Goal: Transaction & Acquisition: Book appointment/travel/reservation

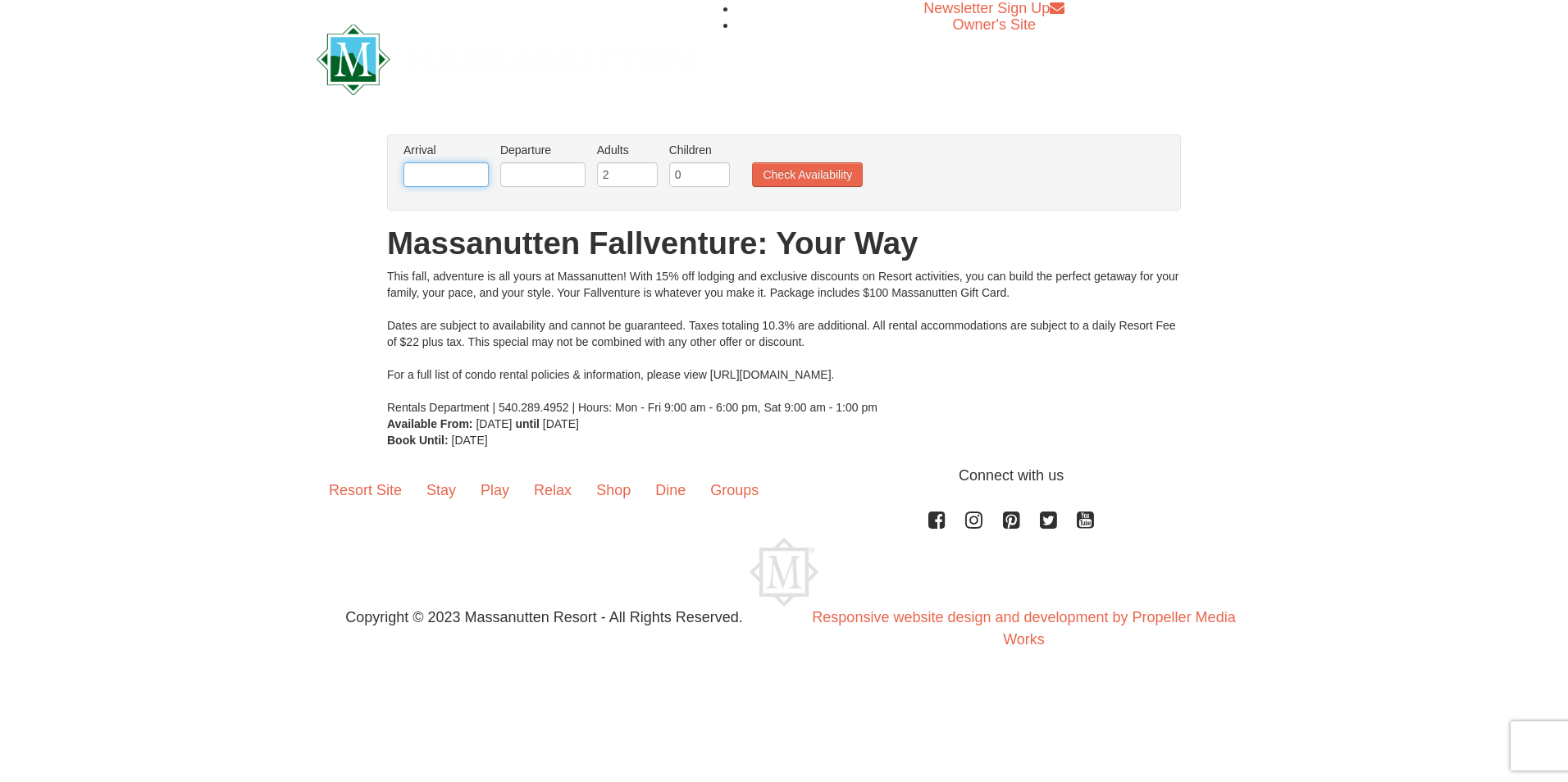
click at [458, 174] on input "text" at bounding box center [446, 174] width 85 height 24
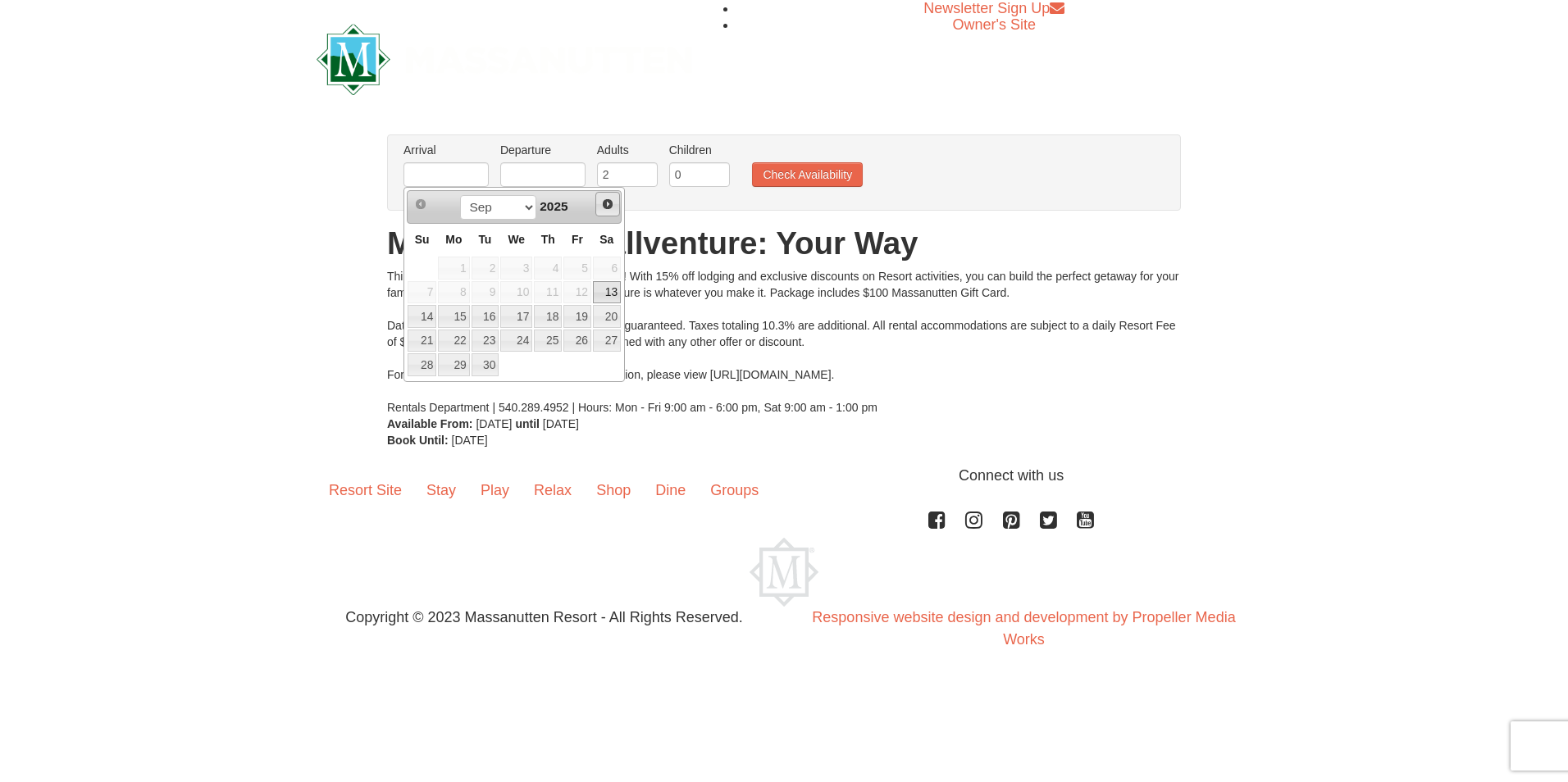
click at [610, 205] on span "Next" at bounding box center [607, 204] width 13 height 13
click at [618, 293] on link "11" at bounding box center [606, 293] width 28 height 23
type input "[DATE]"
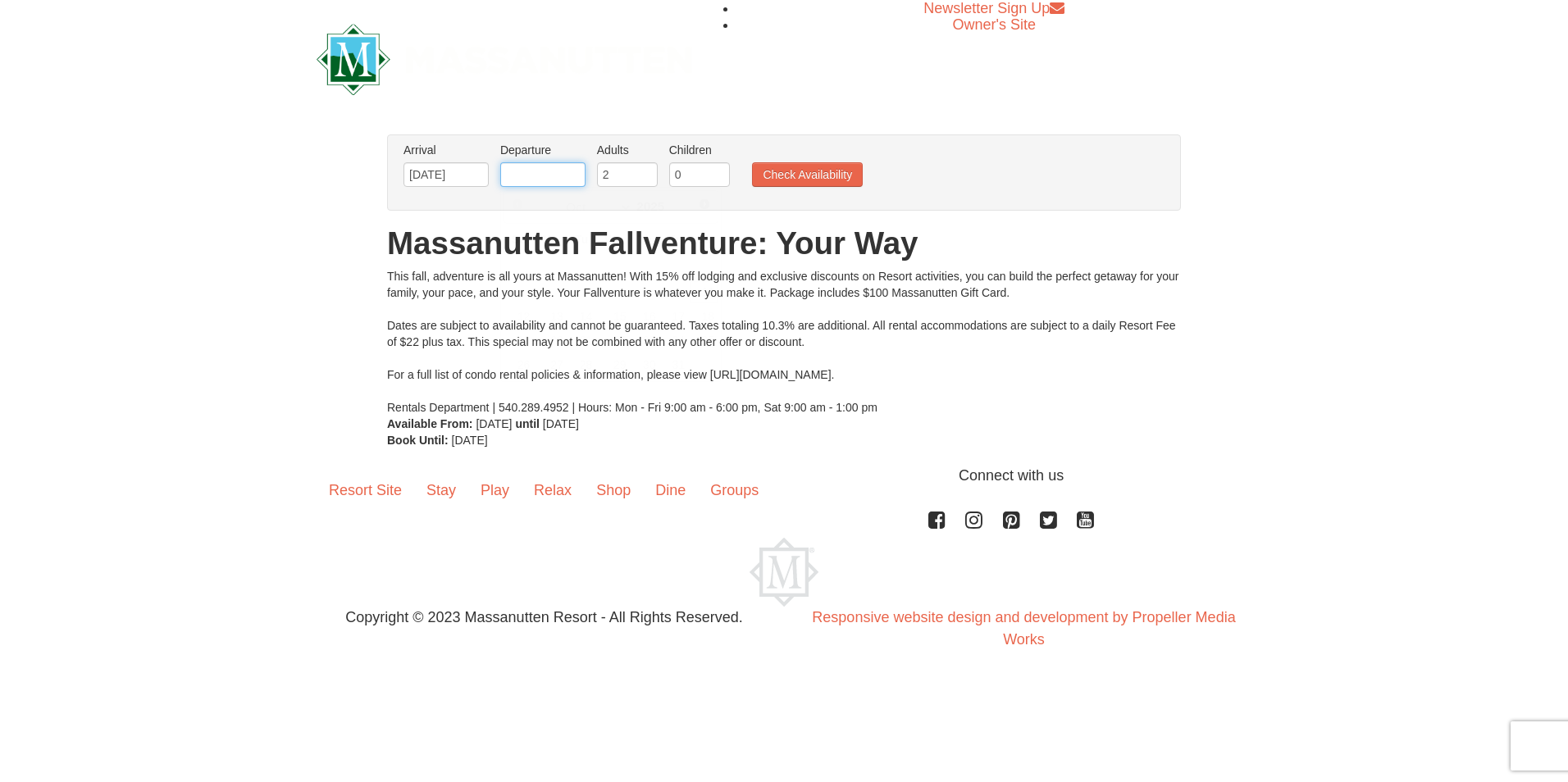
click at [553, 164] on input "text" at bounding box center [542, 174] width 85 height 24
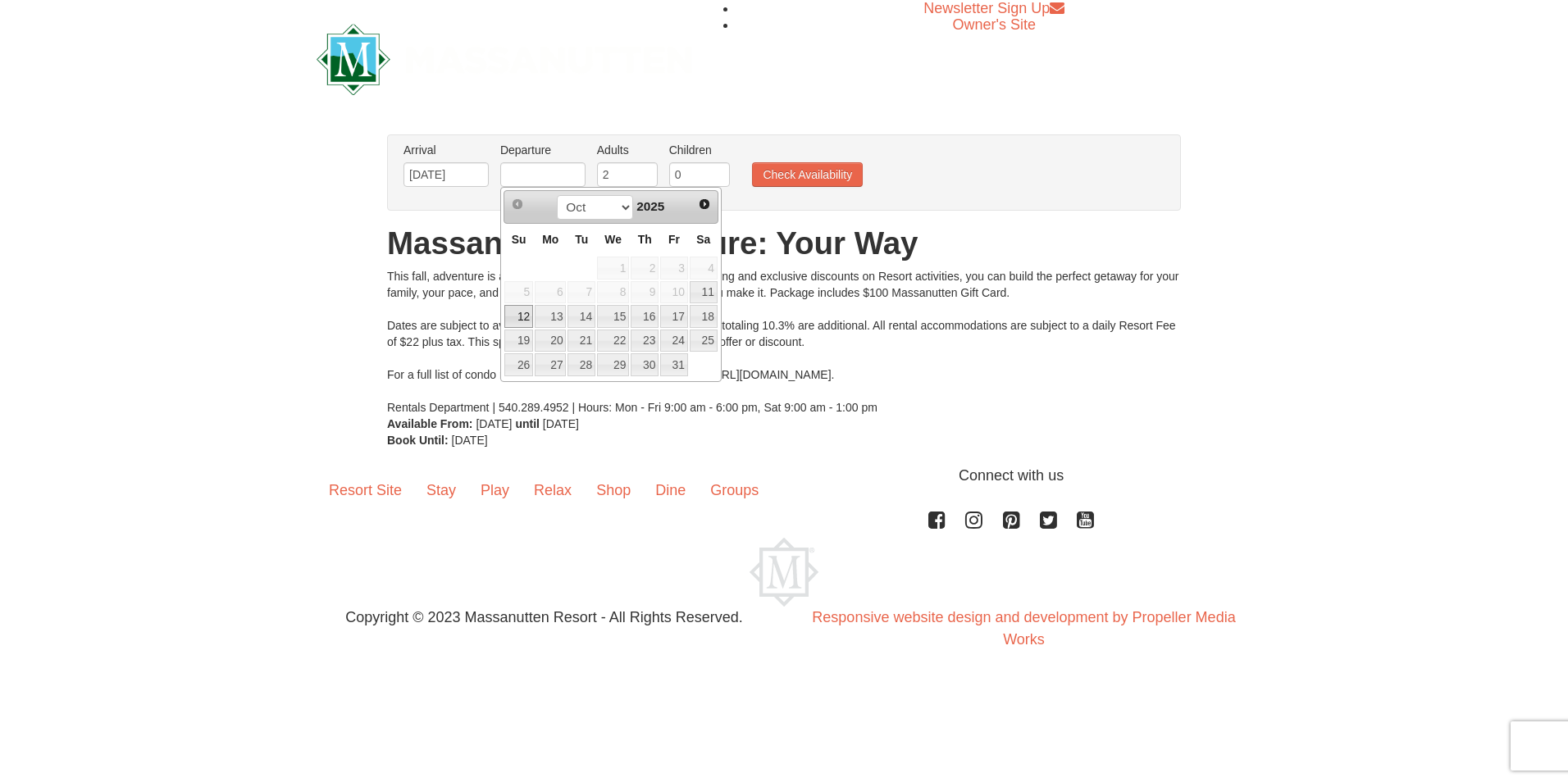
click at [526, 313] on link "12" at bounding box center [518, 317] width 29 height 23
type input "10/12/2025"
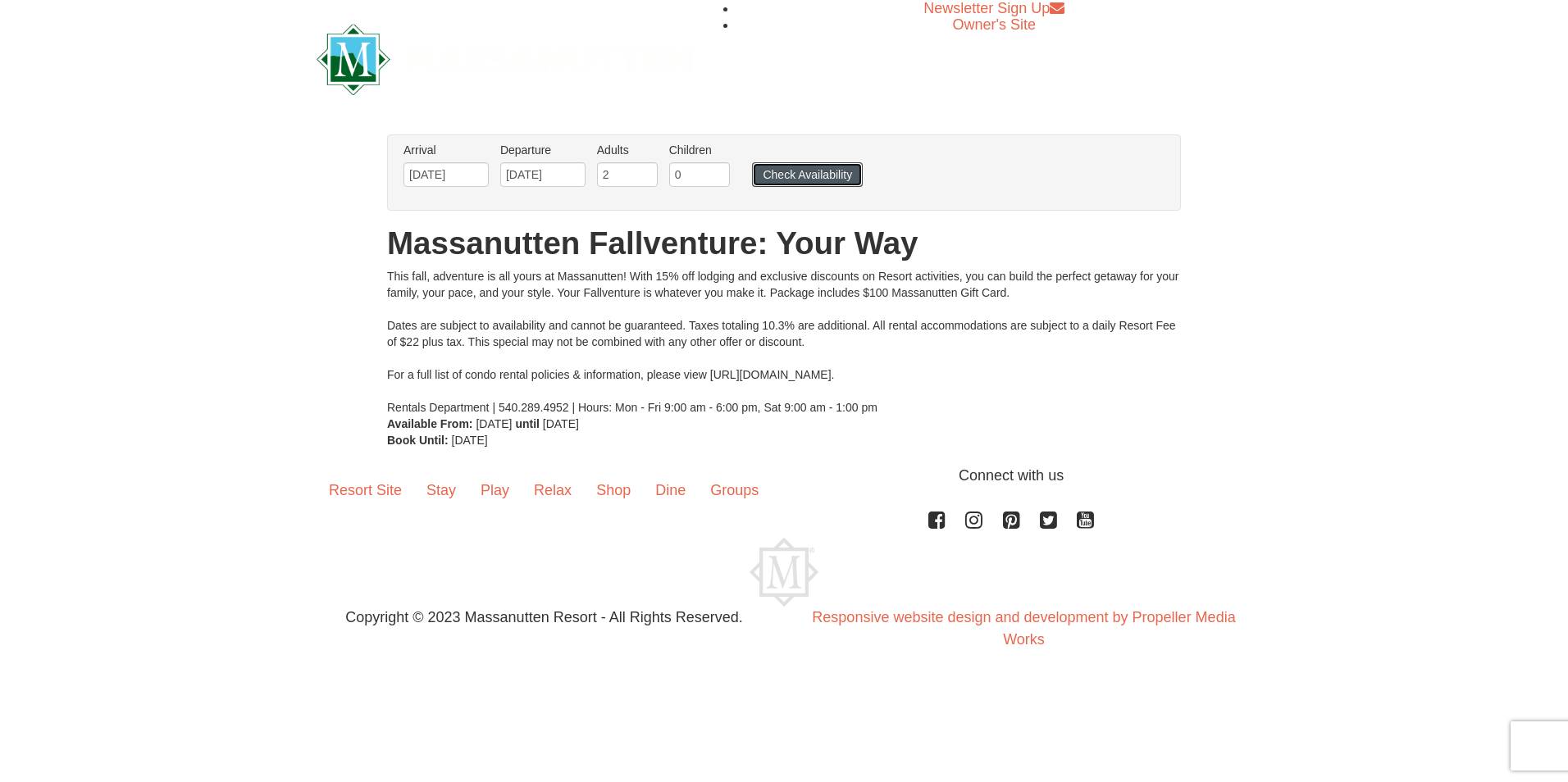
click at [787, 173] on button "Check Availability" at bounding box center [807, 174] width 111 height 24
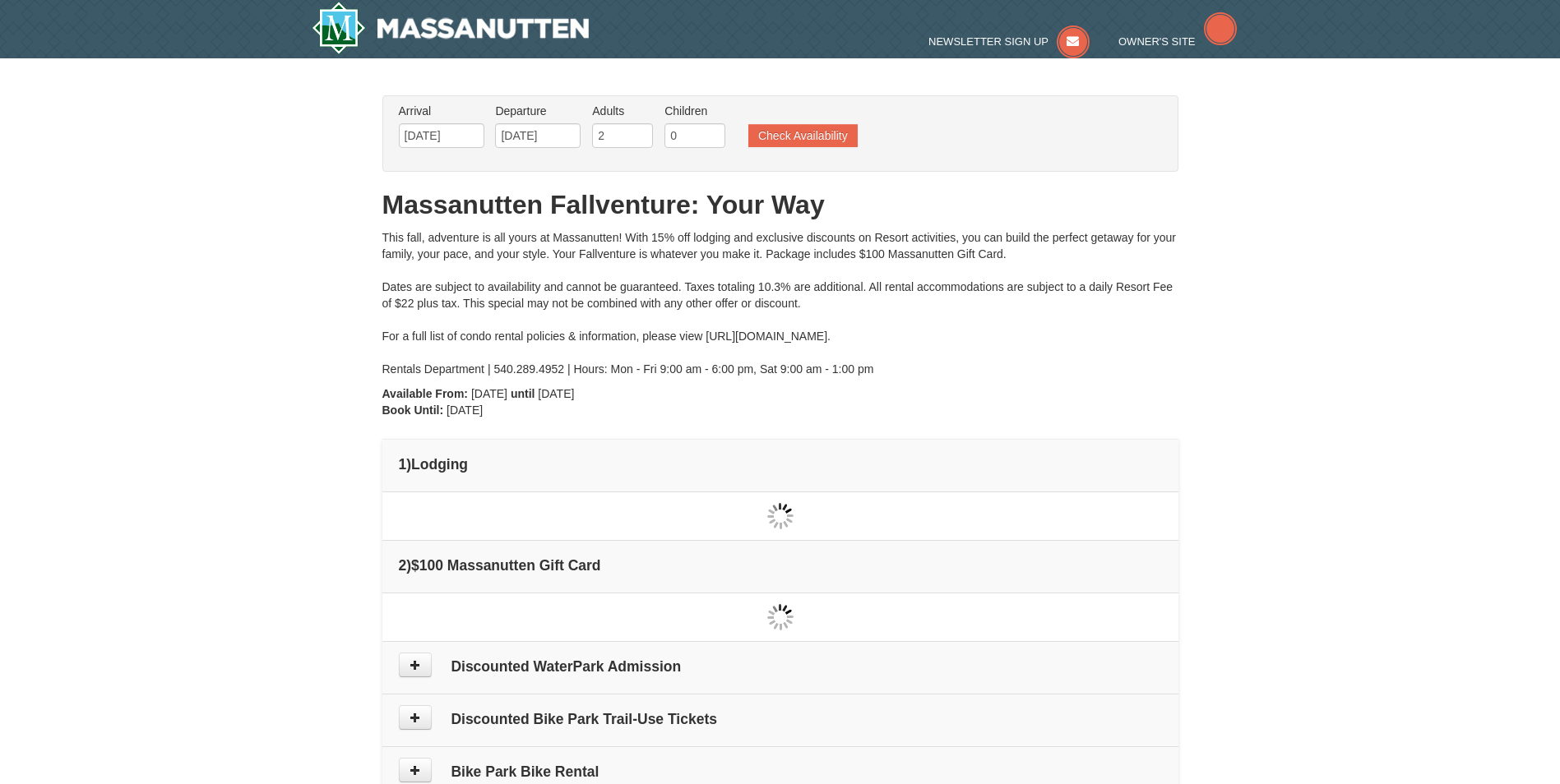
type input "[DATE]"
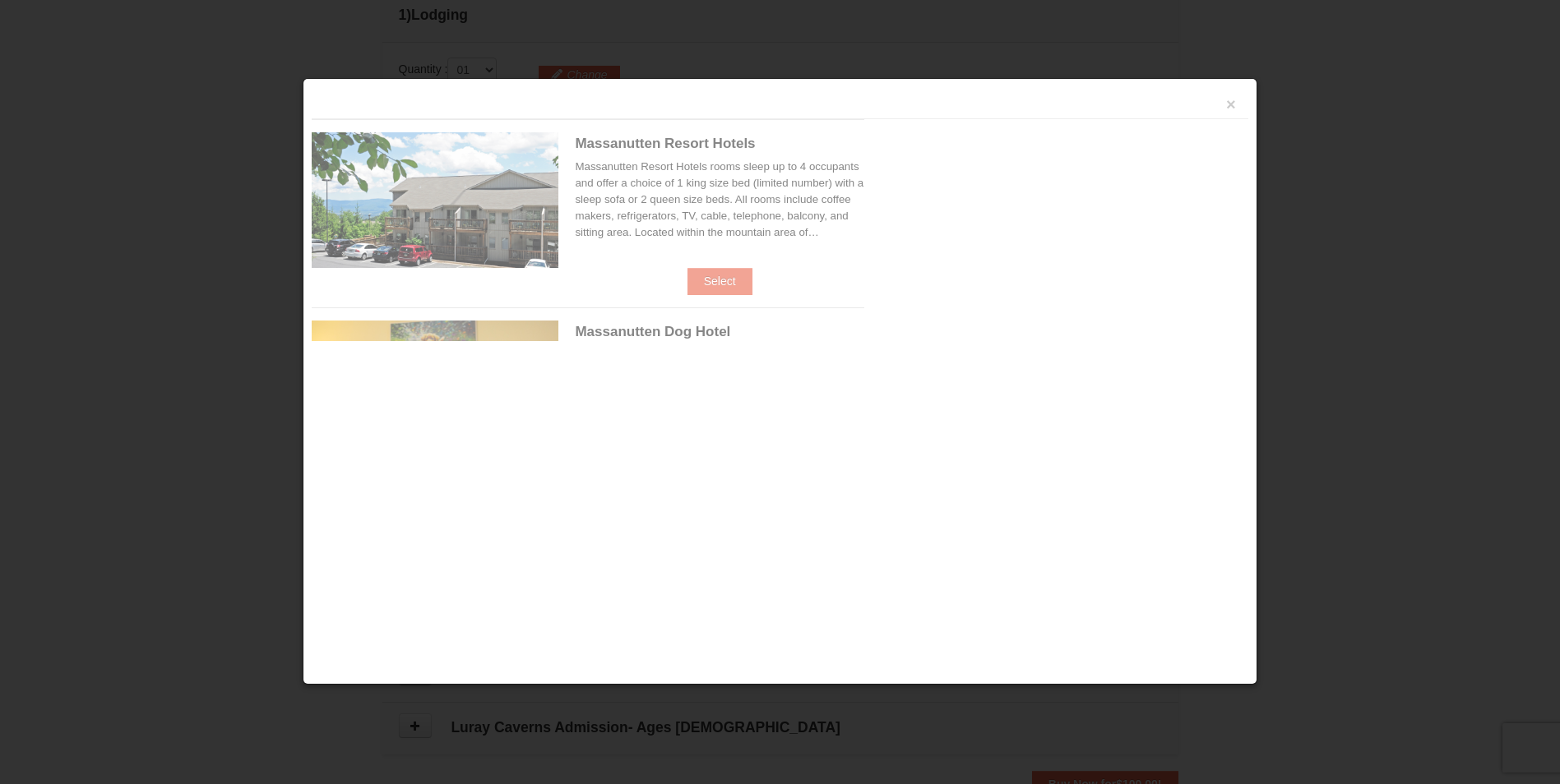
scroll to position [503, 0]
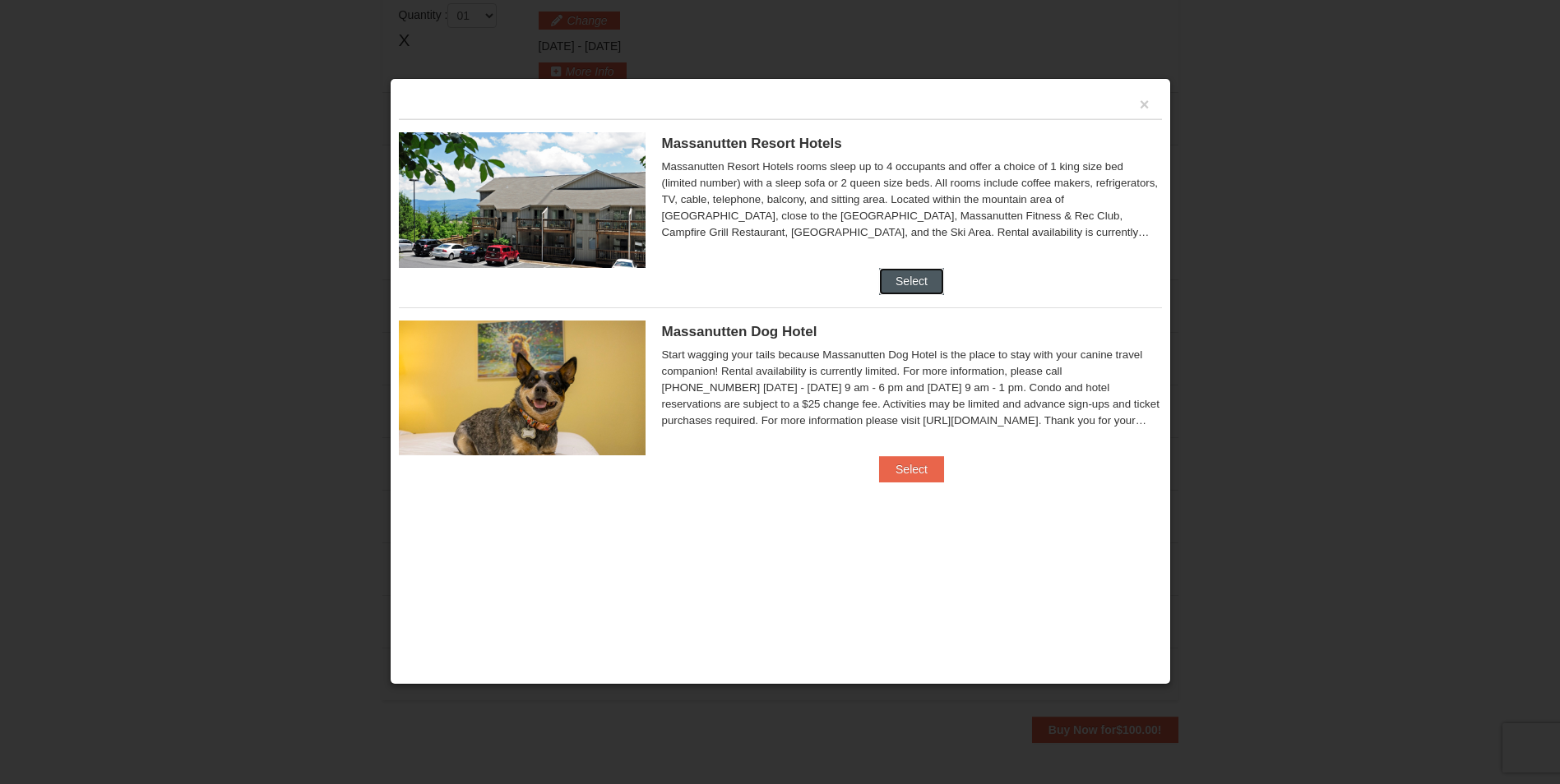
click at [913, 287] on button "Select" at bounding box center [911, 281] width 65 height 26
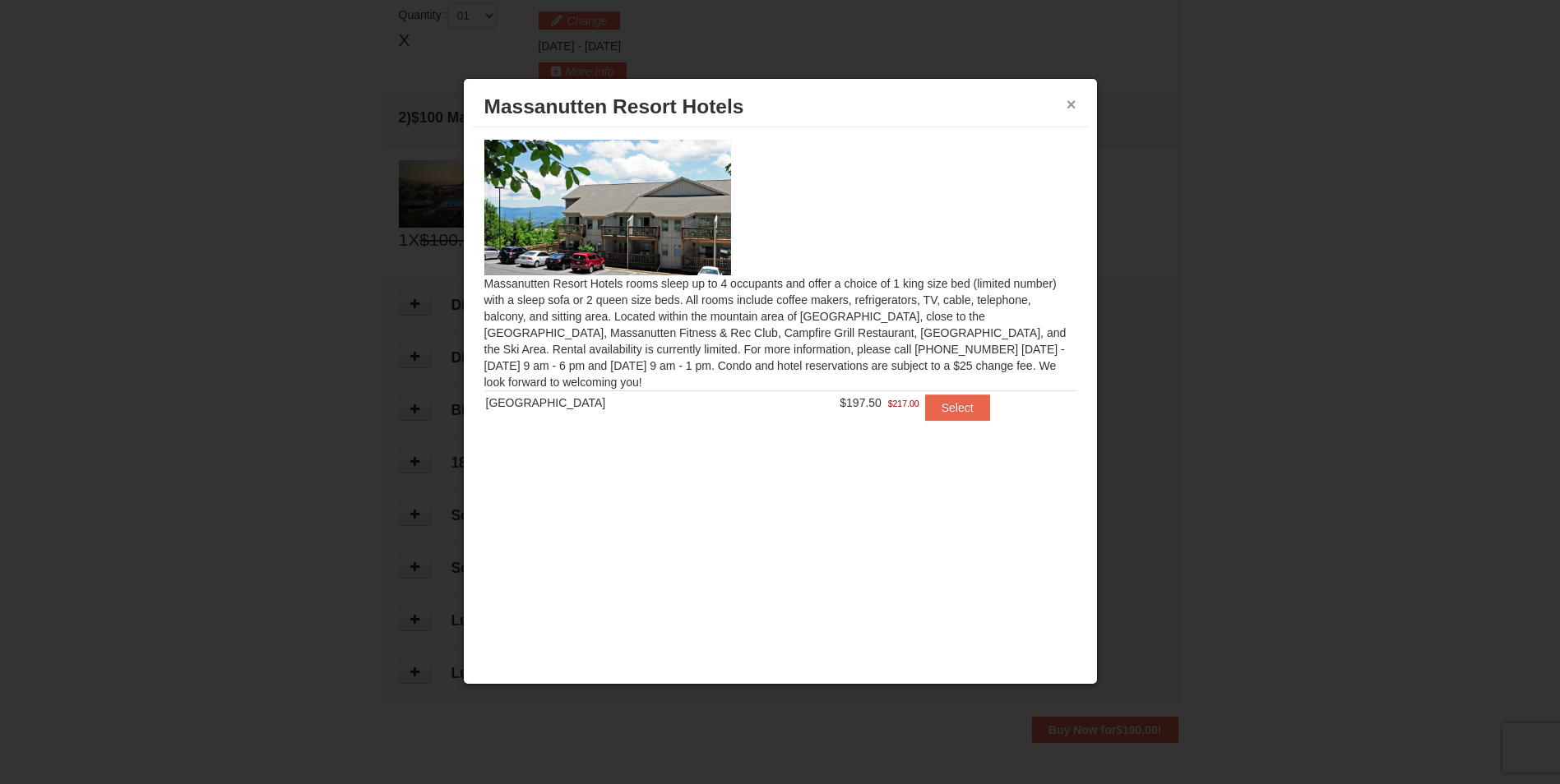
click at [1070, 100] on button "×" at bounding box center [1071, 104] width 10 height 16
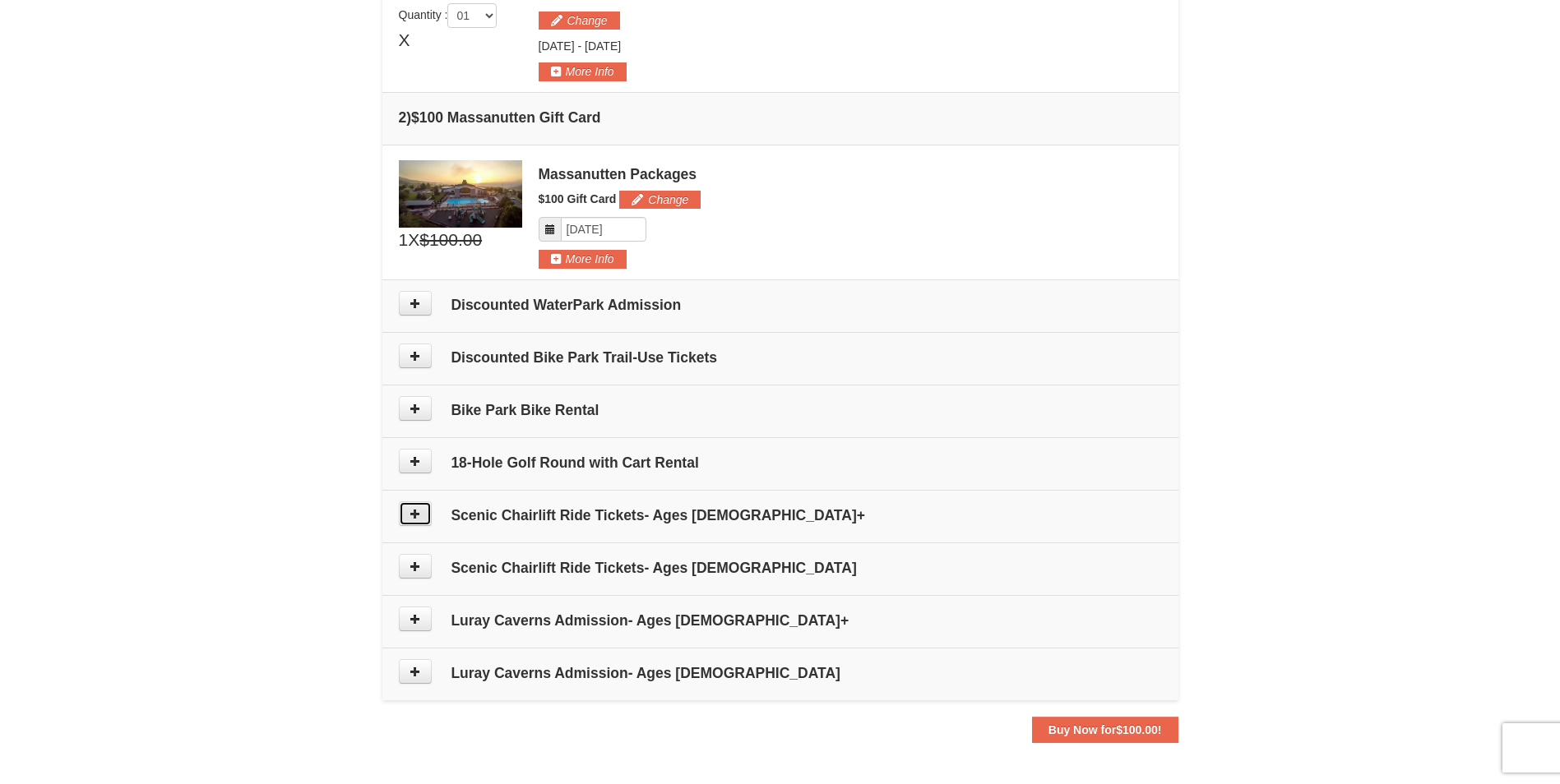
click at [416, 514] on icon at bounding box center [415, 513] width 12 height 12
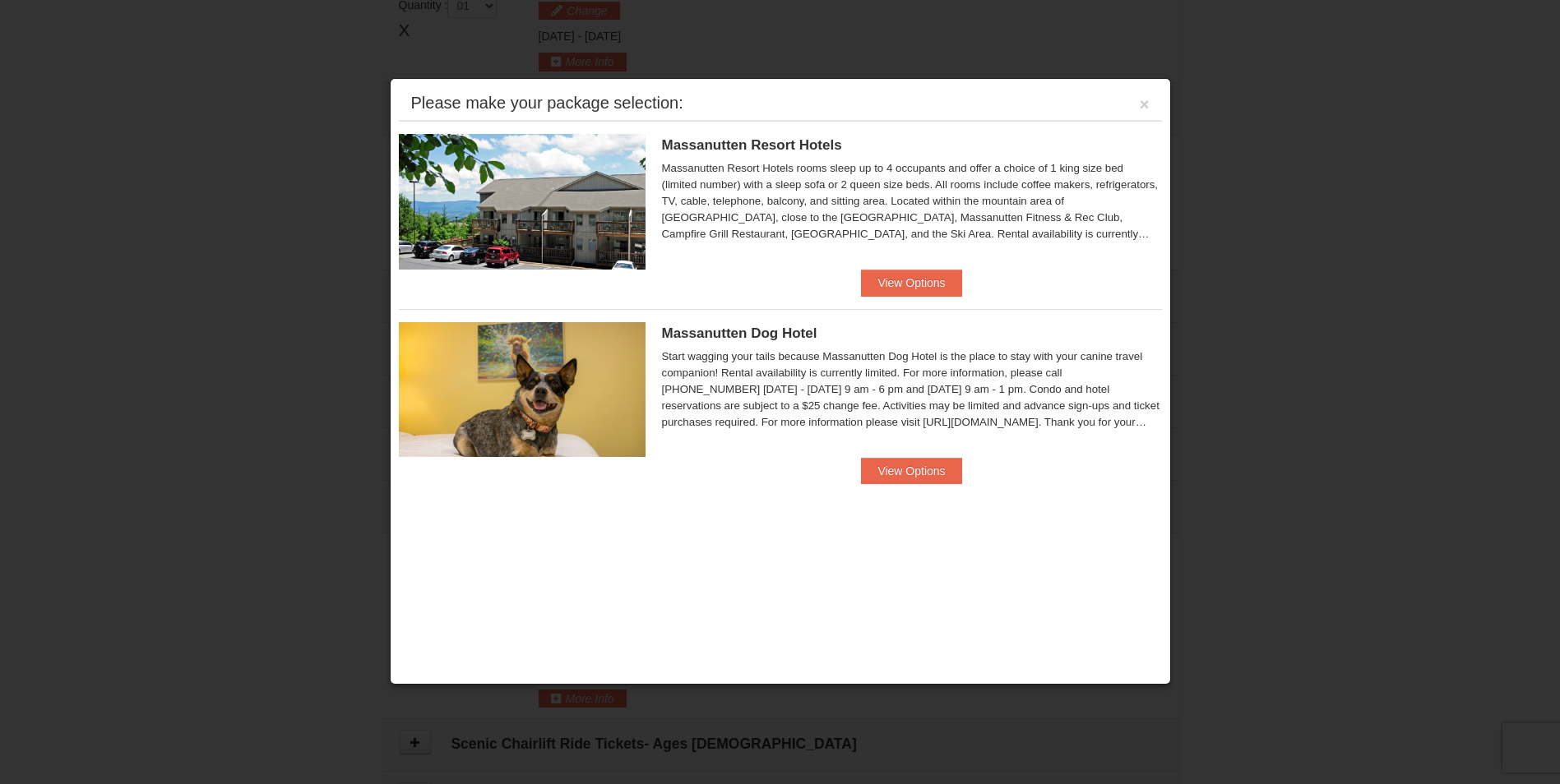
scroll to position [506, 0]
click at [1147, 103] on button "×" at bounding box center [1144, 104] width 10 height 16
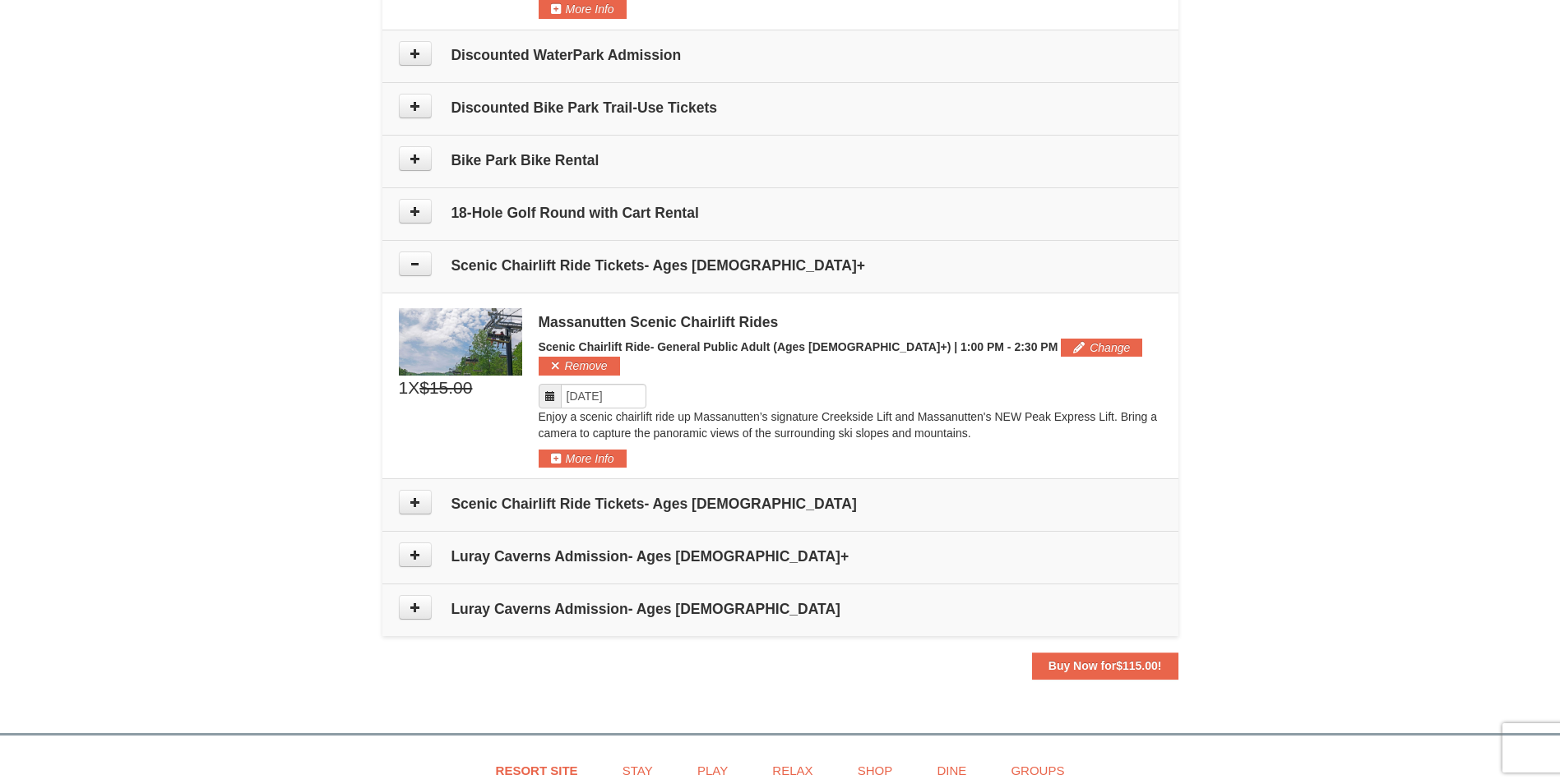
scroll to position [835, 0]
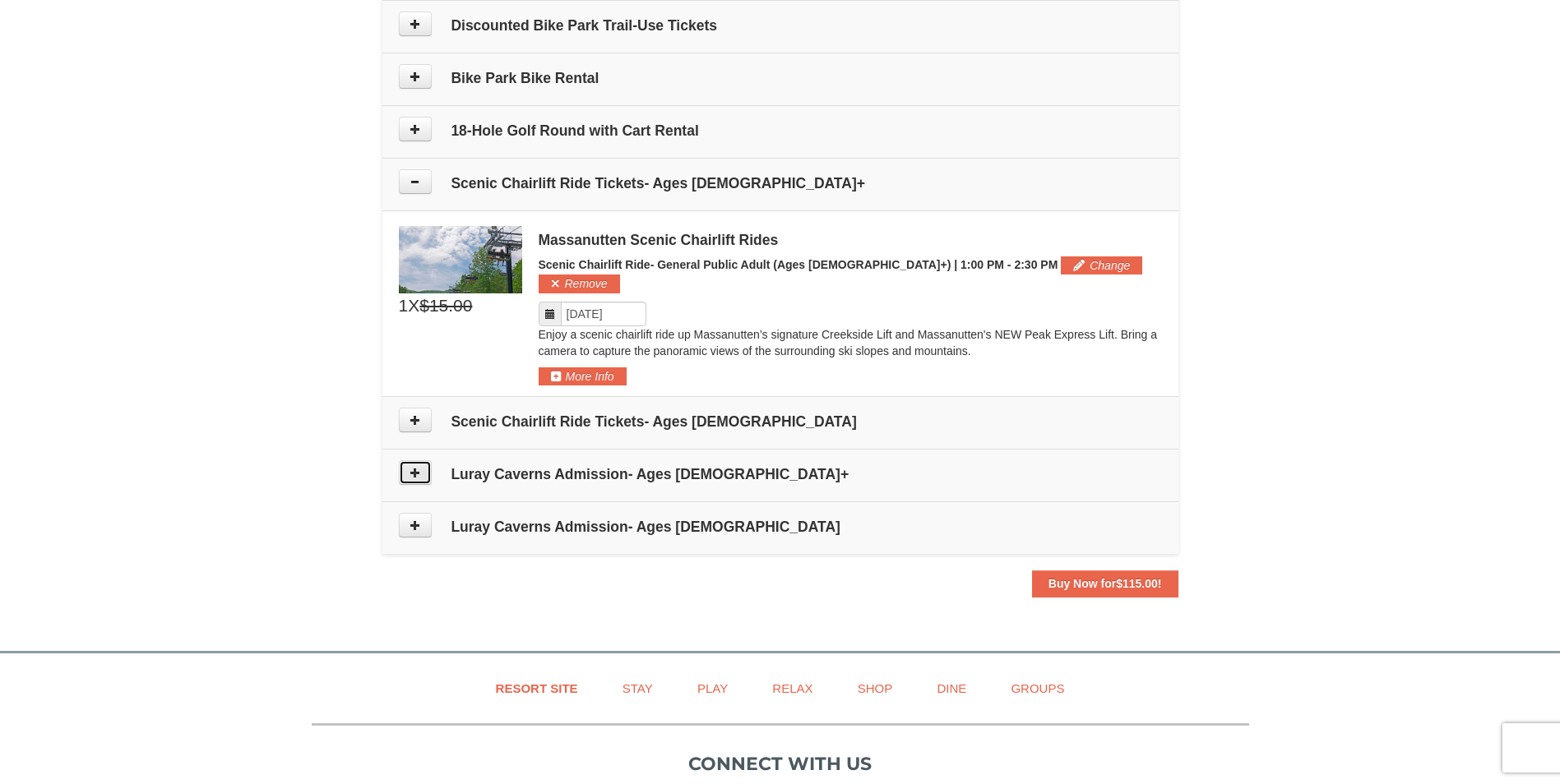
click at [421, 460] on button at bounding box center [415, 472] width 33 height 24
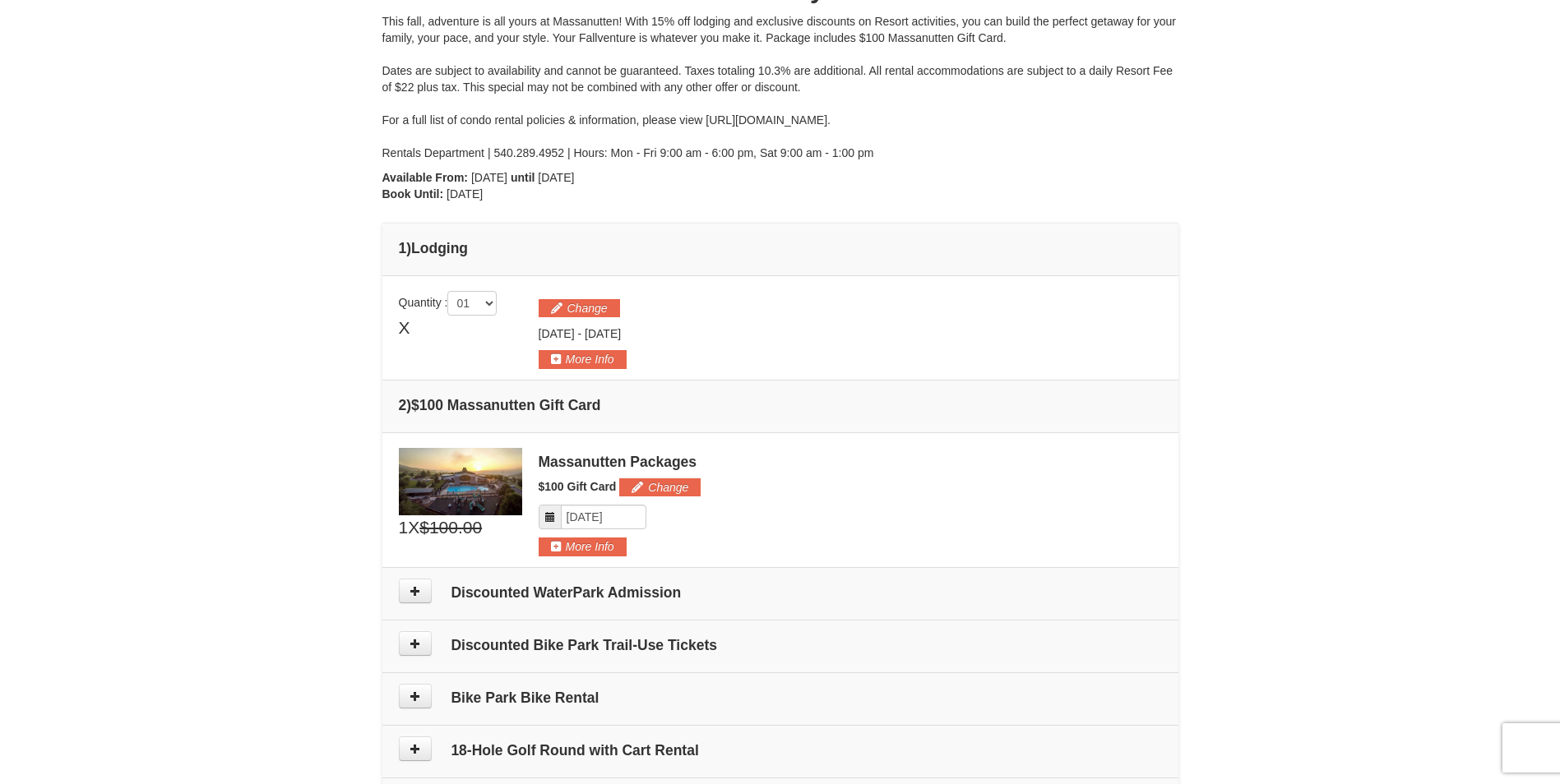
scroll to position [0, 0]
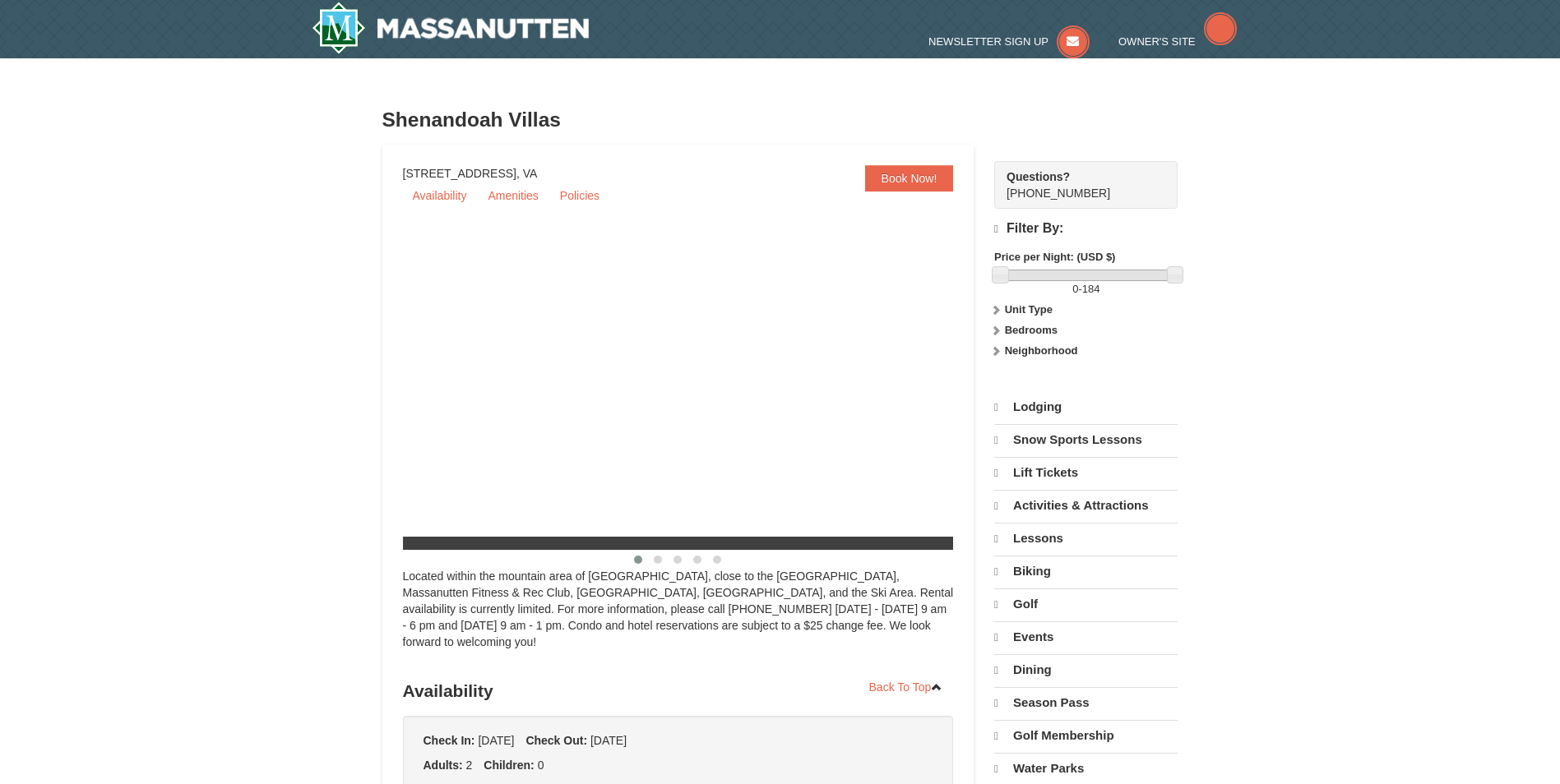
select select "9"
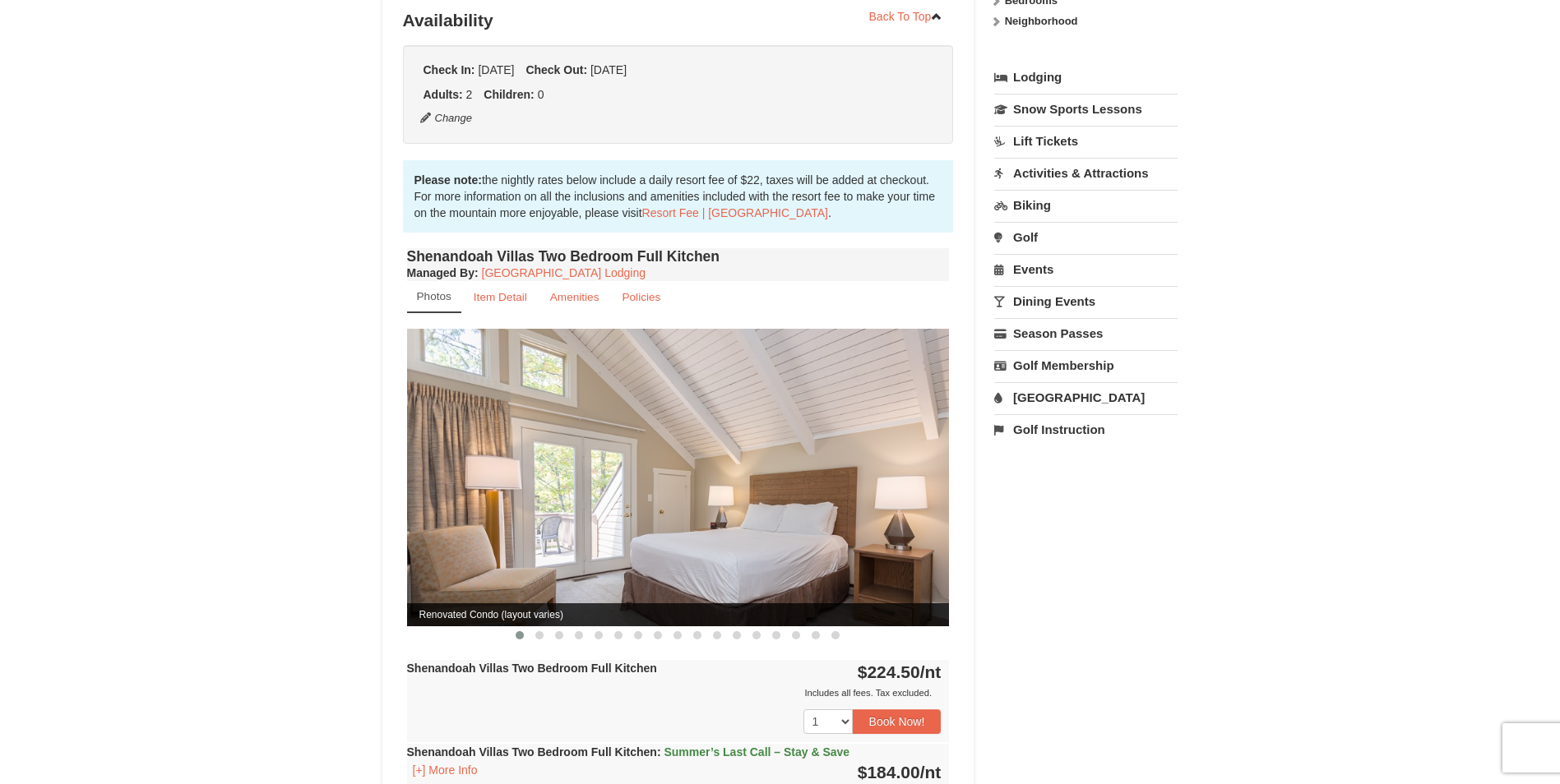
scroll to position [328, 0]
click at [534, 626] on button at bounding box center [539, 634] width 20 height 16
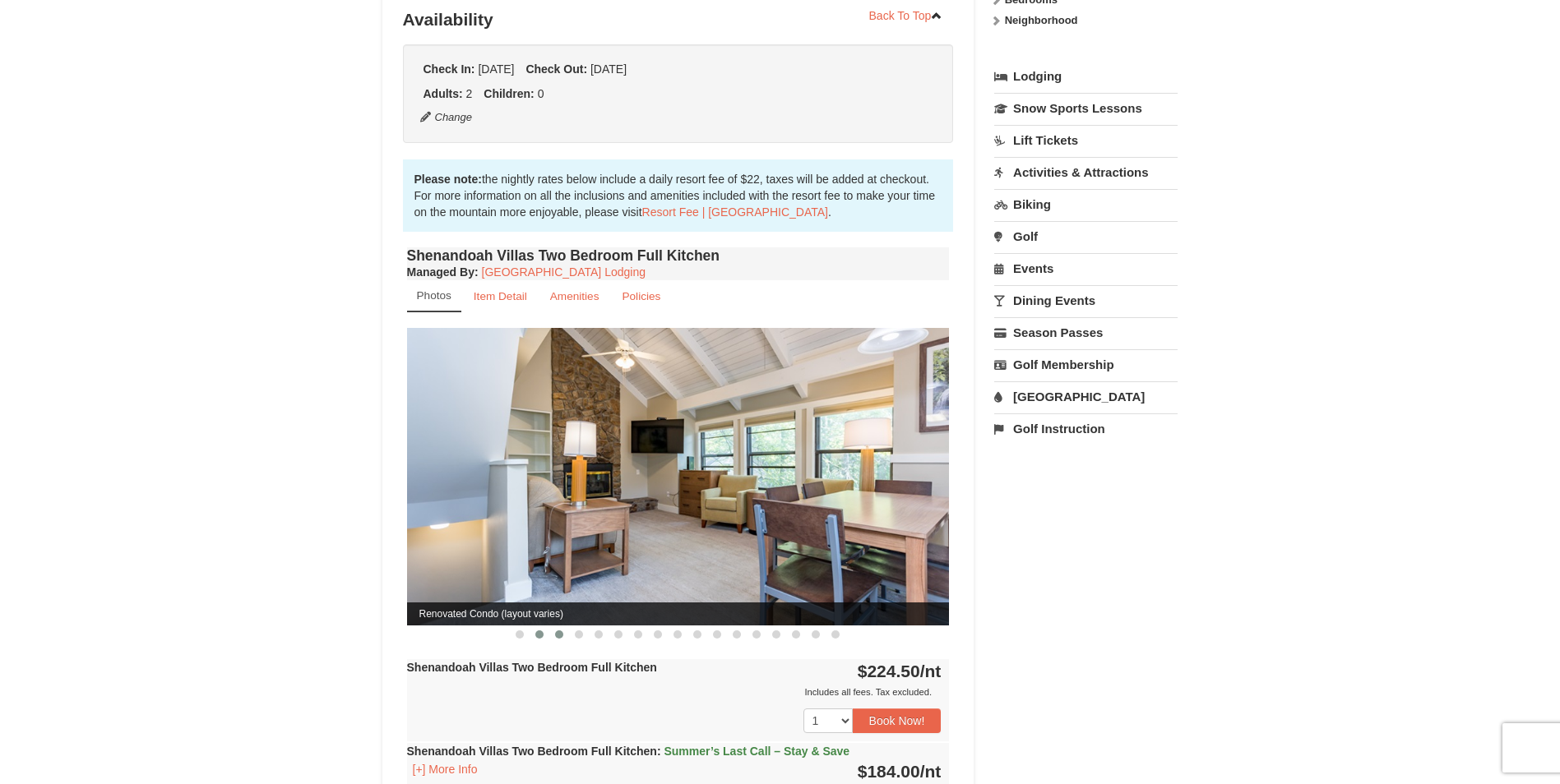
click at [562, 631] on span at bounding box center [558, 634] width 8 height 8
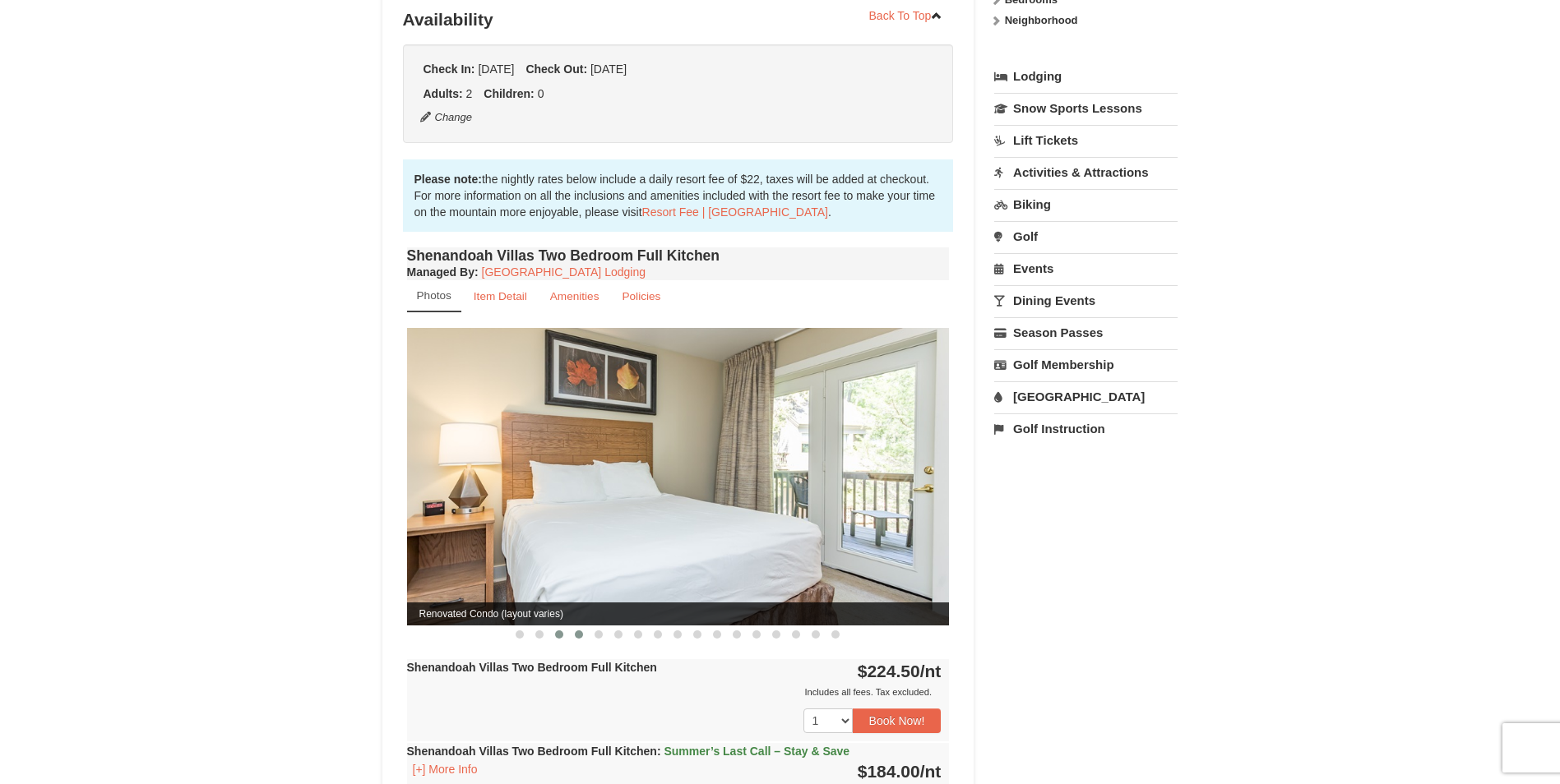
click at [581, 631] on span at bounding box center [578, 634] width 8 height 8
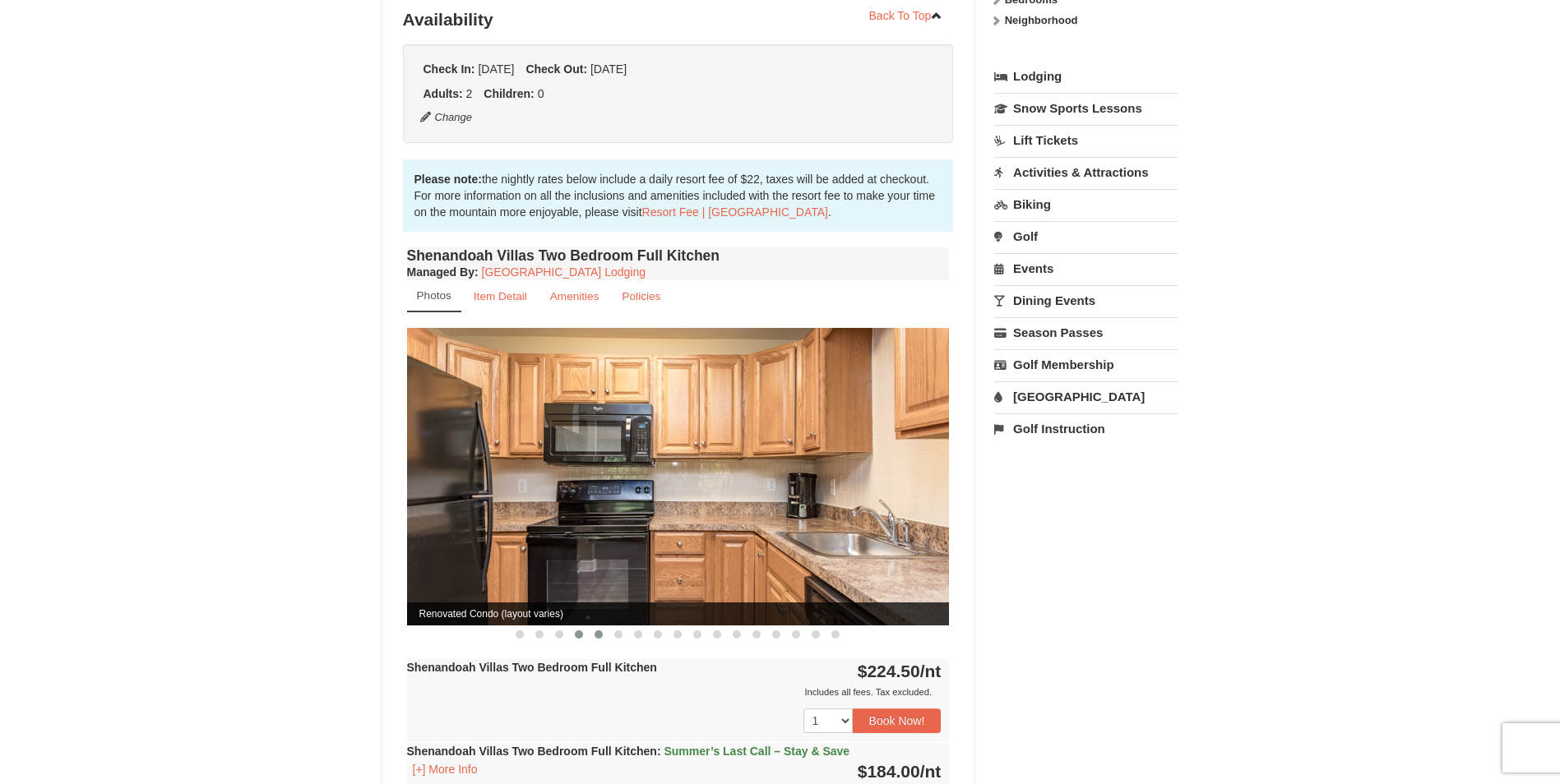
click at [597, 631] on span at bounding box center [598, 634] width 8 height 8
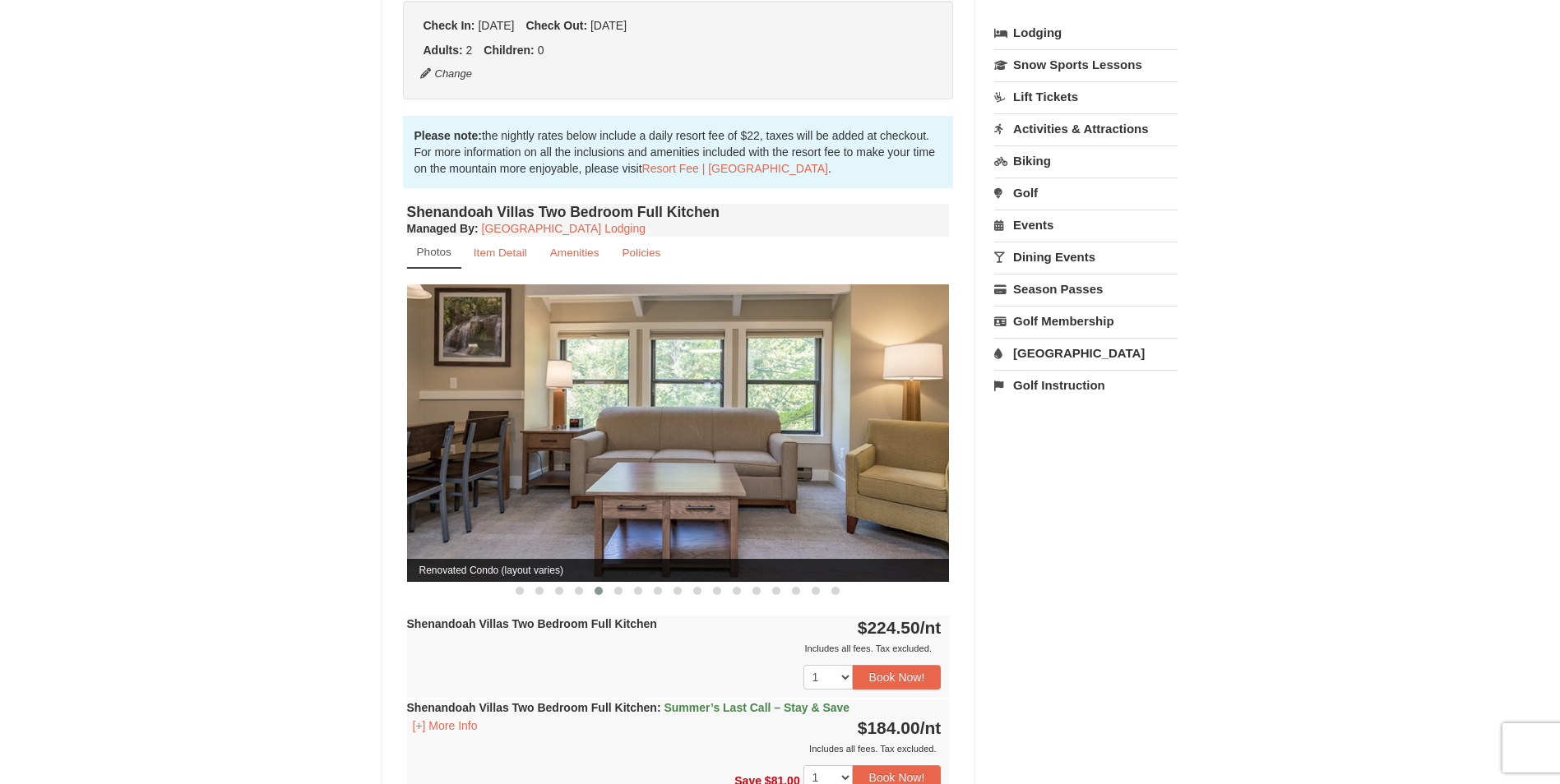
scroll to position [411, 0]
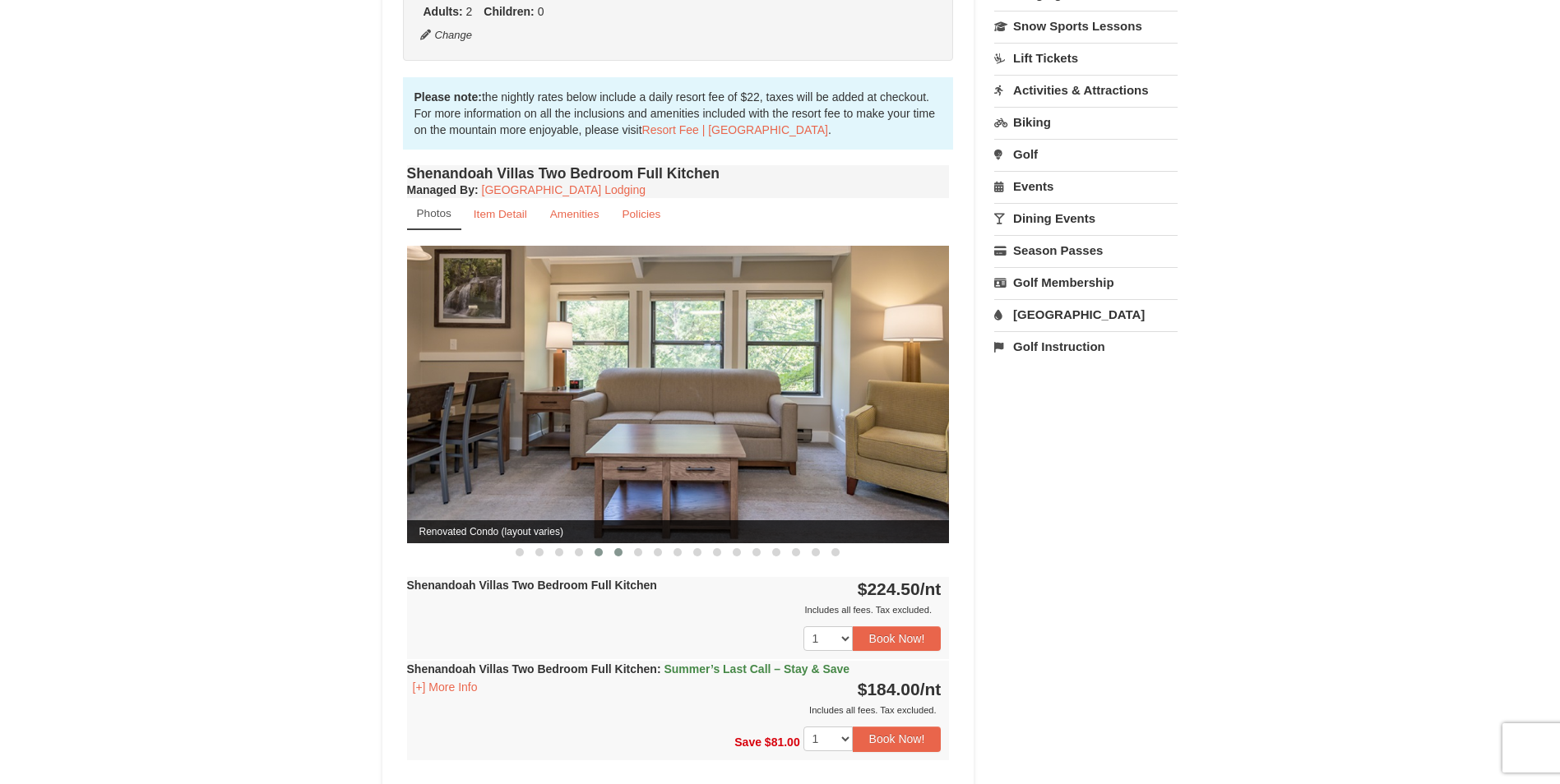
click at [616, 548] on span at bounding box center [618, 552] width 8 height 8
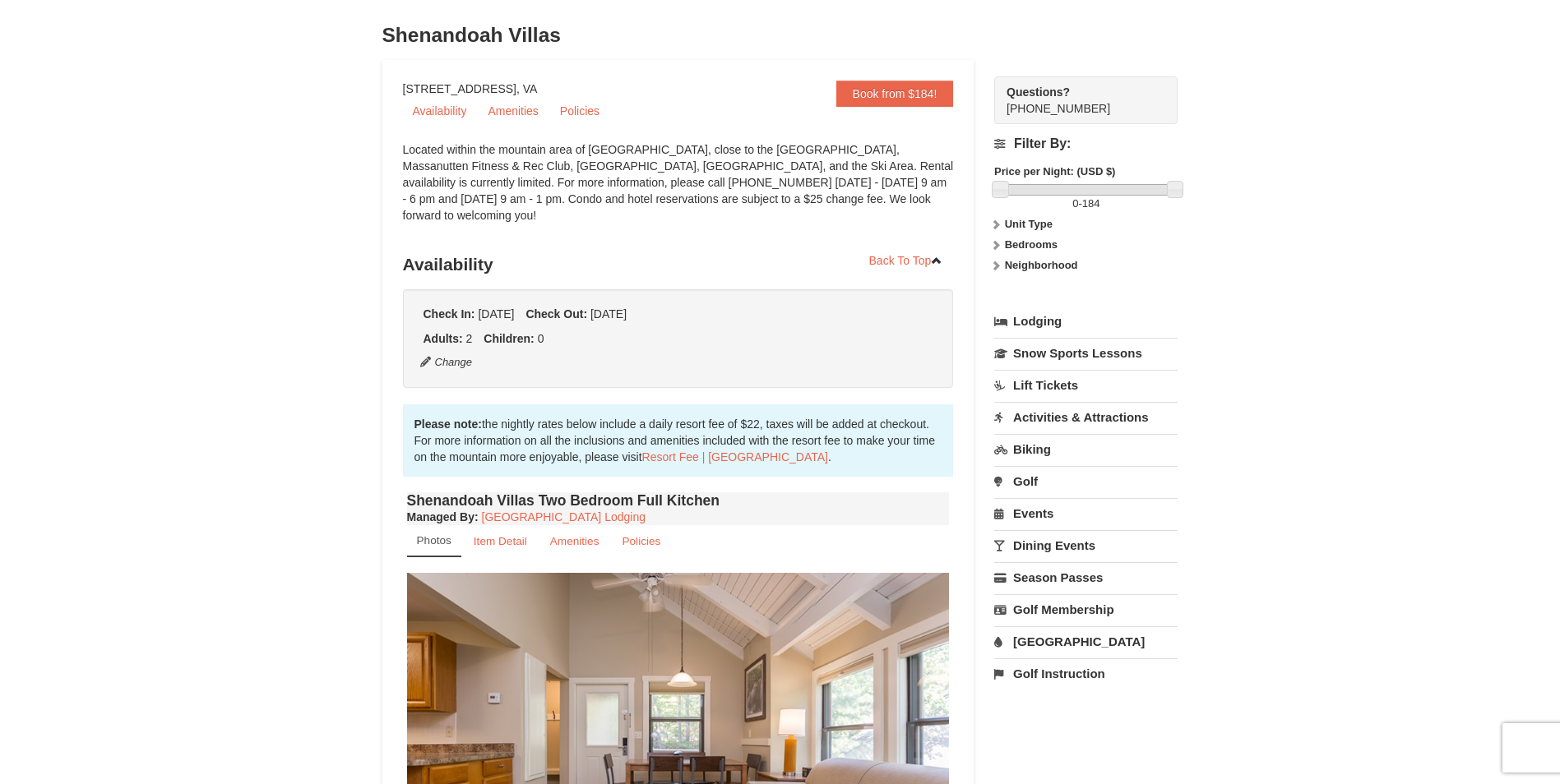
scroll to position [0, 0]
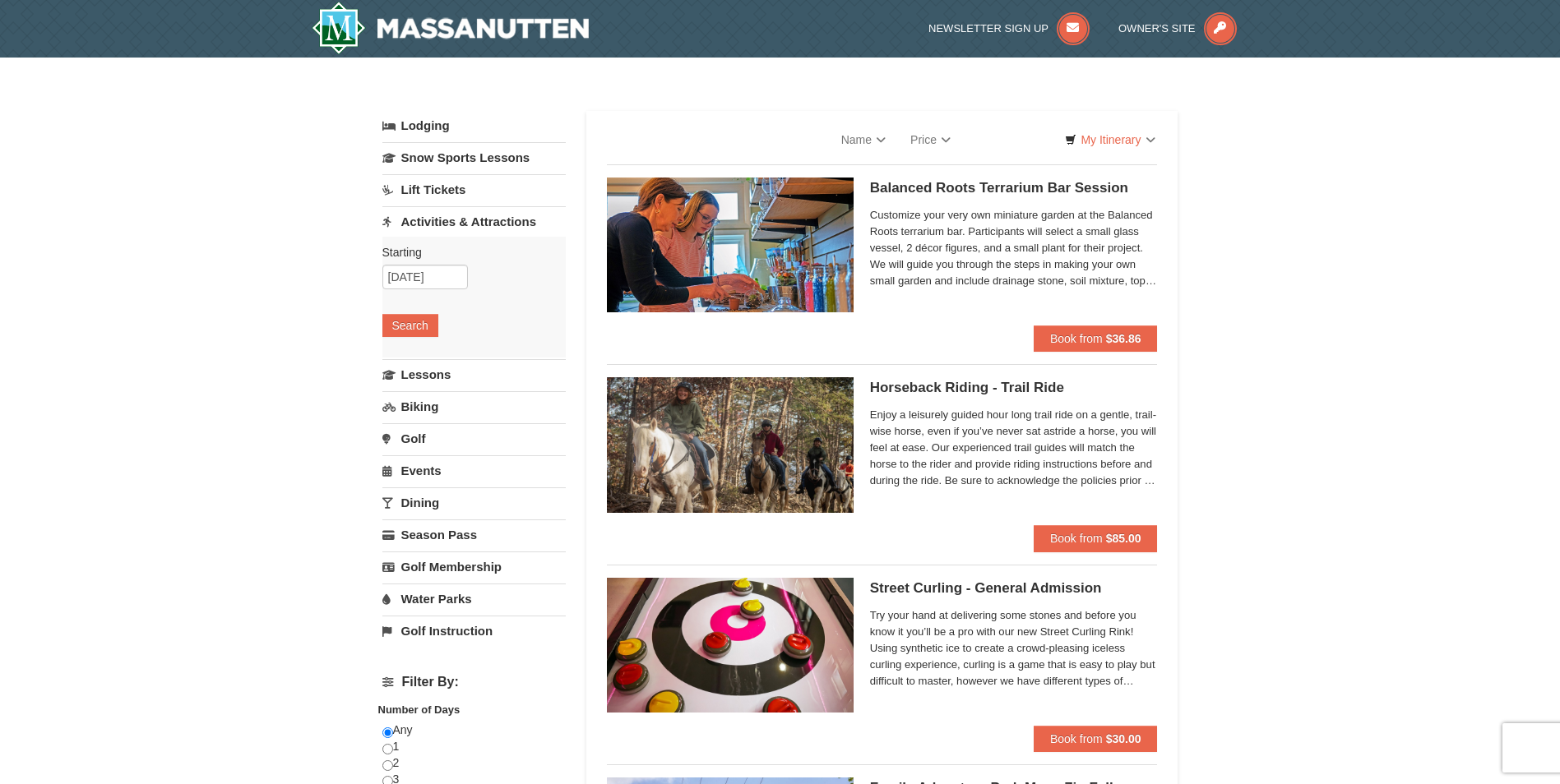
select select "9"
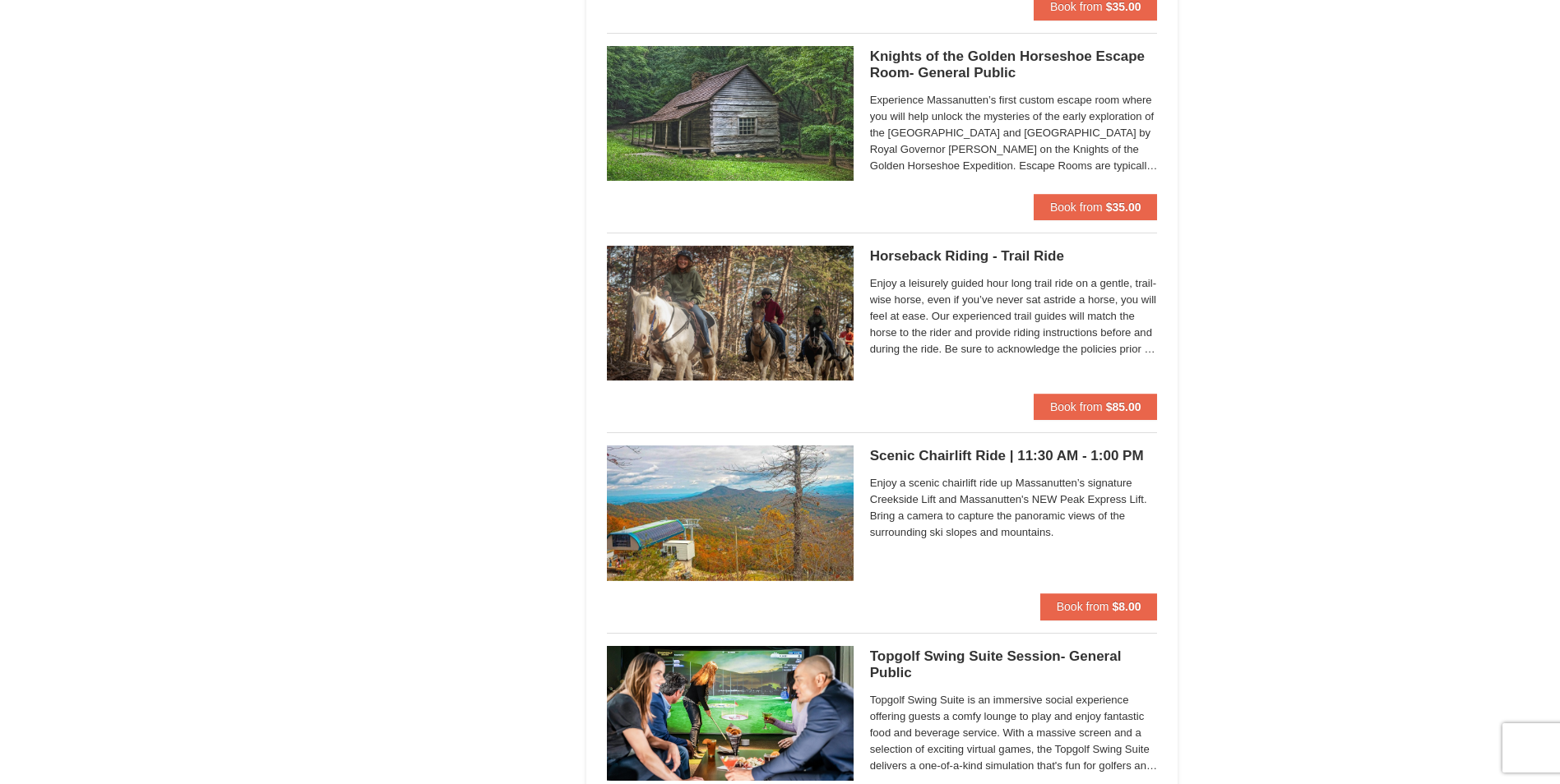
scroll to position [1973, 0]
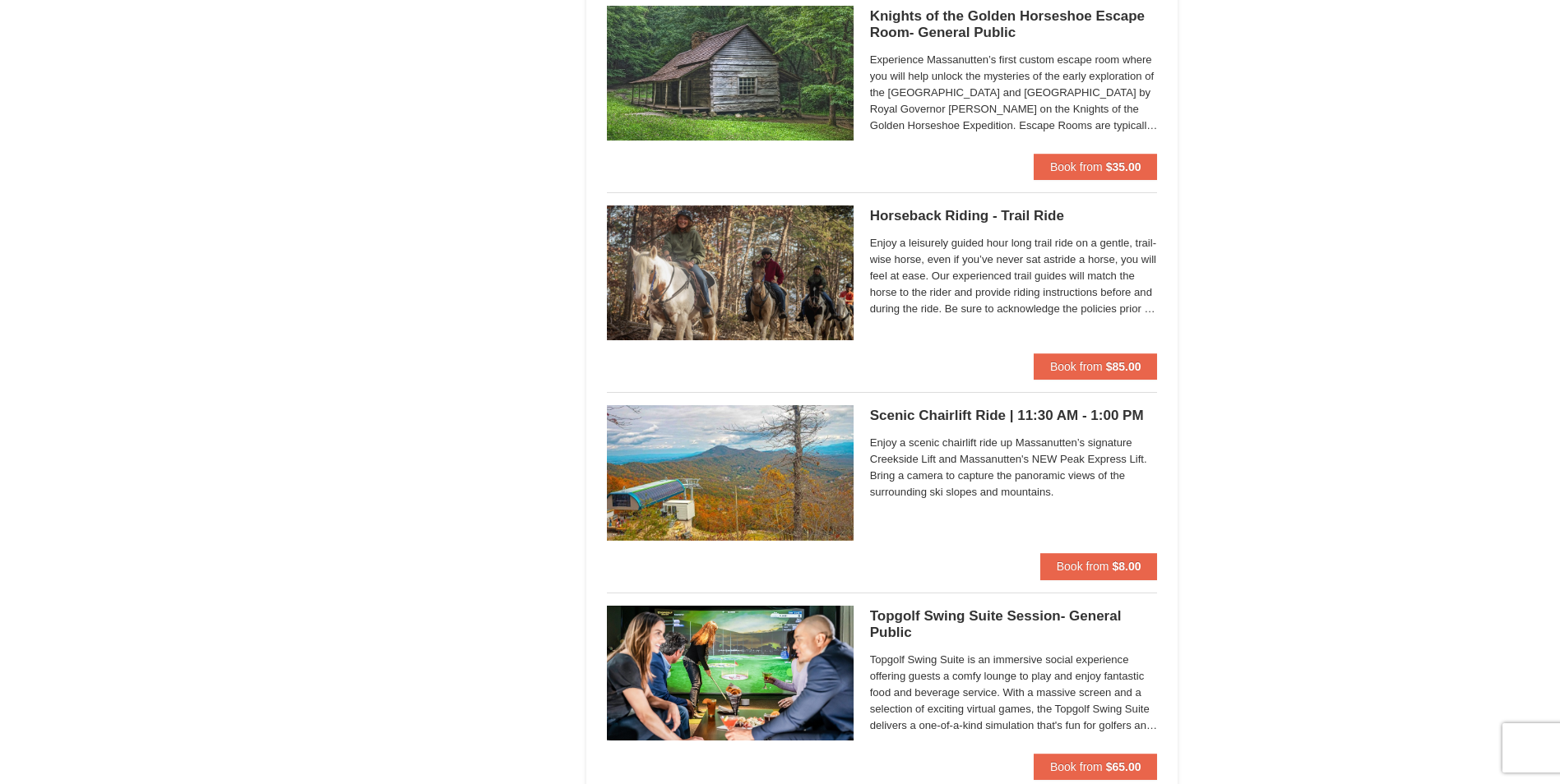
click at [741, 306] on img at bounding box center [730, 273] width 247 height 135
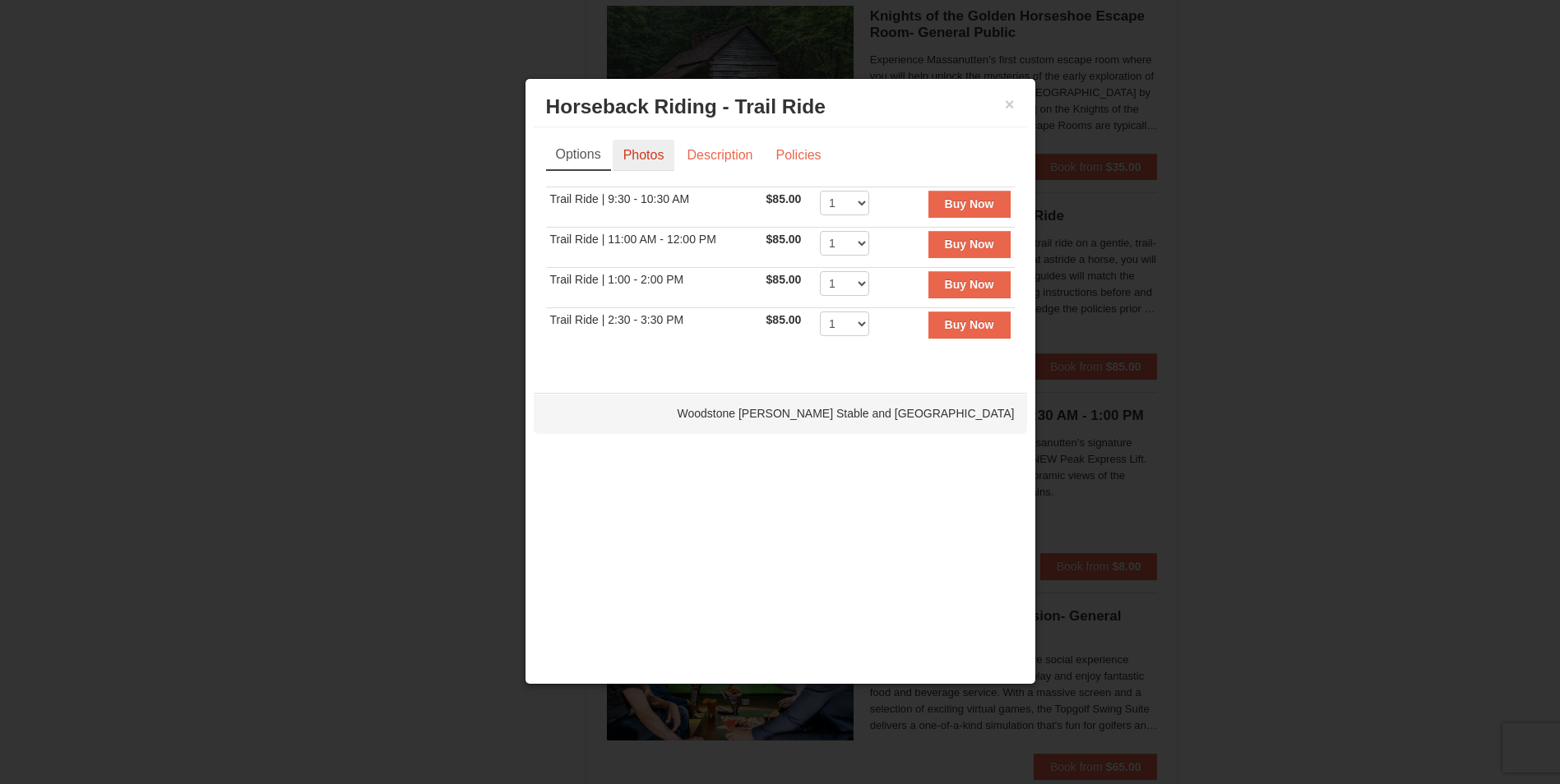
click at [633, 143] on link "Photos" at bounding box center [644, 155] width 63 height 31
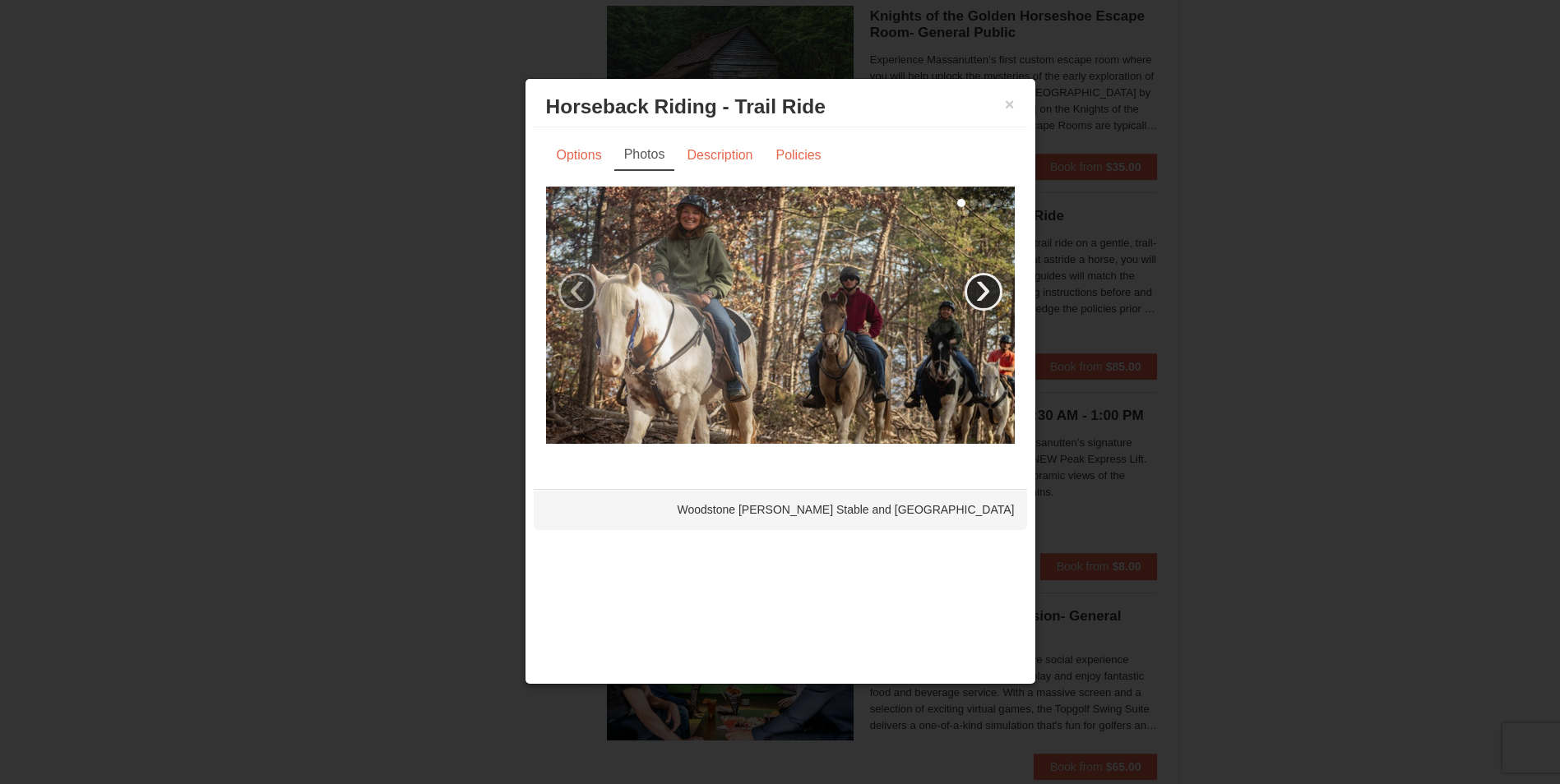
click at [990, 293] on link "›" at bounding box center [984, 292] width 38 height 38
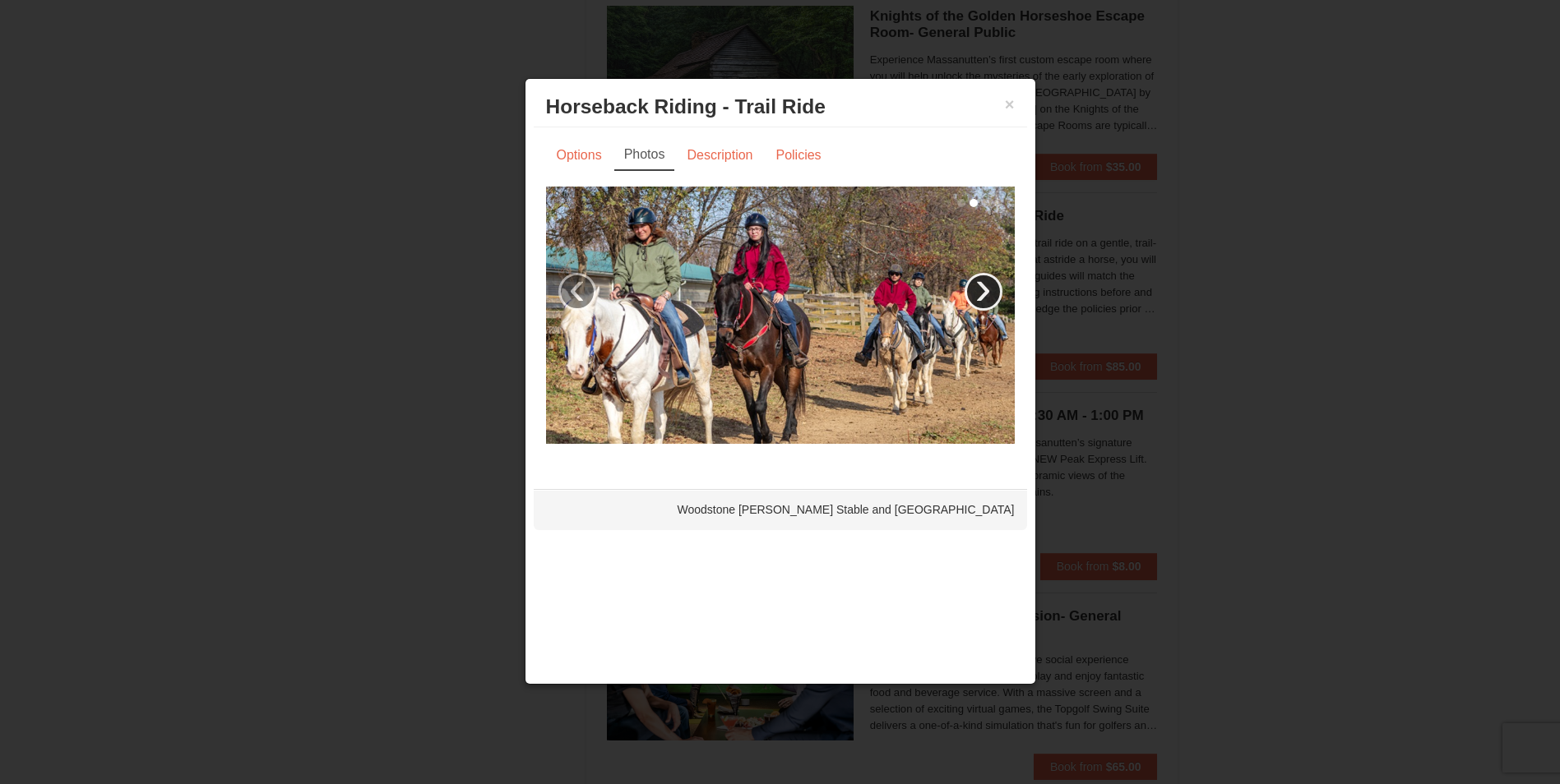
click at [990, 293] on link "›" at bounding box center [984, 292] width 38 height 38
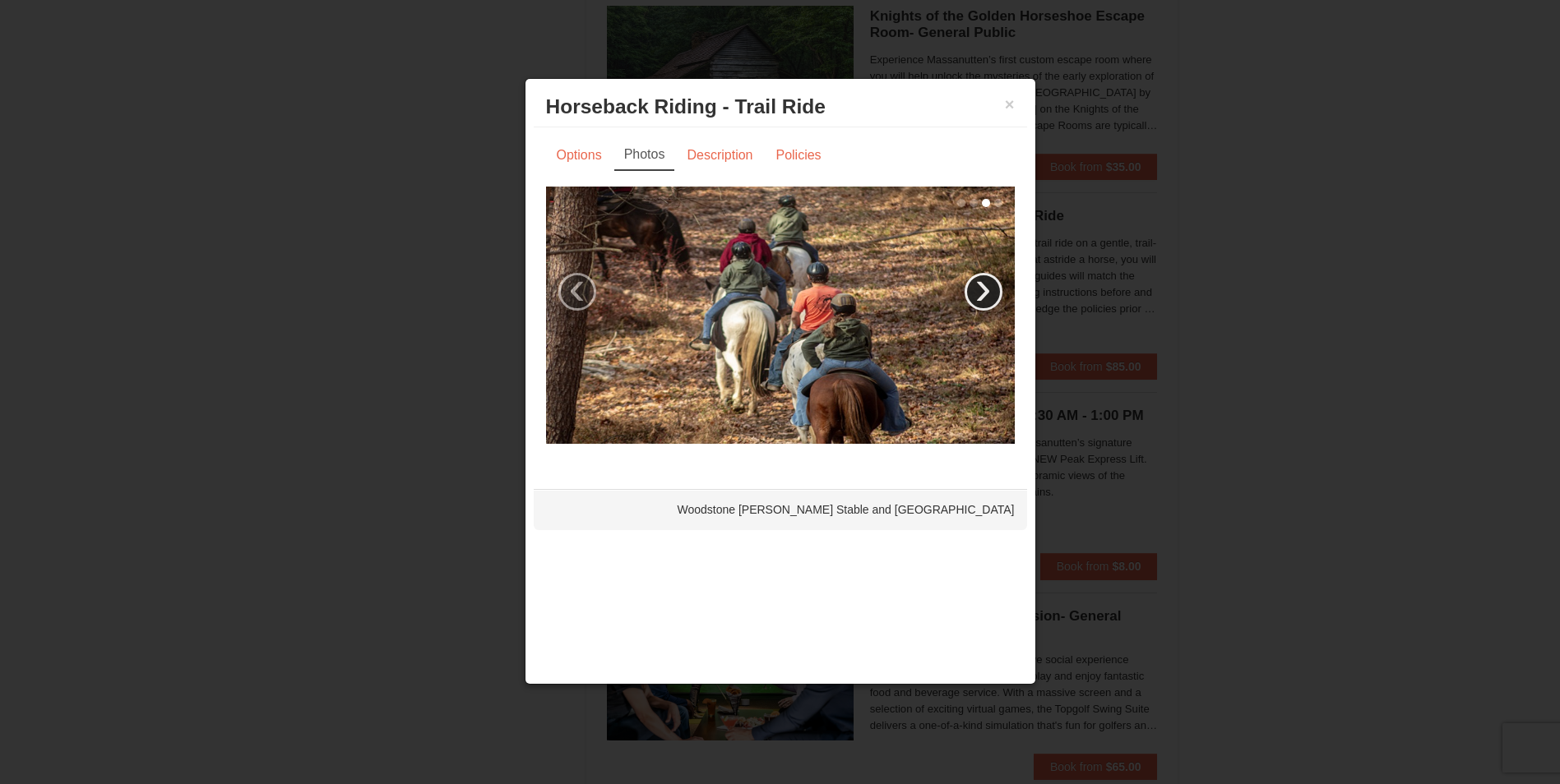
click at [986, 293] on link "›" at bounding box center [984, 292] width 38 height 38
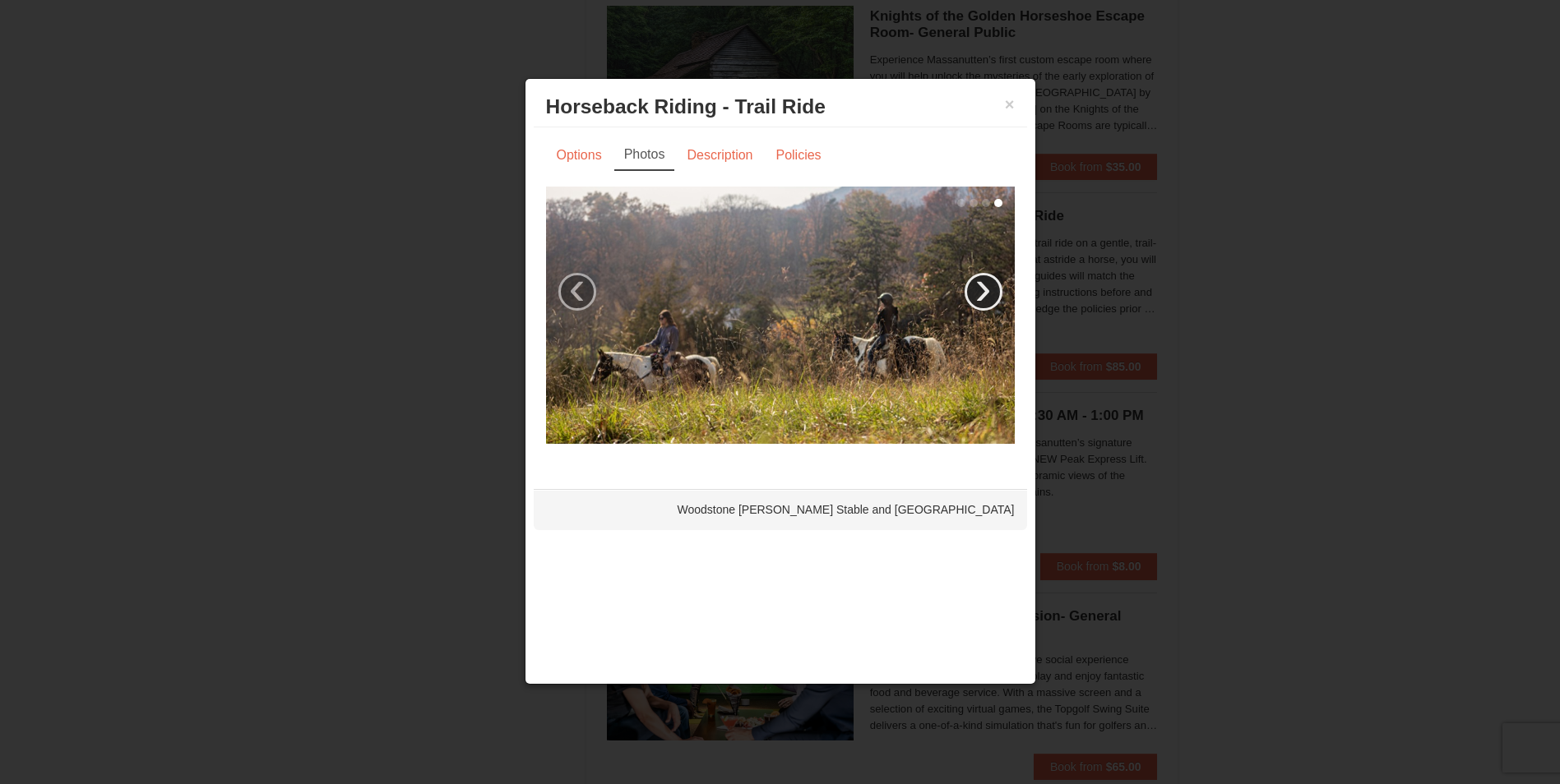
click at [986, 293] on link "›" at bounding box center [984, 292] width 38 height 38
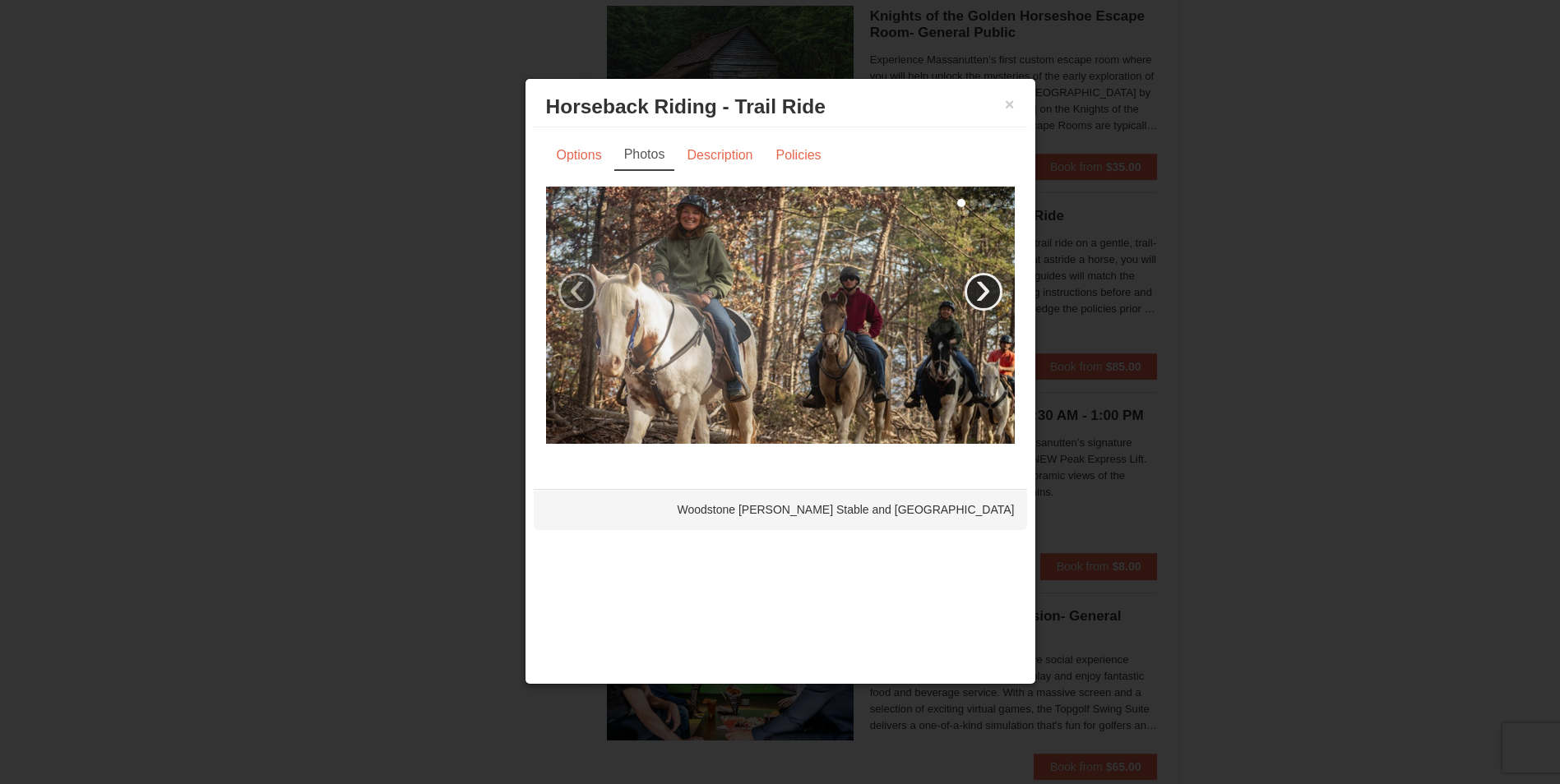
click at [986, 293] on link "›" at bounding box center [984, 292] width 38 height 38
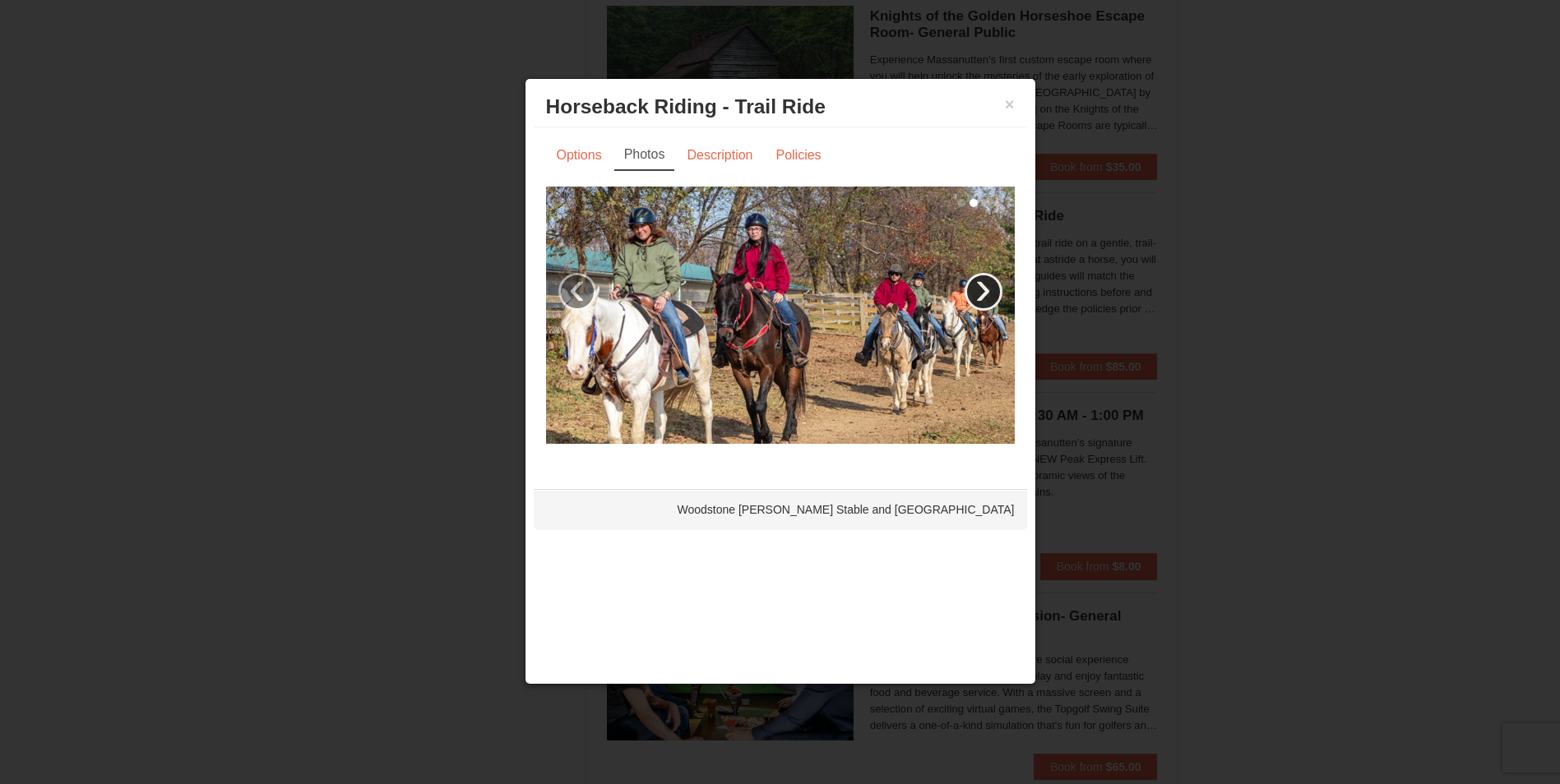
click at [986, 293] on link "›" at bounding box center [984, 292] width 38 height 38
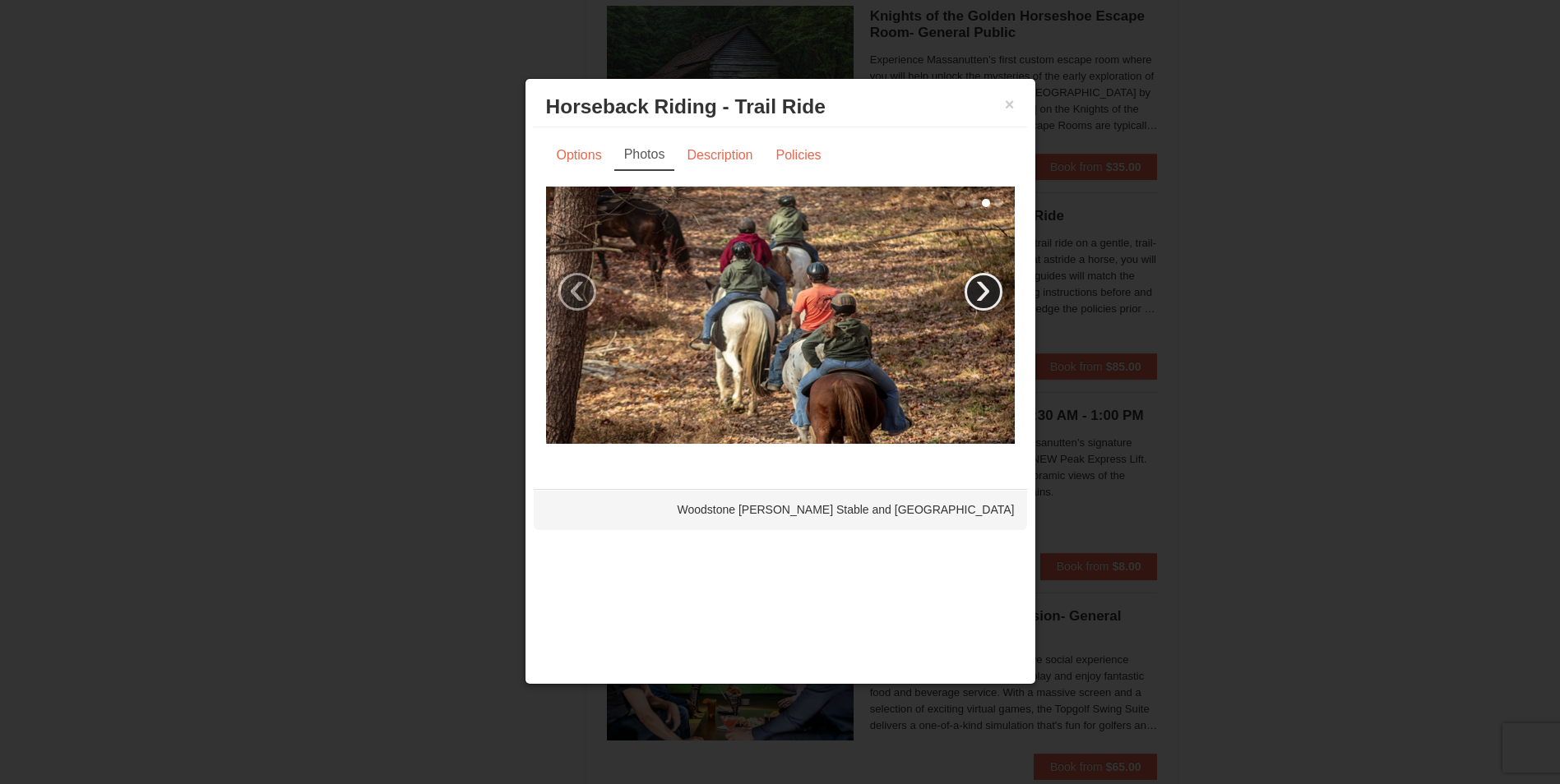
click at [986, 293] on link "›" at bounding box center [984, 292] width 38 height 38
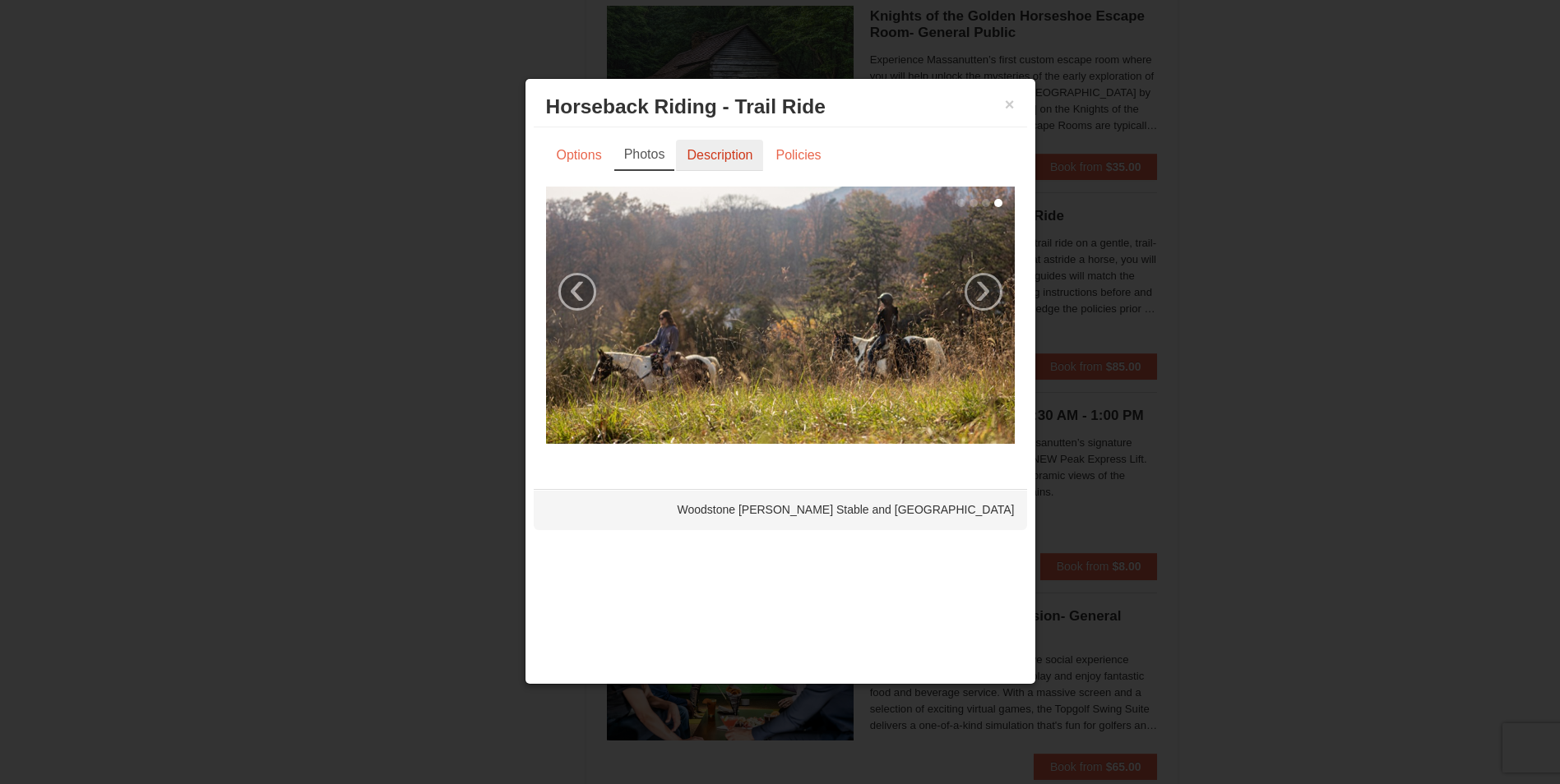
click at [728, 160] on link "Description" at bounding box center [719, 155] width 87 height 31
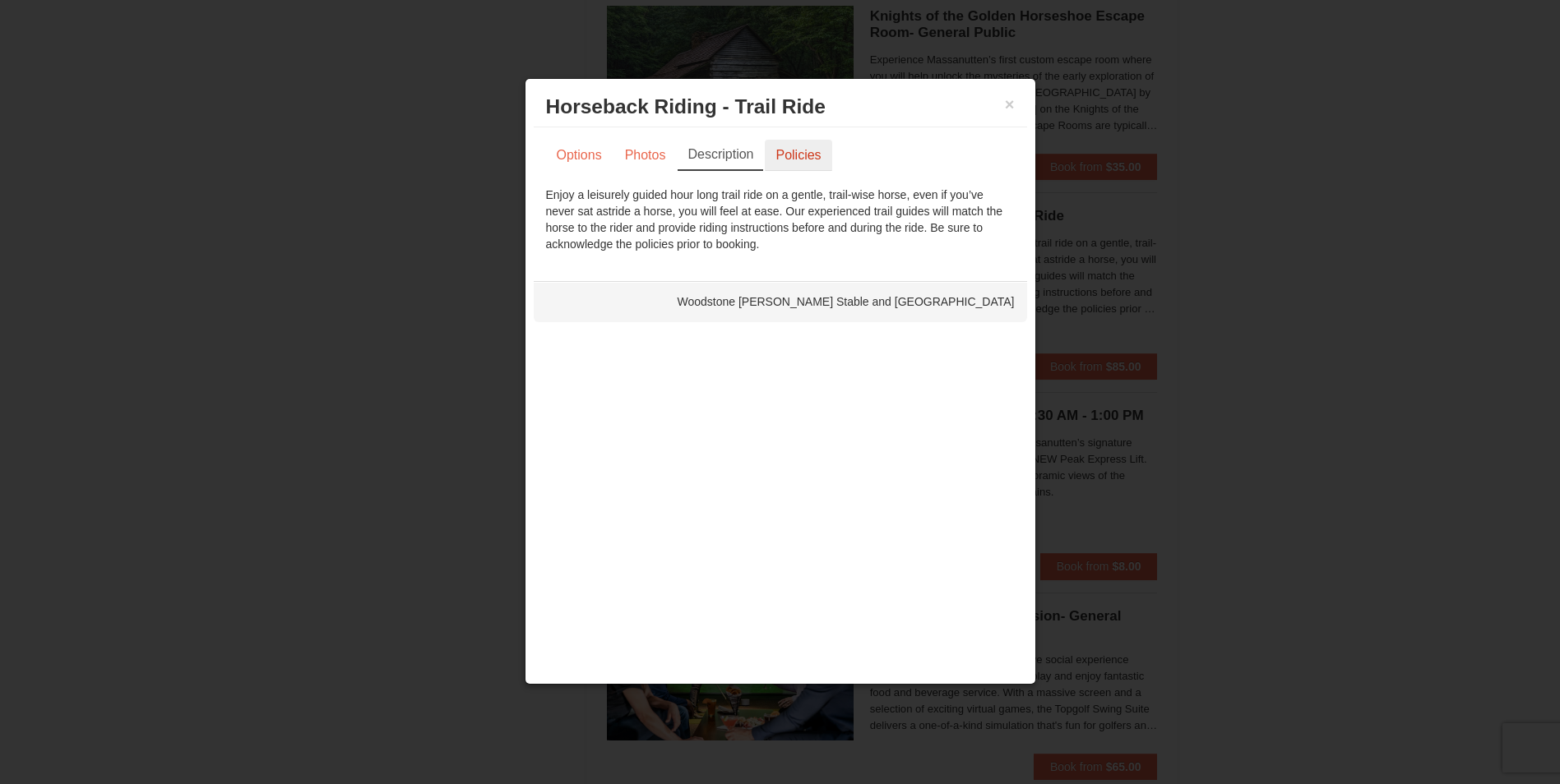
click at [798, 170] on link "Policies" at bounding box center [798, 155] width 66 height 31
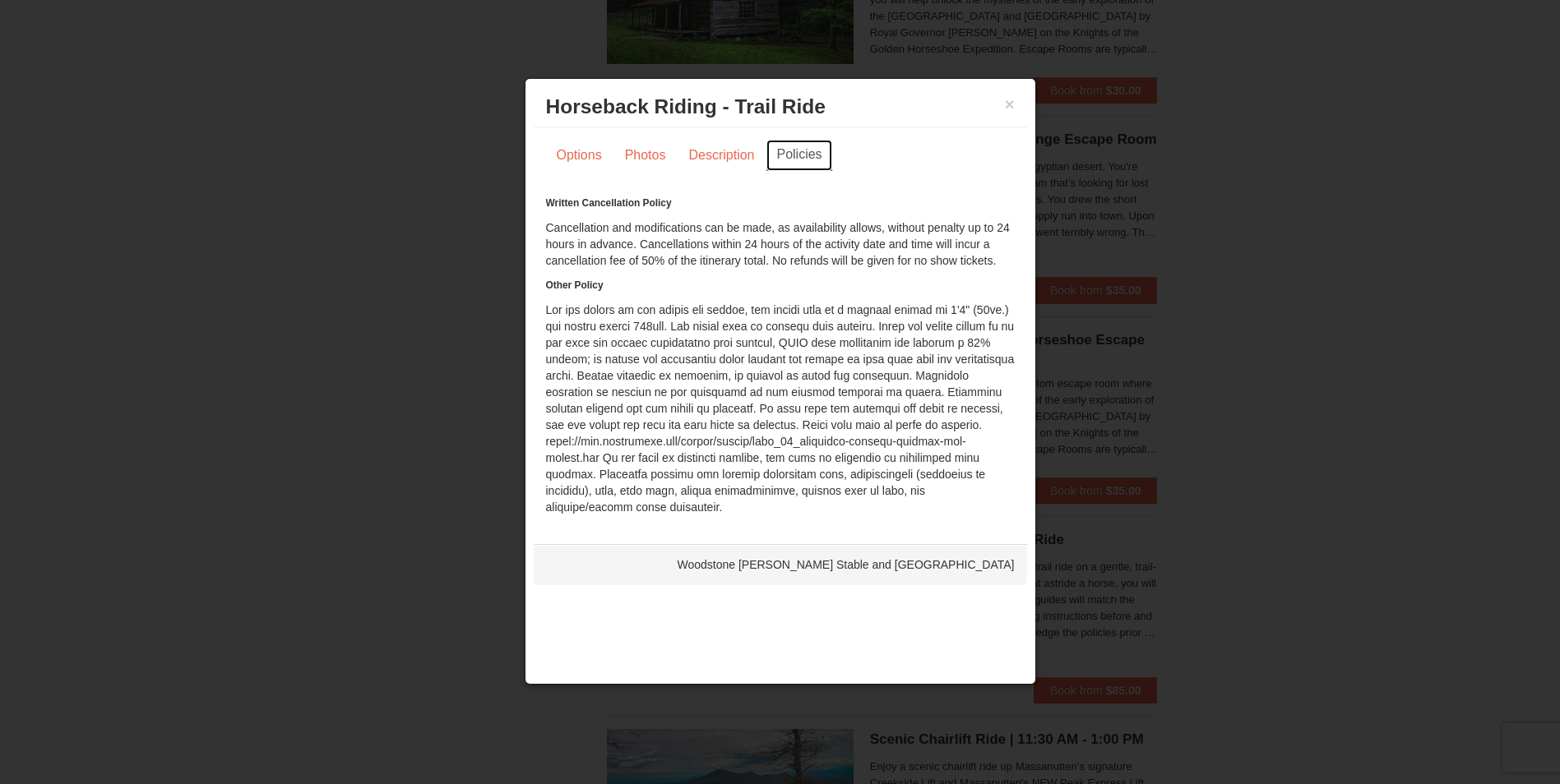
scroll to position [1562, 0]
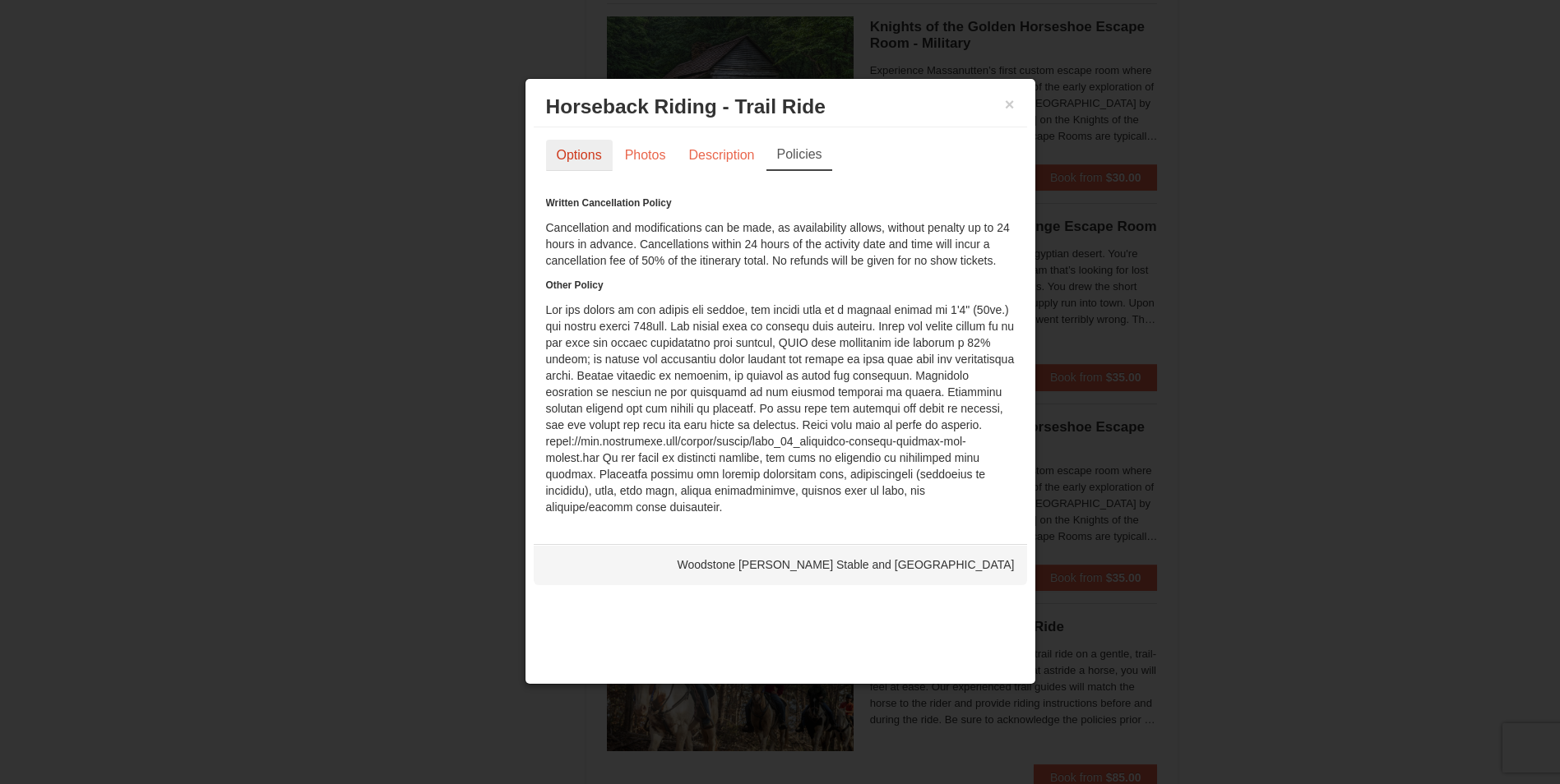
click at [592, 152] on link "Options" at bounding box center [579, 155] width 66 height 31
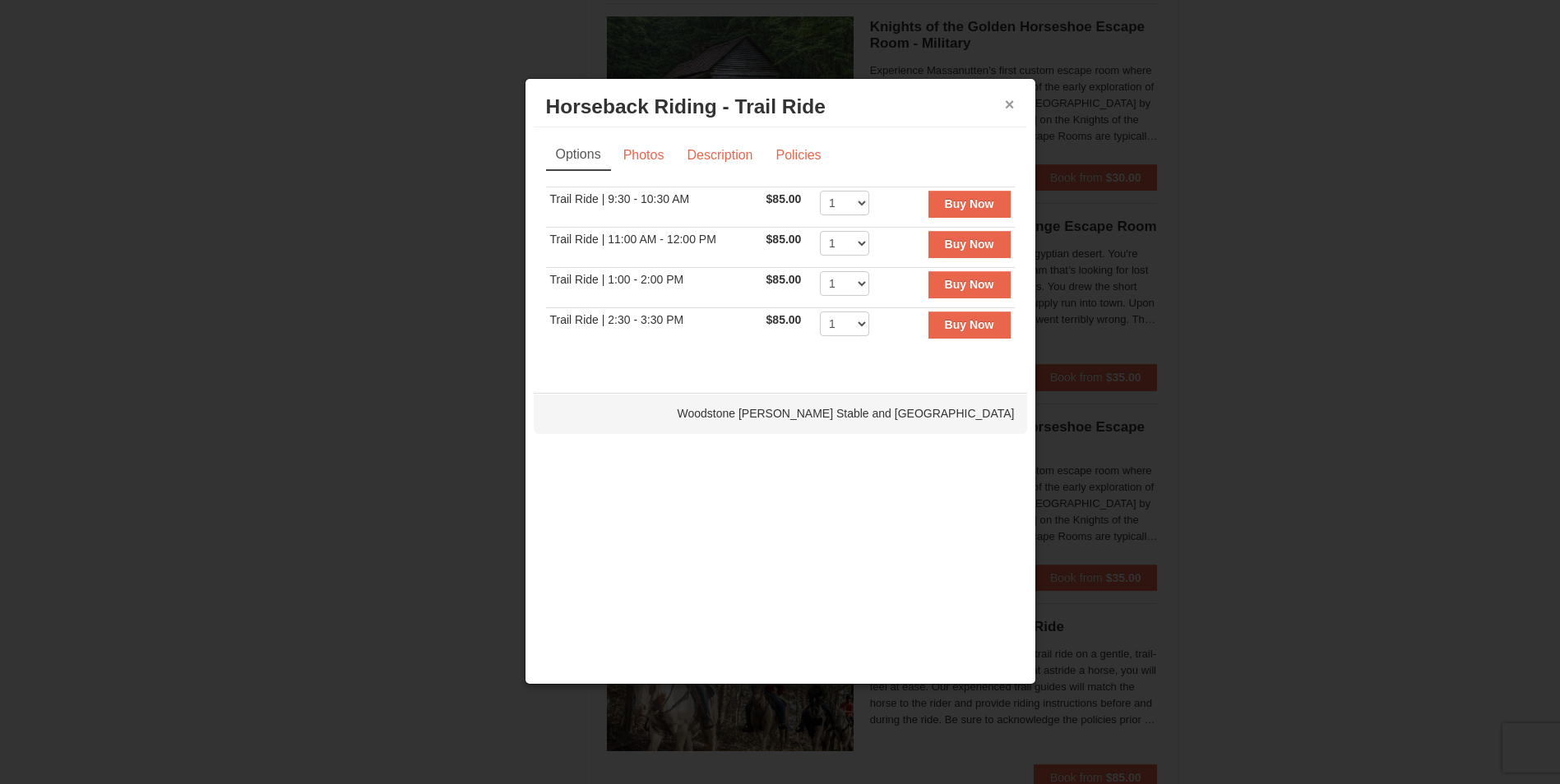
click at [1010, 106] on button "×" at bounding box center [1009, 104] width 10 height 16
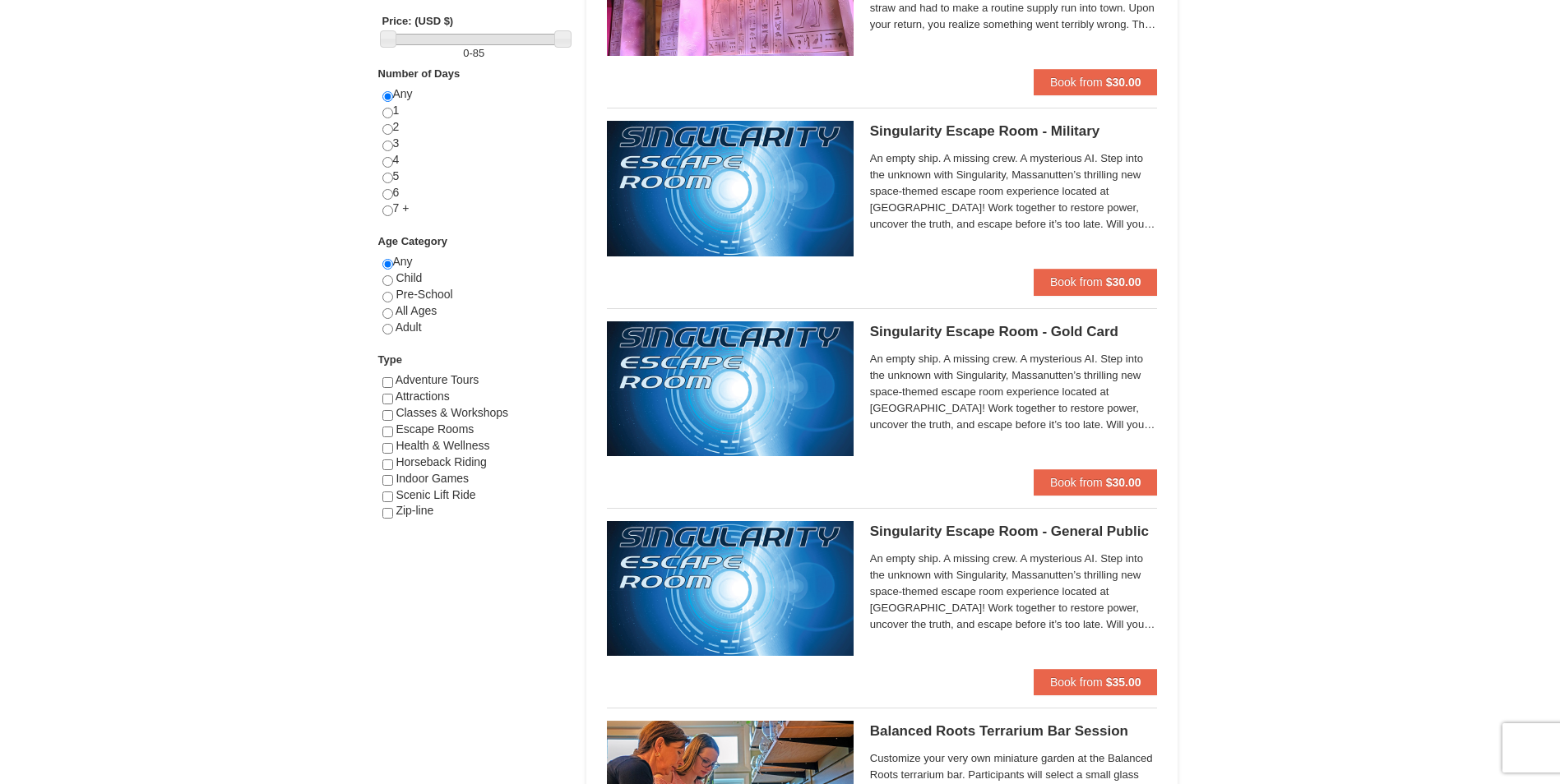
scroll to position [0, 0]
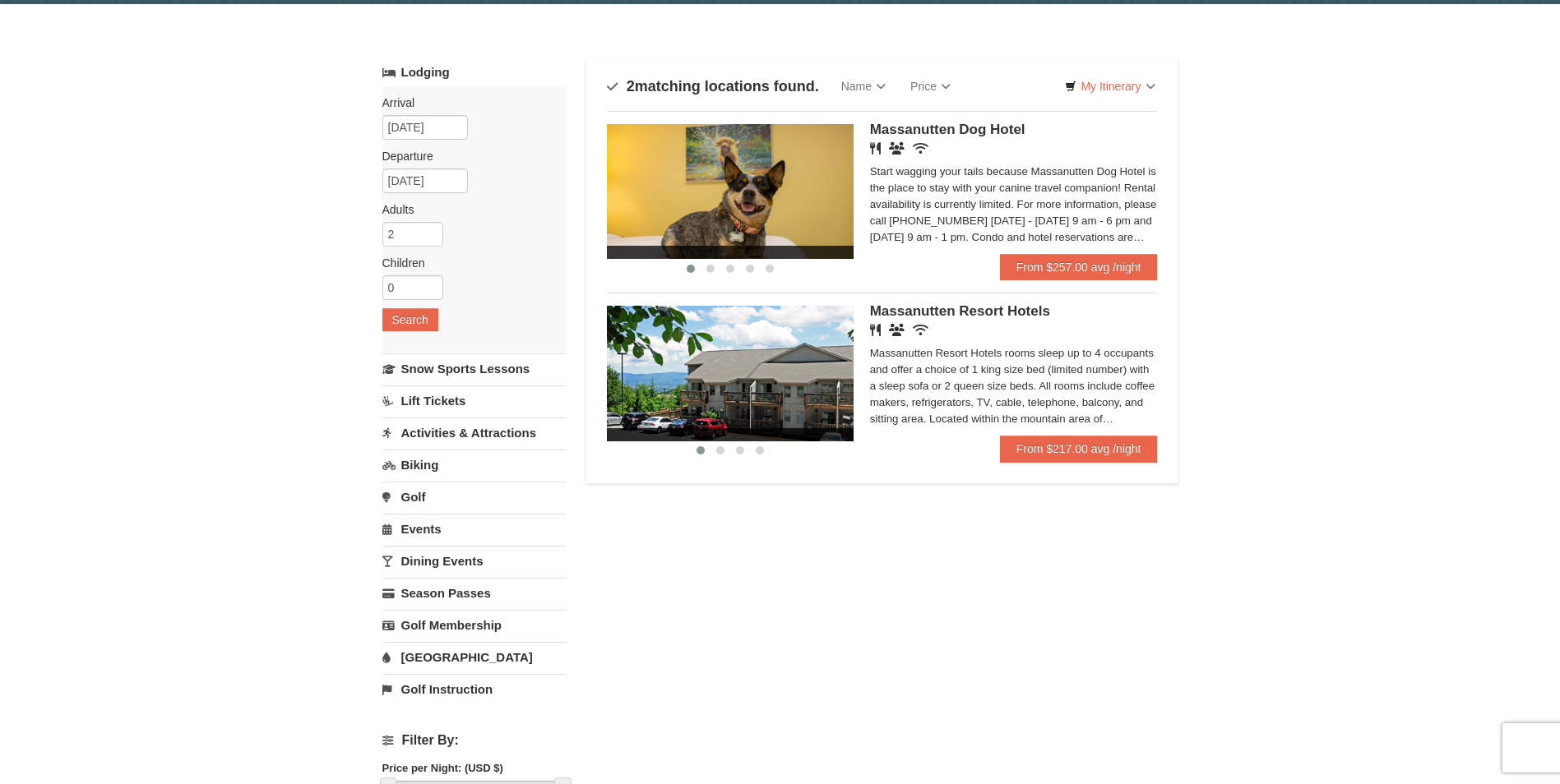
scroll to position [83, 0]
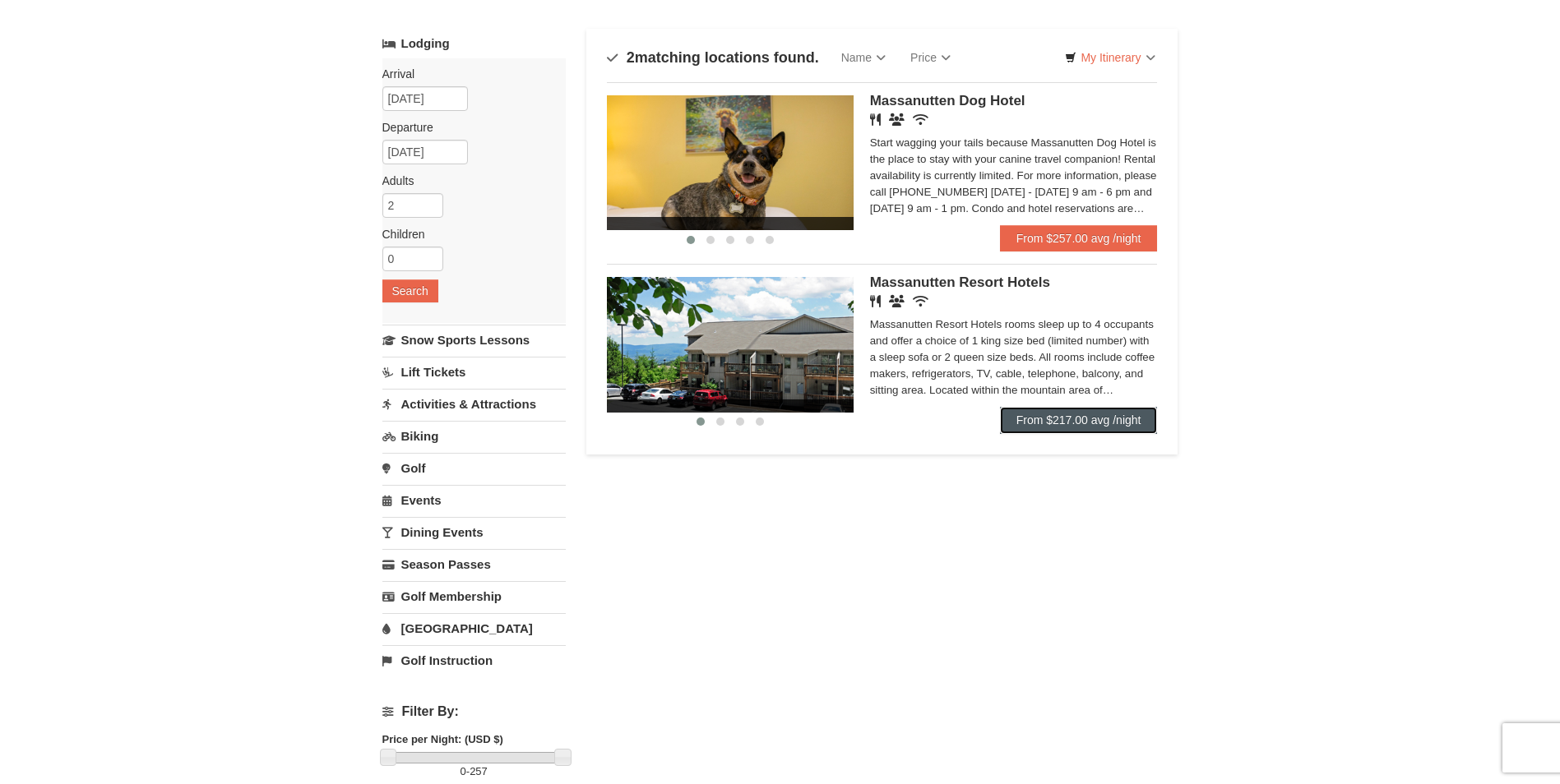
click at [1066, 426] on link "From $217.00 avg /night" at bounding box center [1079, 419] width 158 height 26
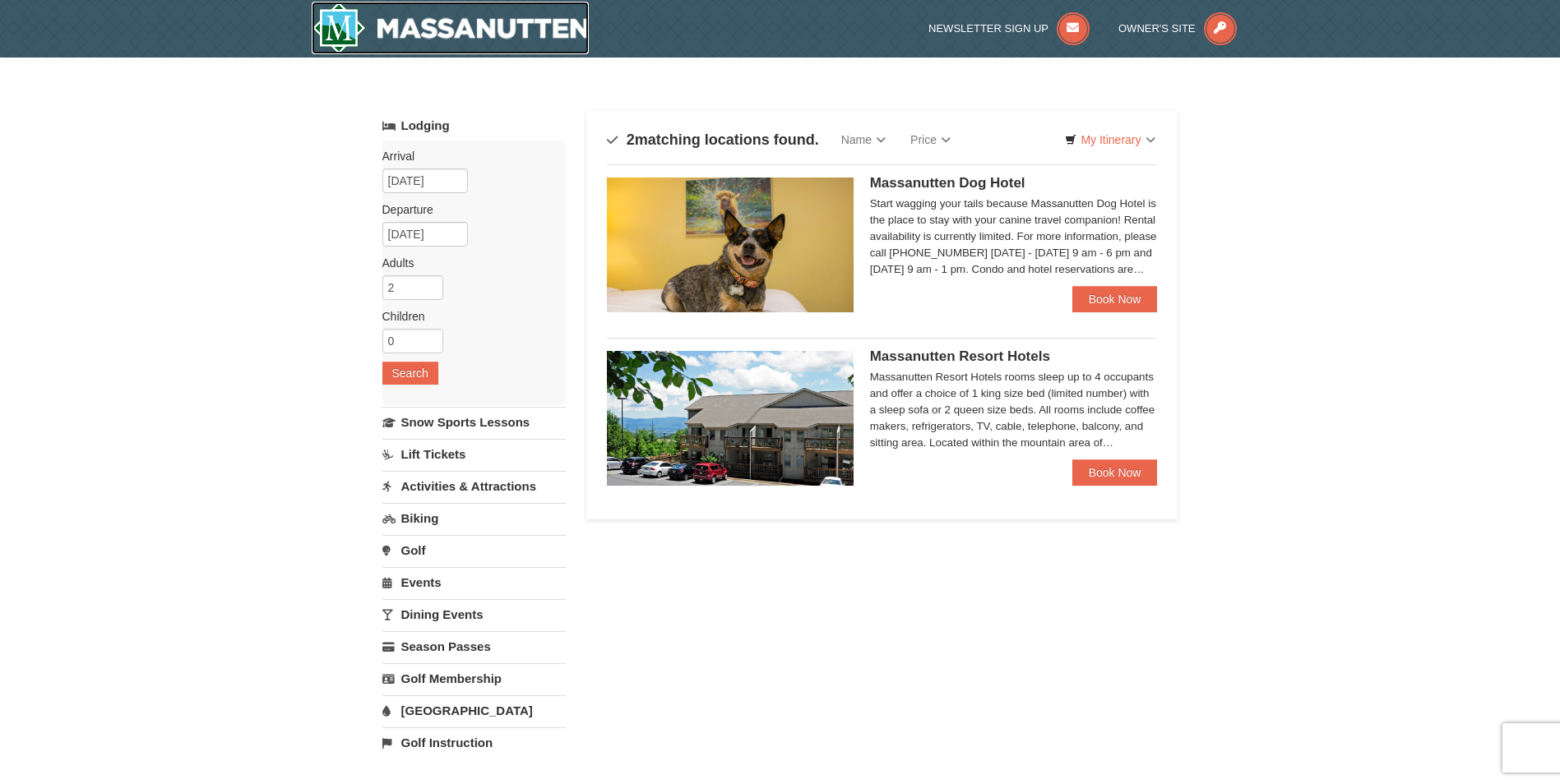
click at [438, 40] on img at bounding box center [451, 28] width 278 height 53
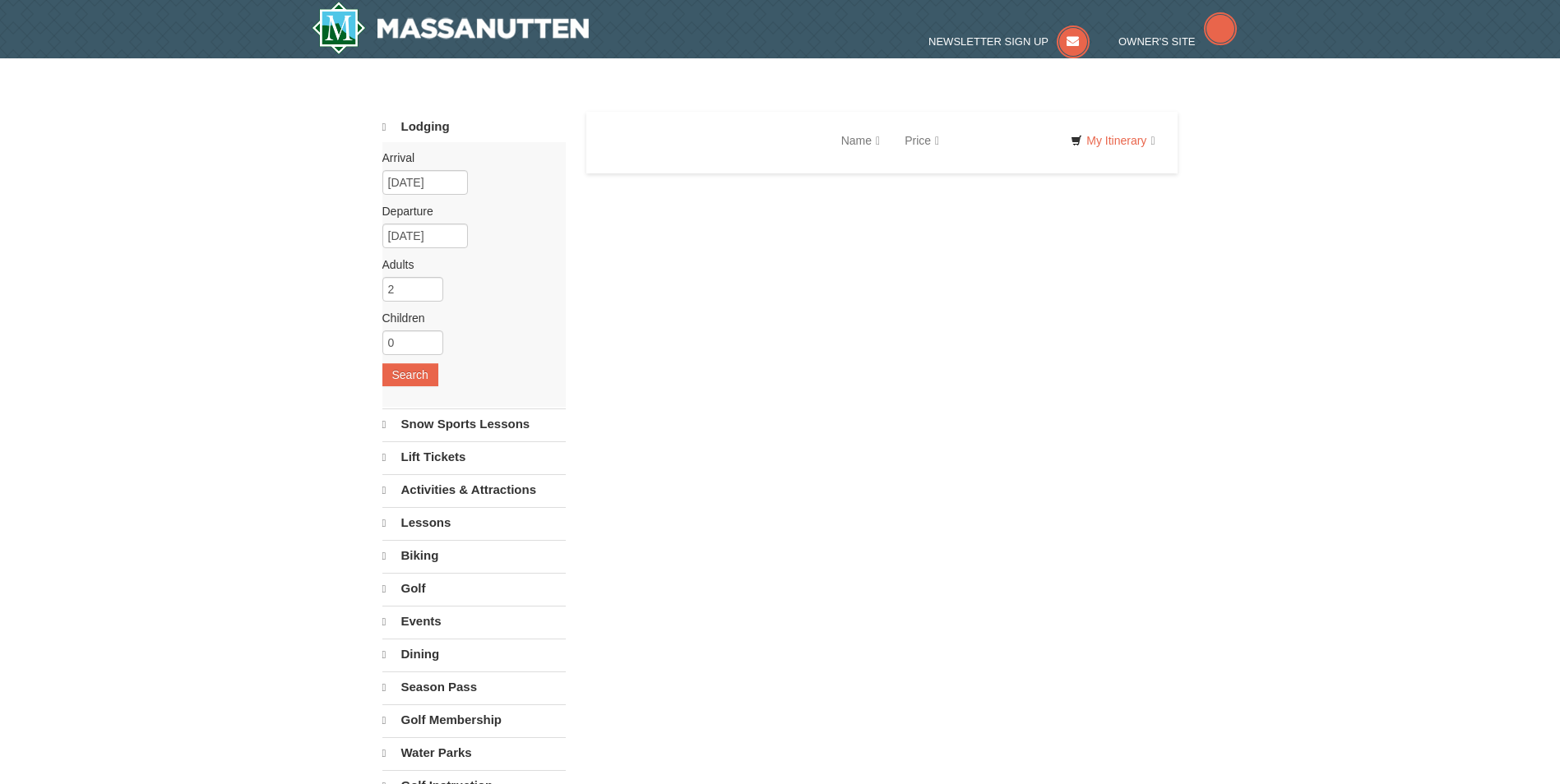
select select "9"
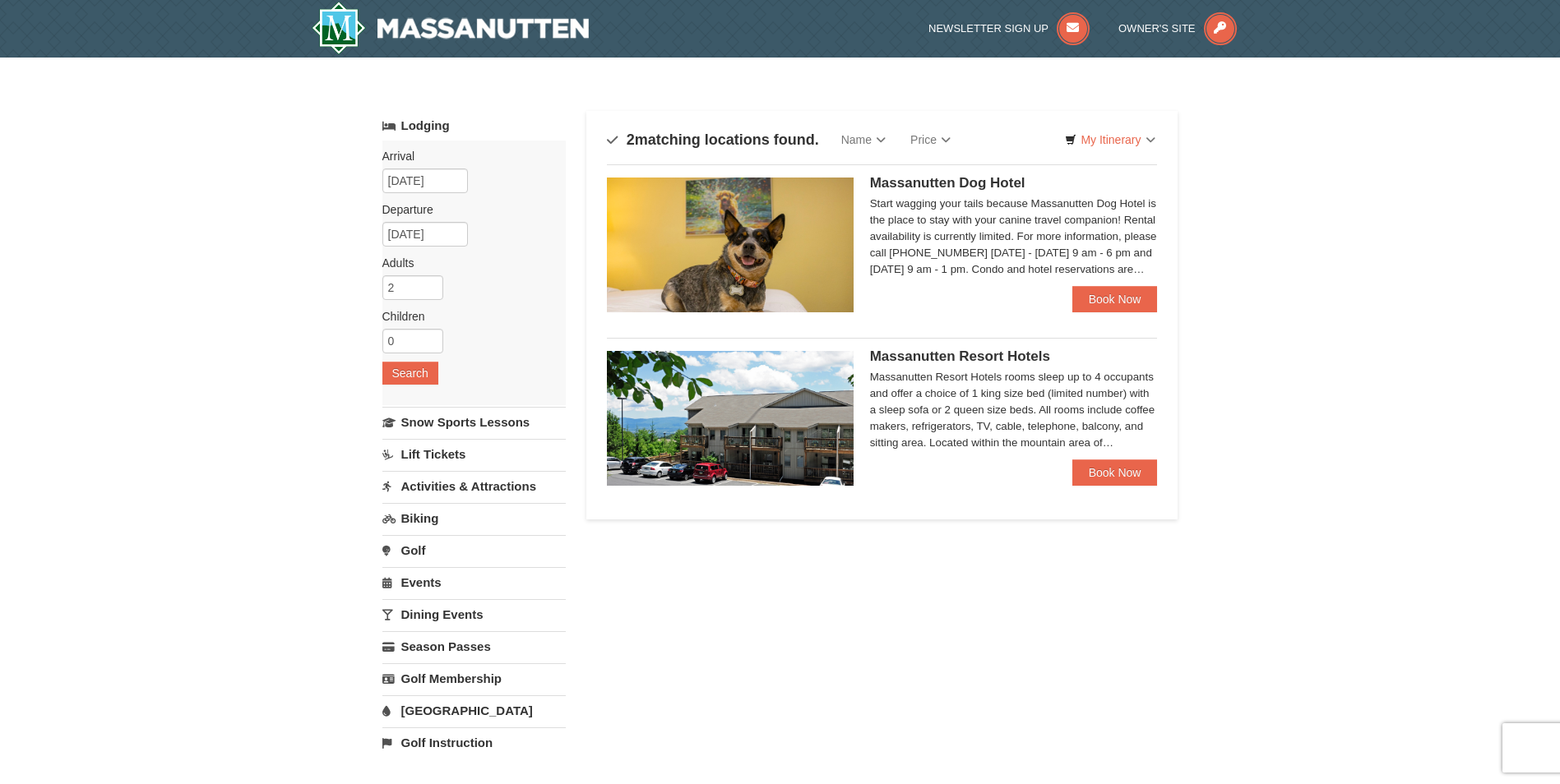
click at [426, 450] on link "Lift Tickets" at bounding box center [474, 454] width 183 height 30
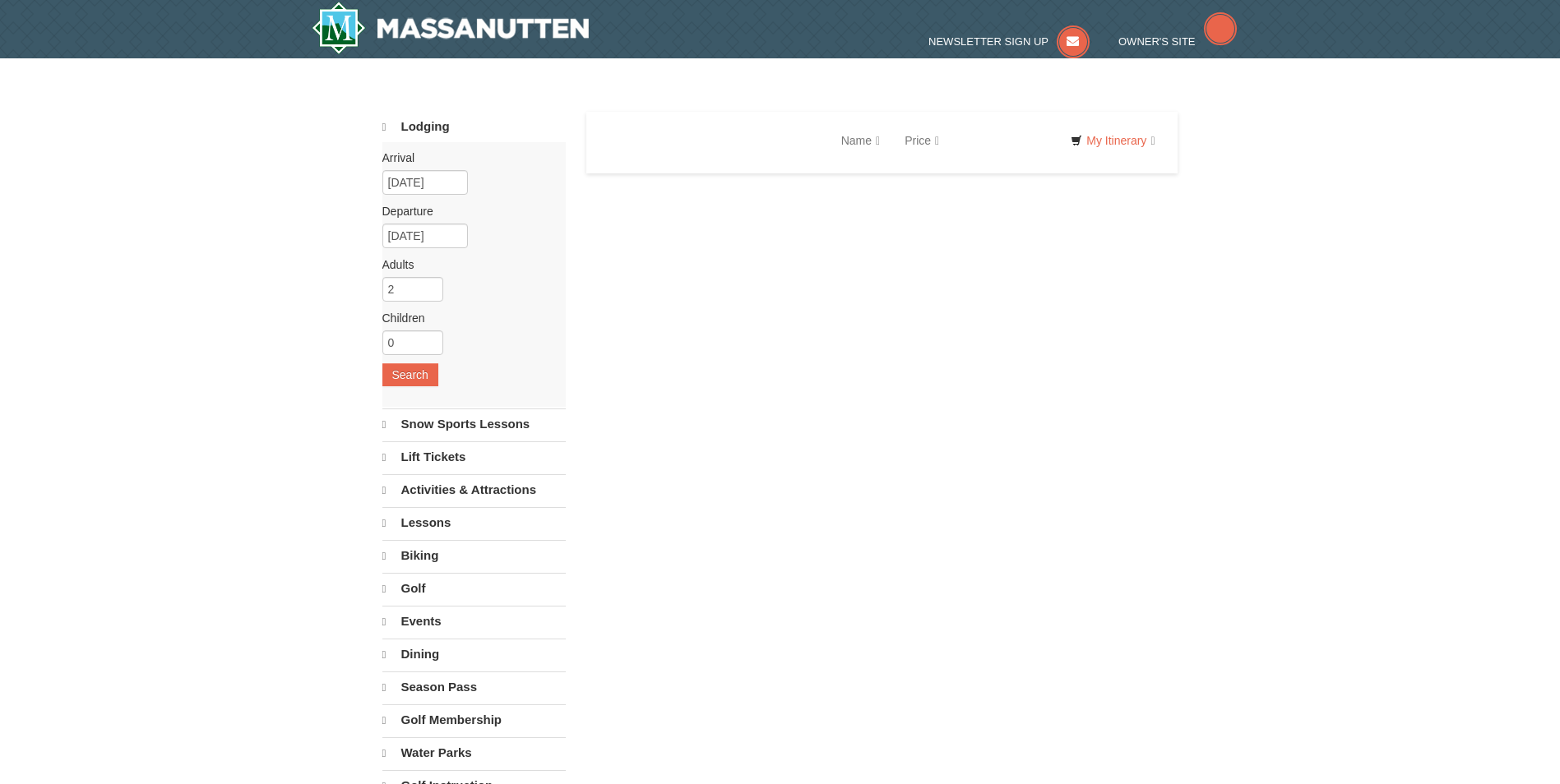
select select "9"
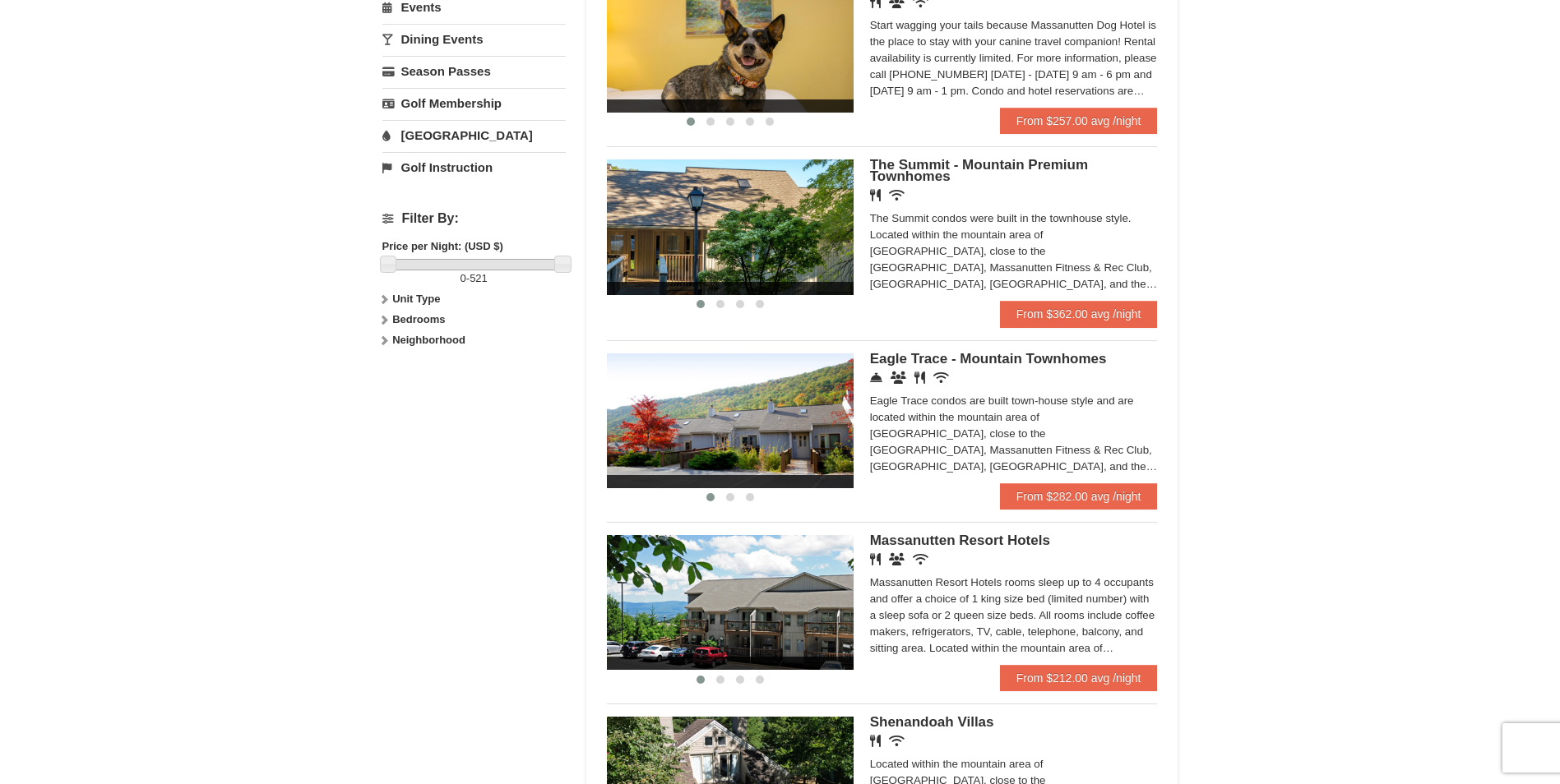
scroll to position [658, 0]
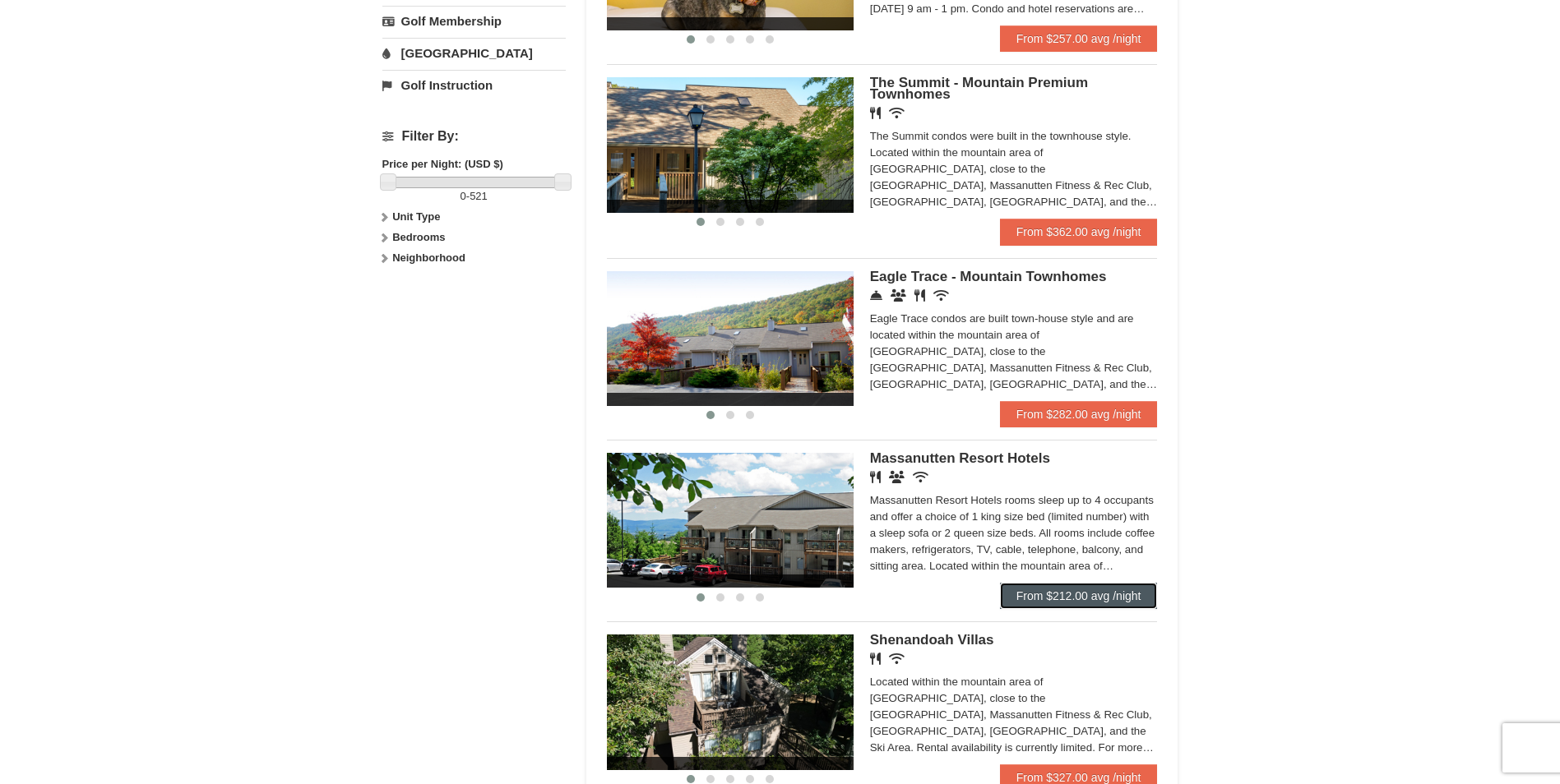
click at [1057, 592] on link "From $212.00 avg /night" at bounding box center [1079, 595] width 158 height 26
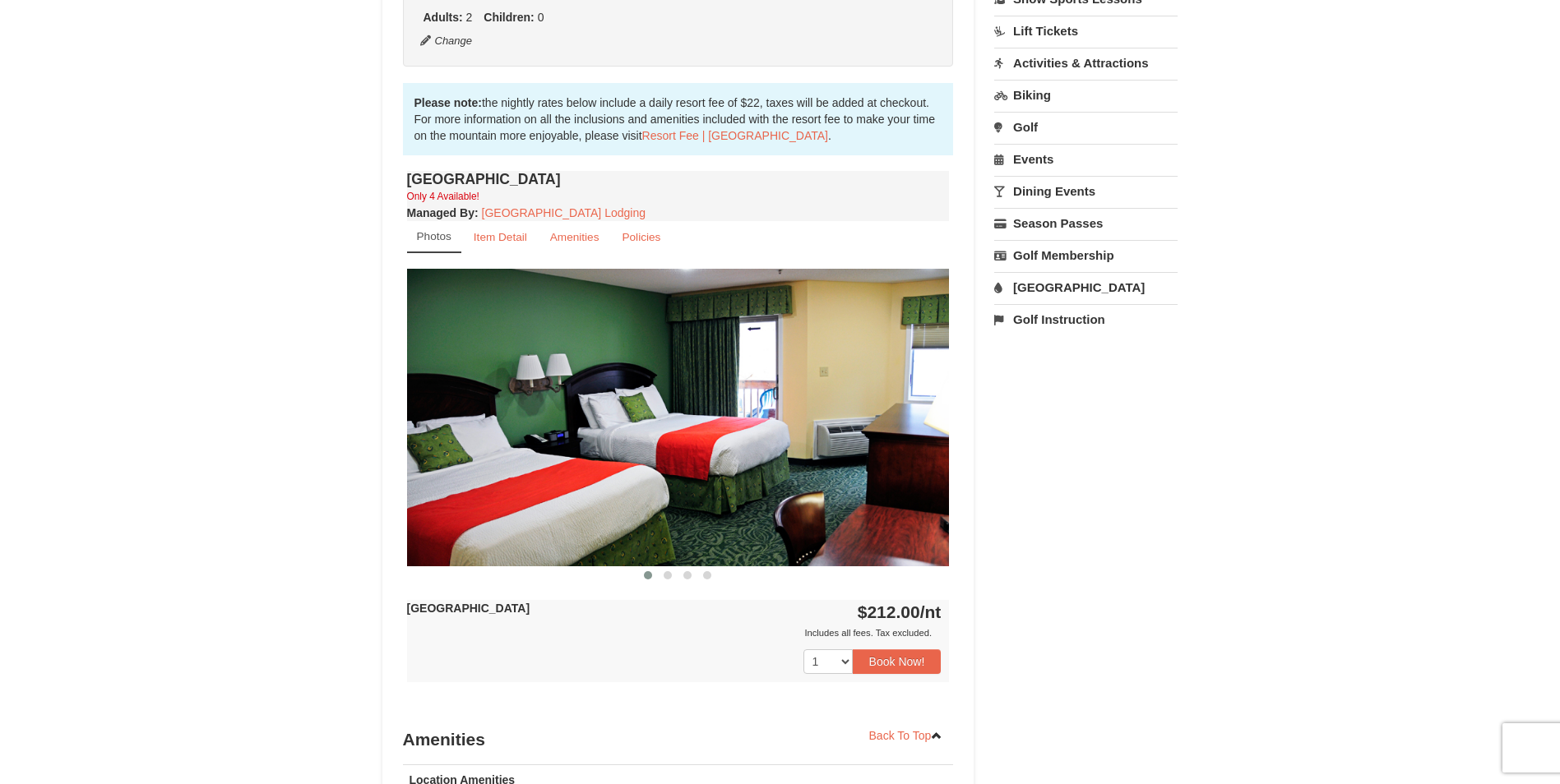
scroll to position [493, 0]
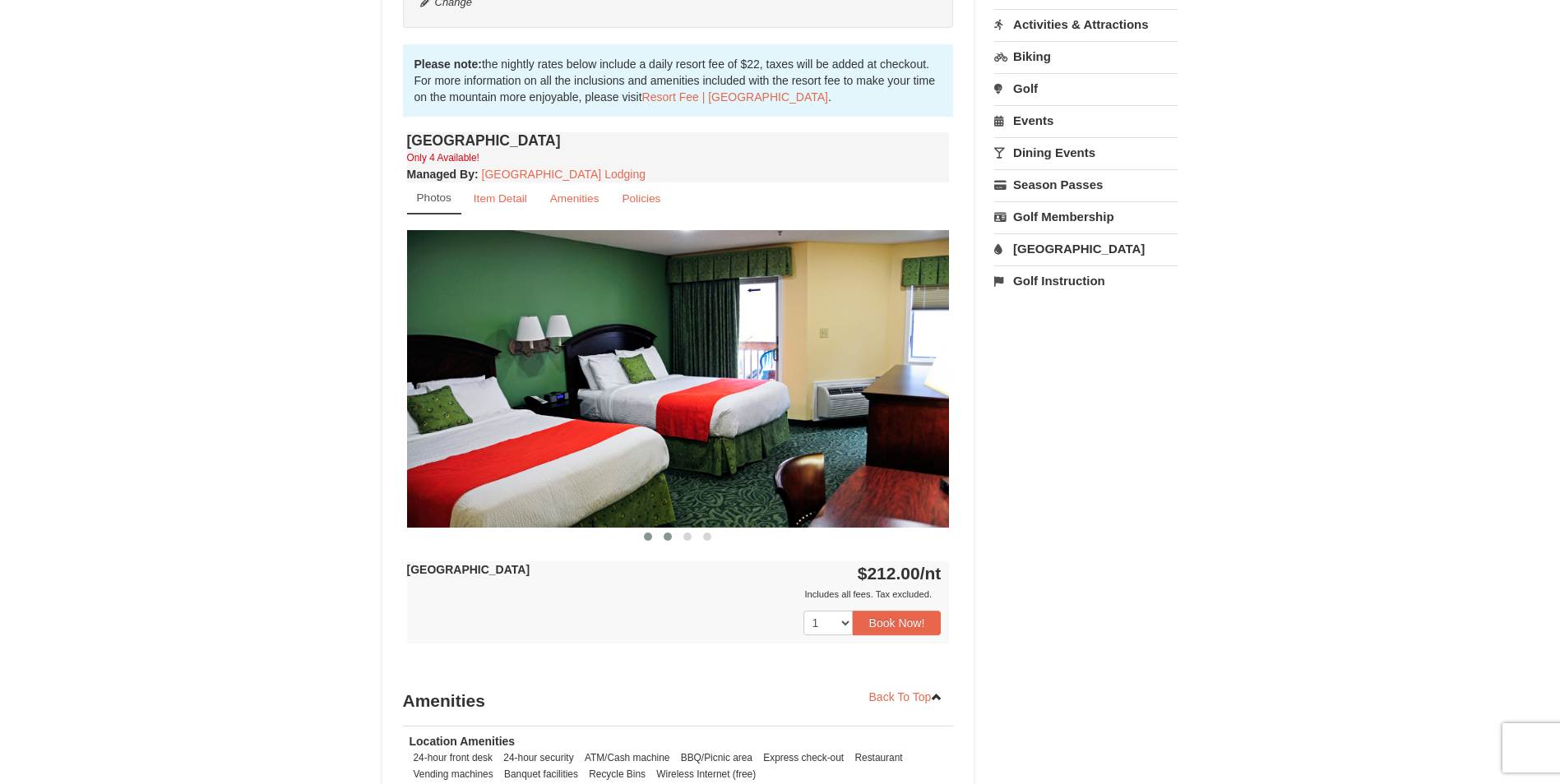
click at [666, 535] on span at bounding box center [667, 536] width 8 height 8
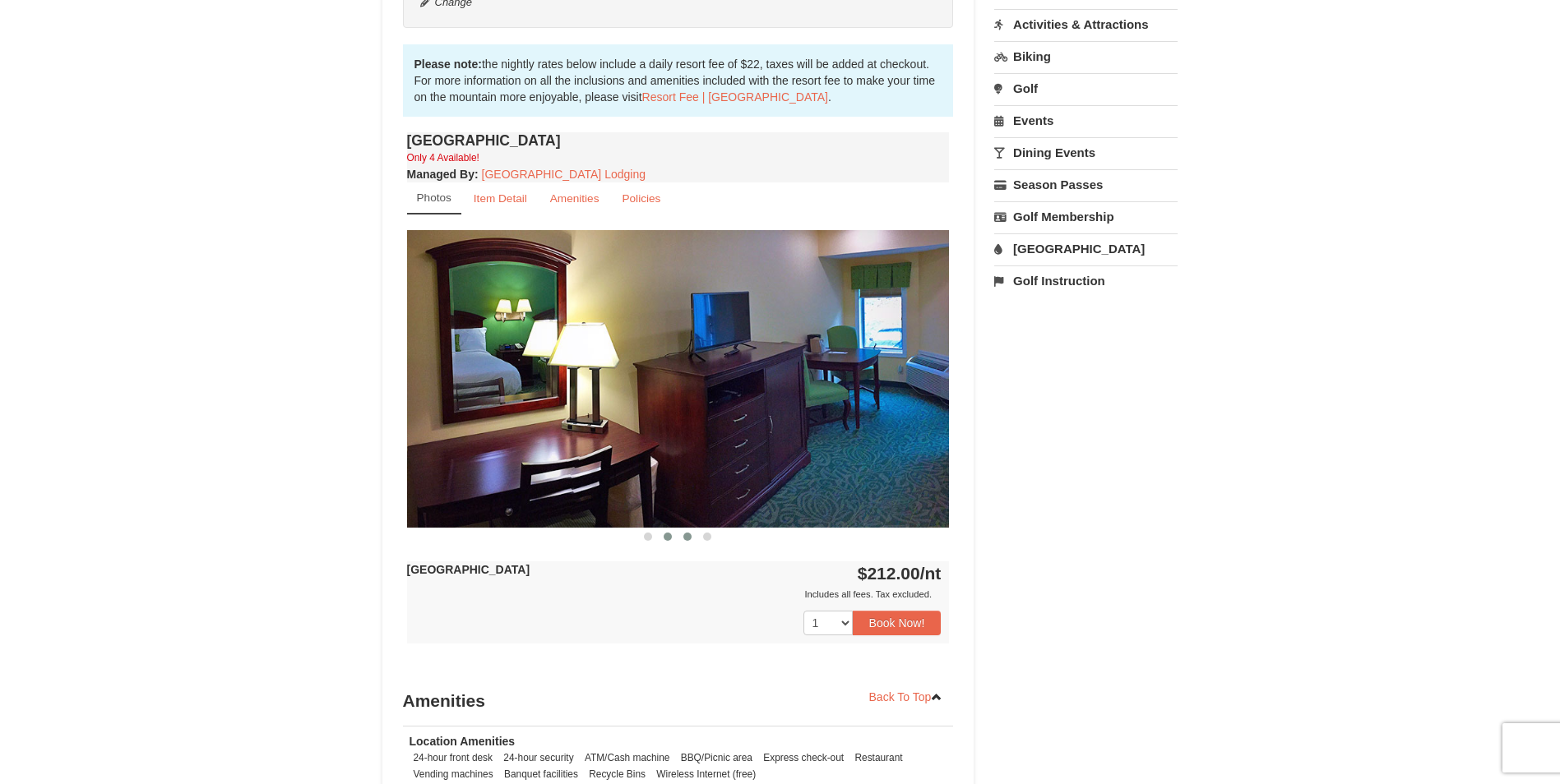
click at [683, 536] on span at bounding box center [687, 536] width 8 height 8
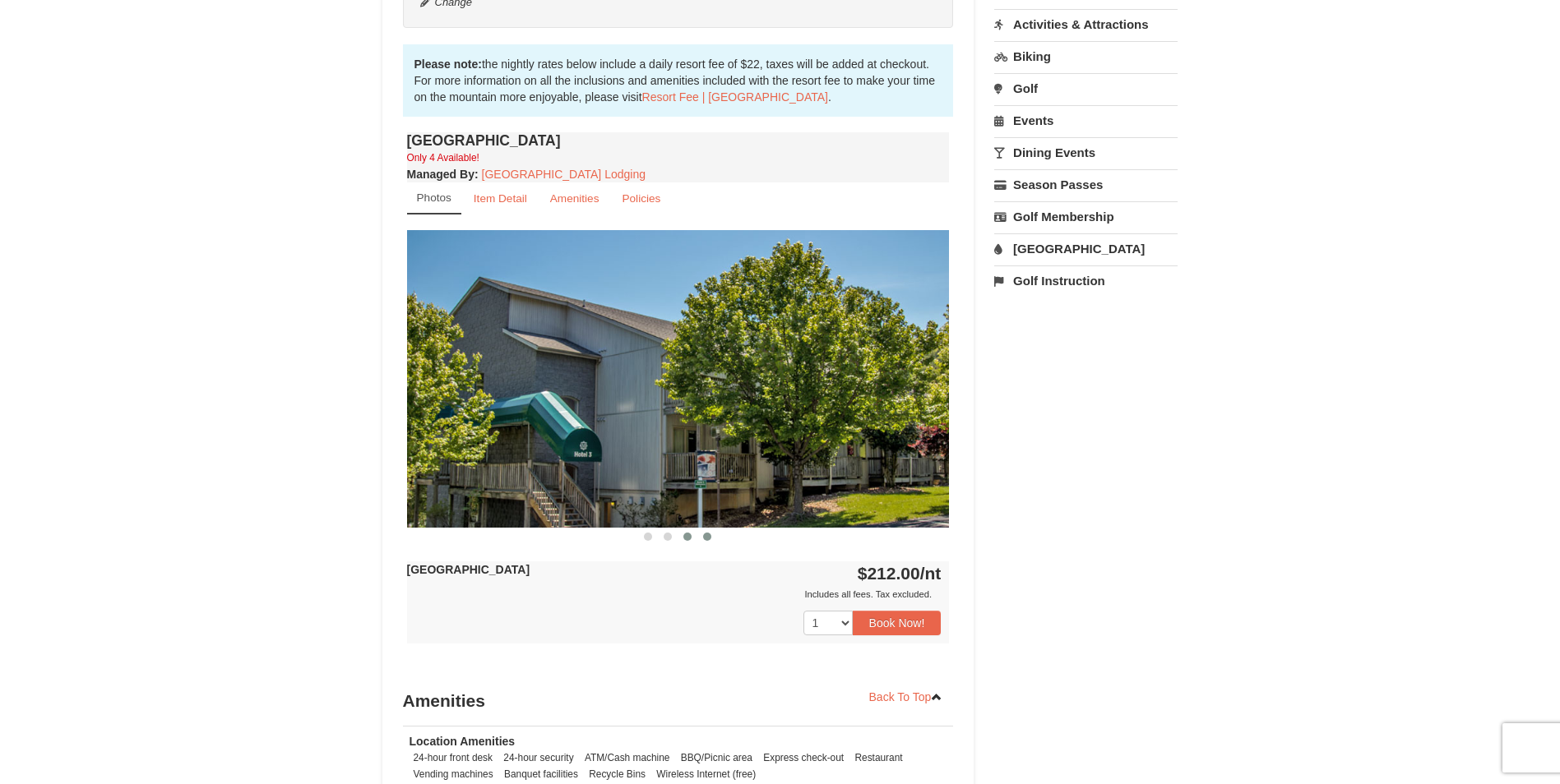
click at [706, 539] on span at bounding box center [706, 536] width 8 height 8
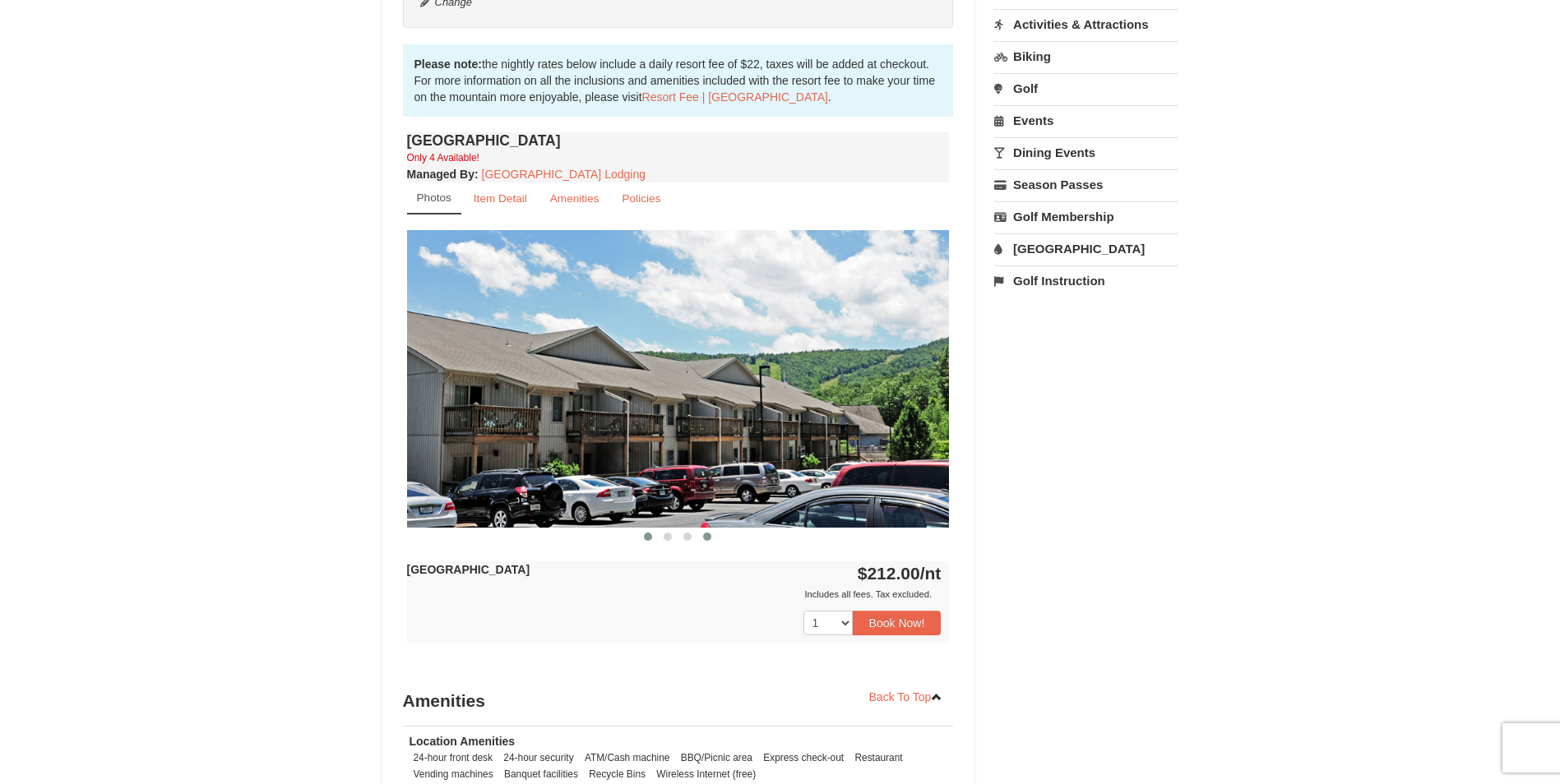
click at [652, 540] on button at bounding box center [648, 536] width 20 height 16
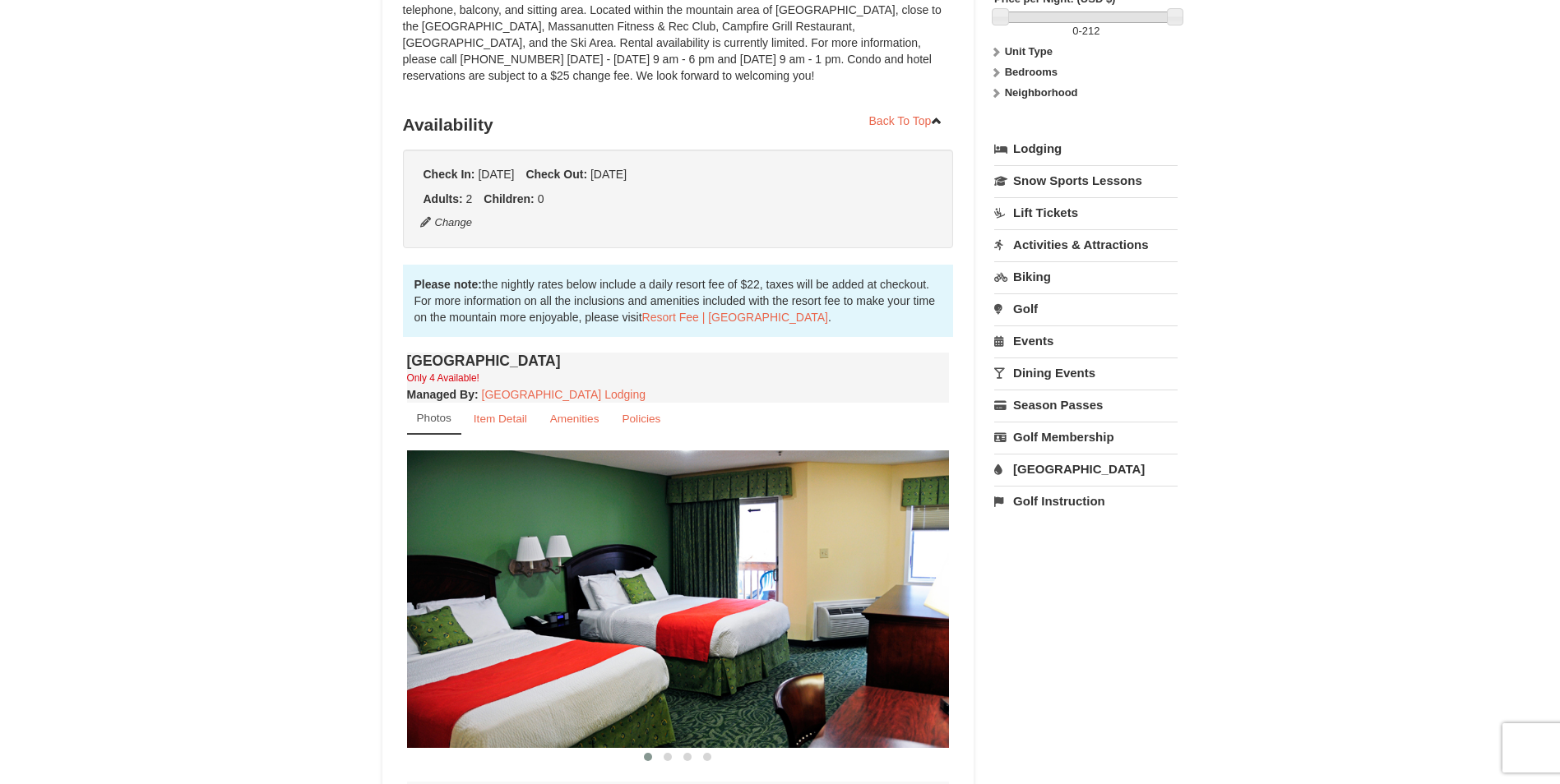
scroll to position [0, 0]
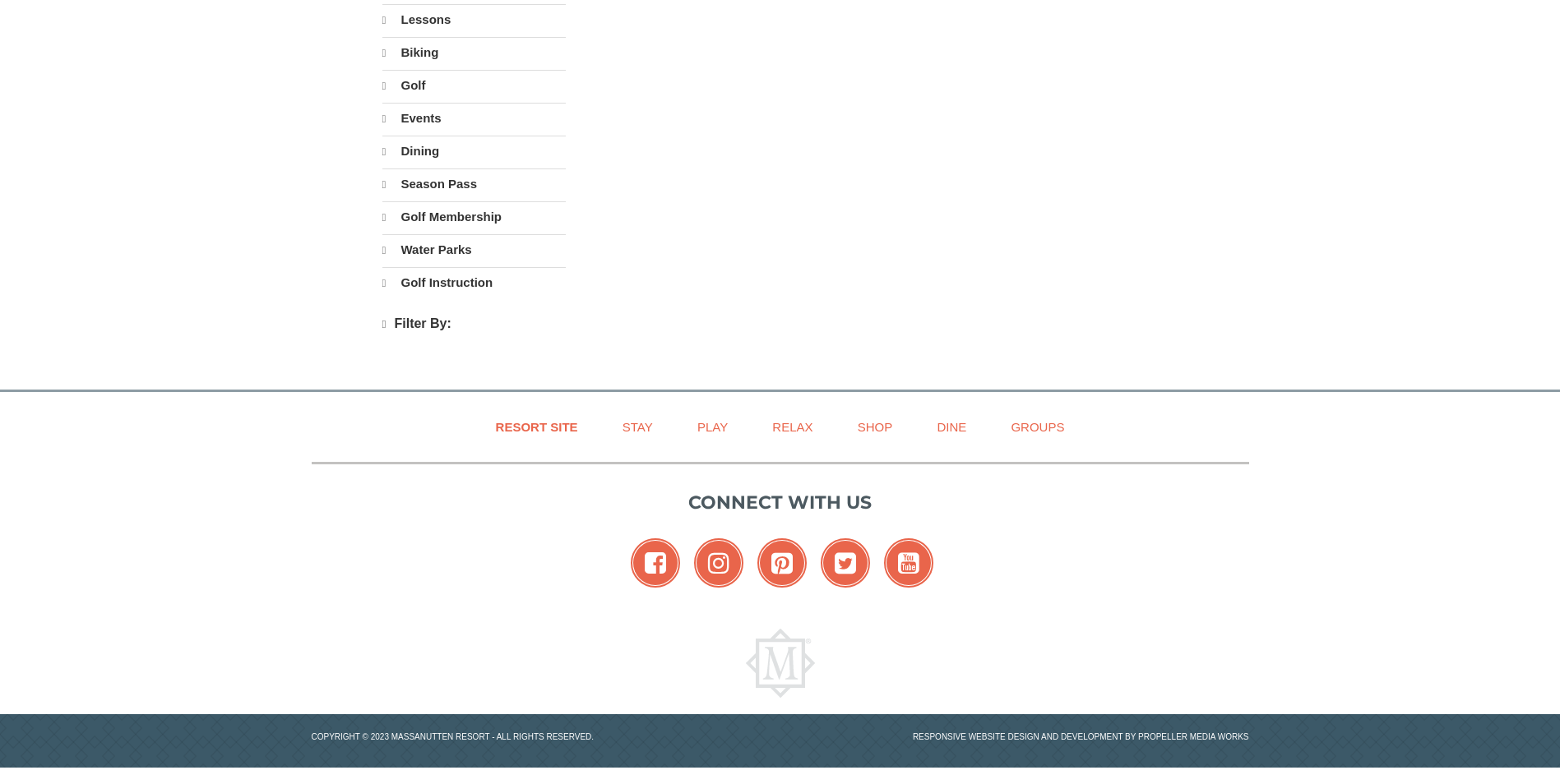
select select "9"
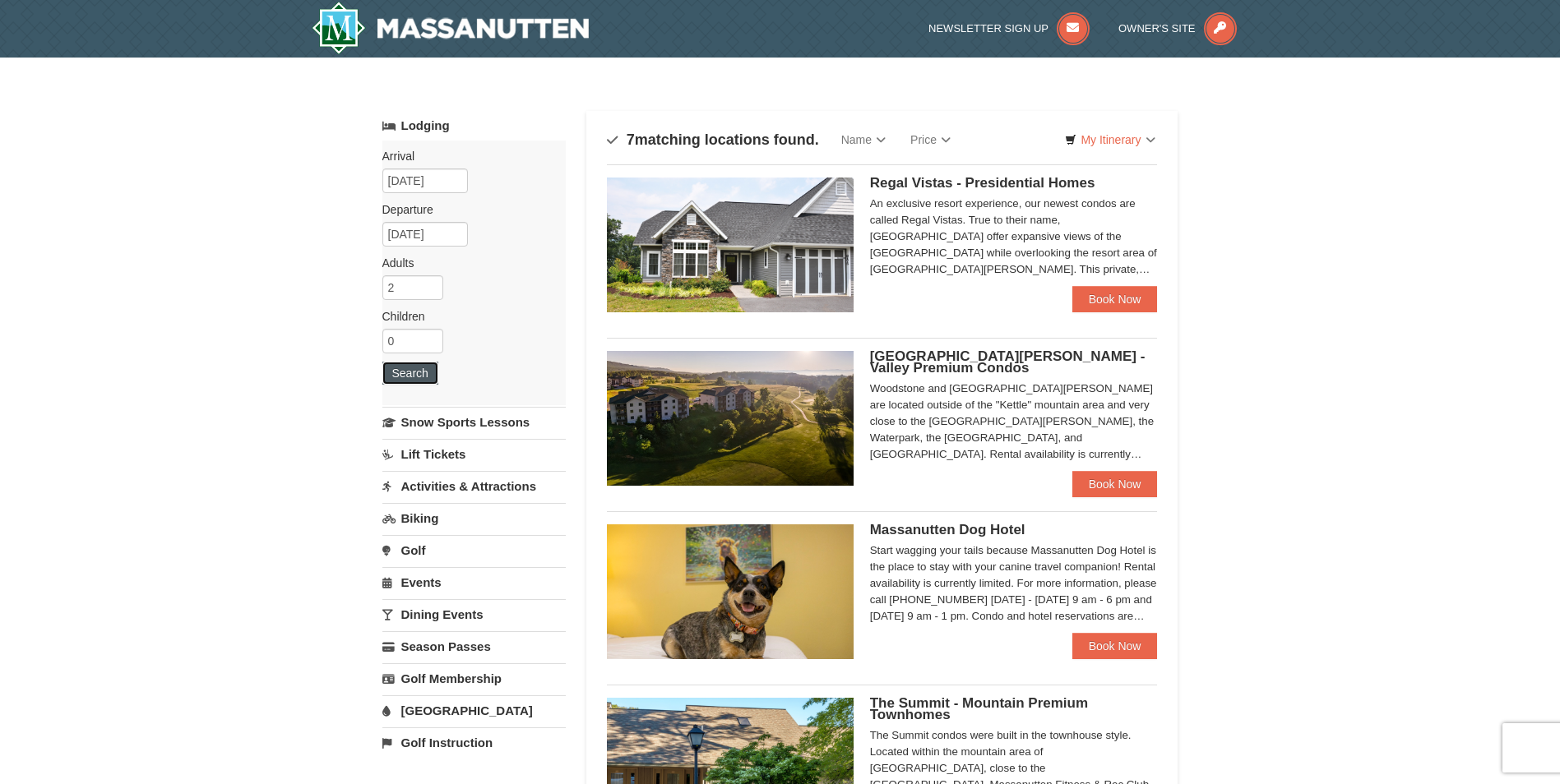
click at [410, 369] on button "Search" at bounding box center [410, 373] width 56 height 23
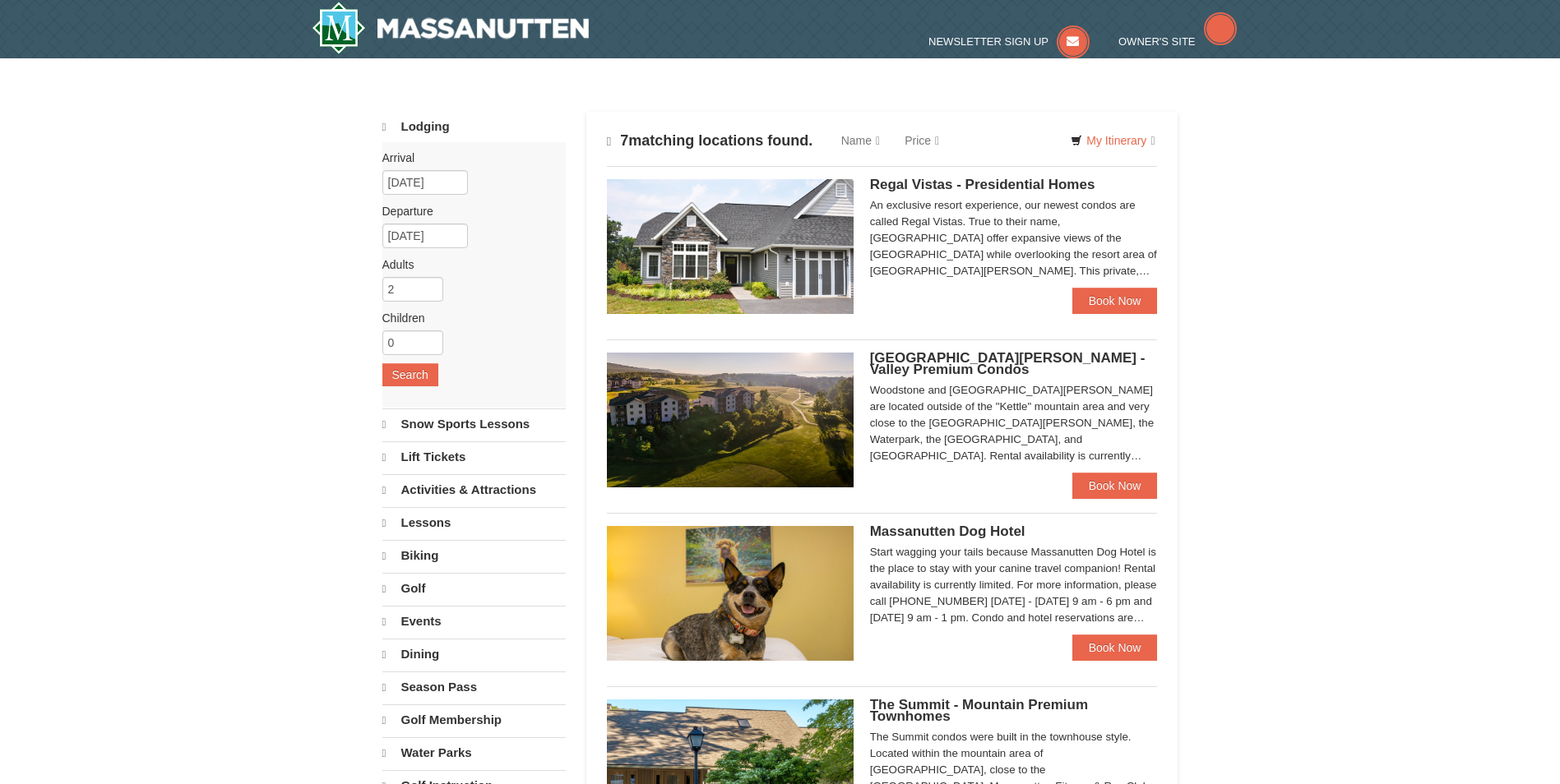
select select "9"
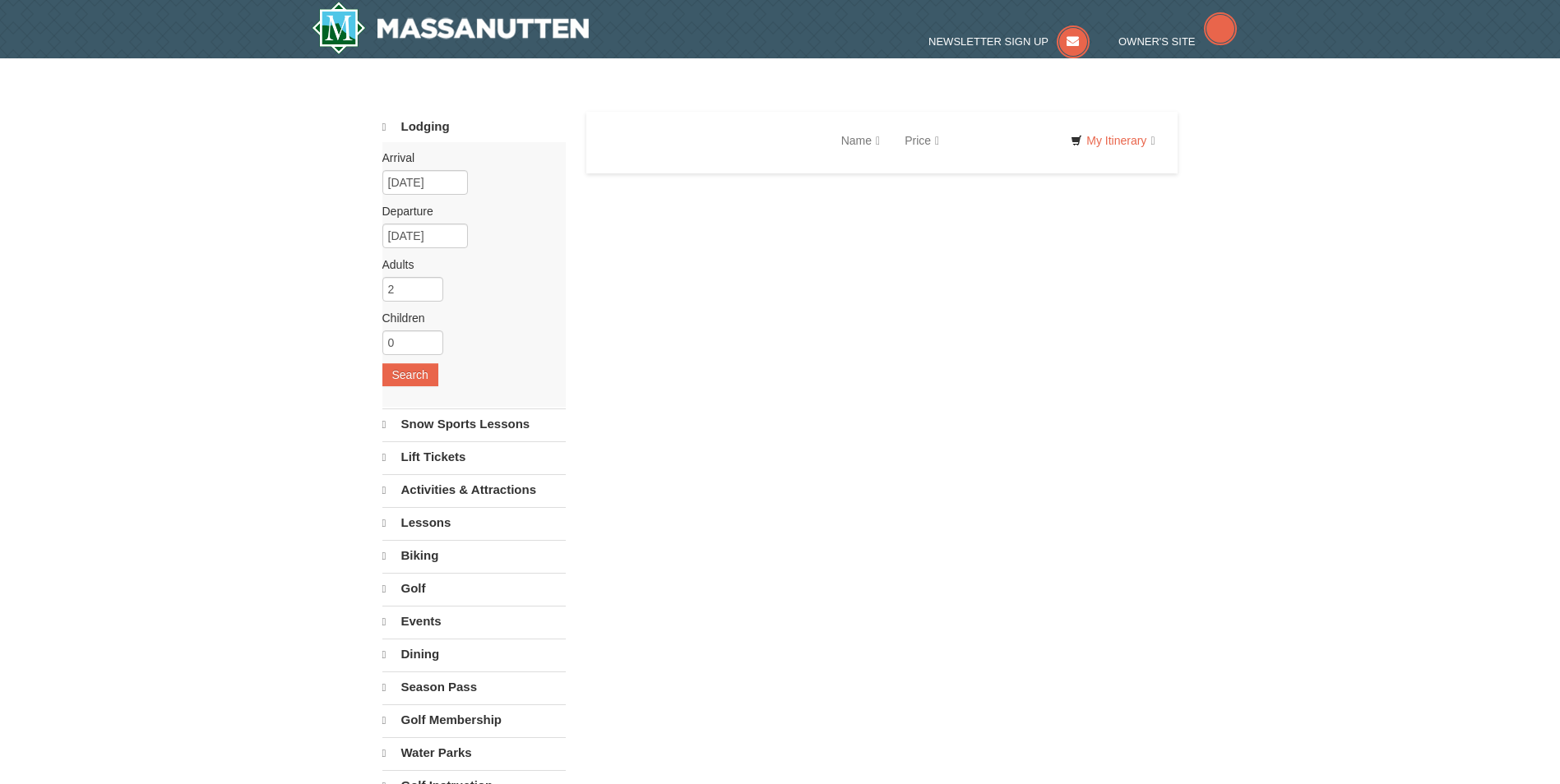
select select "9"
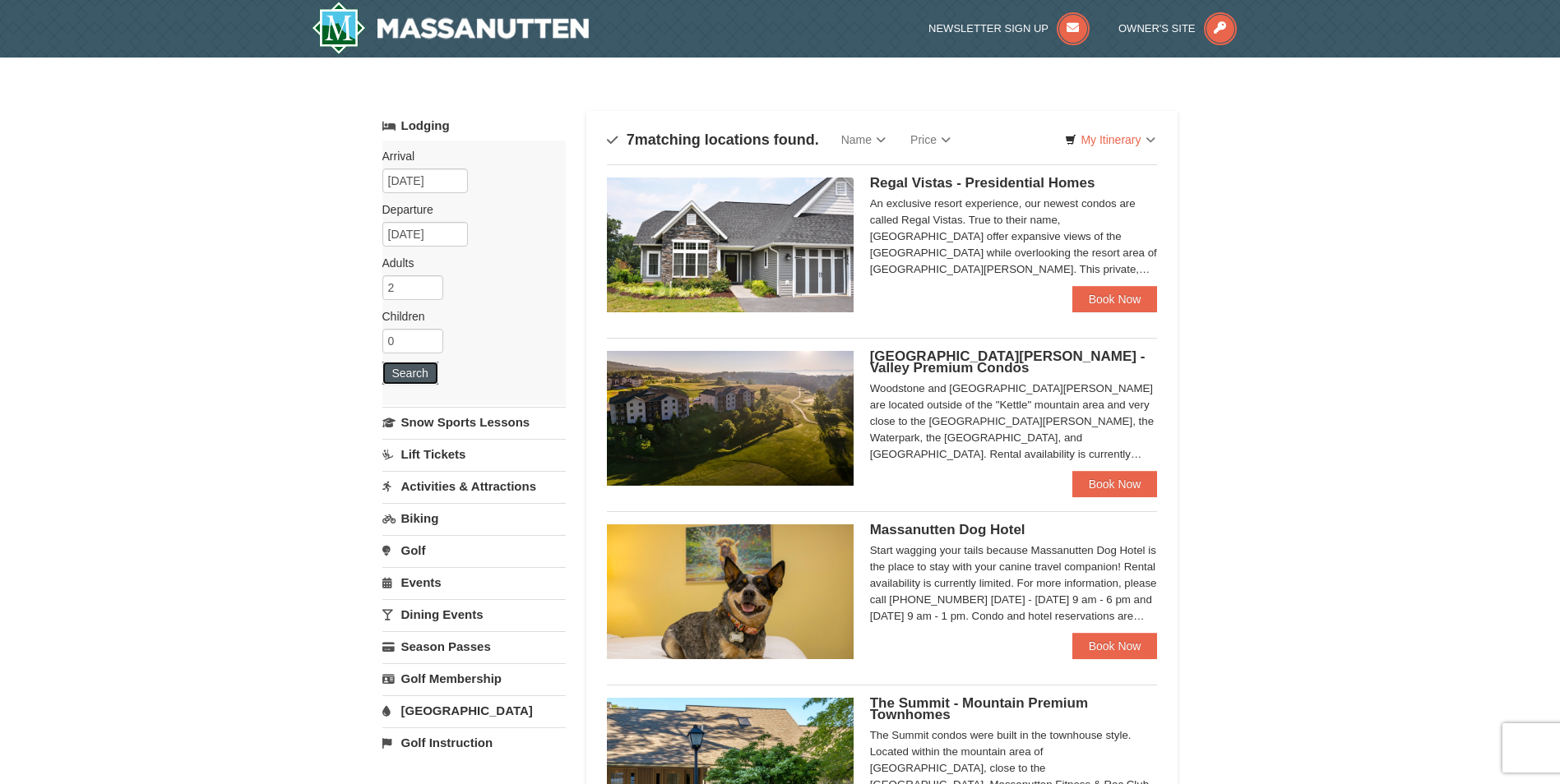
click at [405, 380] on button "Search" at bounding box center [410, 373] width 56 height 23
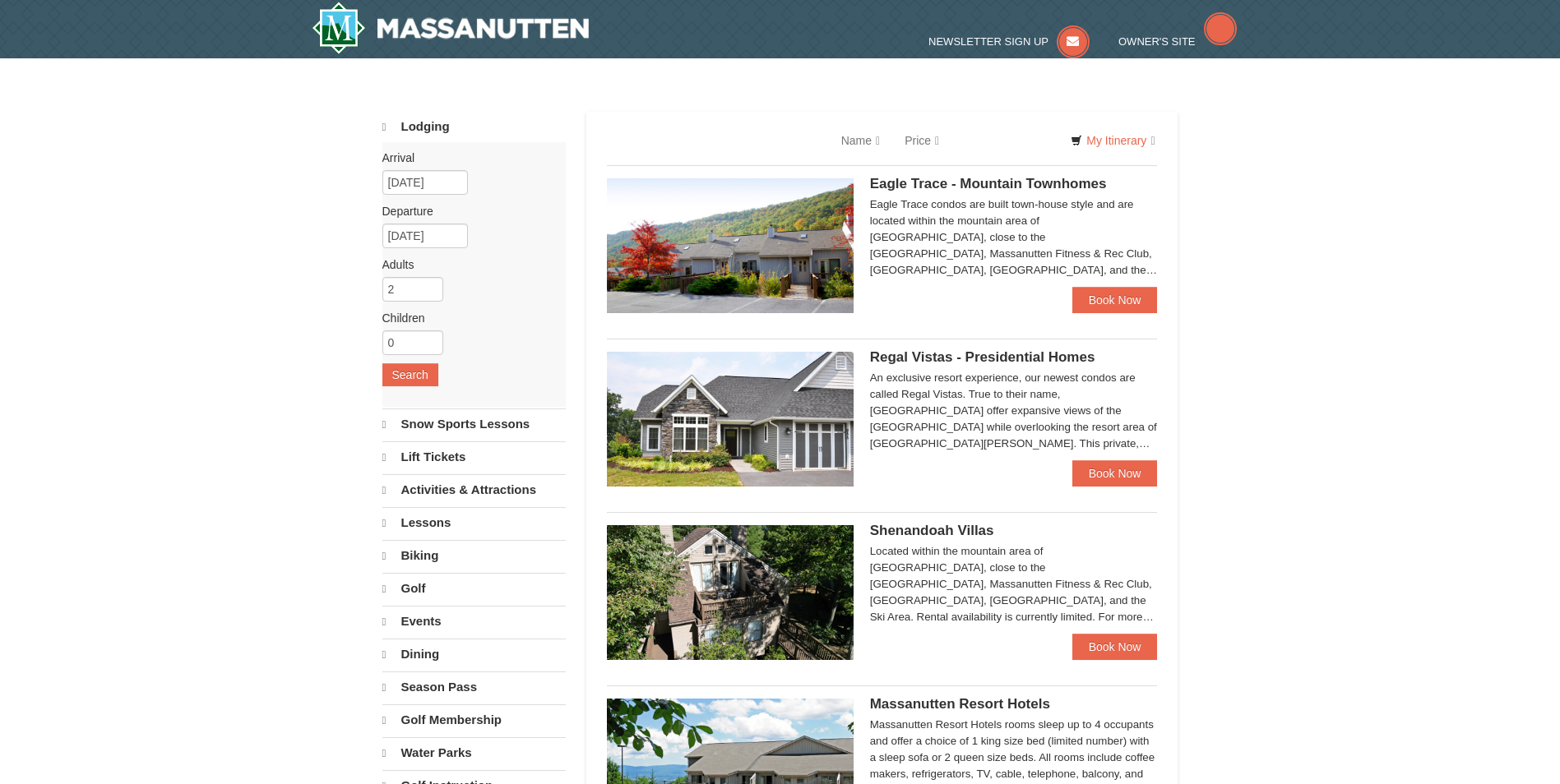
select select "9"
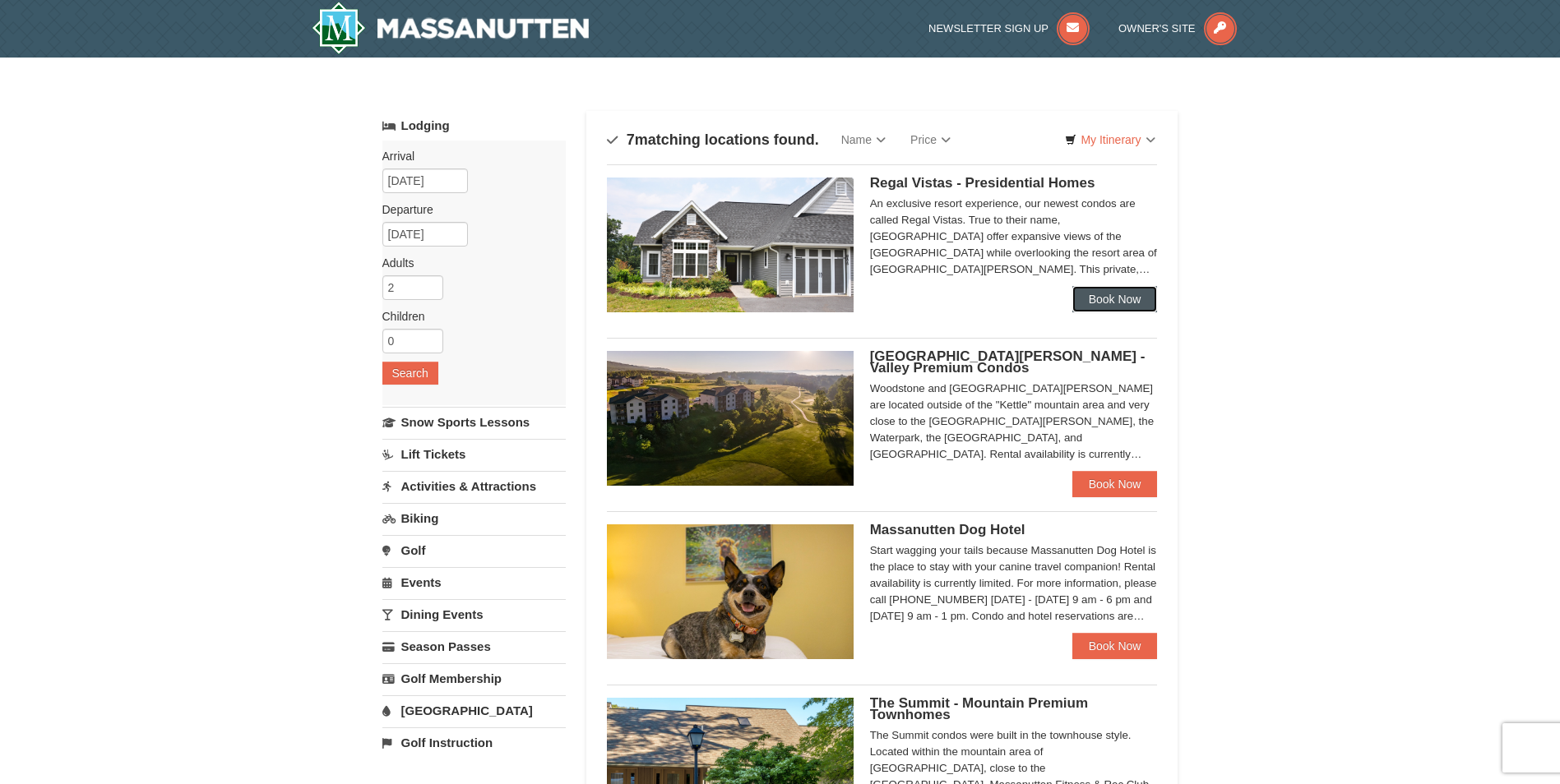
click at [1124, 298] on link "Book Now" at bounding box center [1115, 299] width 85 height 26
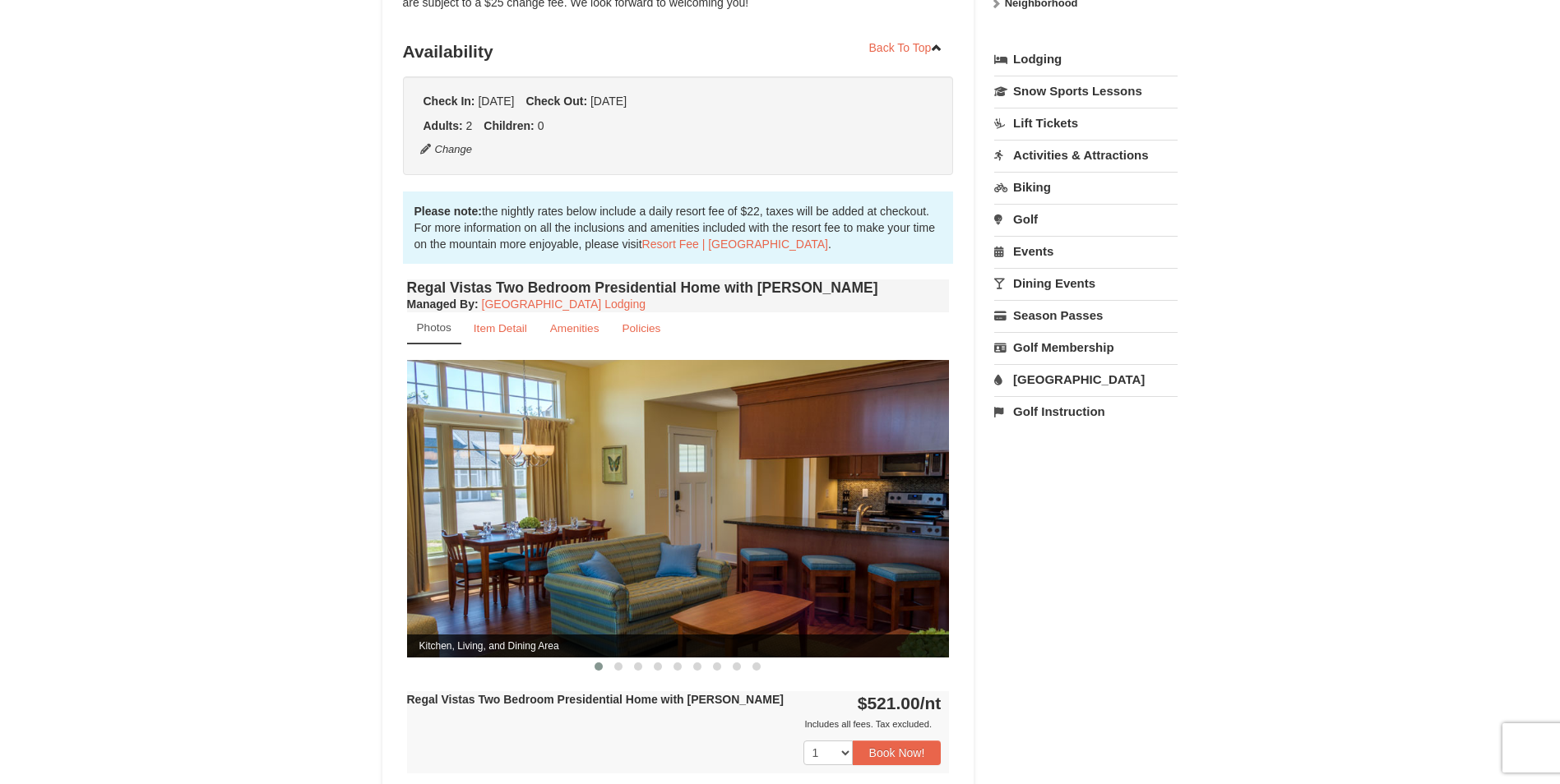
scroll to position [411, 0]
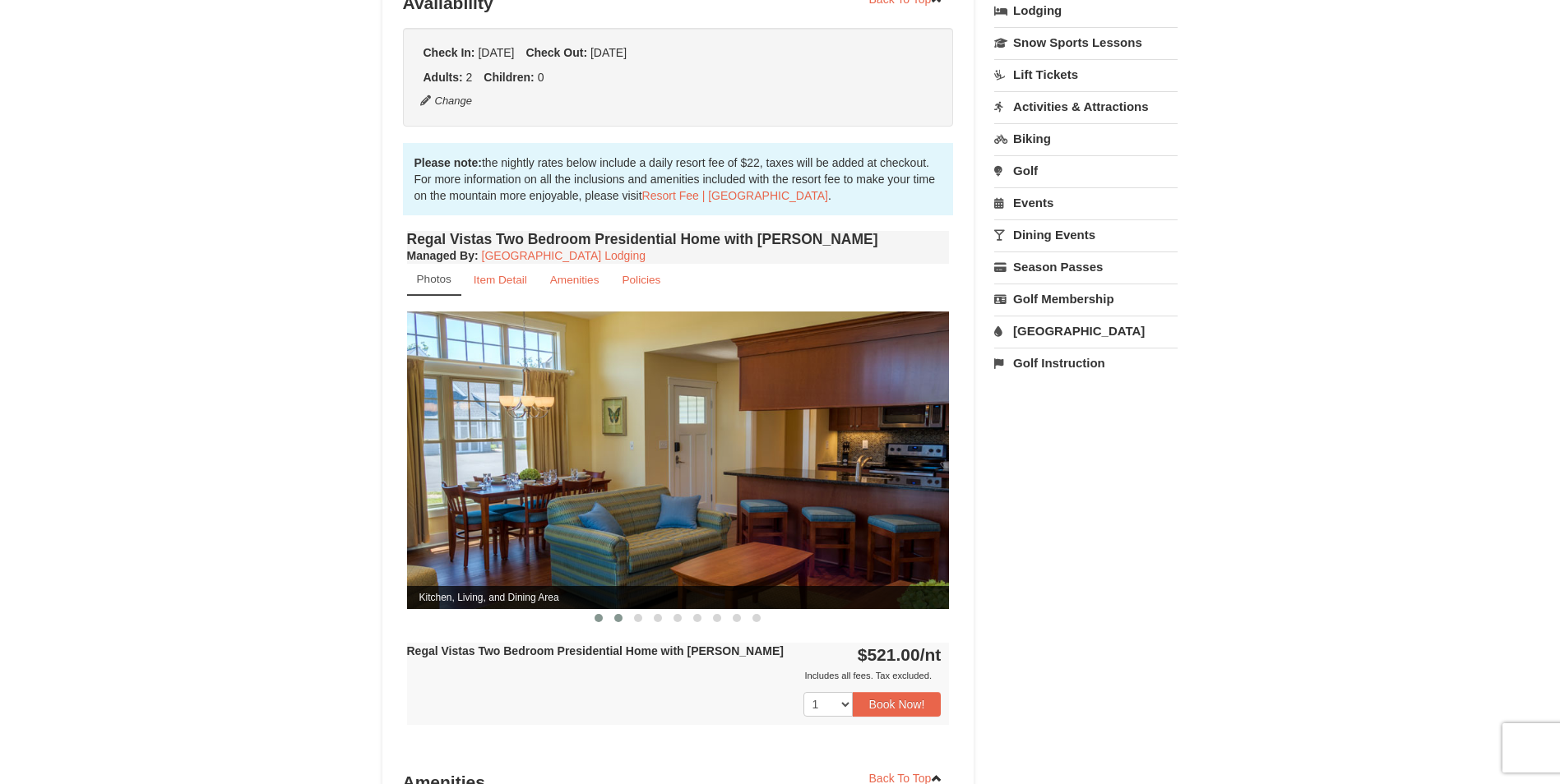
click at [619, 614] on span at bounding box center [618, 617] width 8 height 8
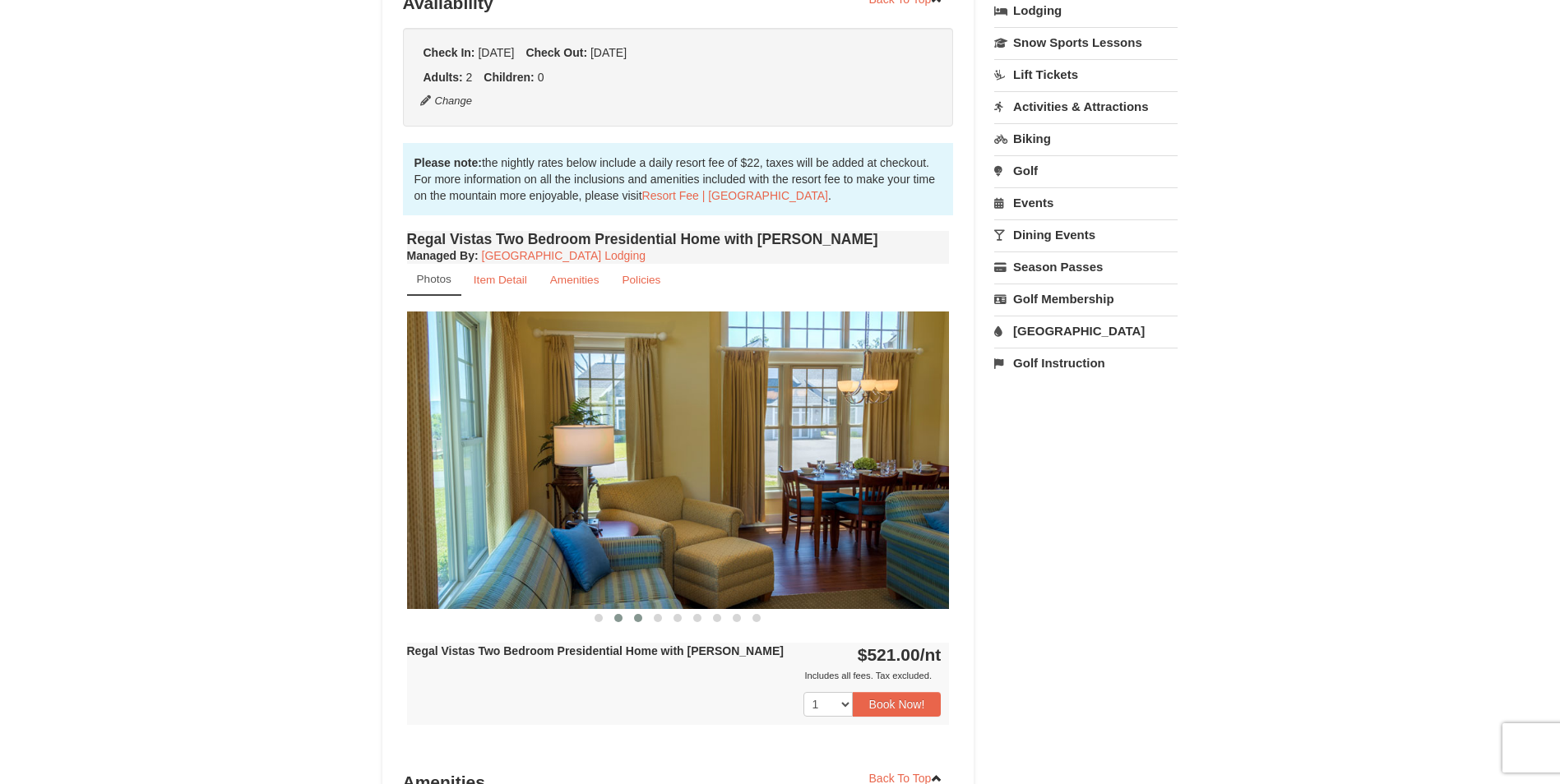
click at [640, 614] on span at bounding box center [637, 617] width 8 height 8
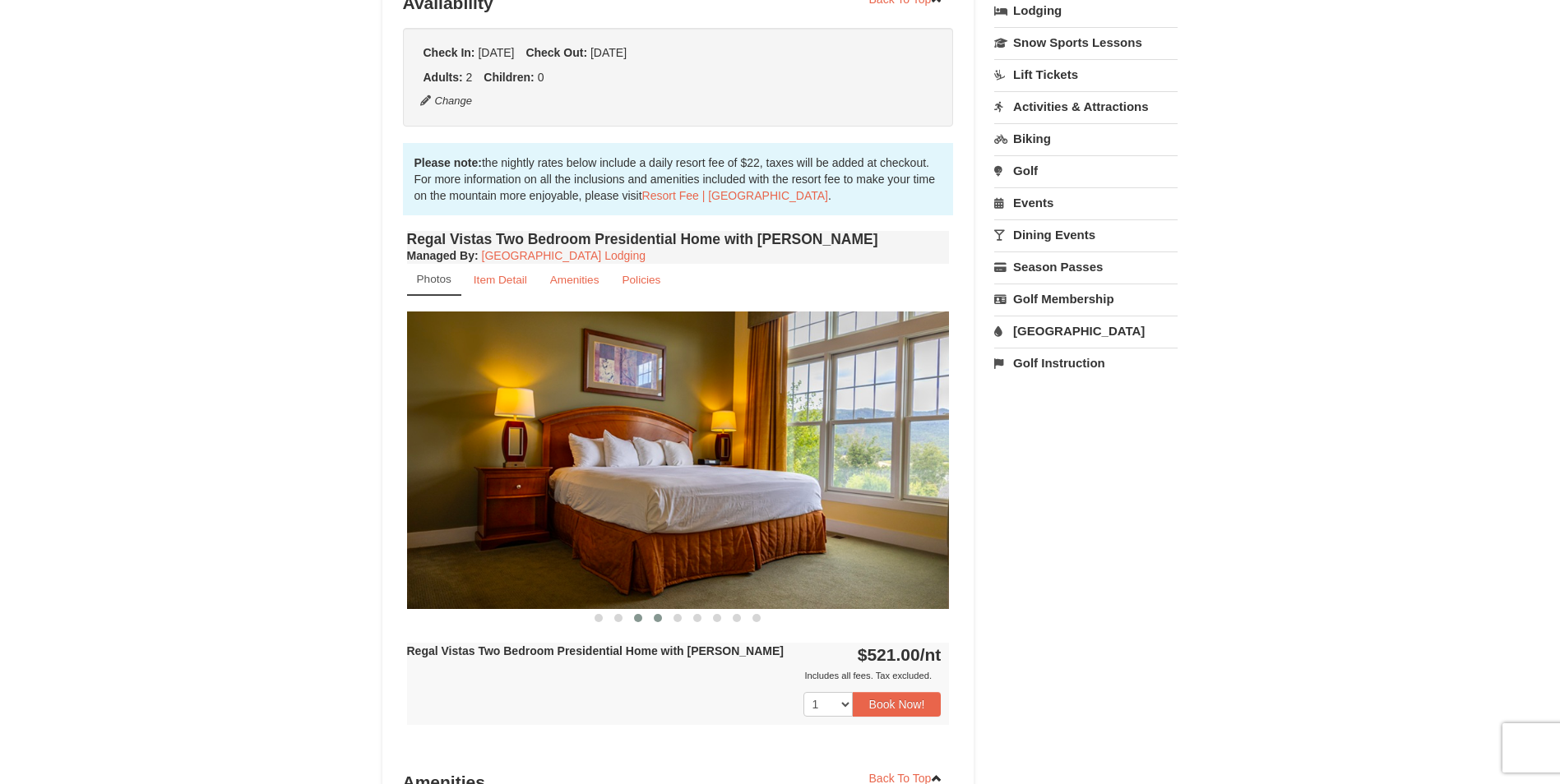
click at [654, 614] on span at bounding box center [657, 617] width 8 height 8
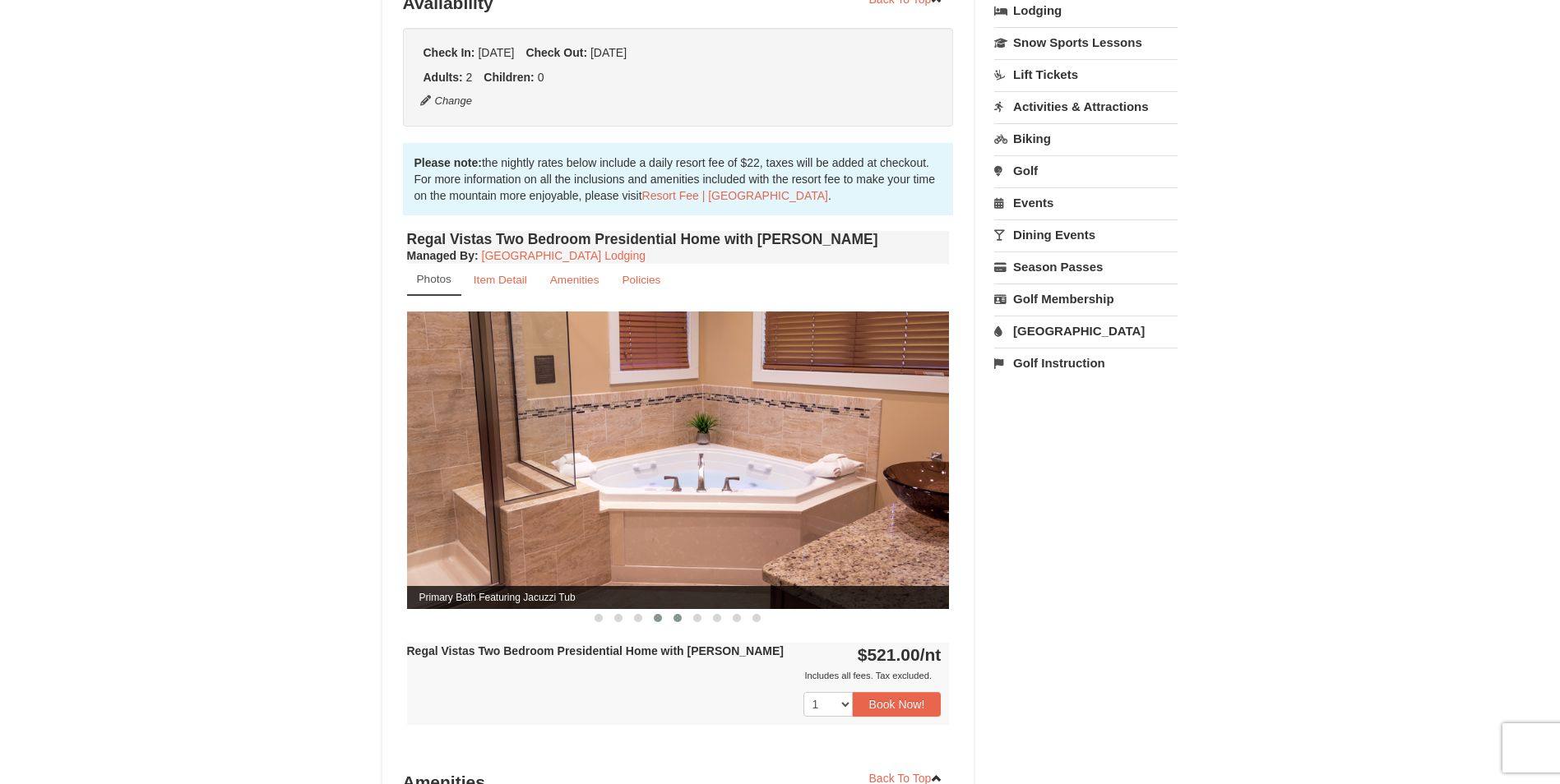
click at [679, 614] on span at bounding box center [677, 617] width 8 height 8
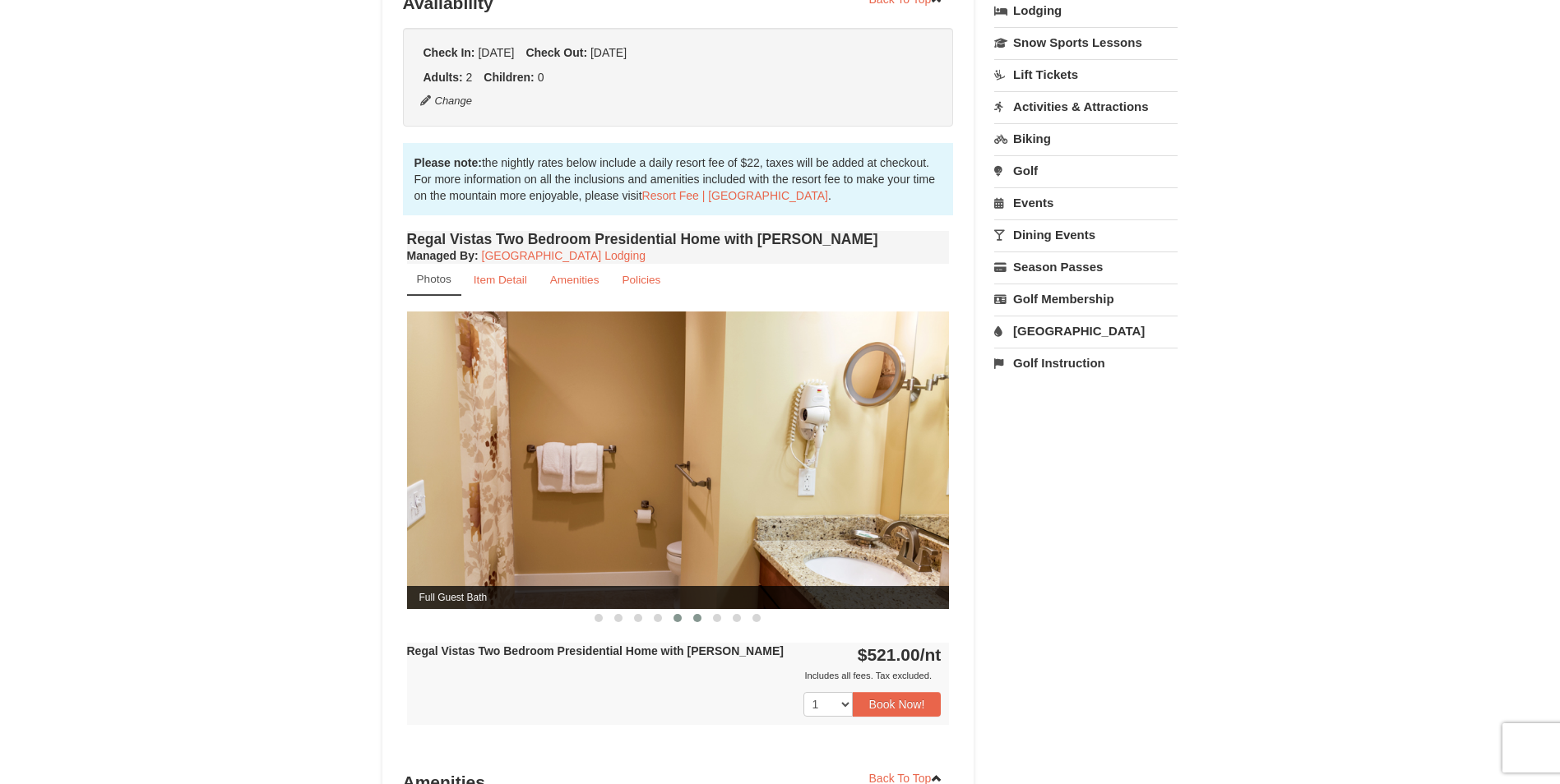
click at [697, 614] on span at bounding box center [697, 617] width 8 height 8
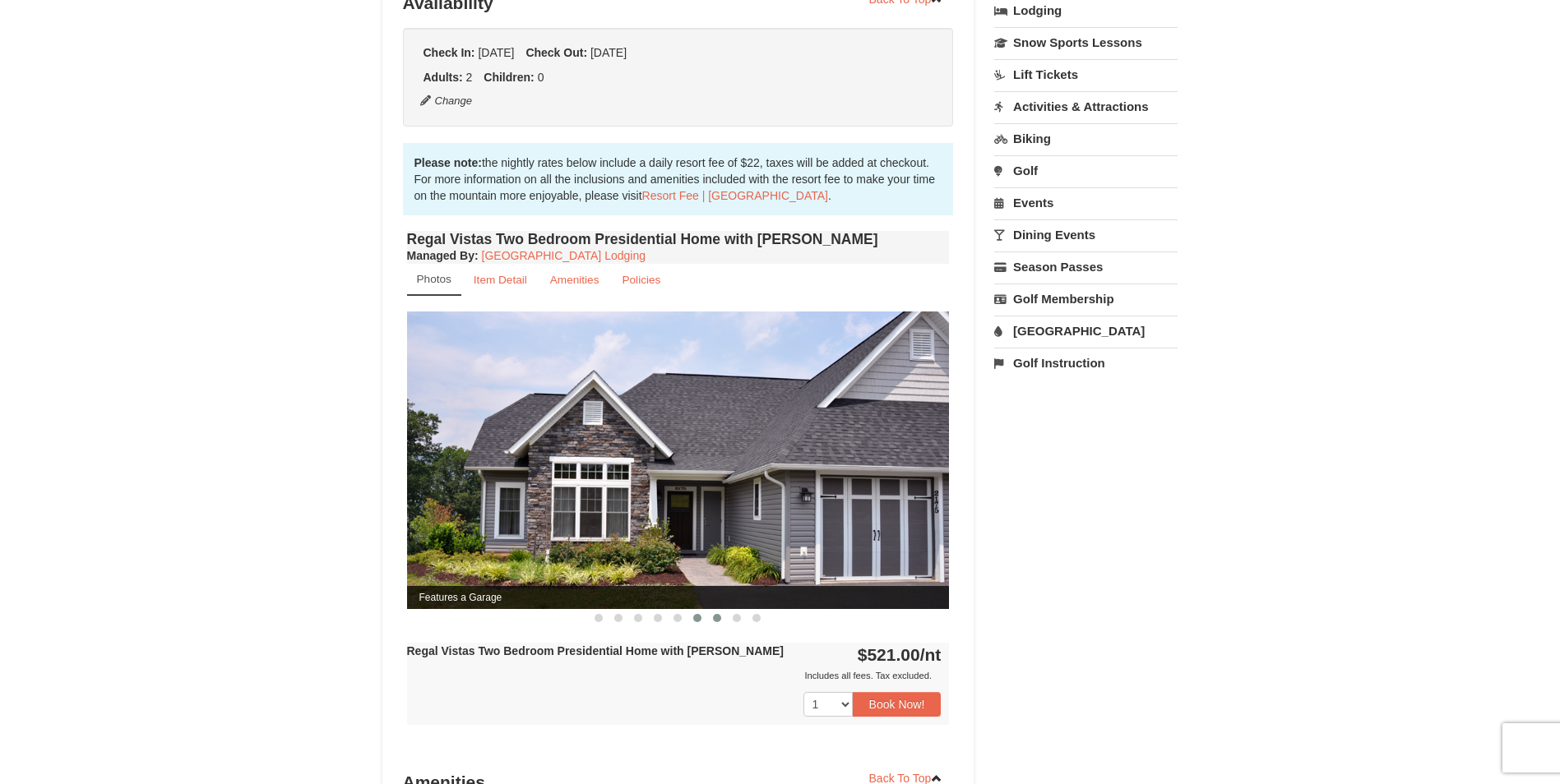
click at [720, 614] on span at bounding box center [716, 617] width 8 height 8
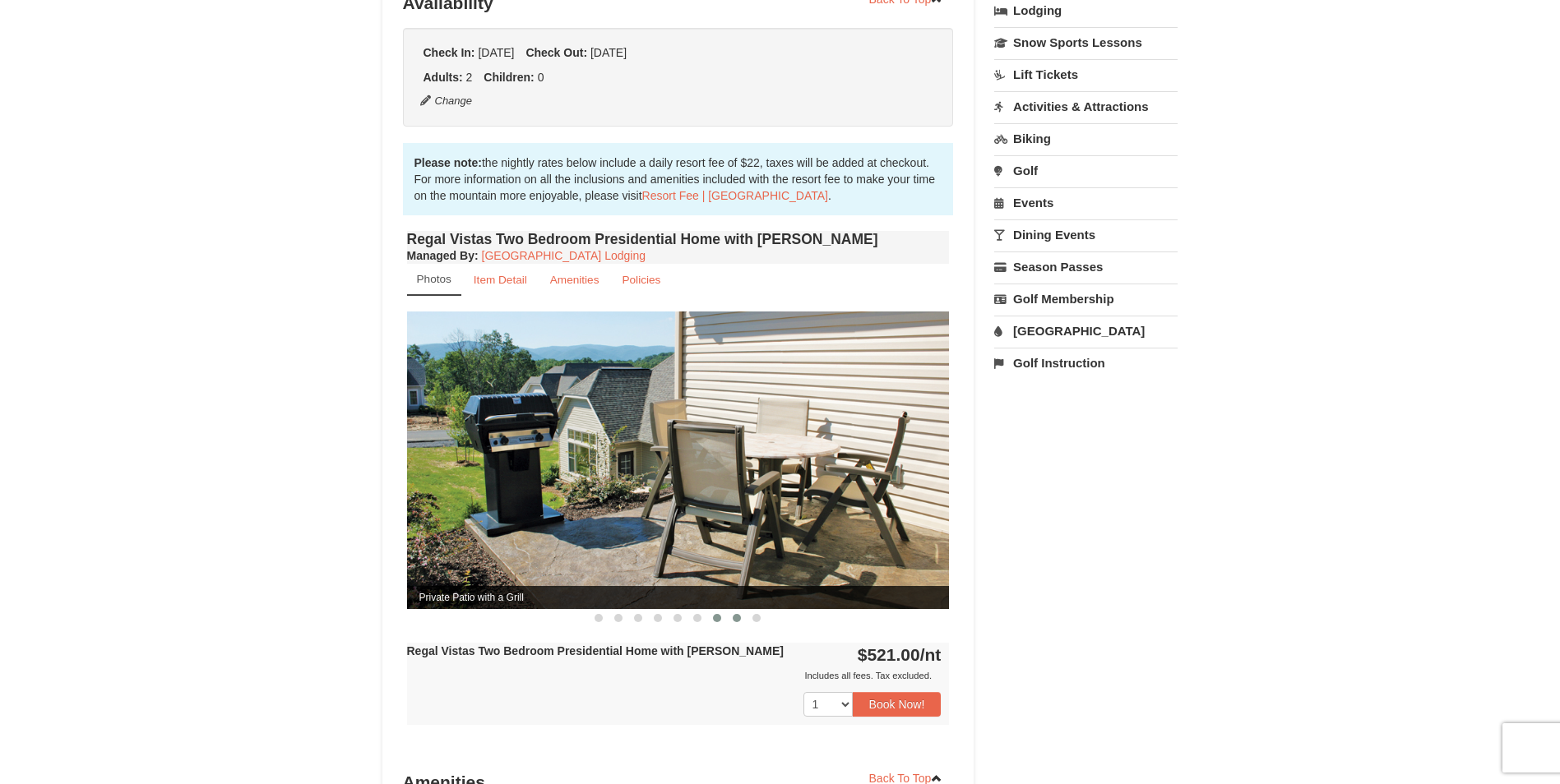
click at [742, 610] on button at bounding box center [737, 618] width 20 height 16
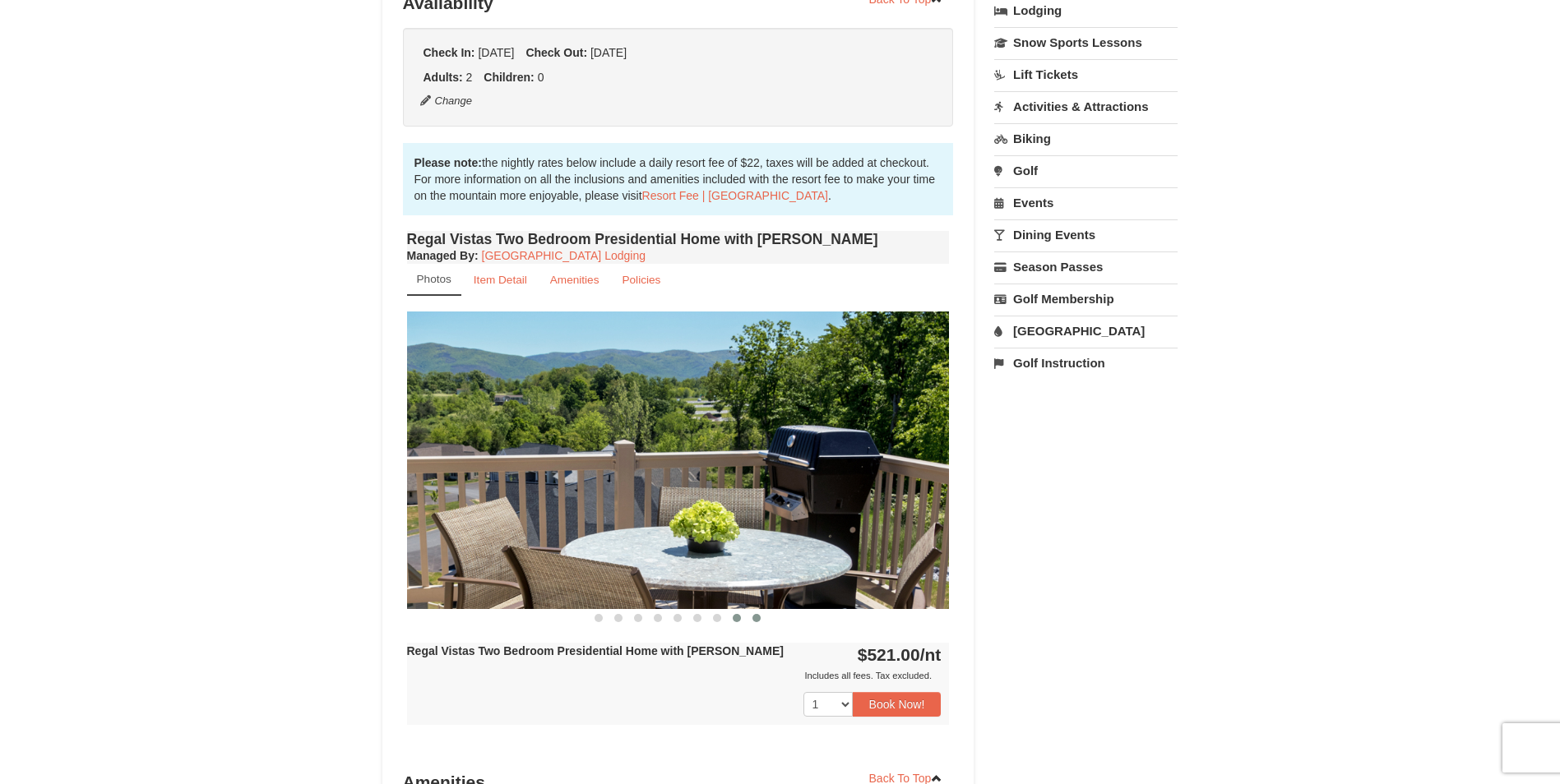
click at [755, 614] on span at bounding box center [756, 617] width 8 height 8
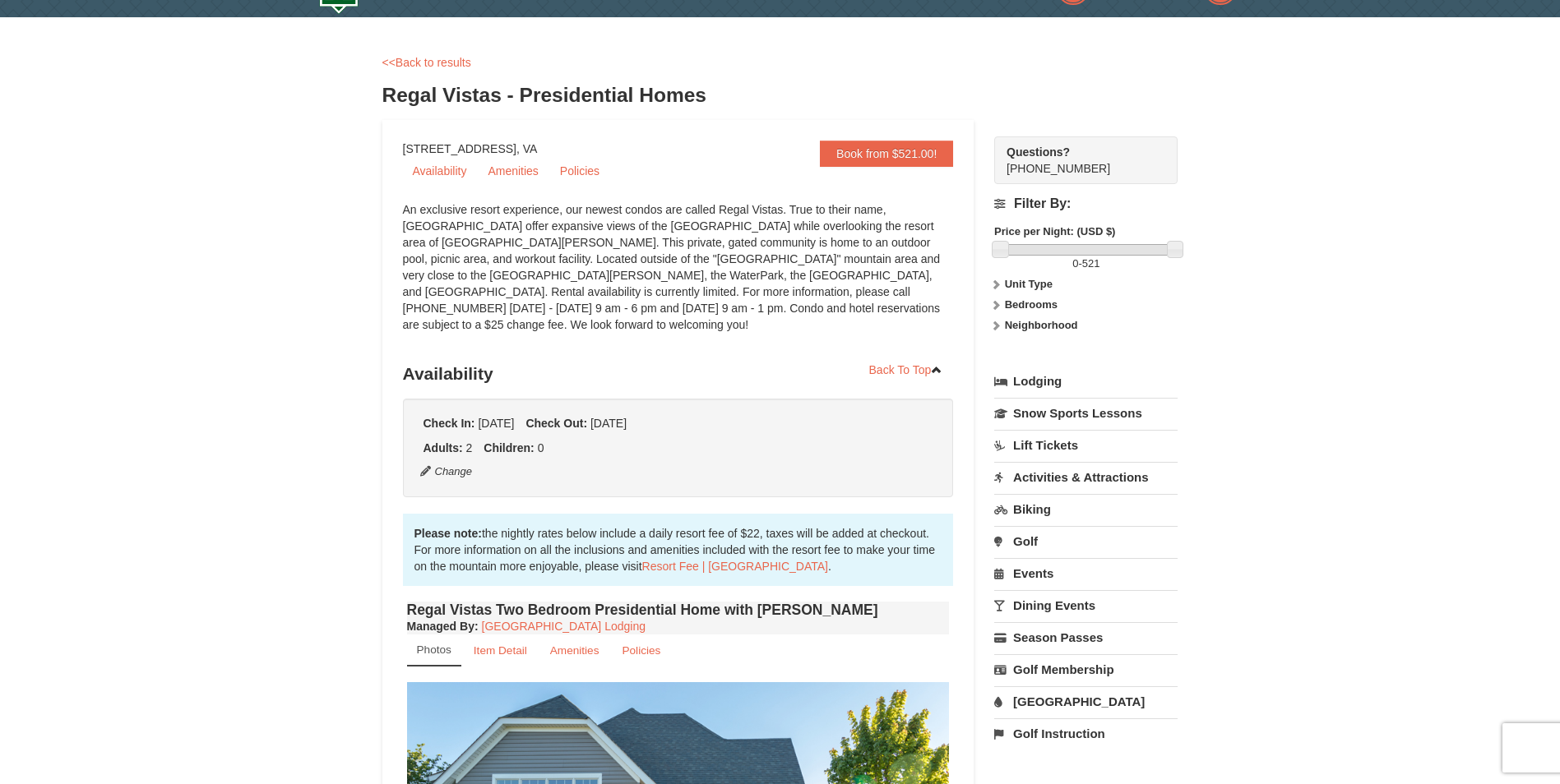
scroll to position [0, 0]
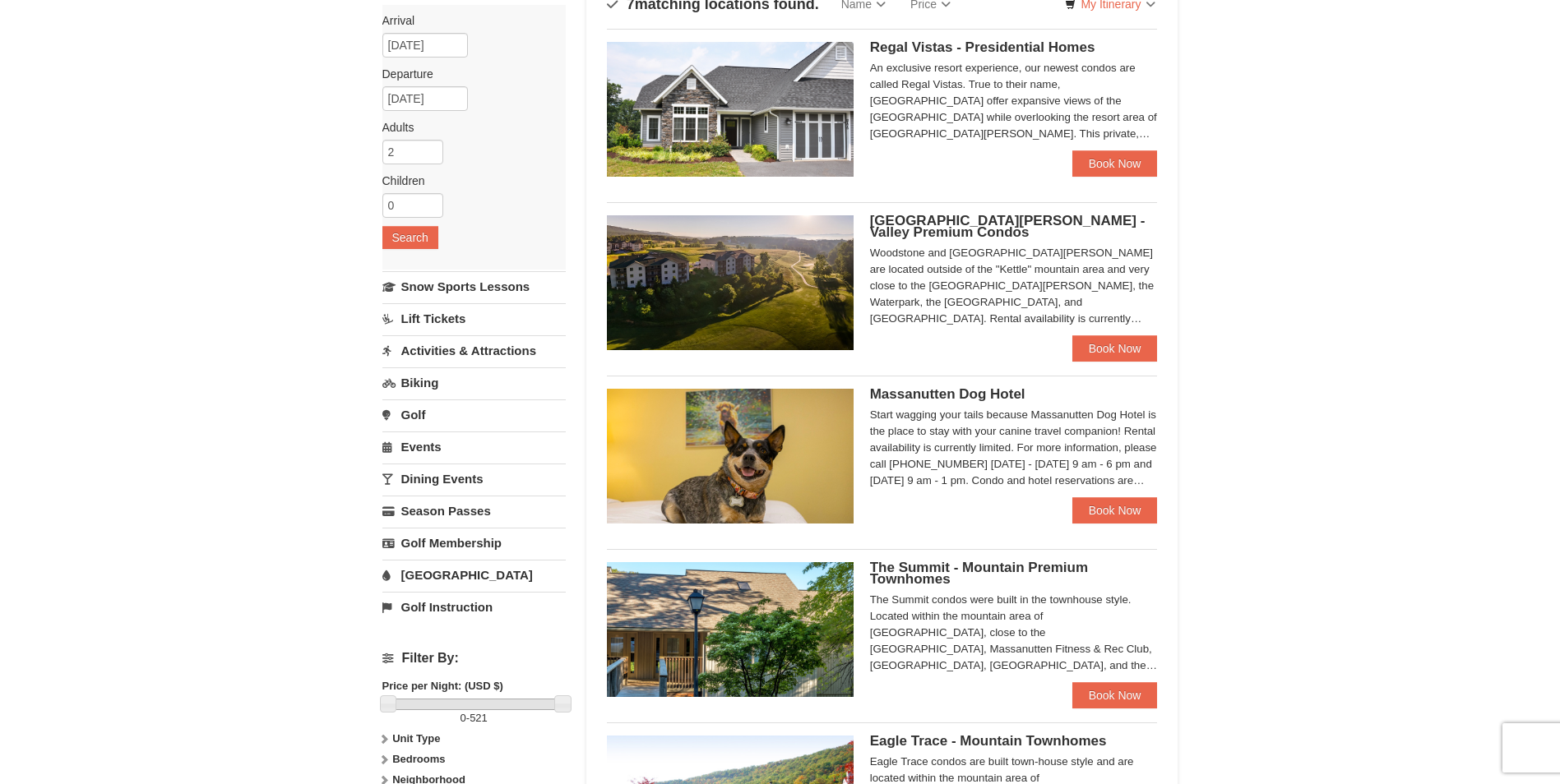
scroll to position [164, 0]
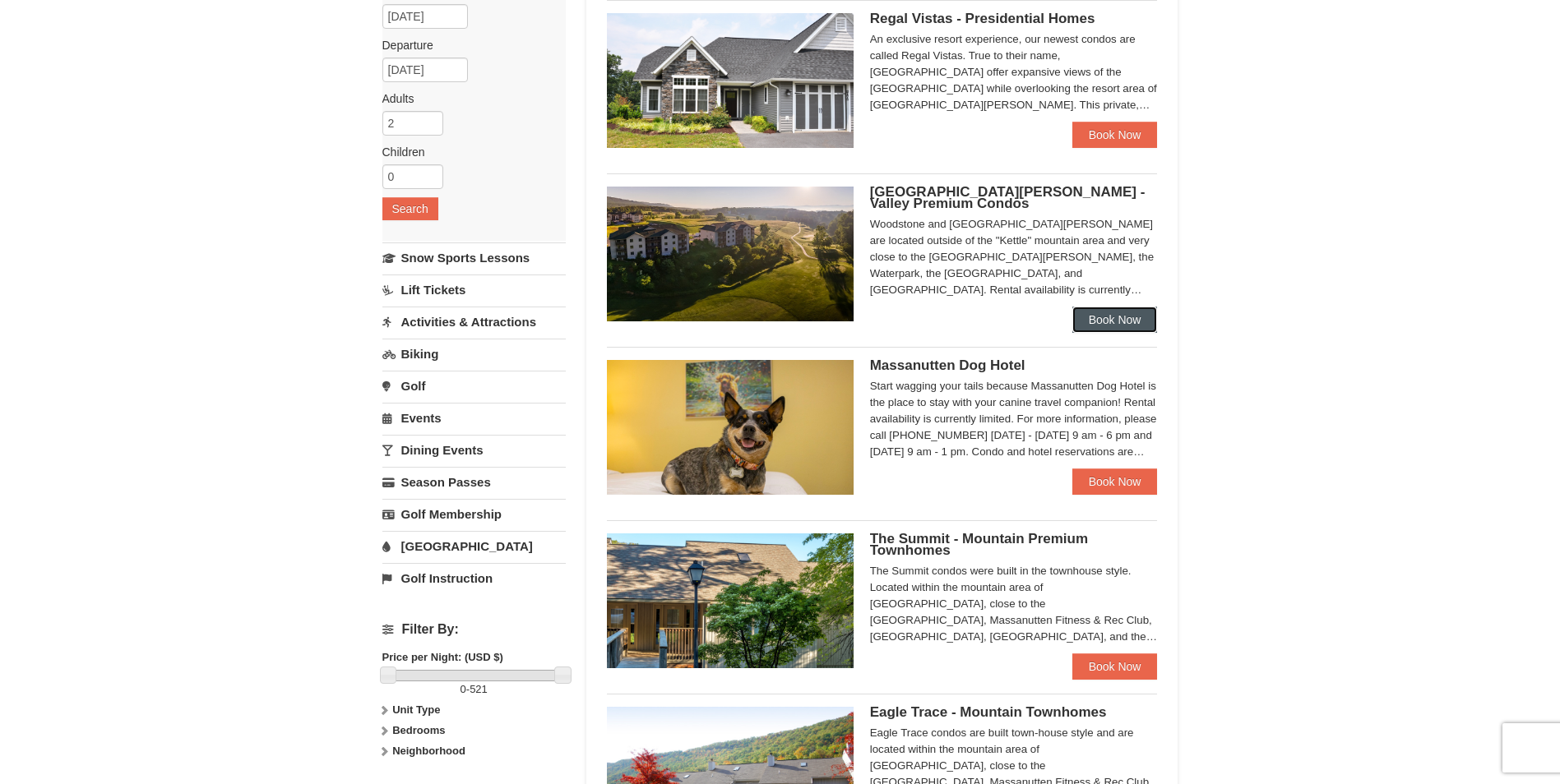
click at [1127, 309] on link "Book Now" at bounding box center [1115, 319] width 85 height 26
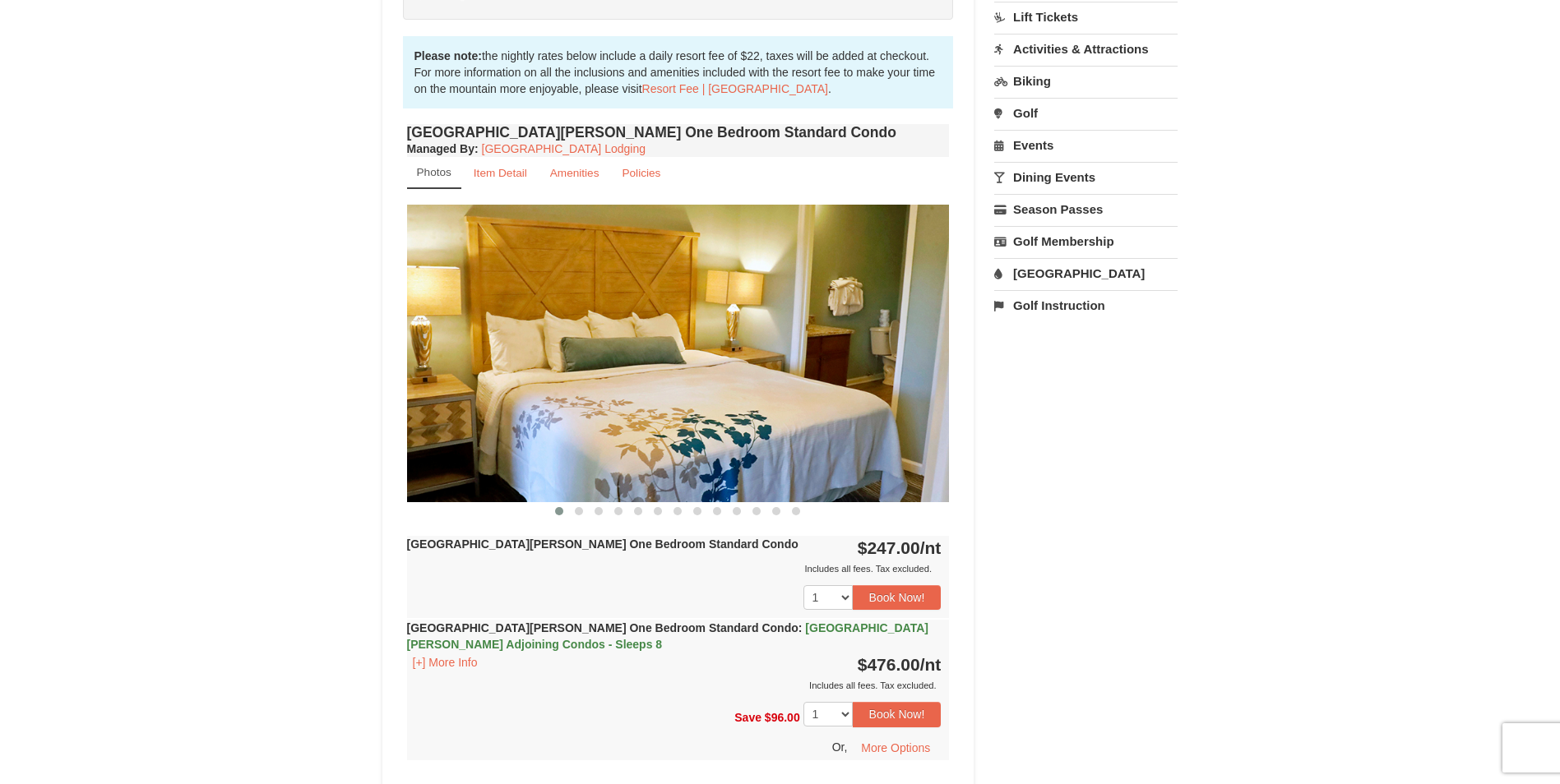
scroll to position [493, 0]
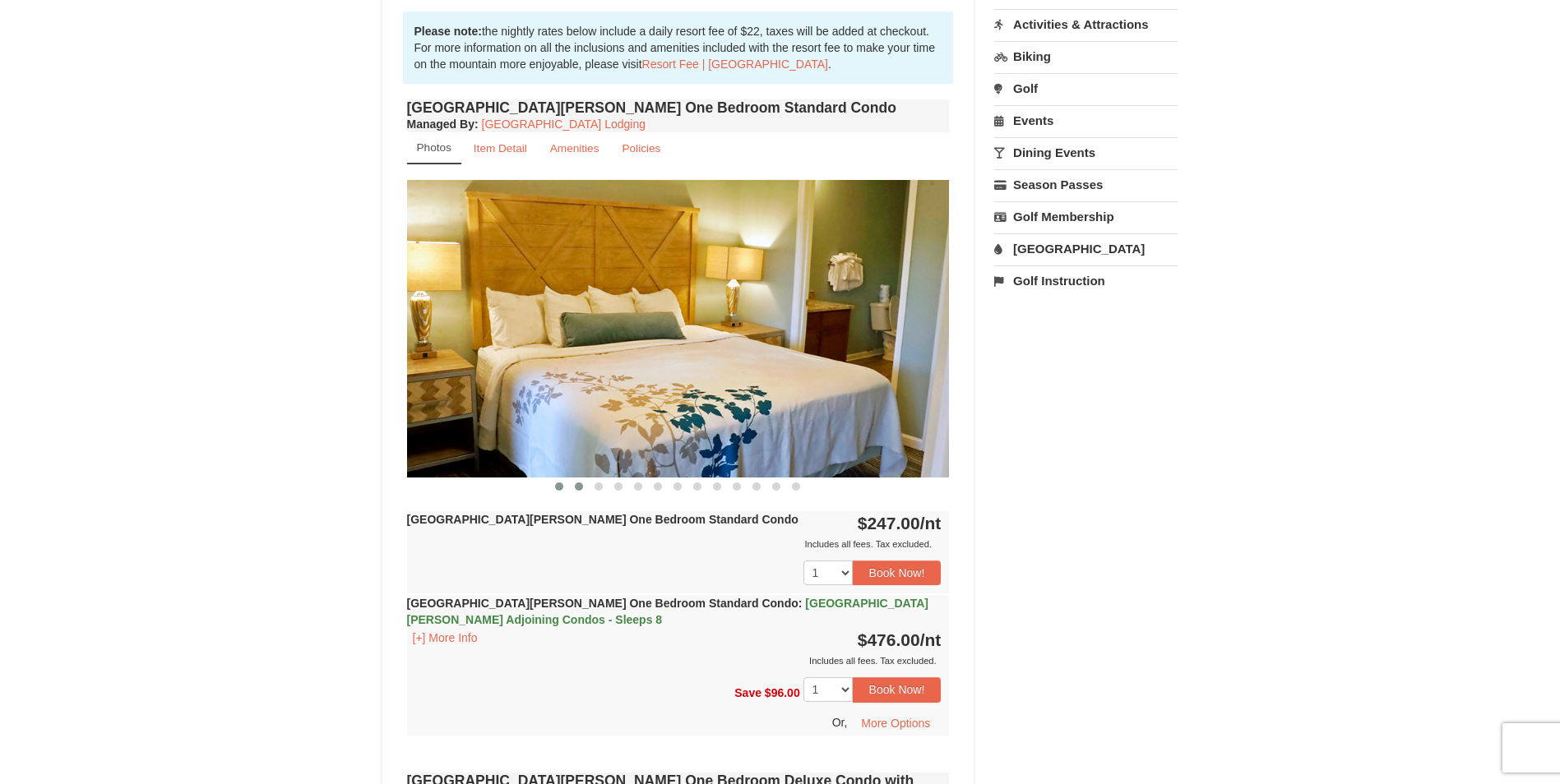
click at [582, 487] on span at bounding box center [578, 486] width 8 height 8
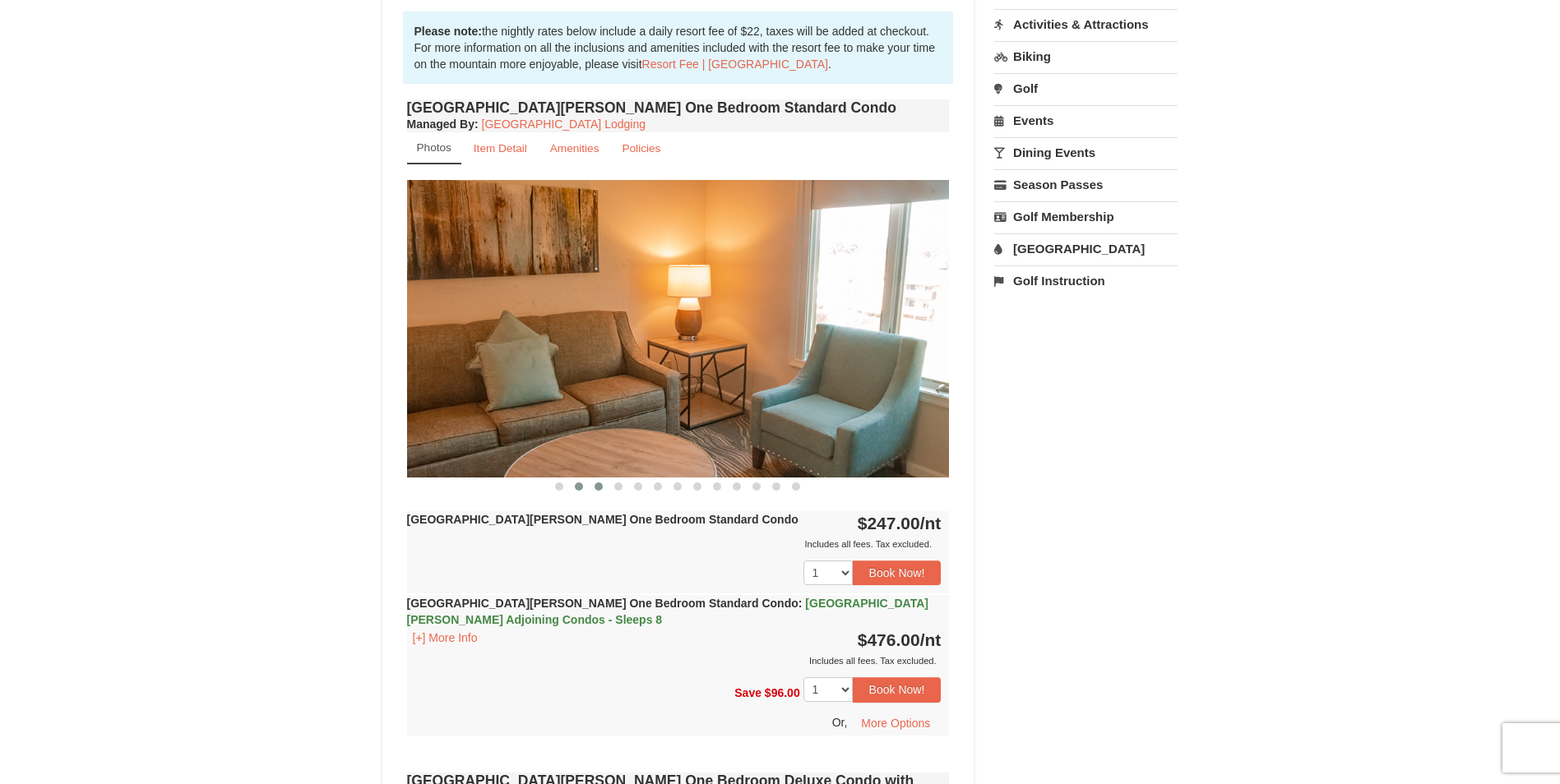
click at [595, 484] on span at bounding box center [598, 486] width 8 height 8
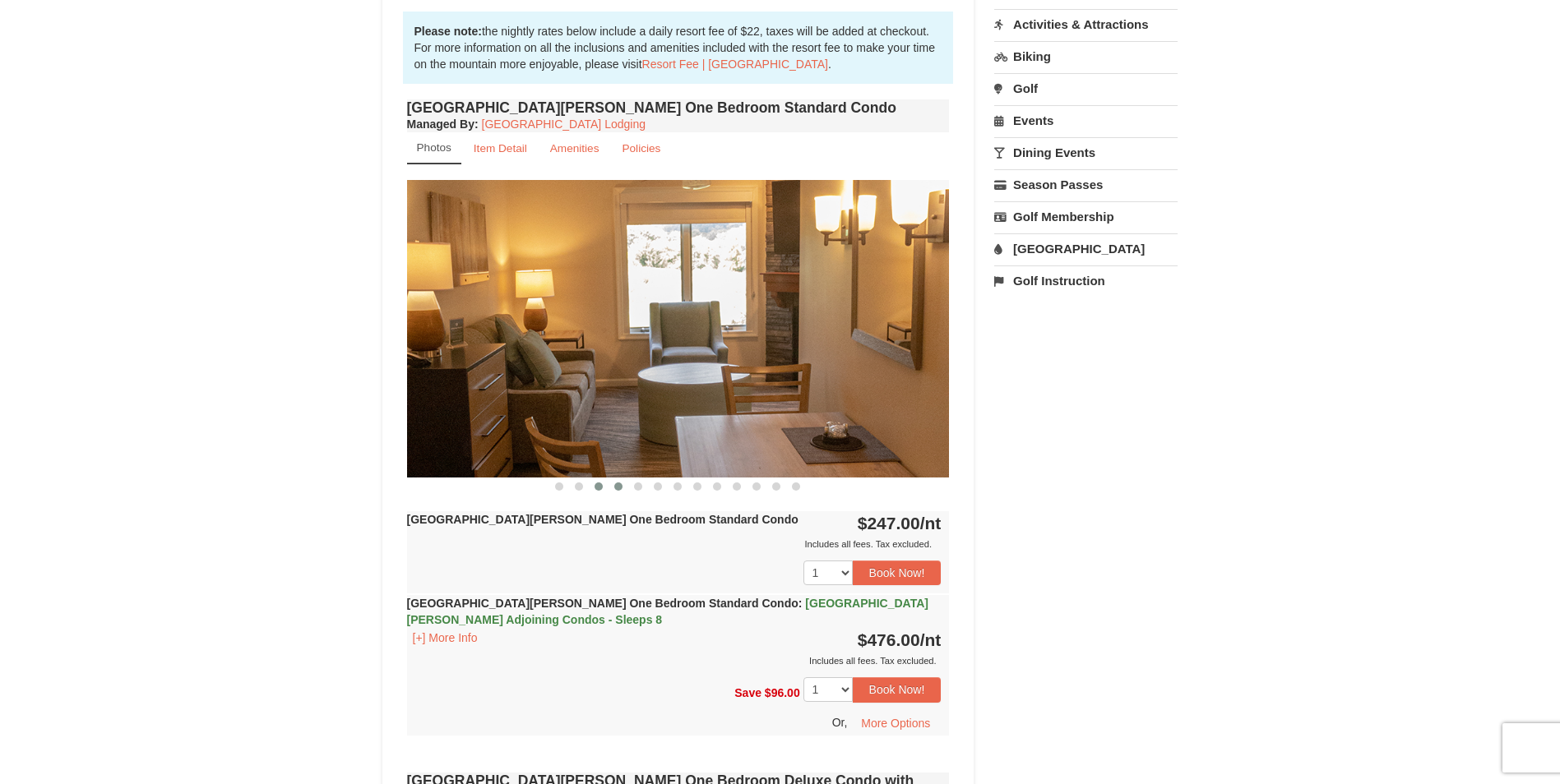
click at [616, 484] on span at bounding box center [618, 486] width 8 height 8
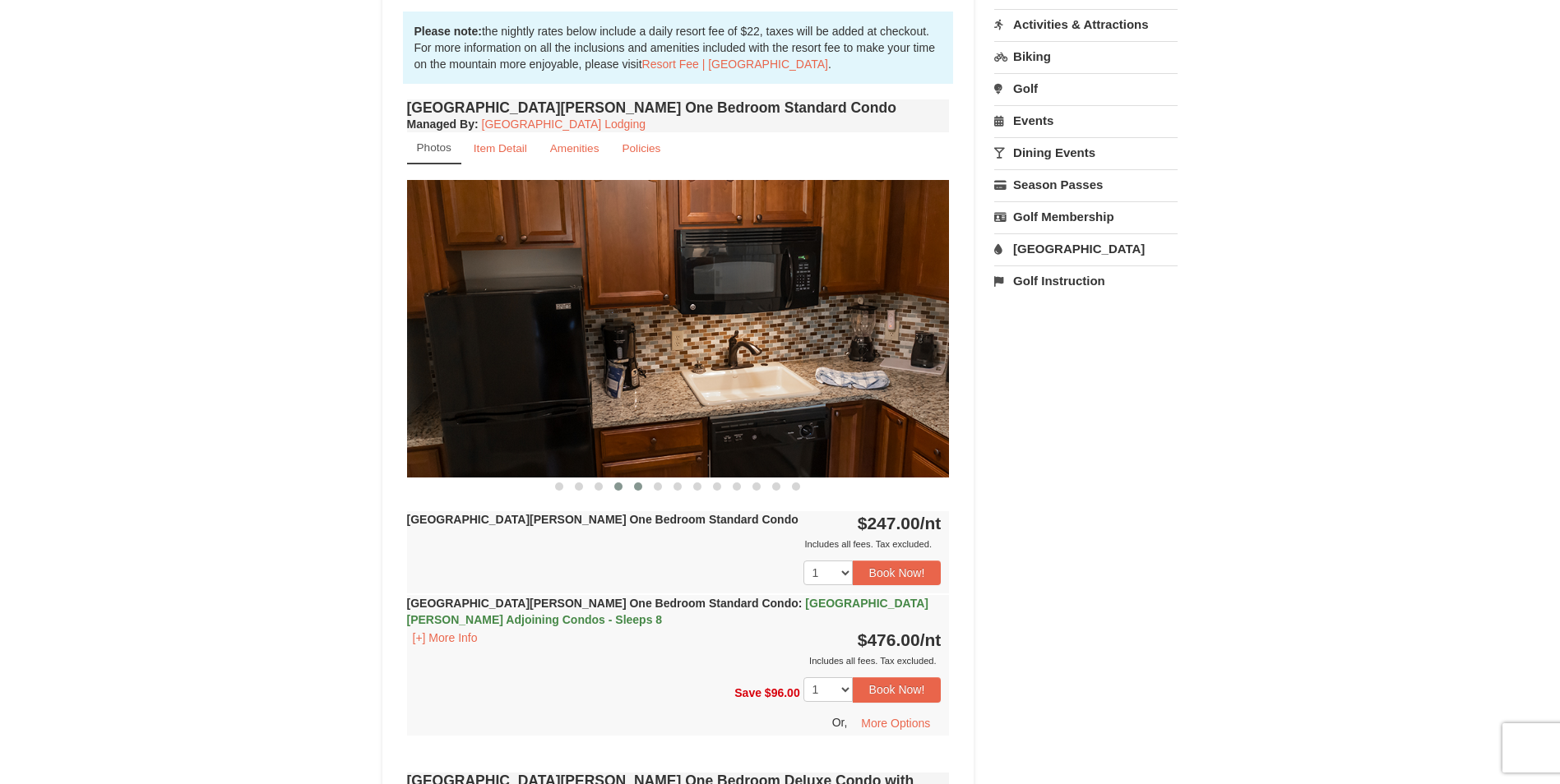
click at [643, 487] on button at bounding box center [638, 486] width 20 height 16
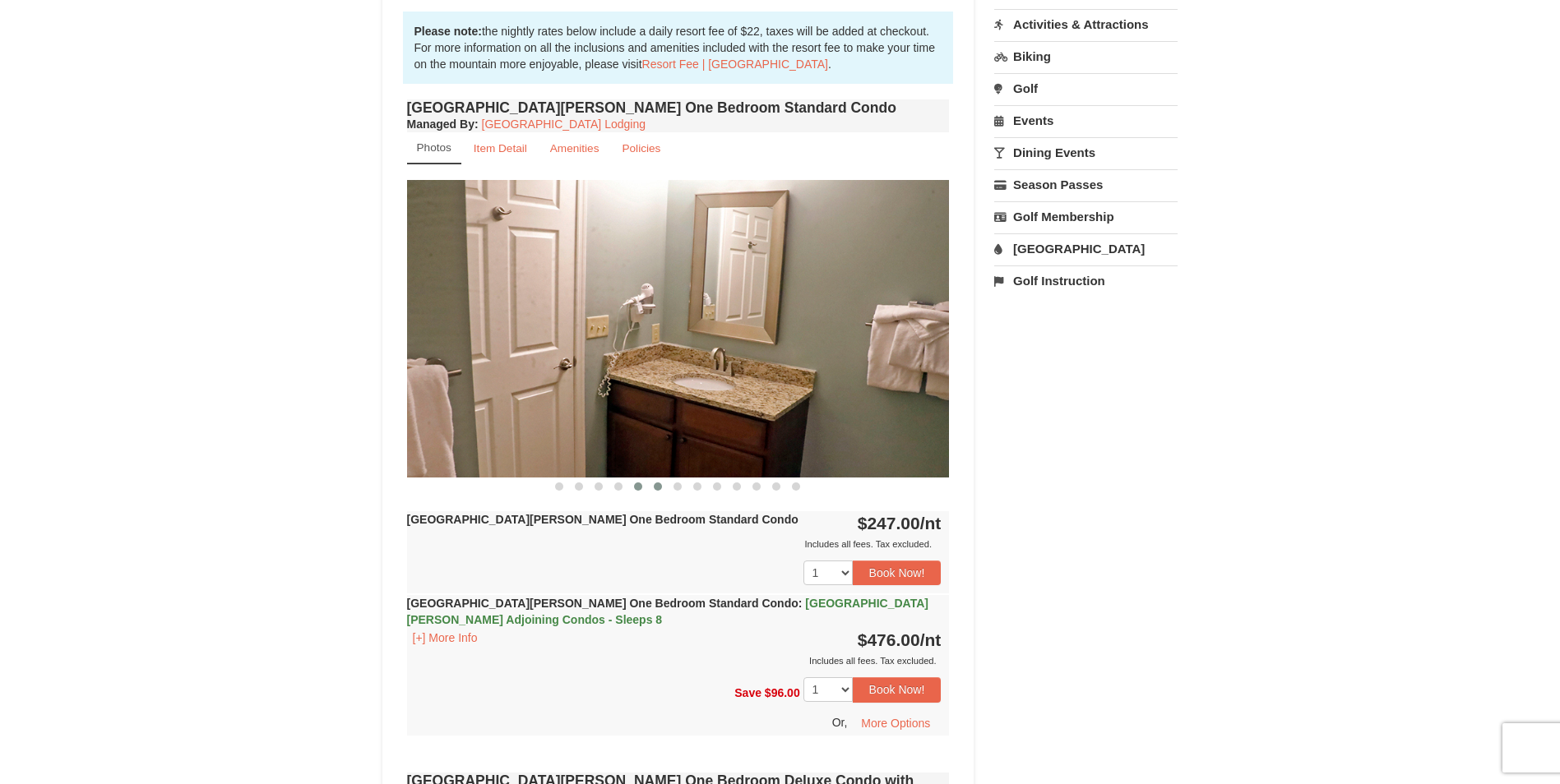
click at [655, 484] on span at bounding box center [657, 486] width 8 height 8
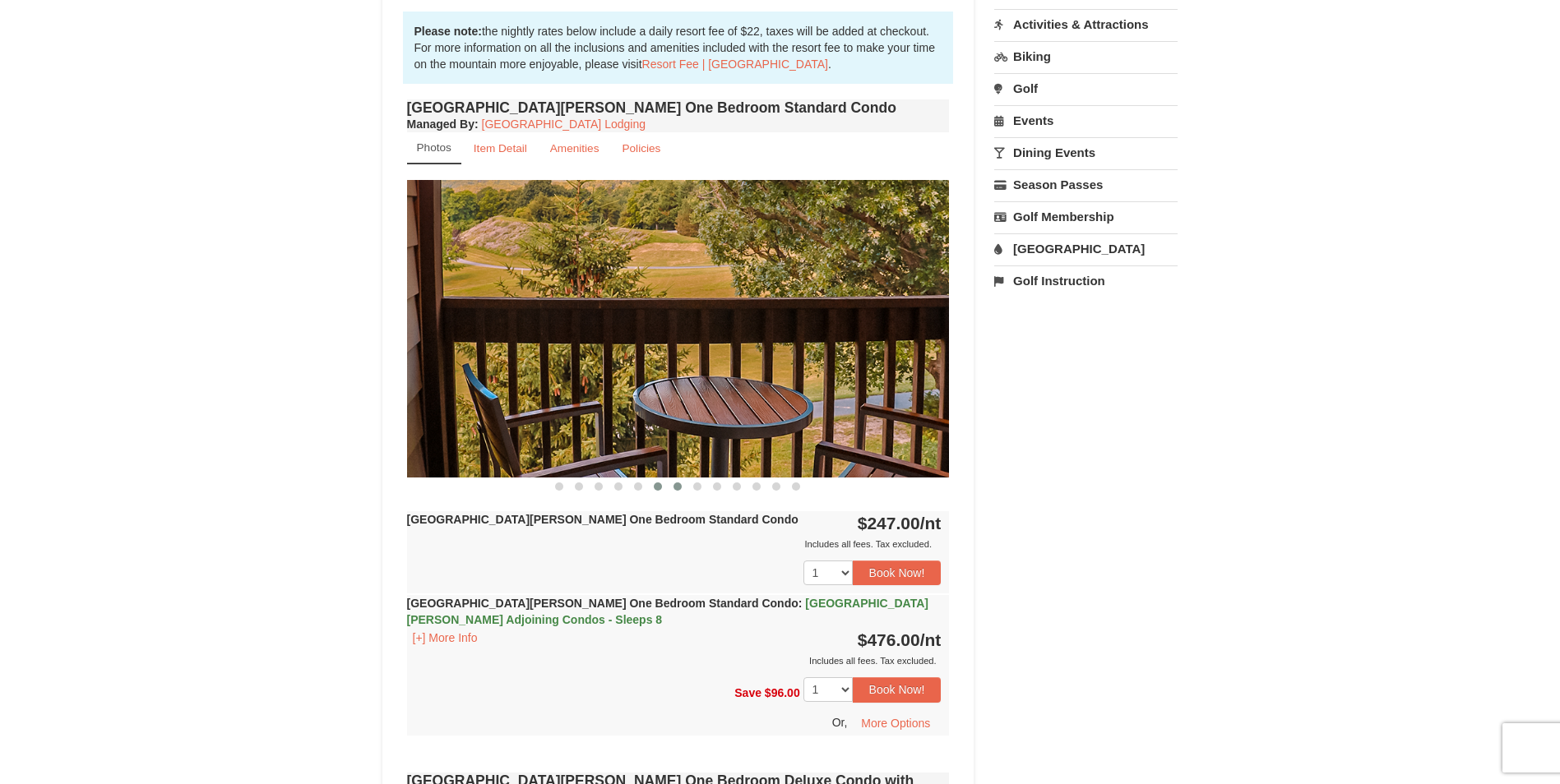
click at [679, 486] on span at bounding box center [677, 486] width 8 height 8
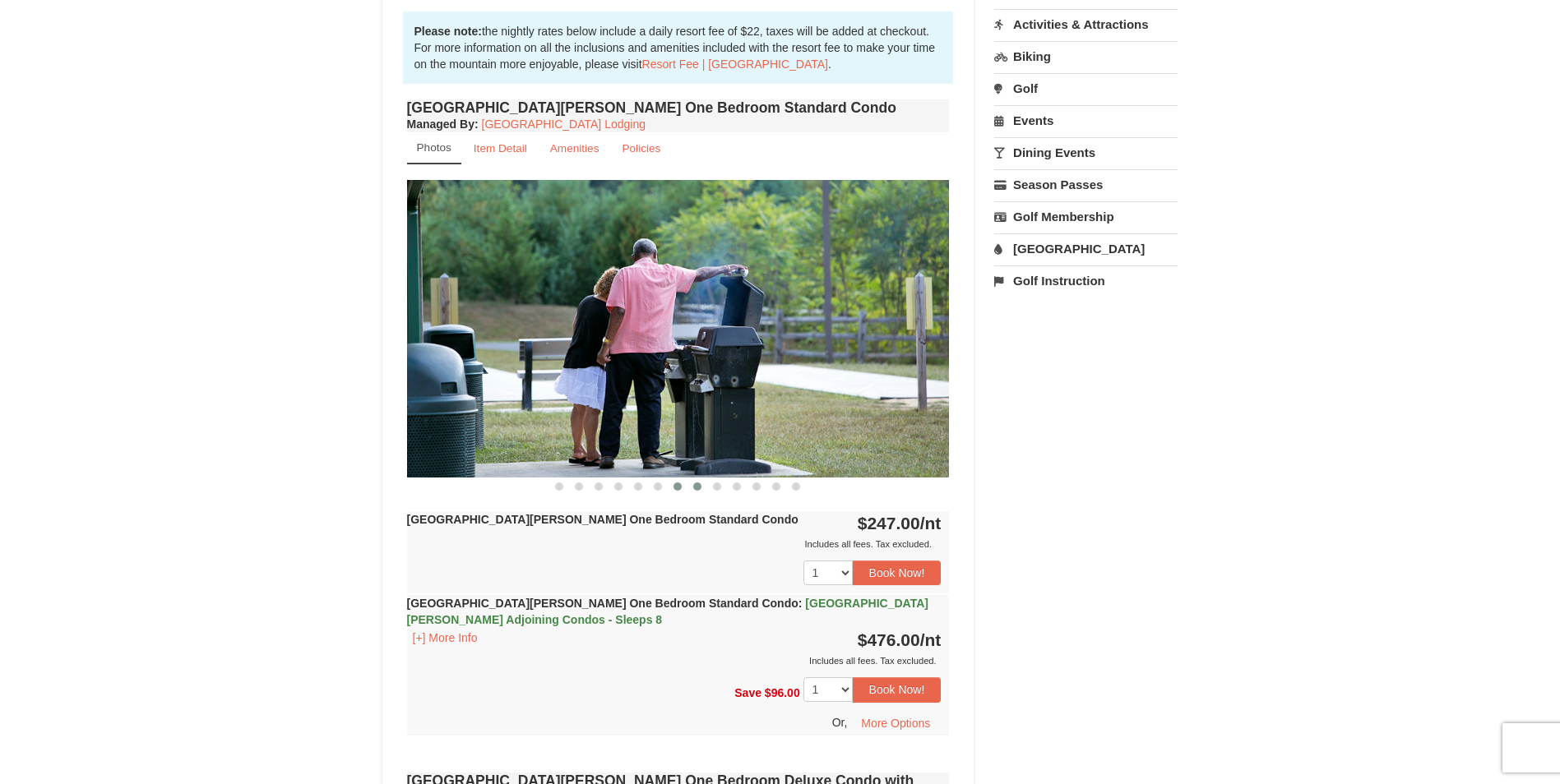
click at [698, 485] on span at bounding box center [697, 486] width 8 height 8
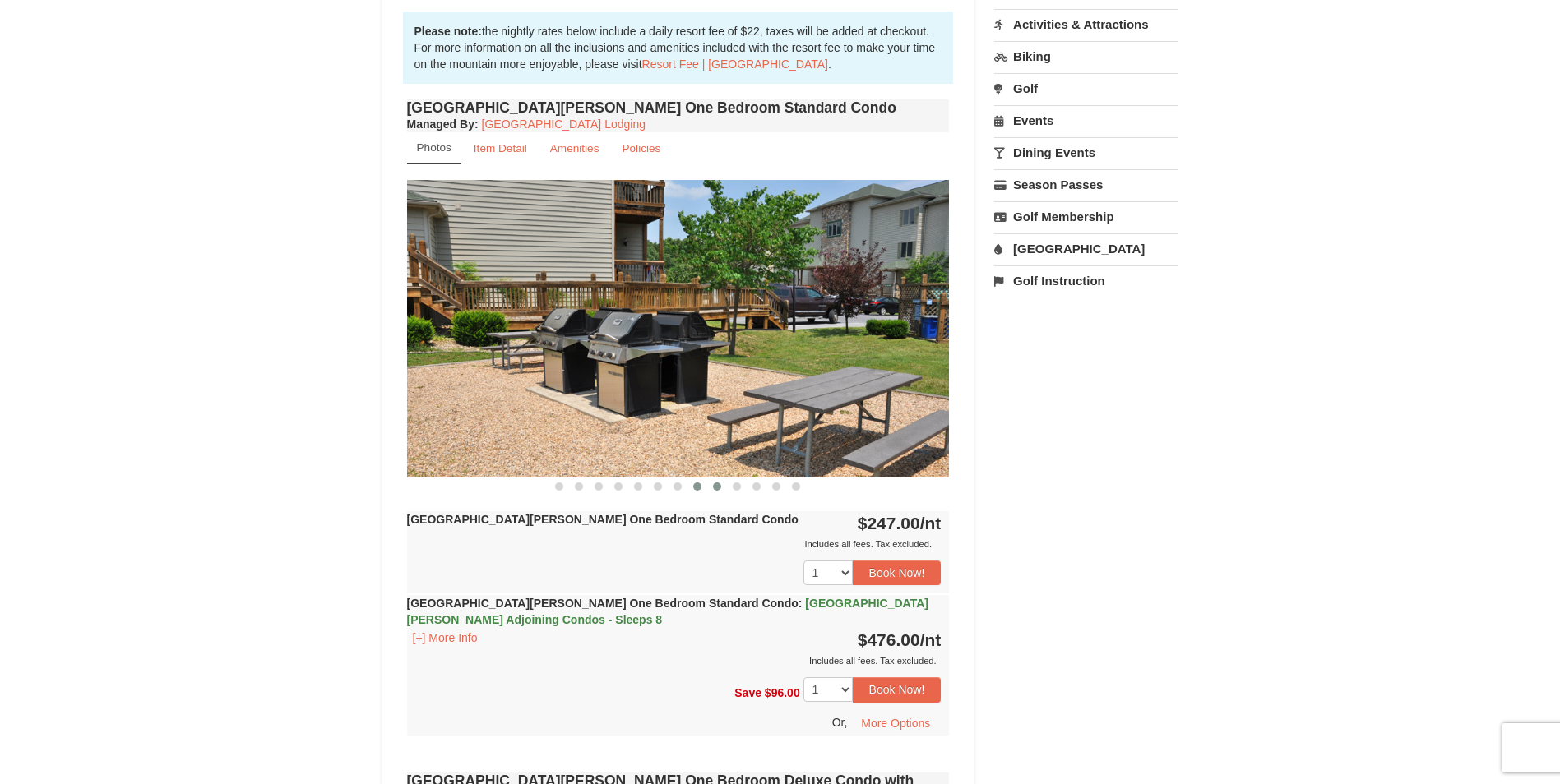
click at [722, 484] on button at bounding box center [717, 486] width 20 height 16
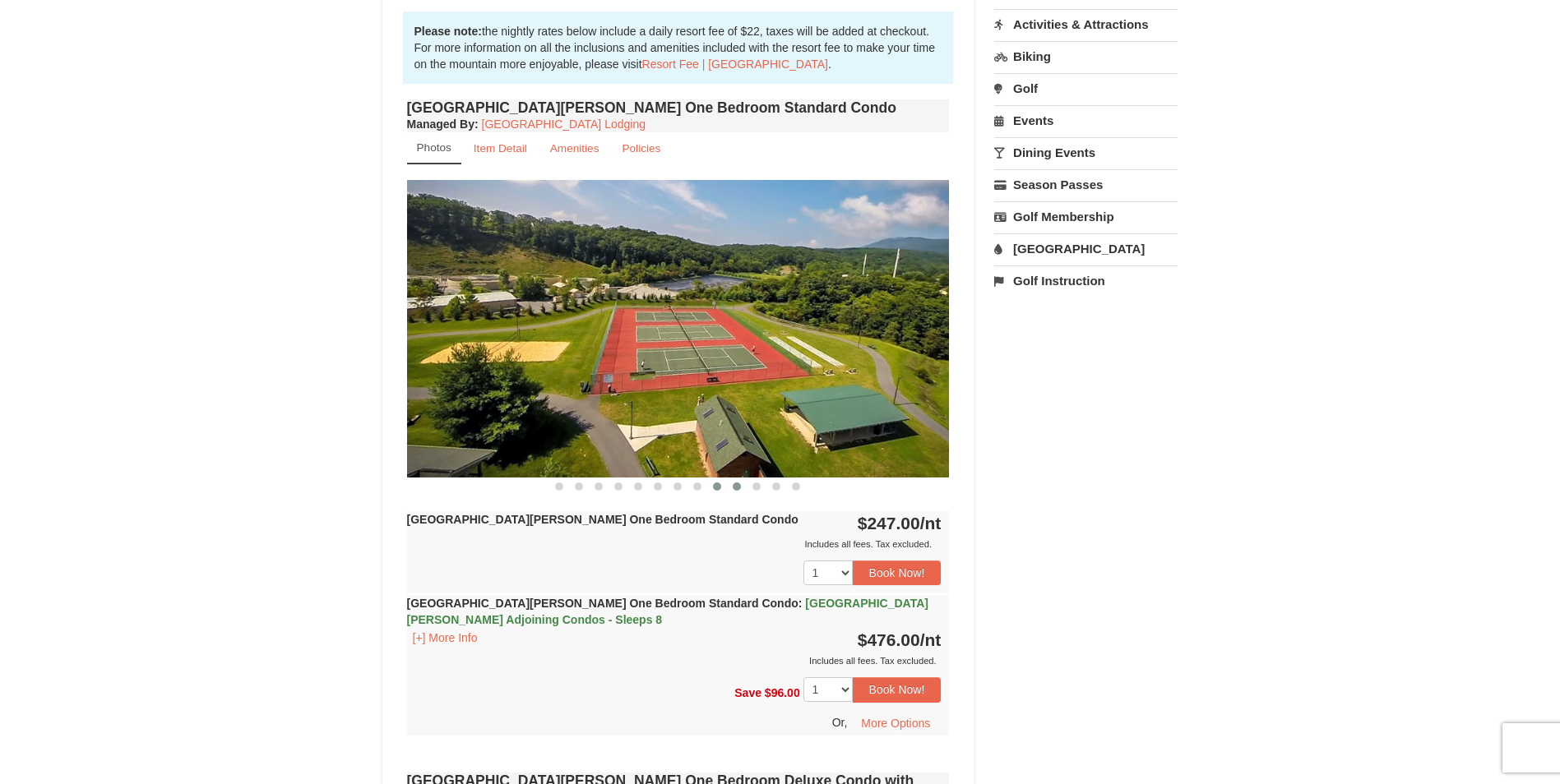
click at [733, 484] on span at bounding box center [736, 486] width 8 height 8
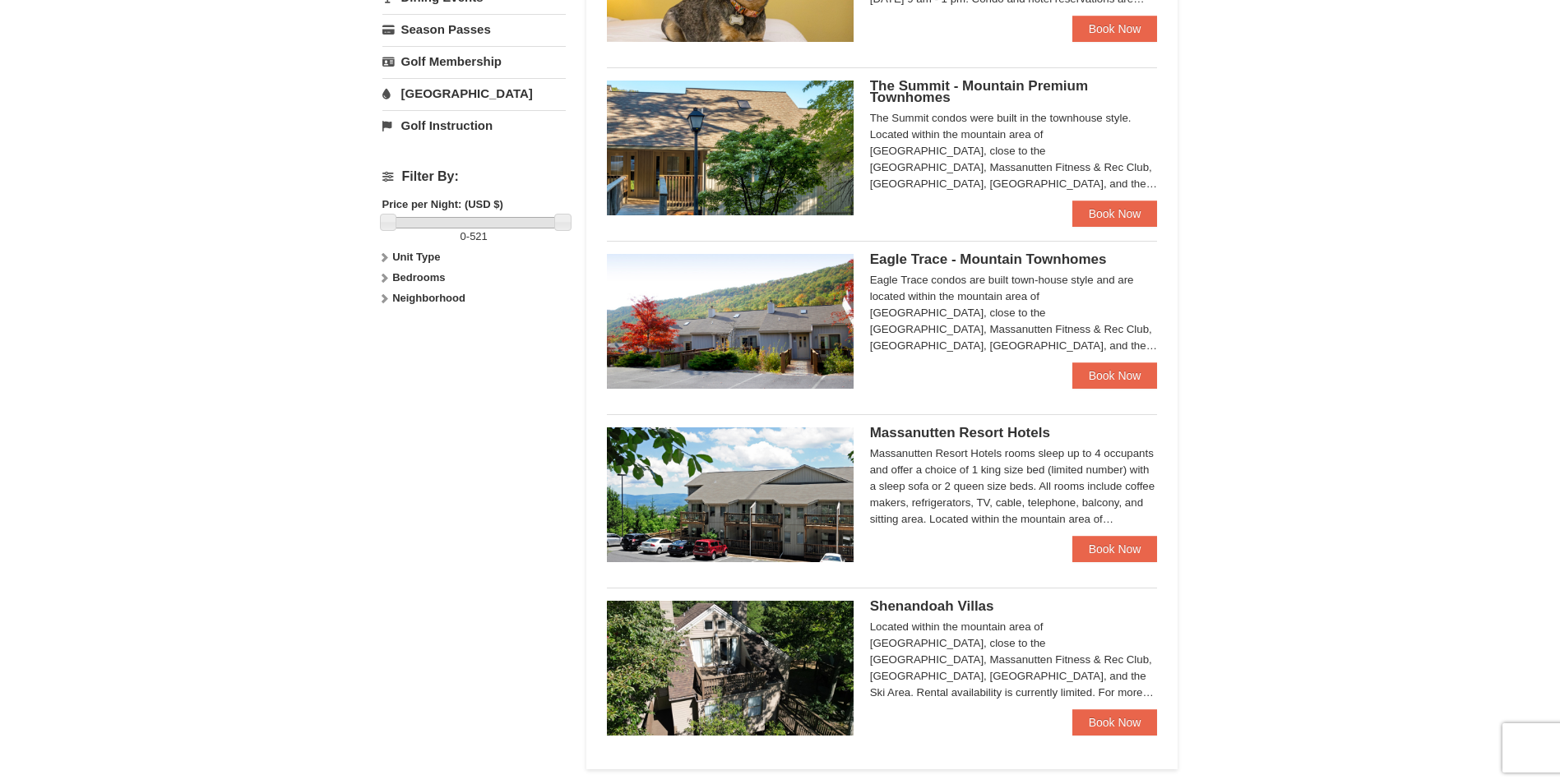
scroll to position [658, 0]
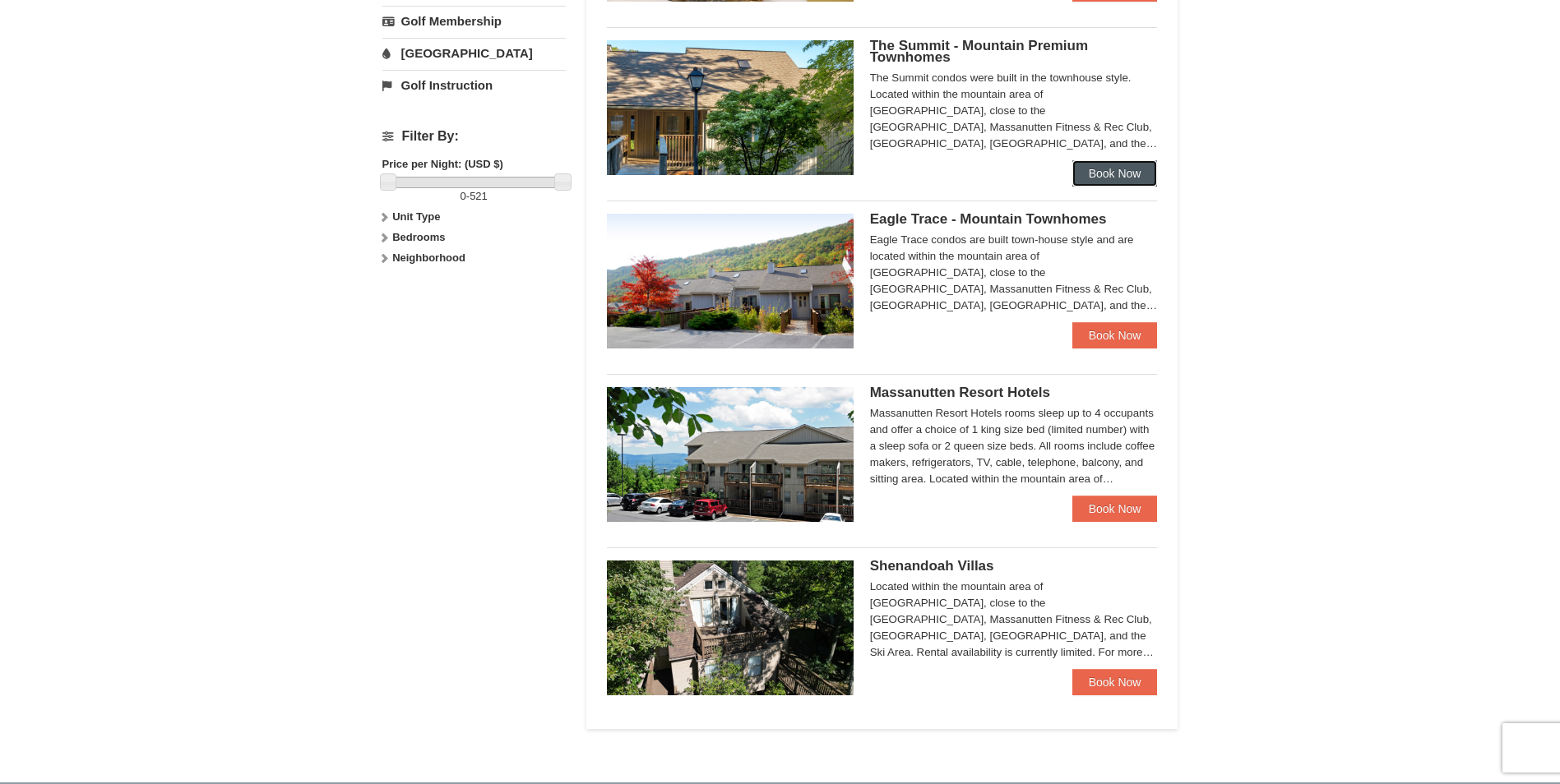
click at [1132, 163] on link "Book Now" at bounding box center [1115, 173] width 85 height 26
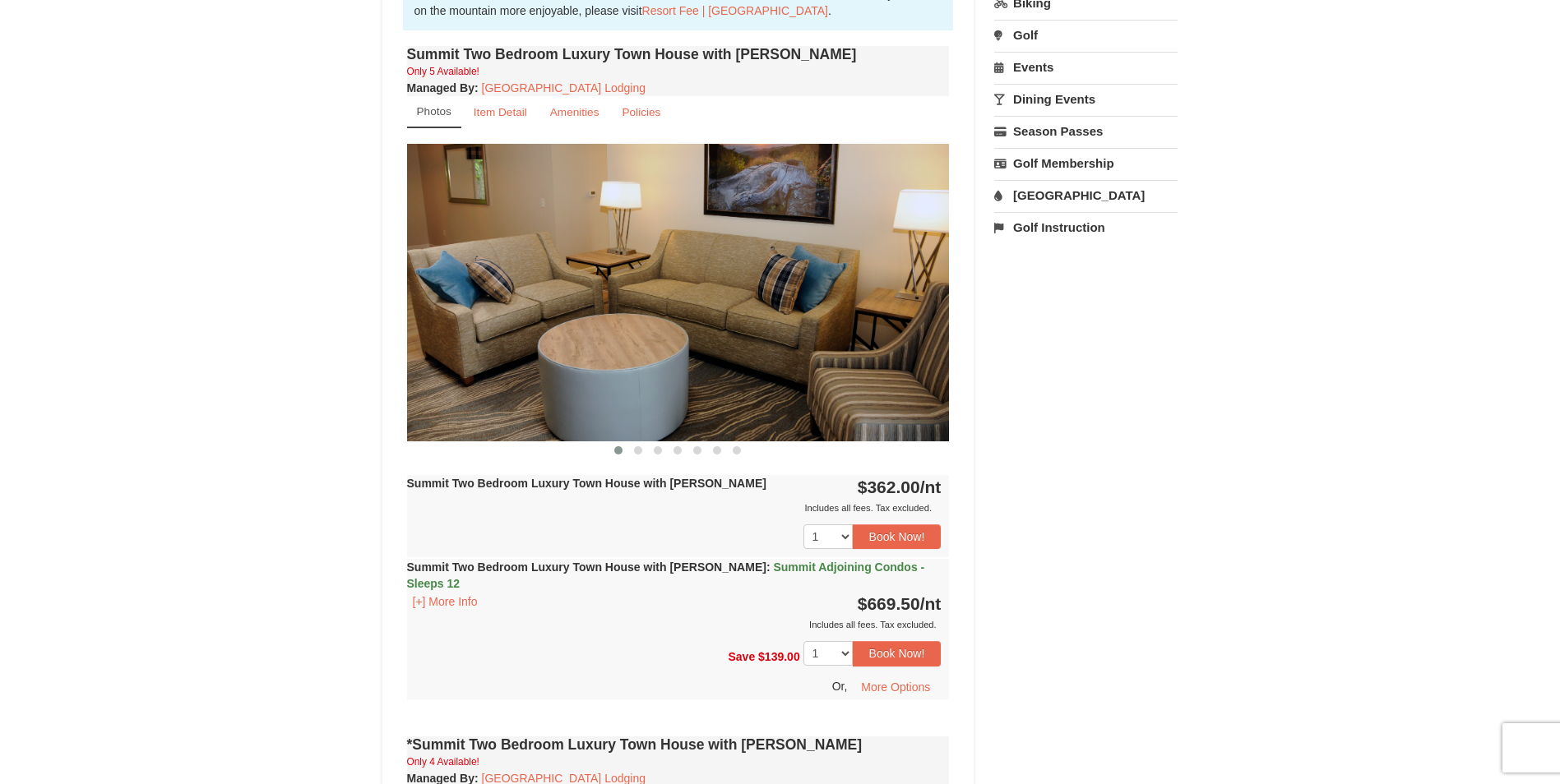
scroll to position [575, 0]
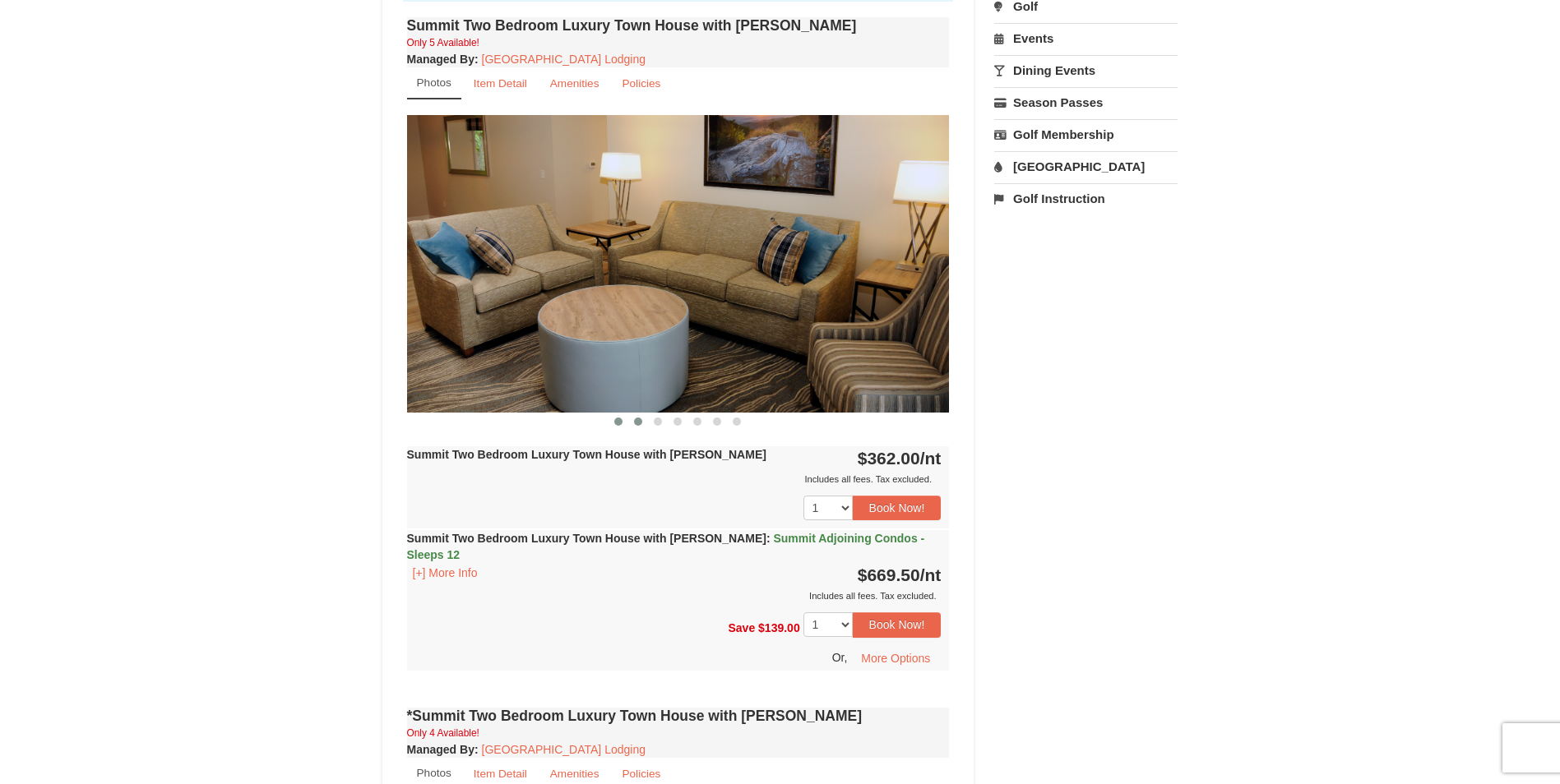
click at [639, 421] on span at bounding box center [637, 421] width 8 height 8
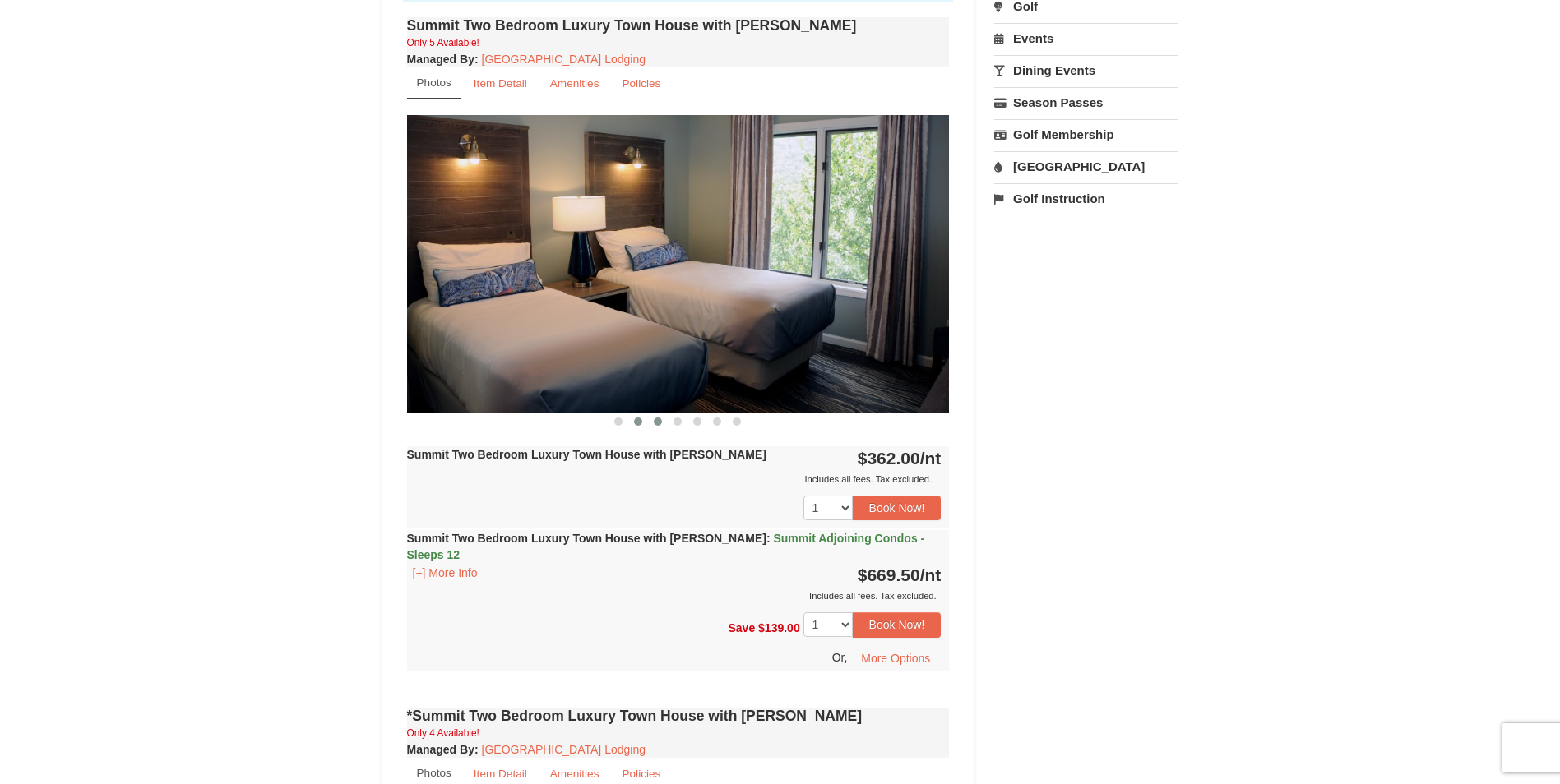
click at [656, 421] on span at bounding box center [657, 421] width 8 height 8
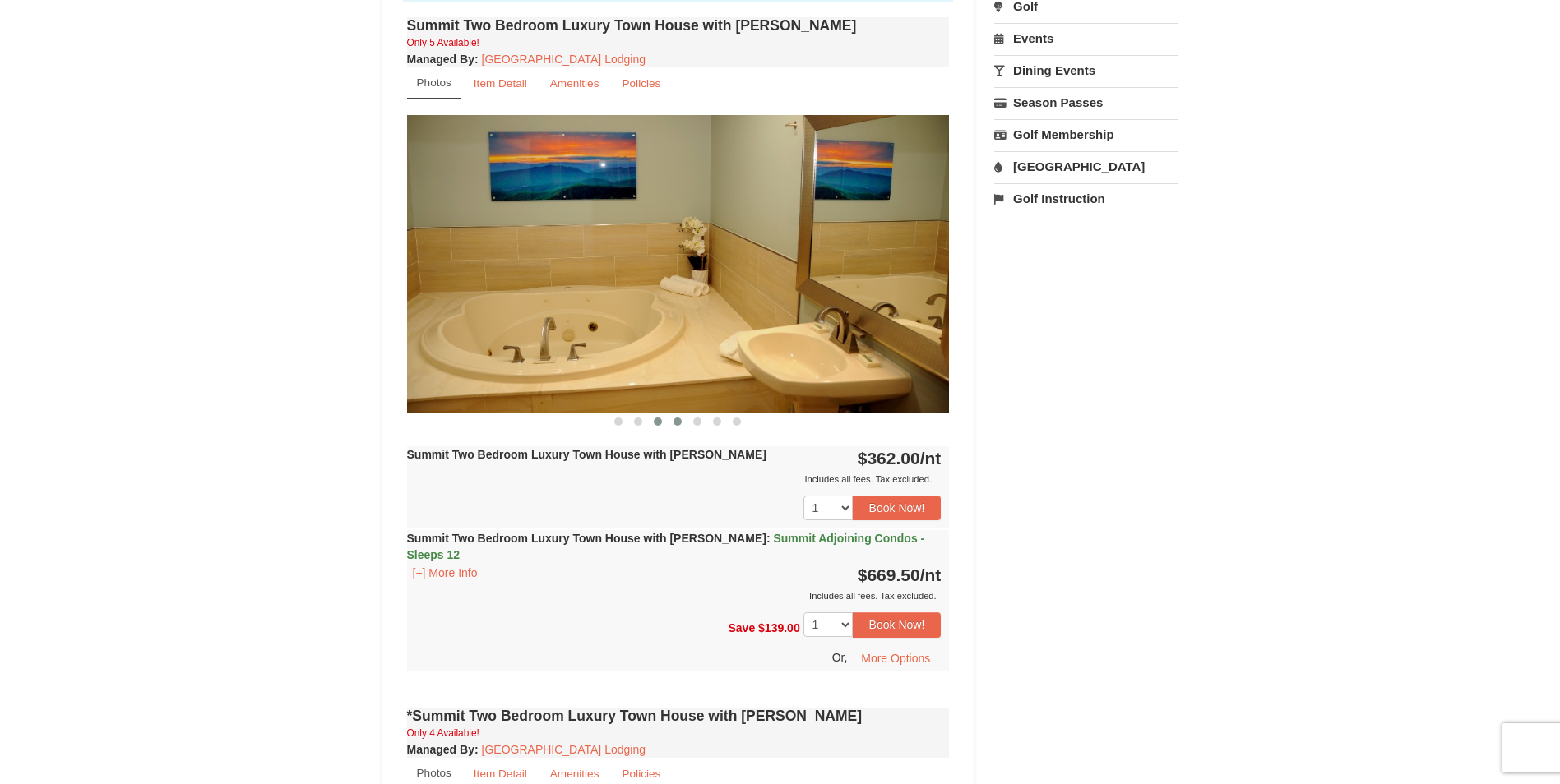
click at [679, 421] on span at bounding box center [677, 421] width 8 height 8
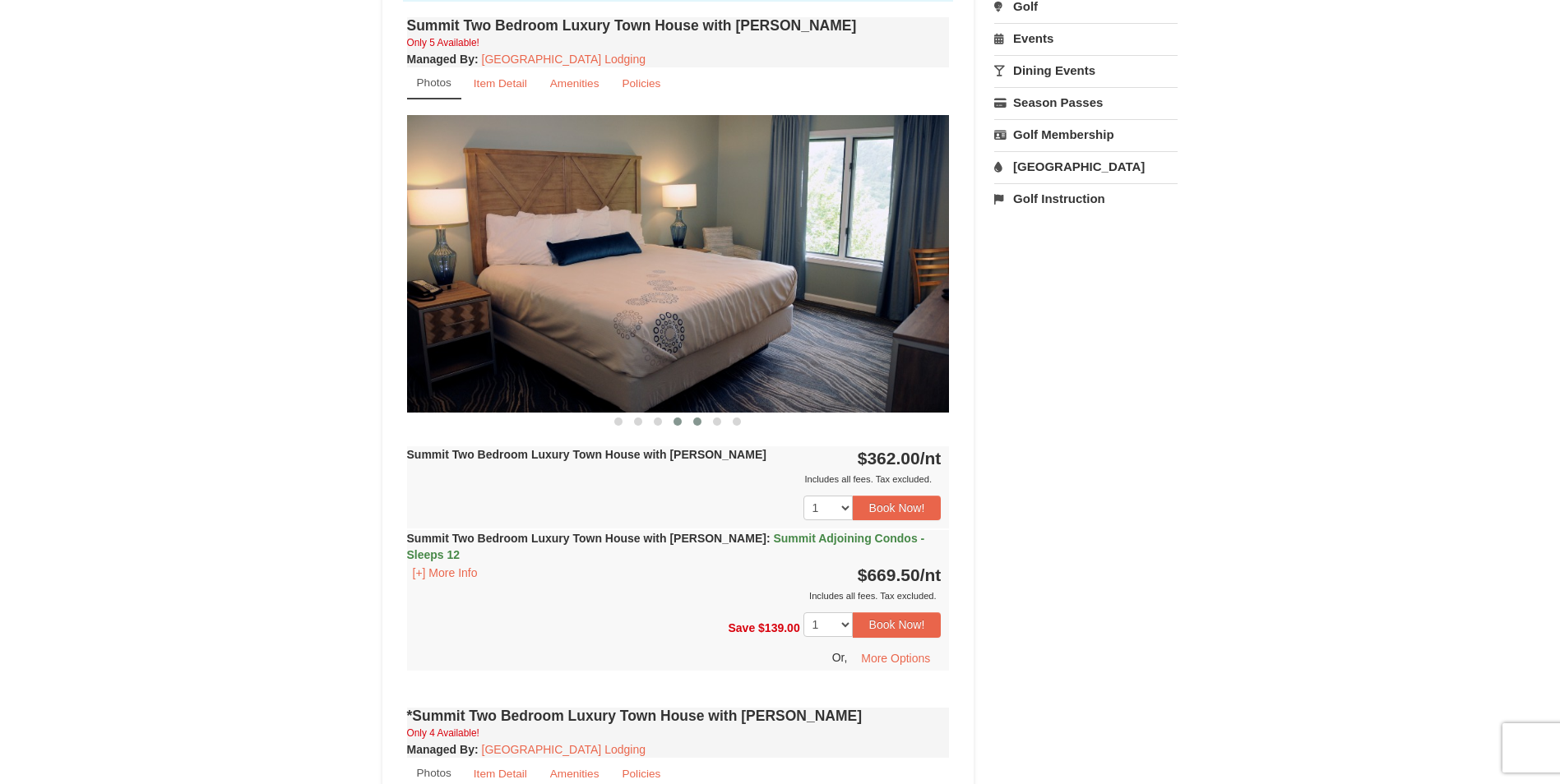
click at [697, 421] on span at bounding box center [697, 421] width 8 height 8
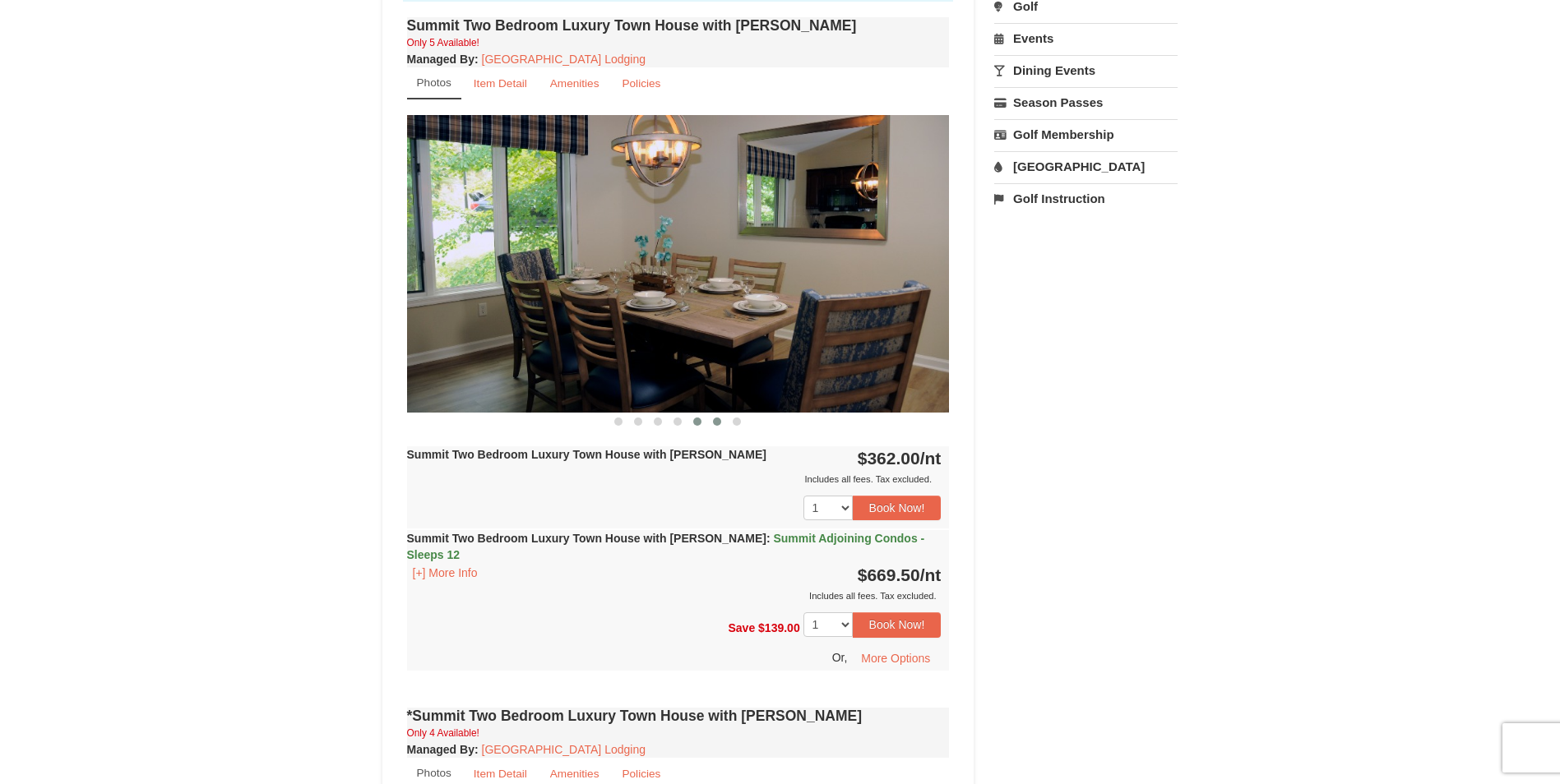
click at [718, 421] on span at bounding box center [716, 421] width 8 height 8
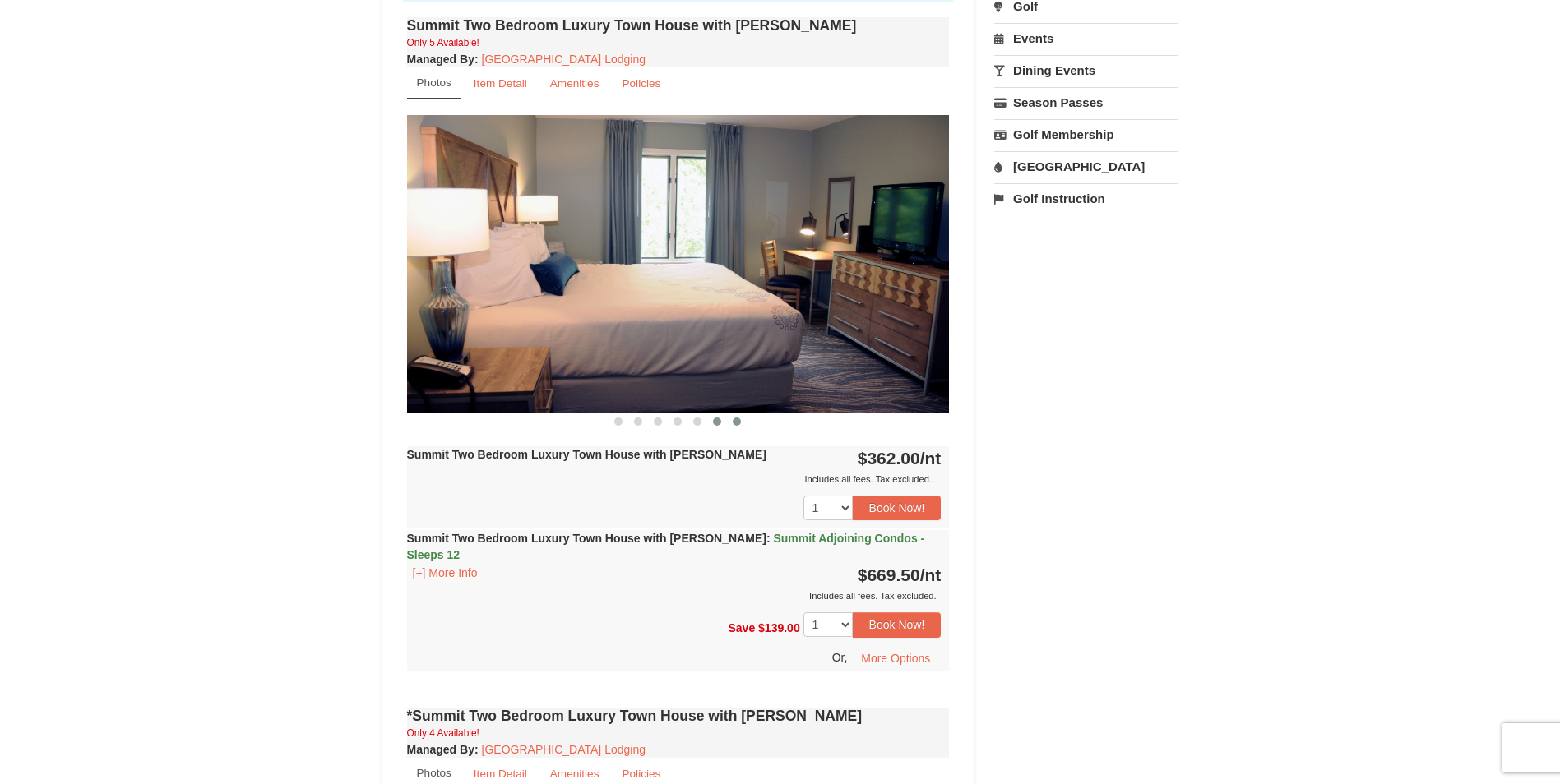
click at [734, 419] on span at bounding box center [736, 421] width 8 height 8
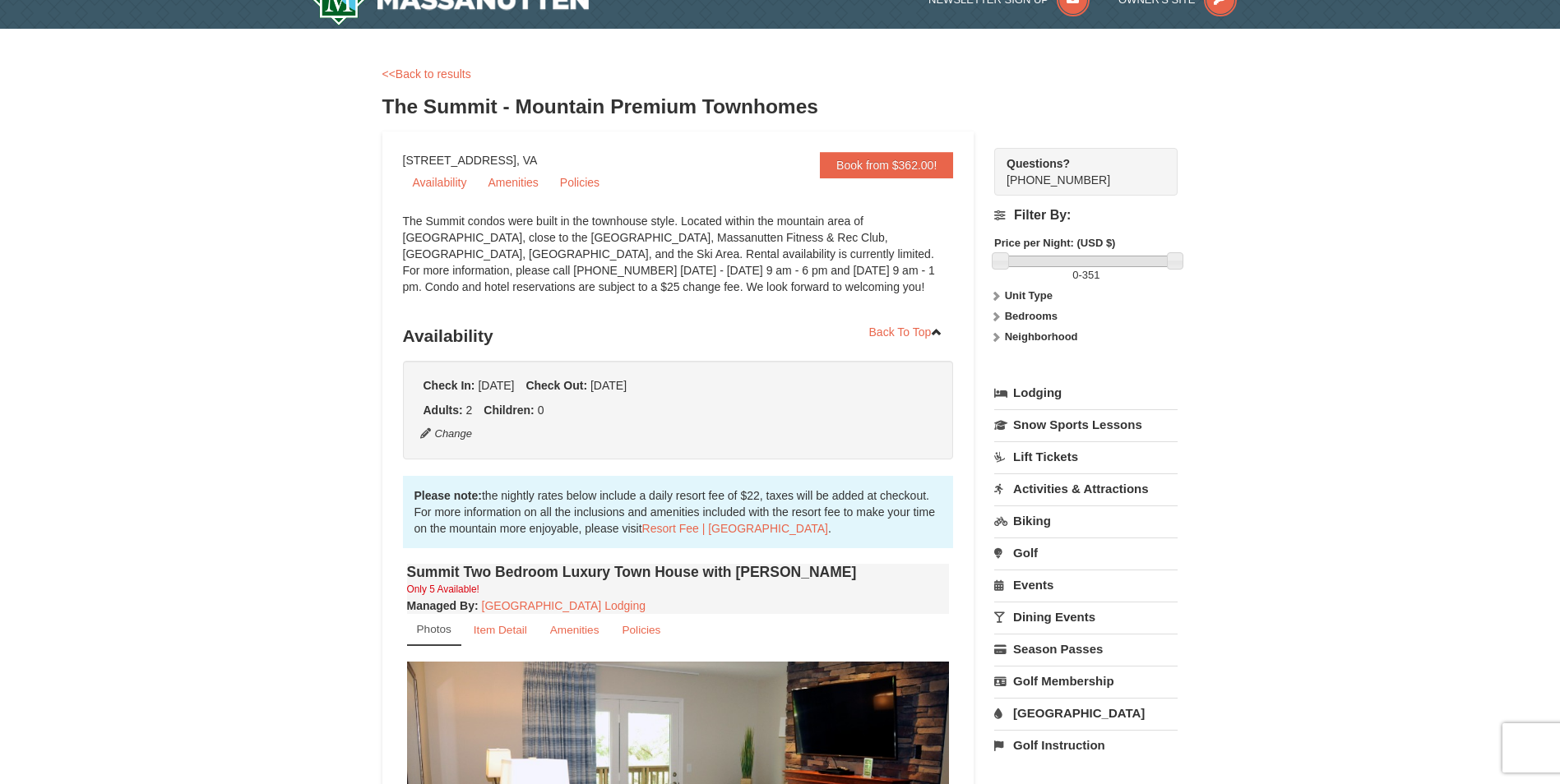
scroll to position [0, 0]
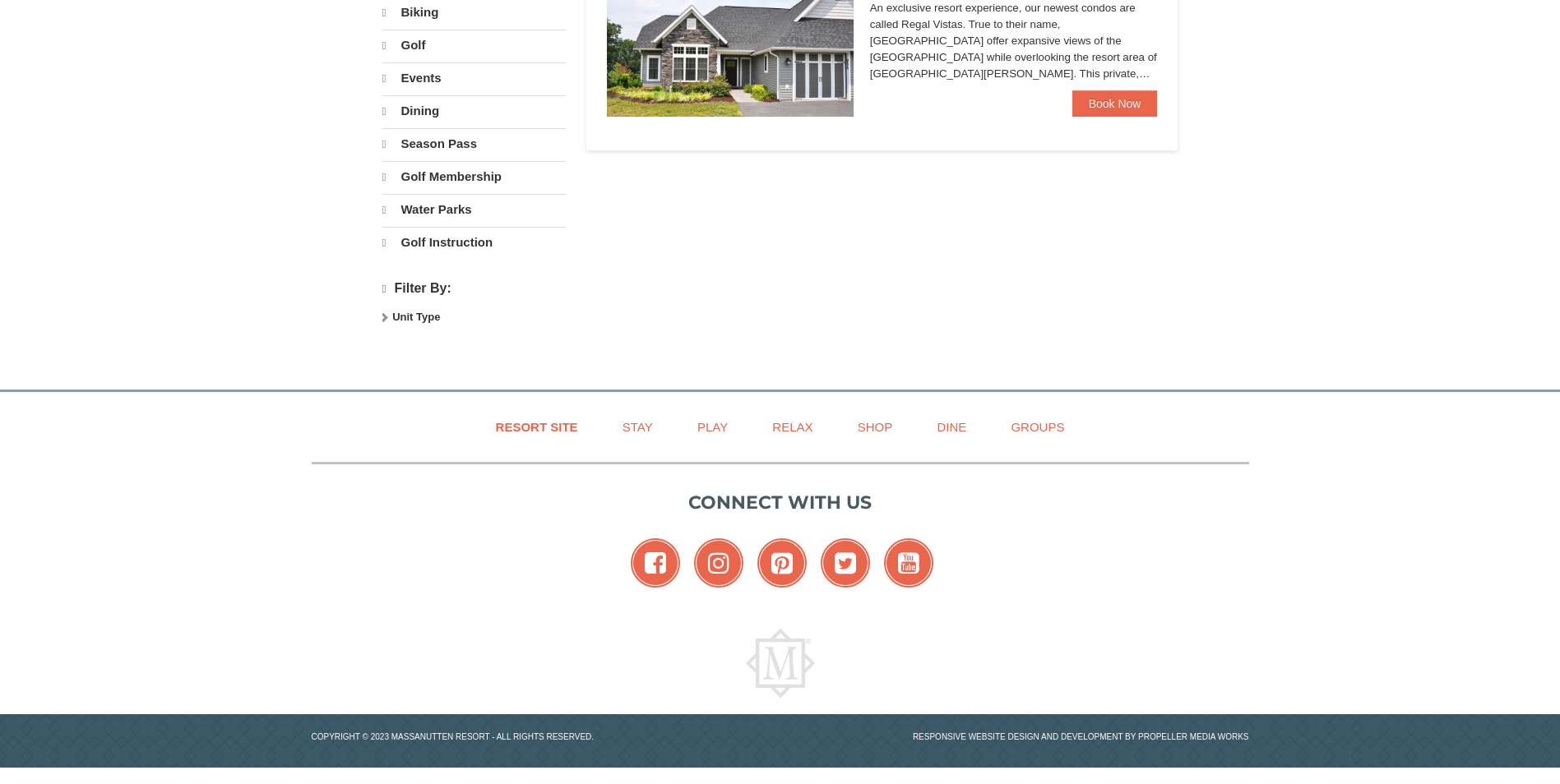
select select "9"
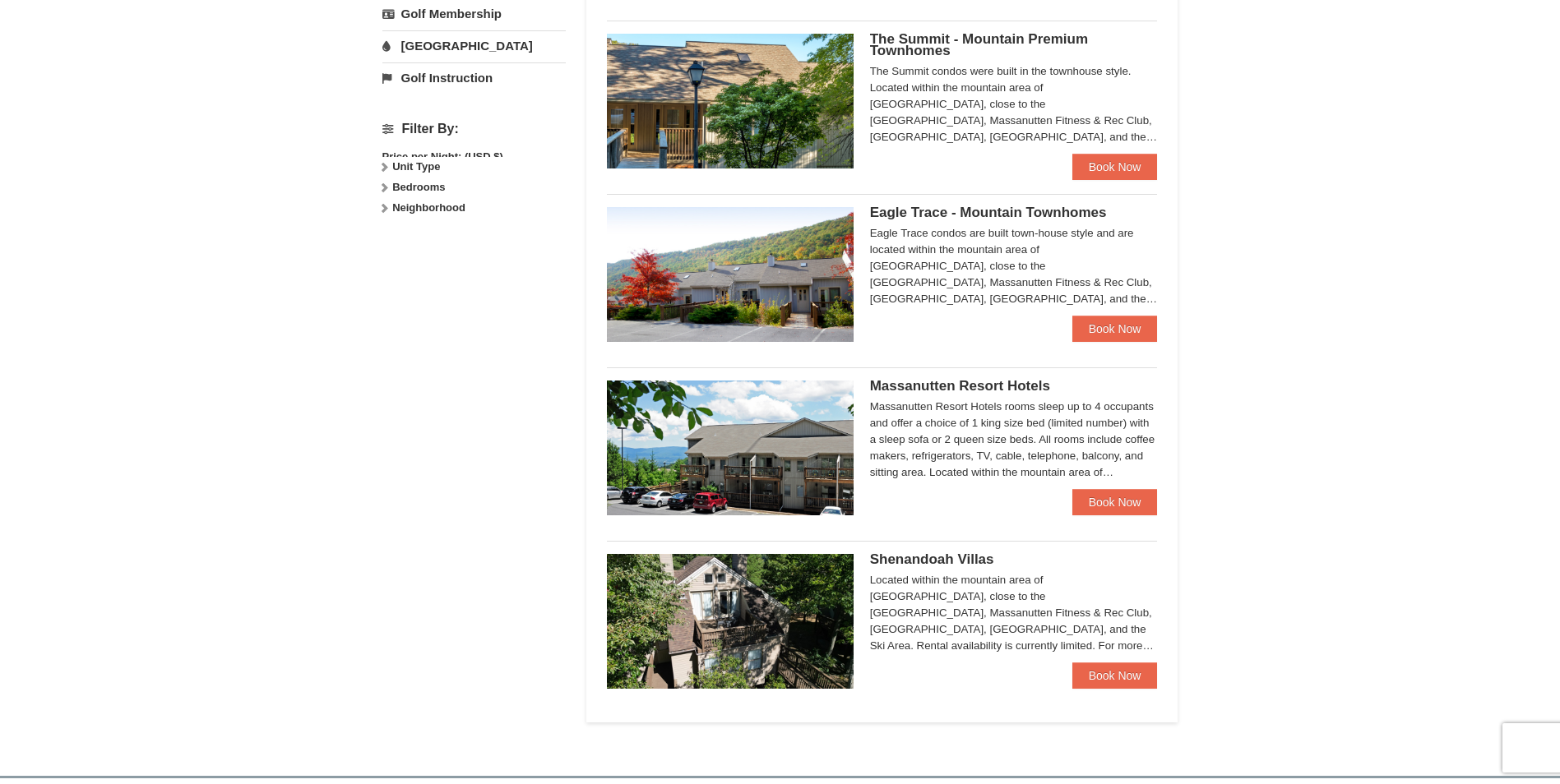
scroll to position [658, 0]
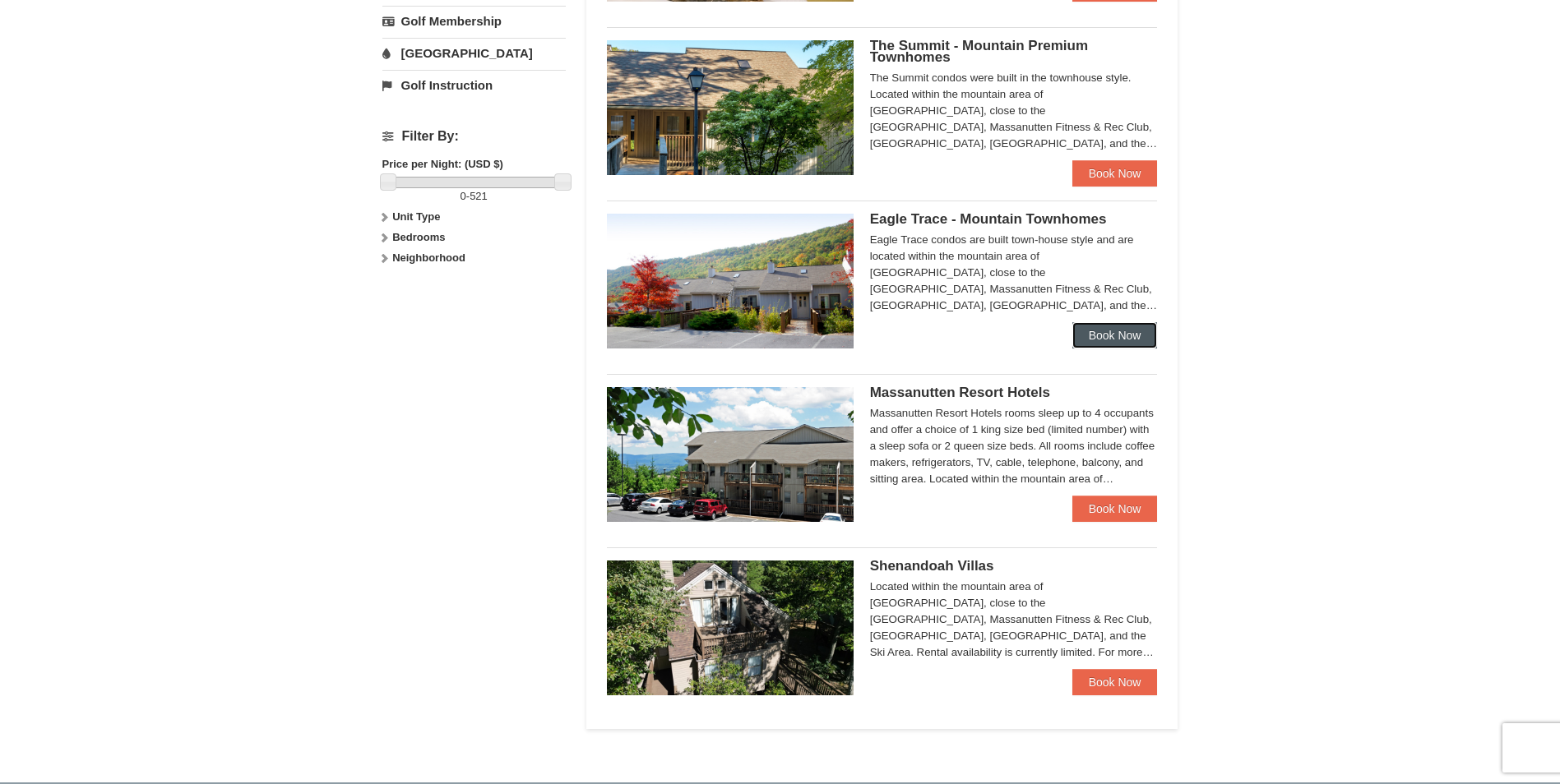
click at [1100, 339] on link "Book Now" at bounding box center [1115, 335] width 85 height 26
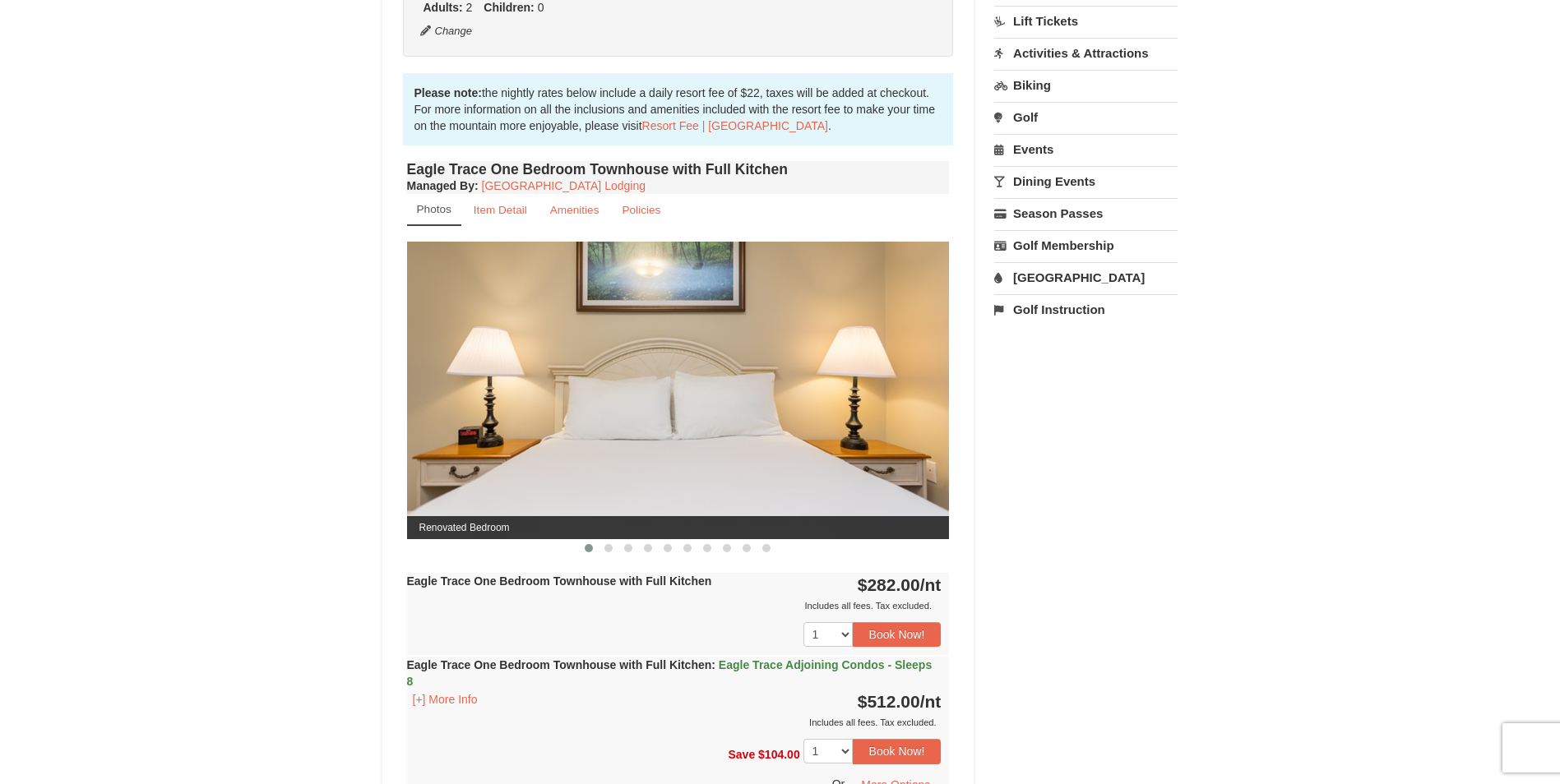
scroll to position [493, 0]
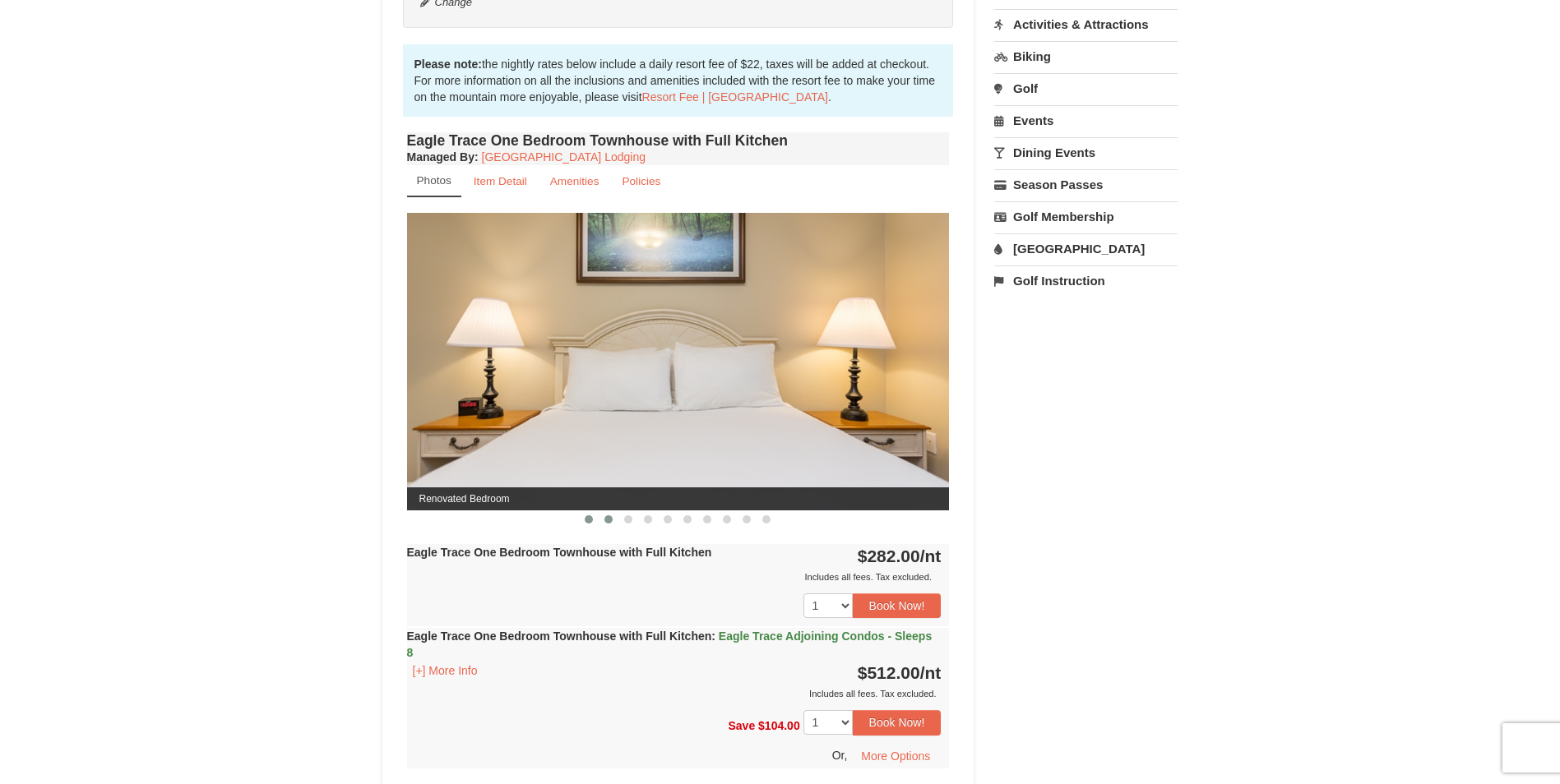
click at [613, 524] on button at bounding box center [609, 519] width 20 height 16
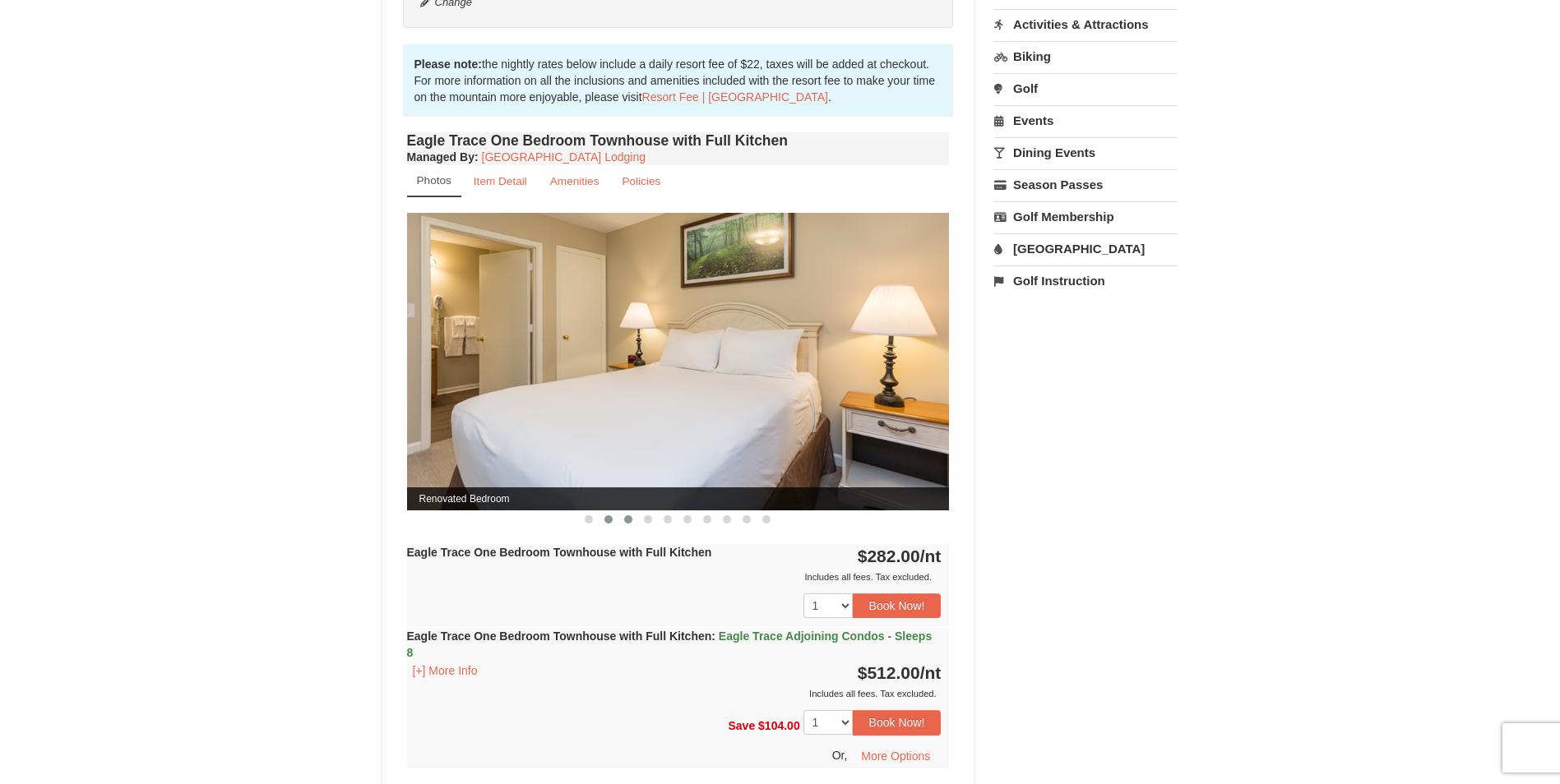
click at [632, 522] on span at bounding box center [627, 518] width 8 height 8
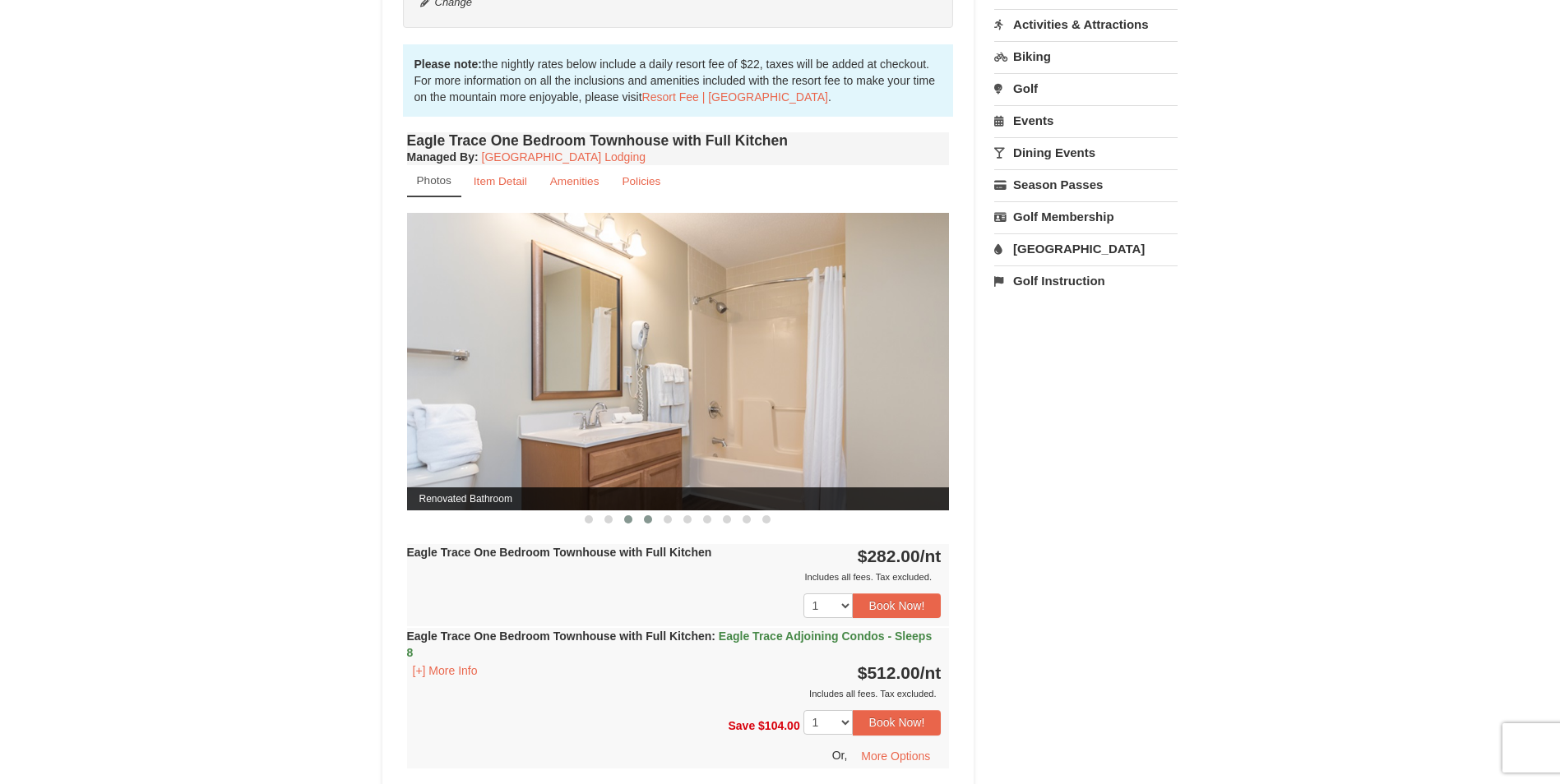
click at [645, 522] on span at bounding box center [647, 518] width 8 height 8
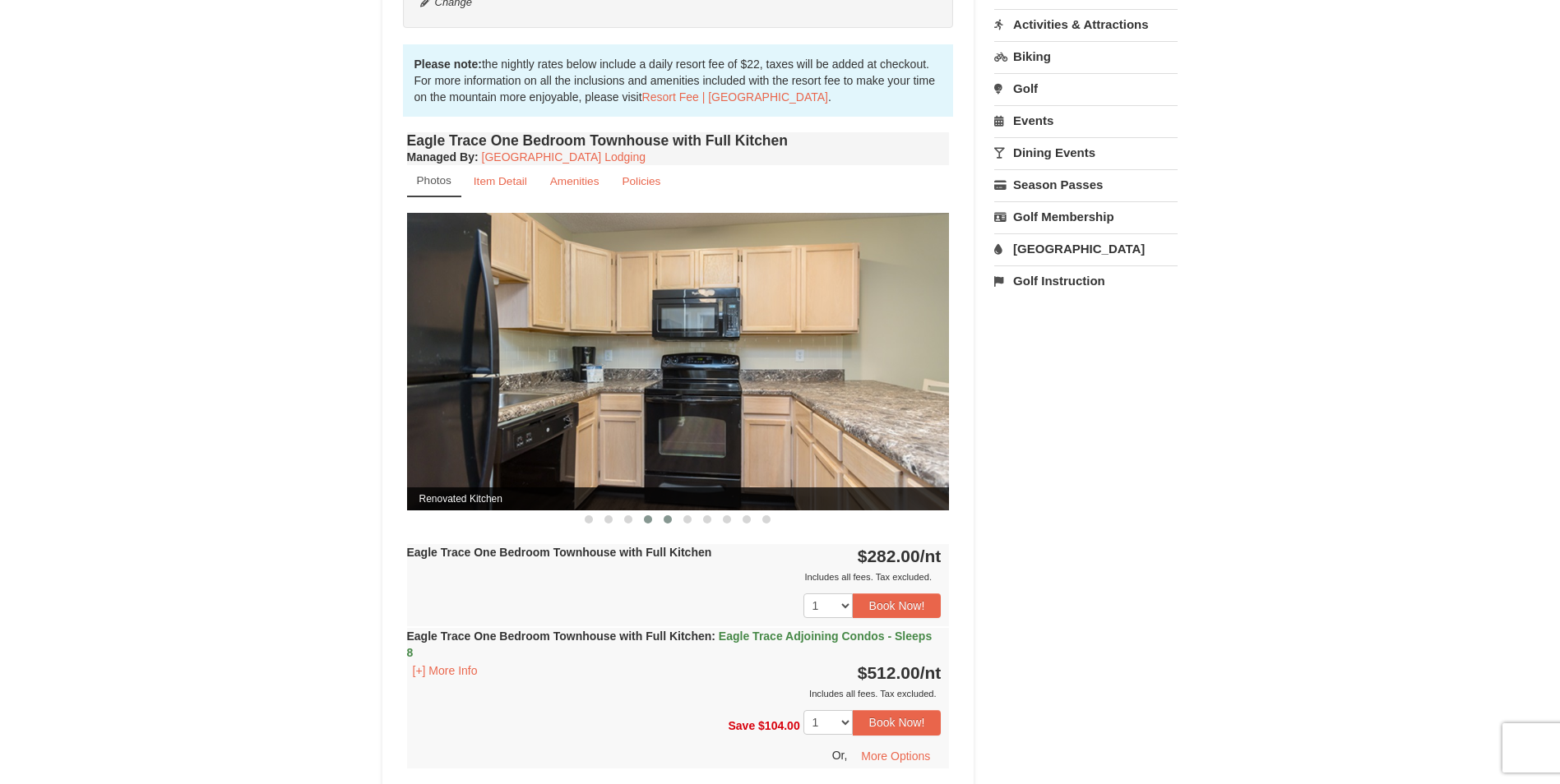
click at [662, 522] on button at bounding box center [668, 519] width 20 height 16
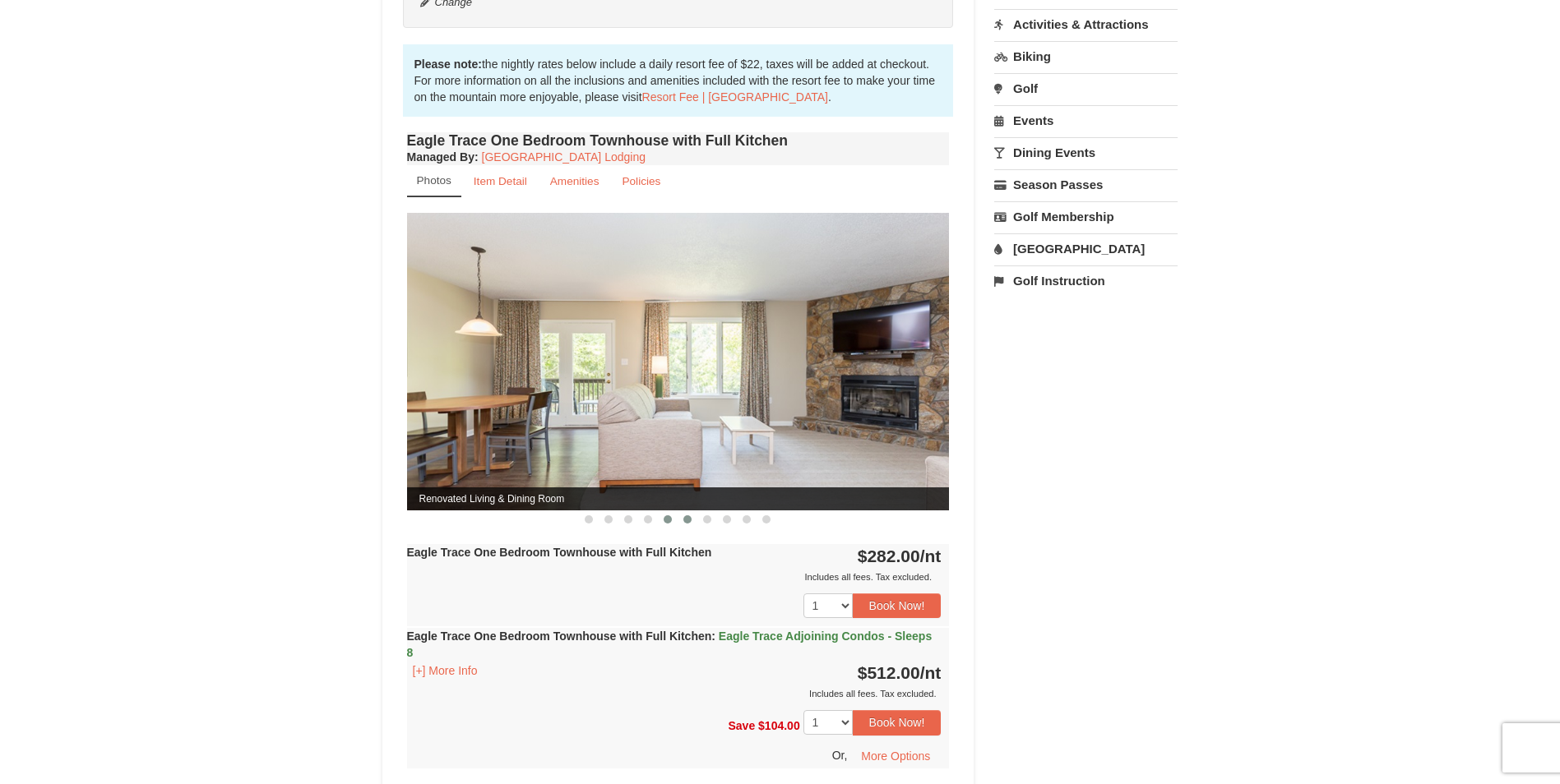
click at [687, 520] on span at bounding box center [687, 518] width 8 height 8
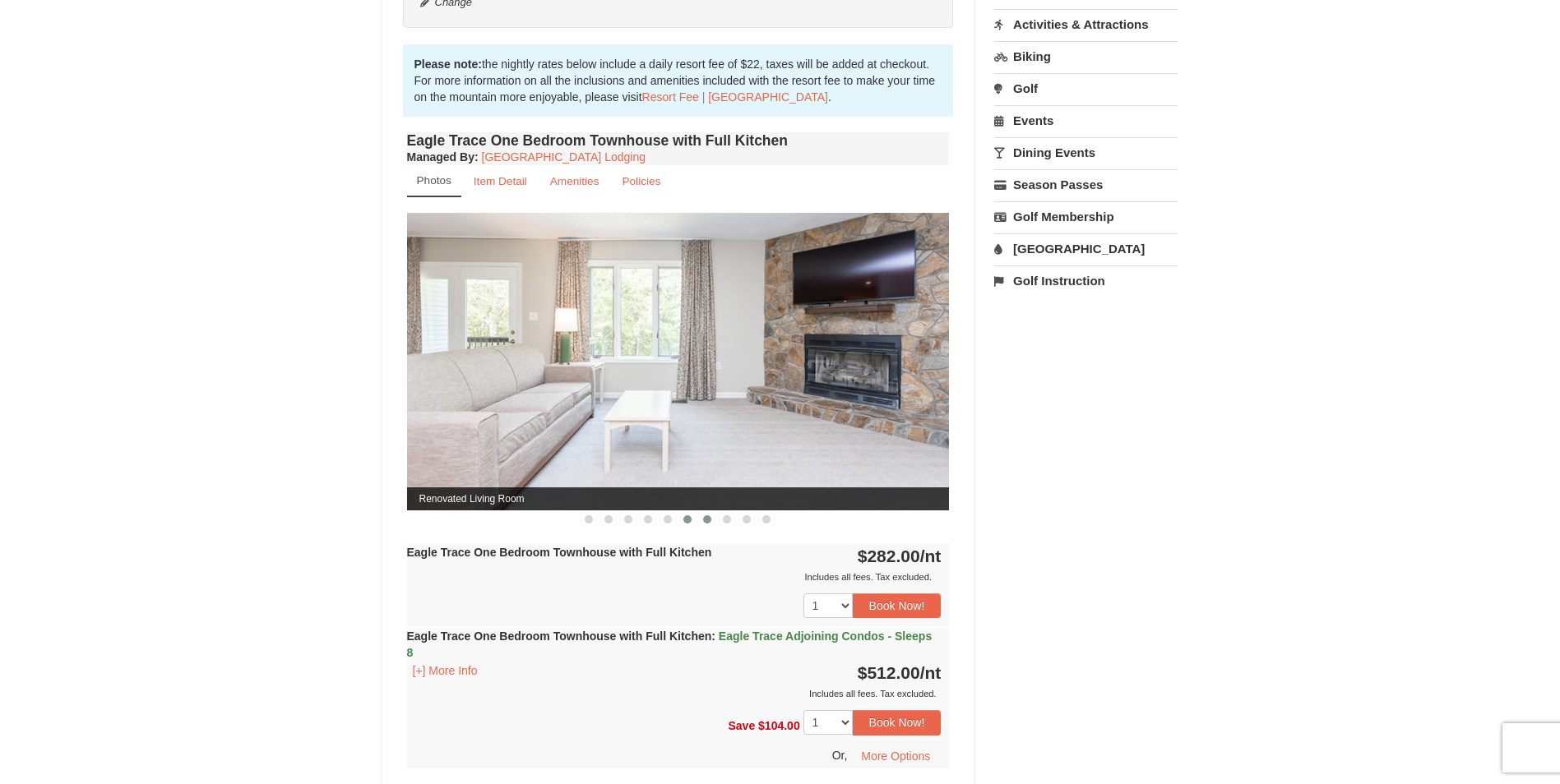
click at [708, 520] on span at bounding box center [706, 518] width 8 height 8
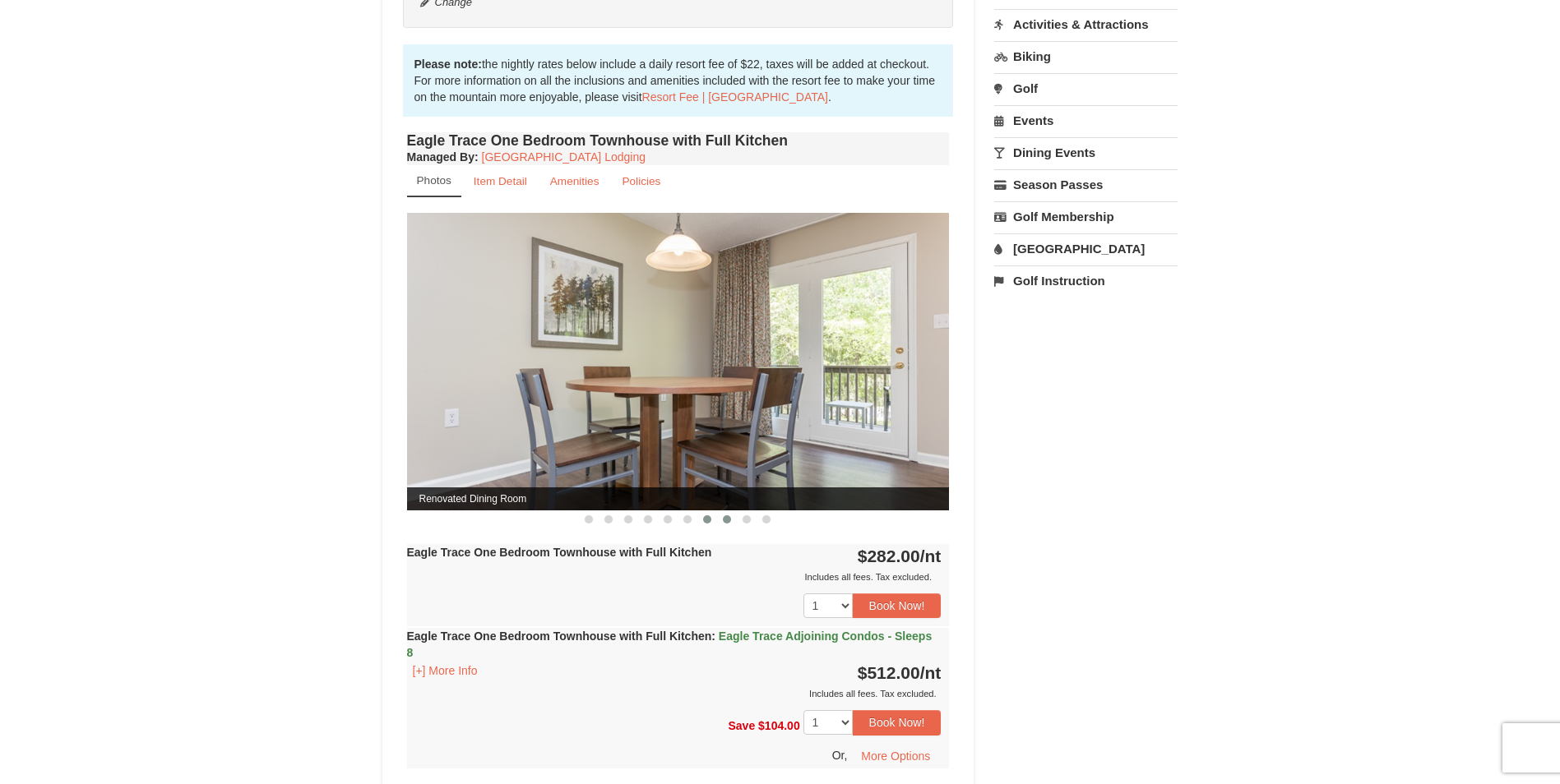
click at [727, 520] on span at bounding box center [726, 518] width 8 height 8
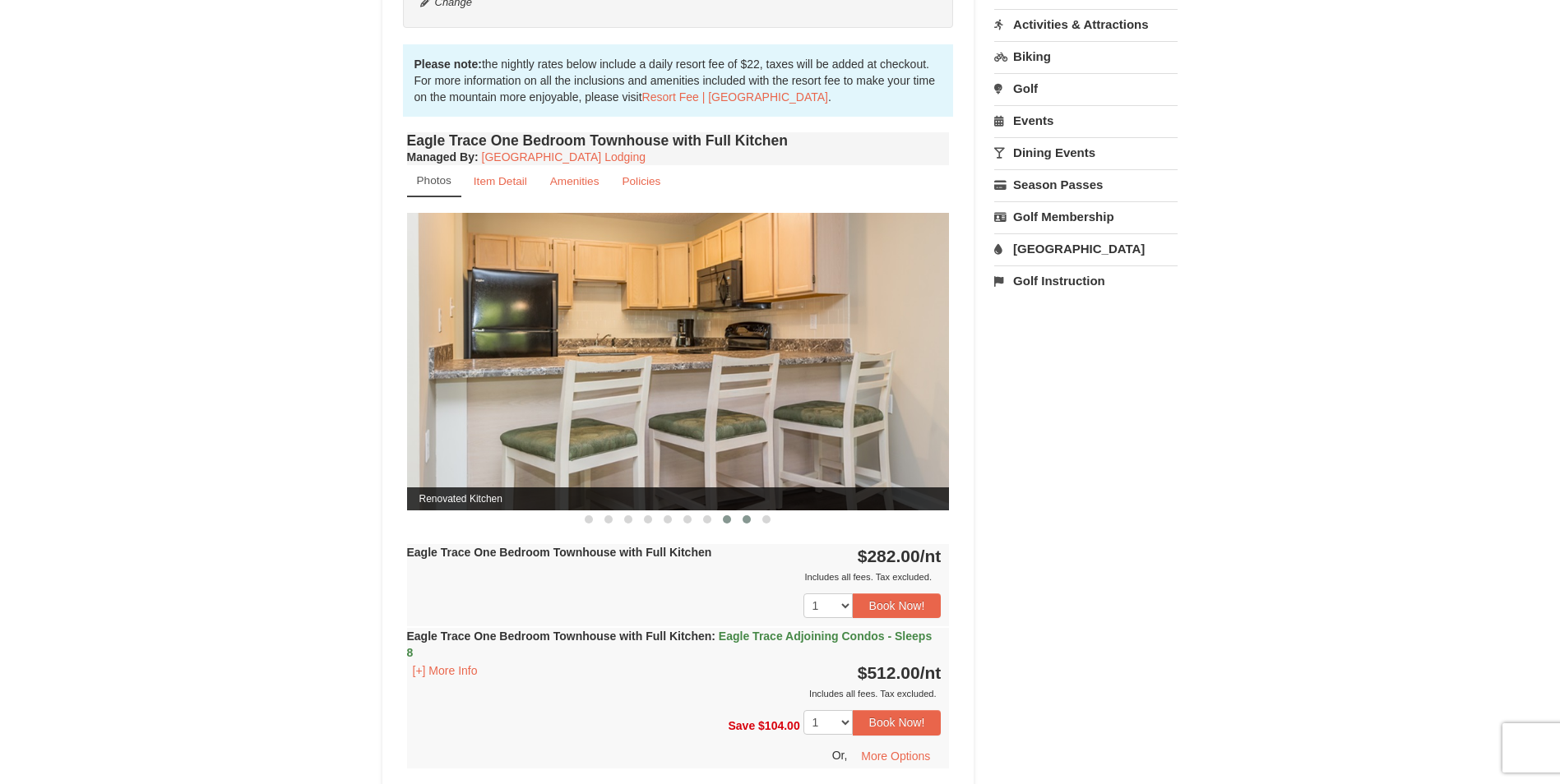
click at [743, 519] on span at bounding box center [746, 518] width 8 height 8
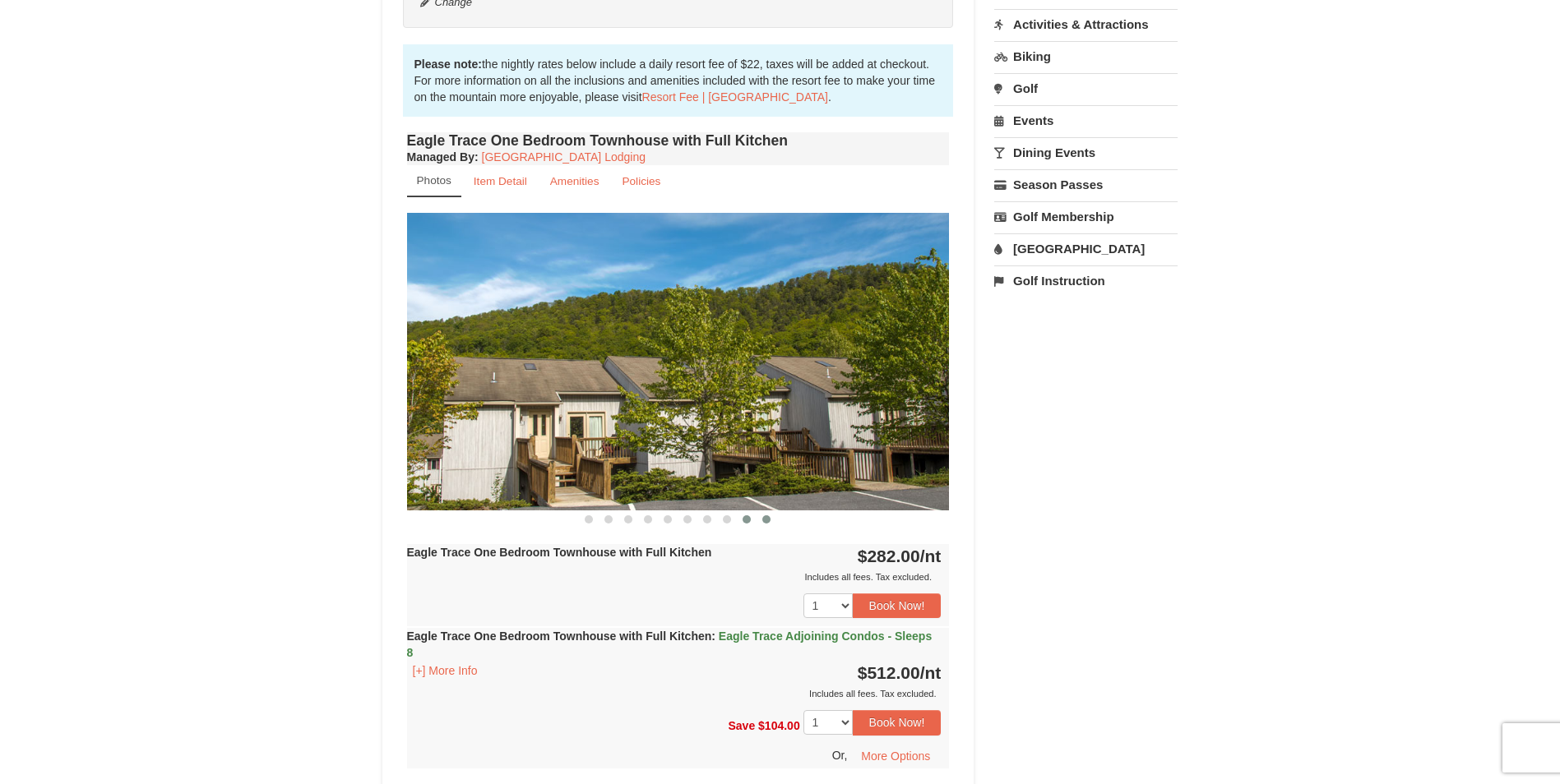
click at [764, 519] on span at bounding box center [766, 518] width 8 height 8
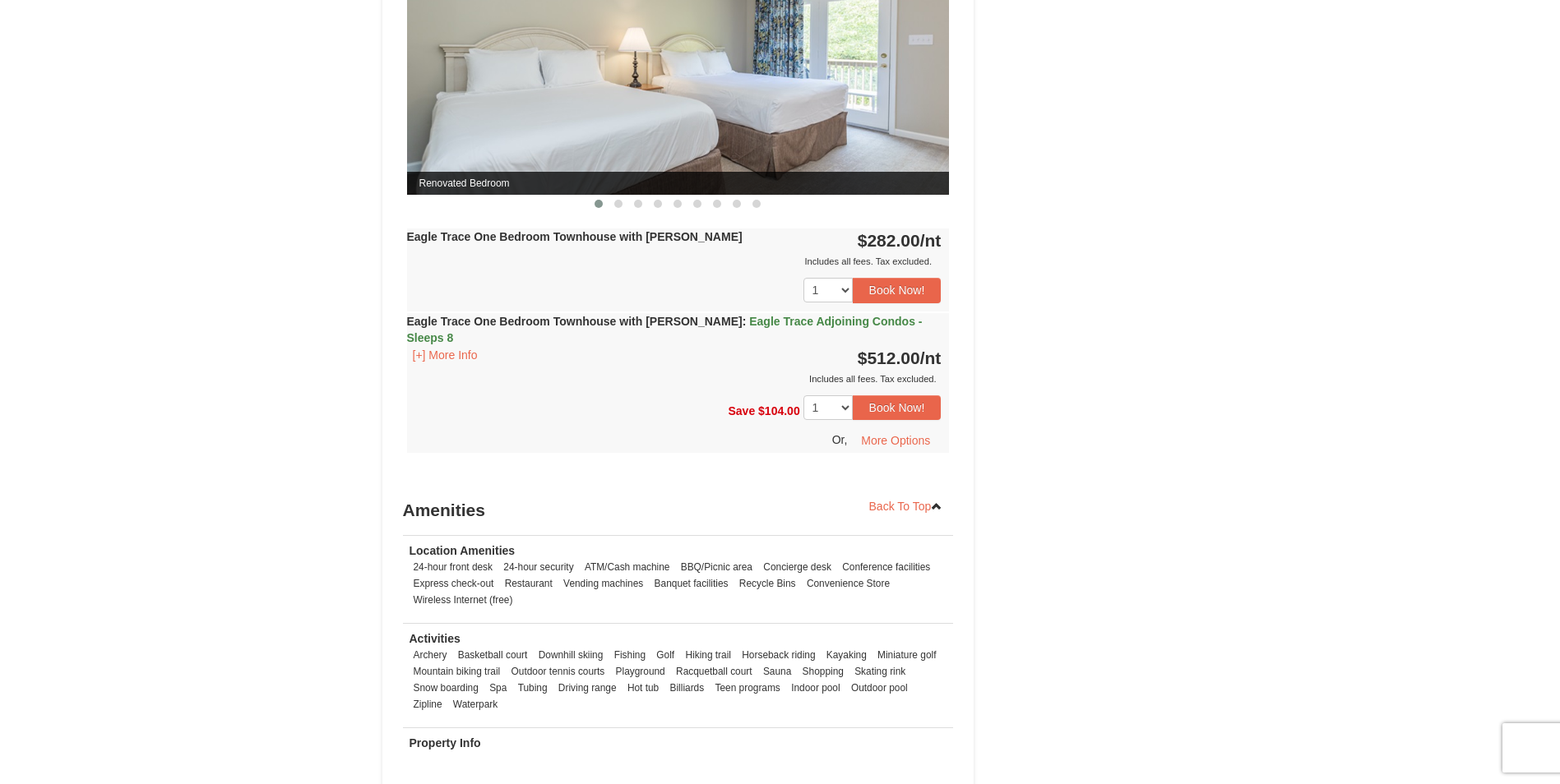
scroll to position [1315, 0]
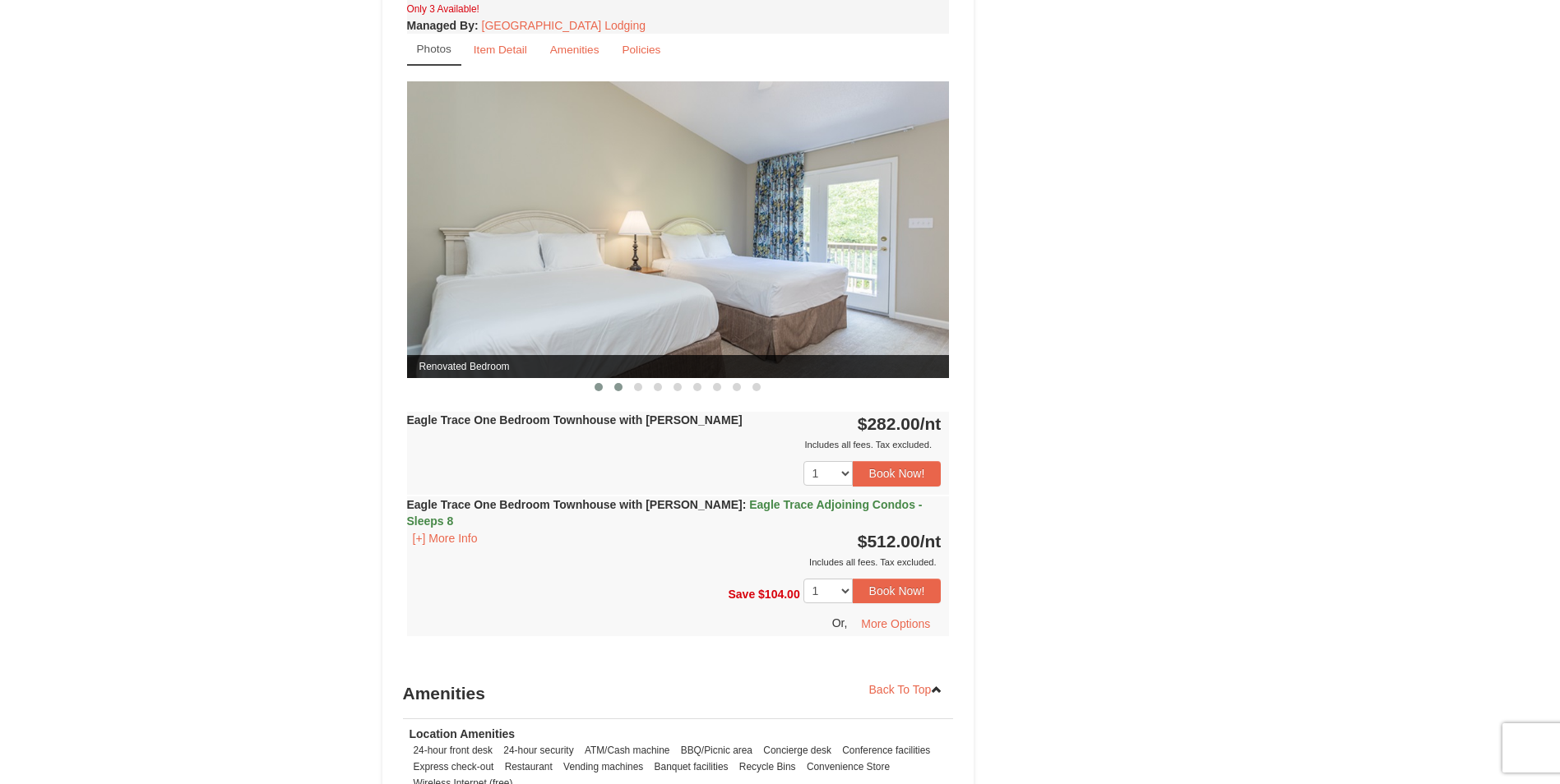
click at [618, 391] on span at bounding box center [618, 387] width 8 height 8
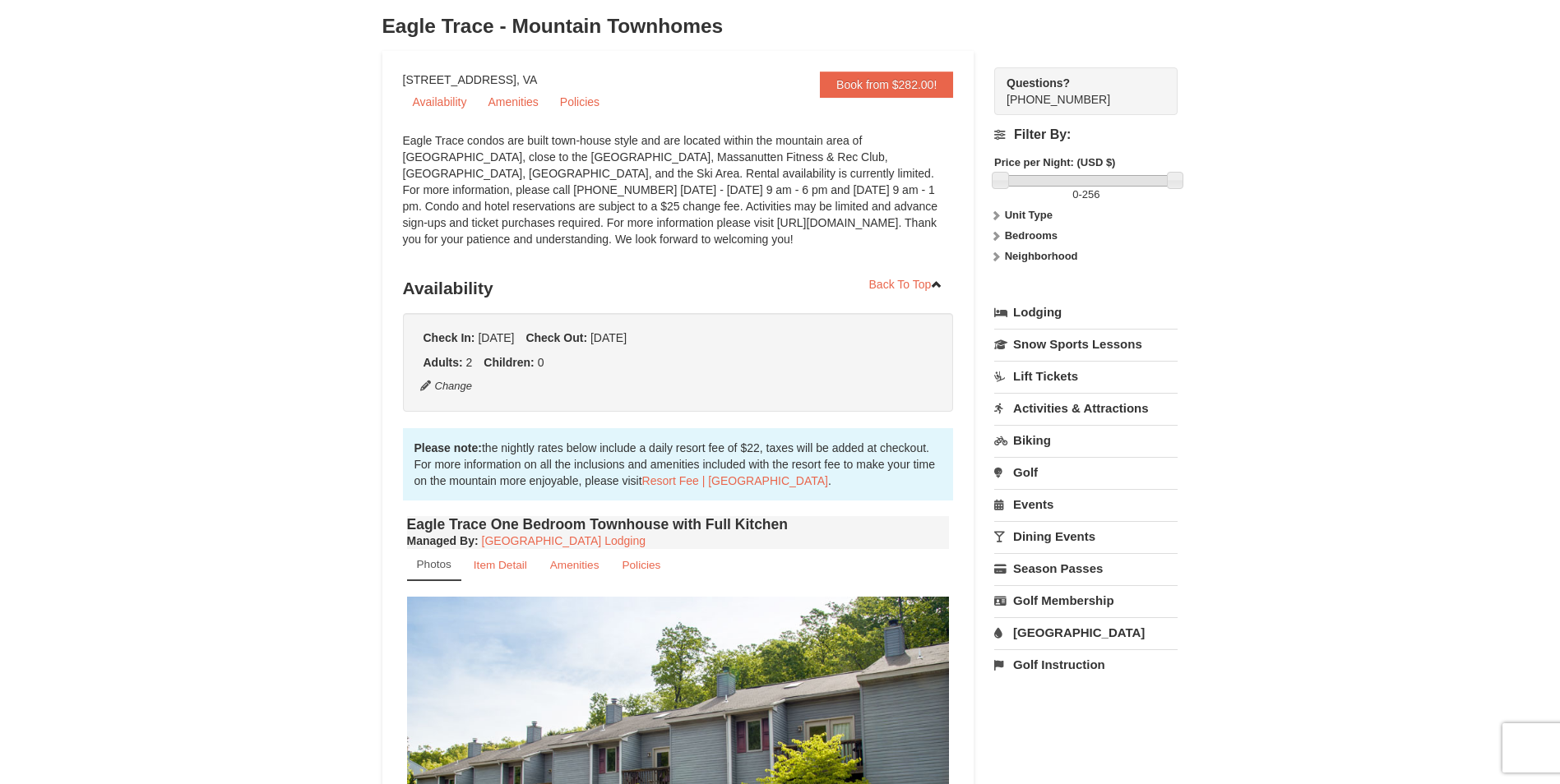
scroll to position [0, 0]
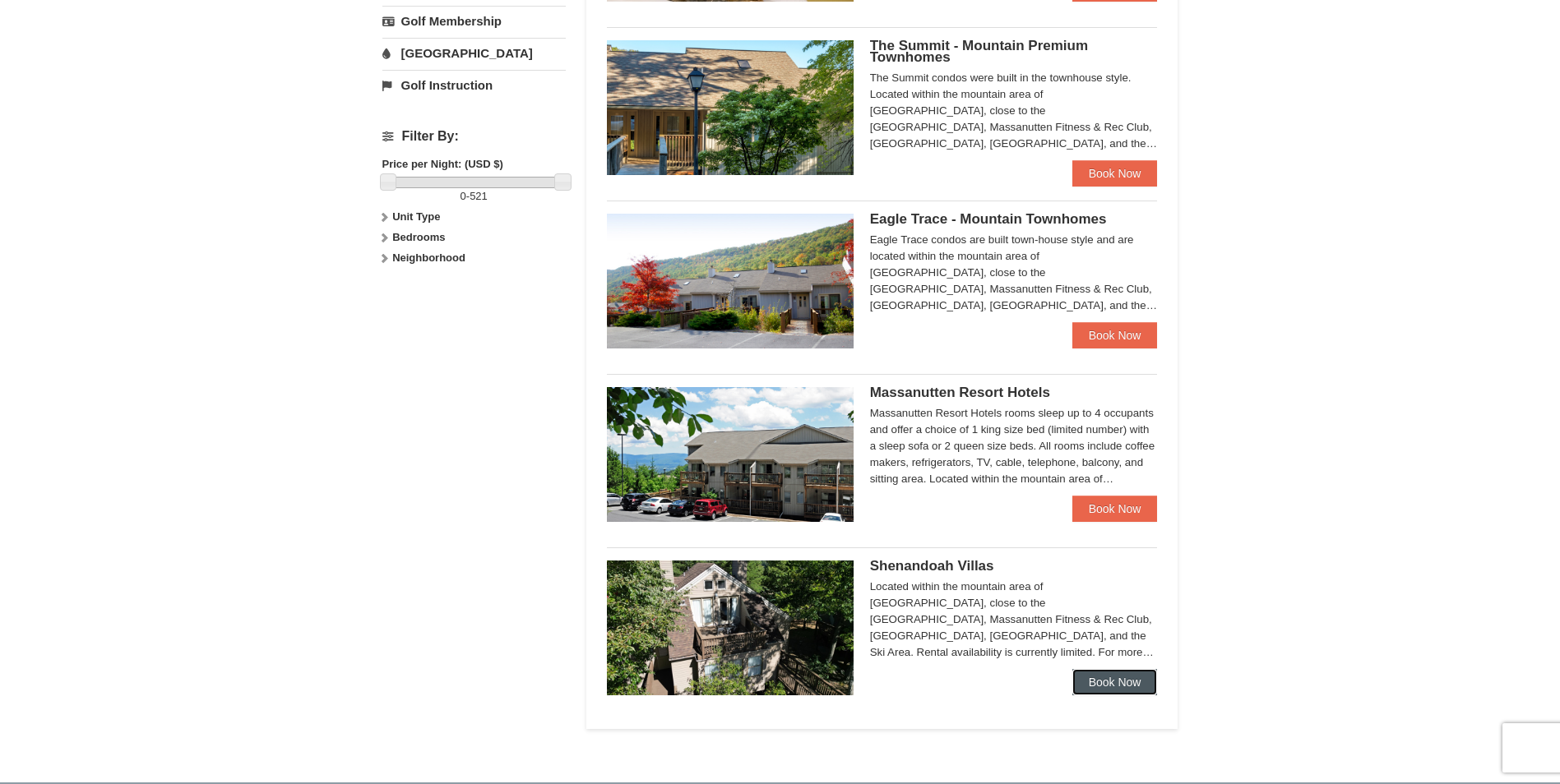
click at [1077, 681] on link "Book Now" at bounding box center [1115, 682] width 85 height 26
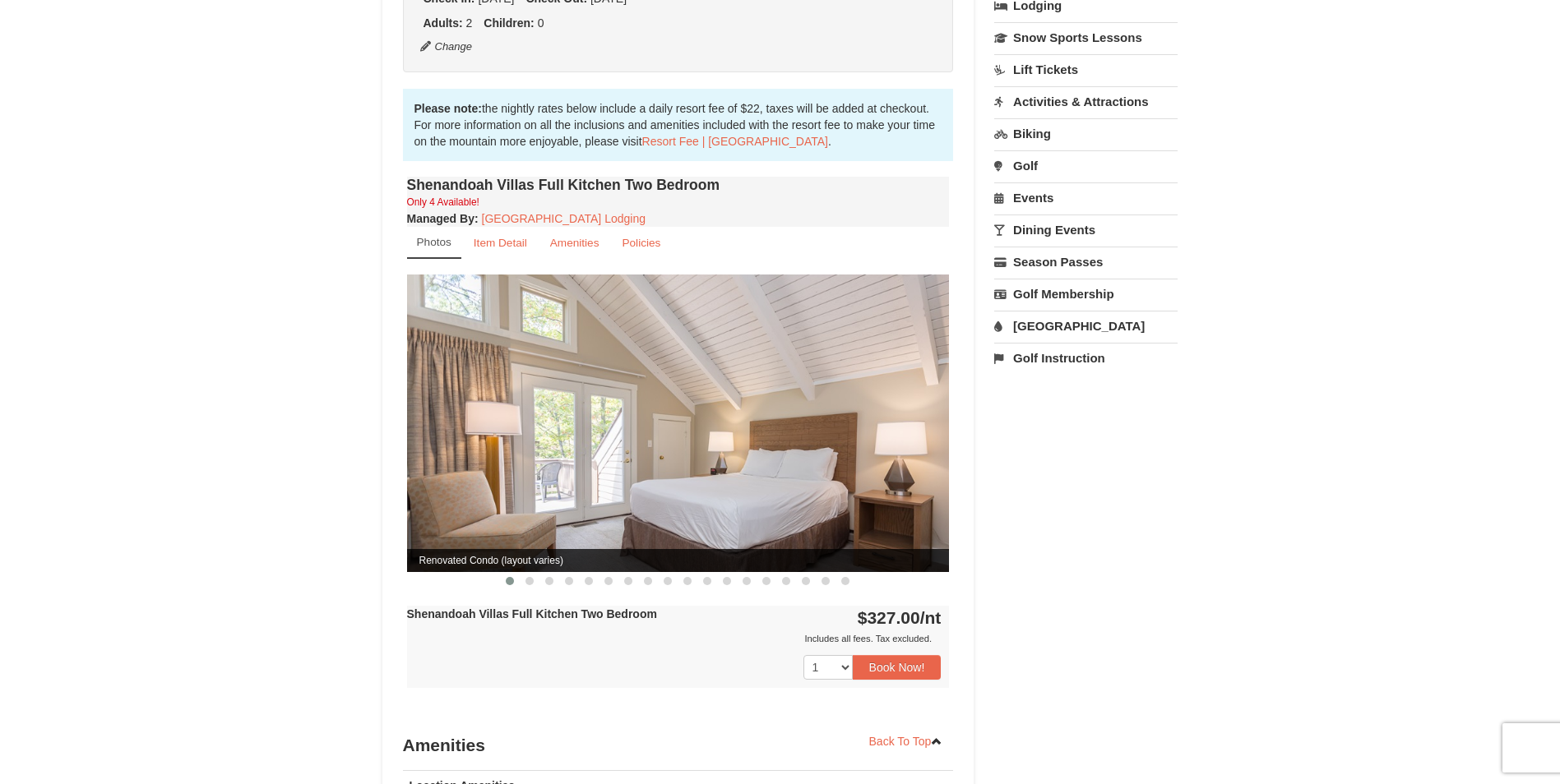
scroll to position [493, 0]
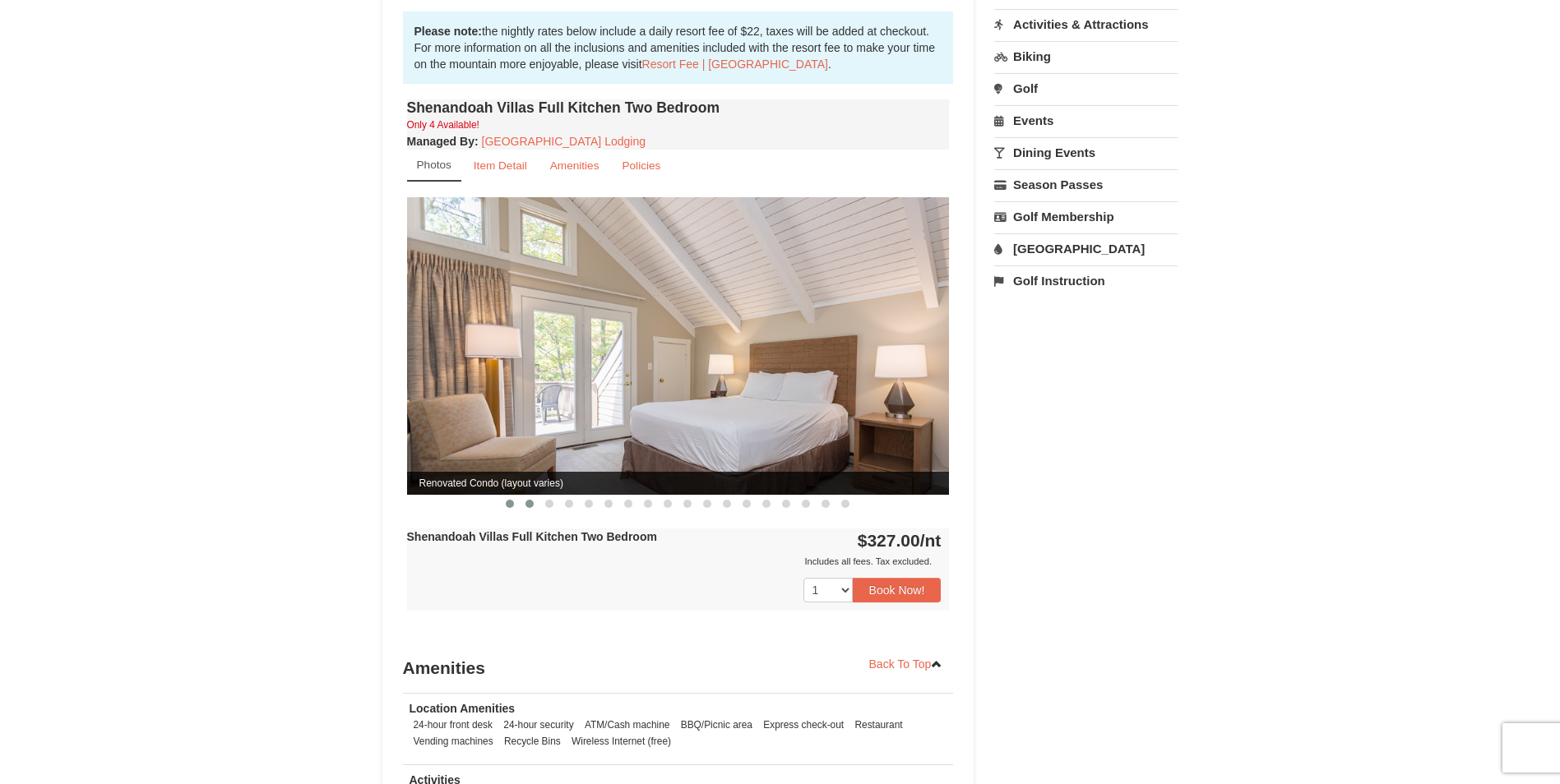
click at [530, 500] on span at bounding box center [529, 503] width 8 height 8
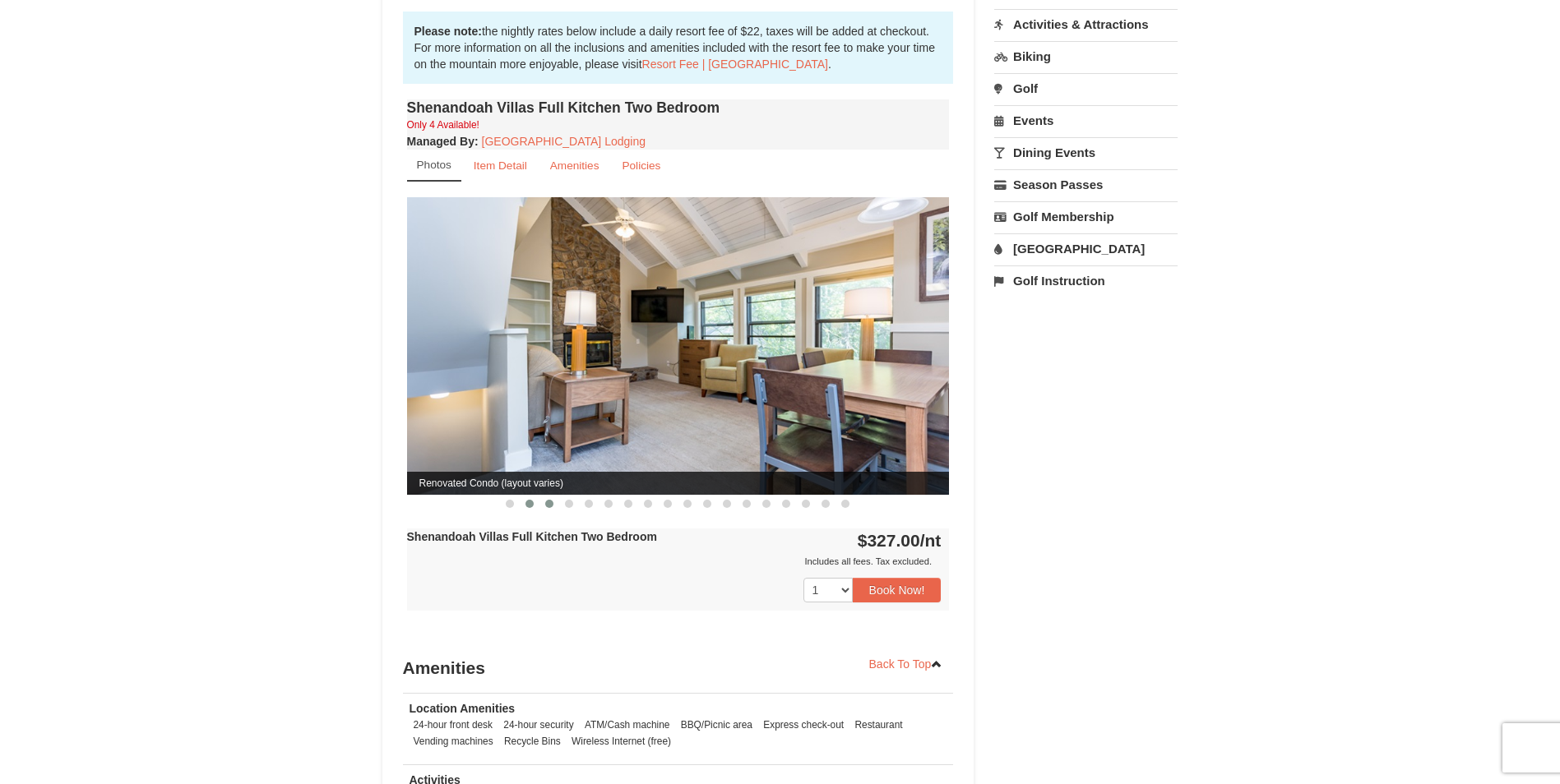
click at [552, 500] on span at bounding box center [548, 503] width 8 height 8
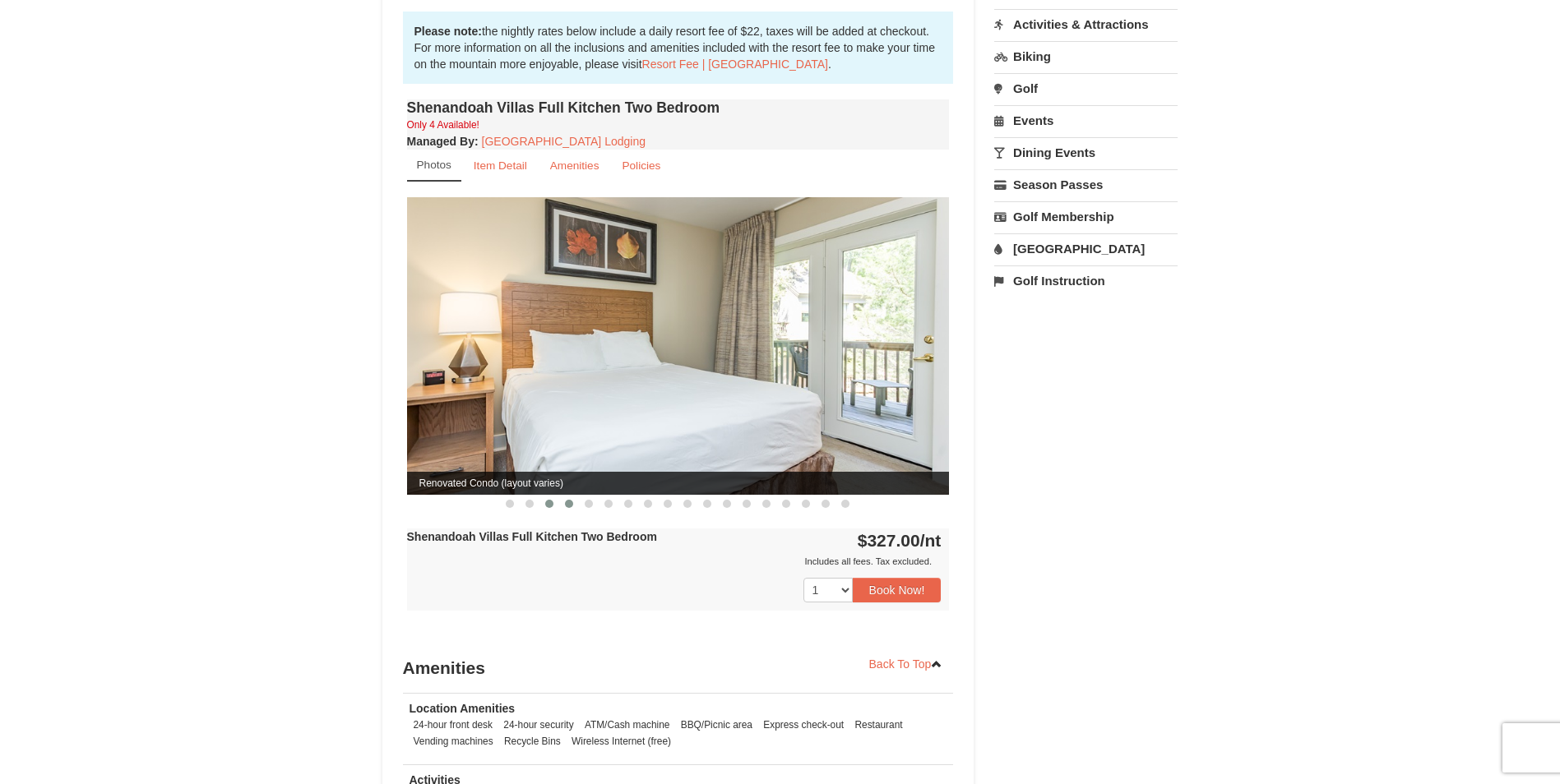
click at [564, 495] on button at bounding box center [569, 503] width 20 height 16
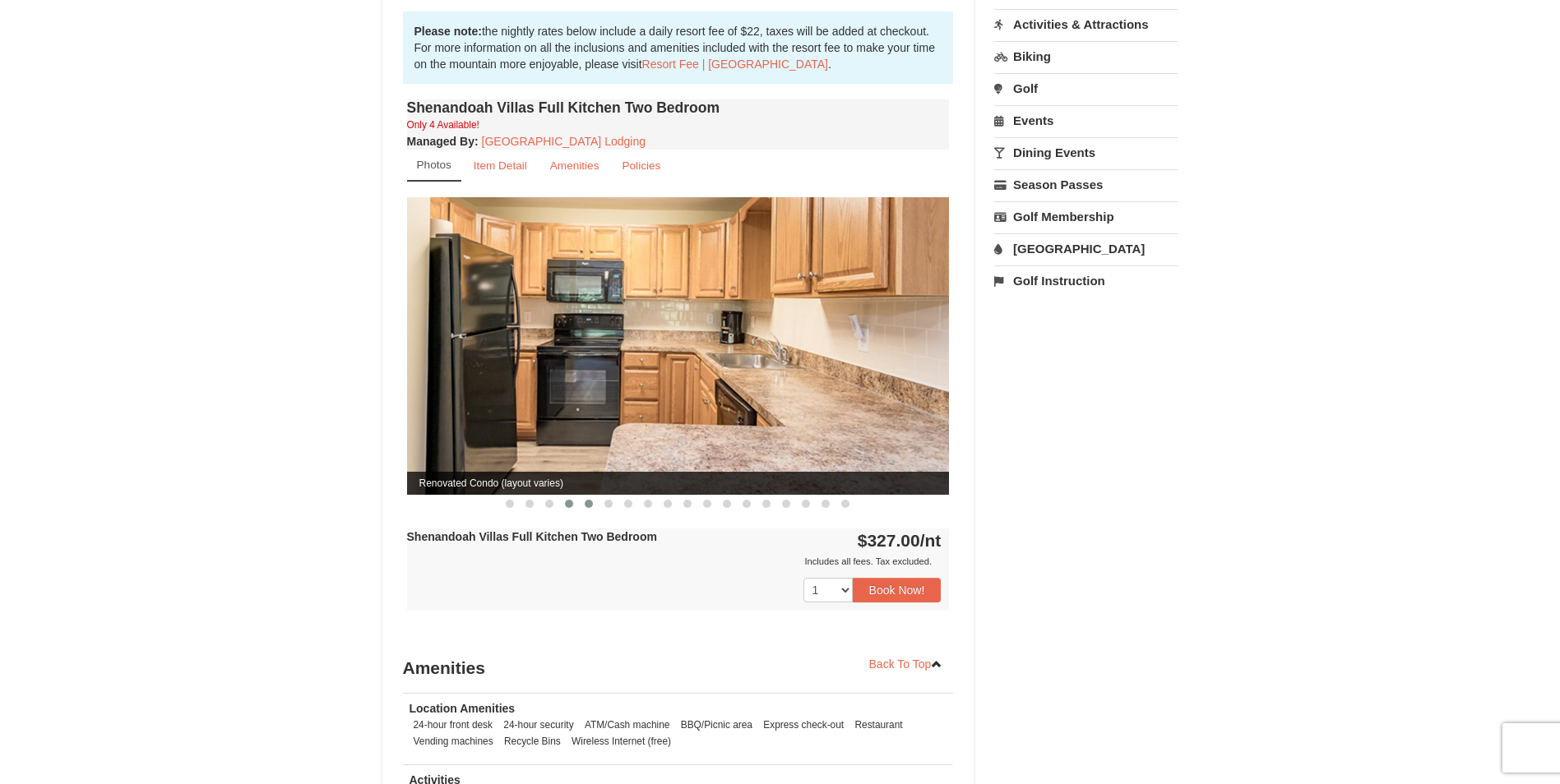
click at [589, 500] on span at bounding box center [588, 503] width 8 height 8
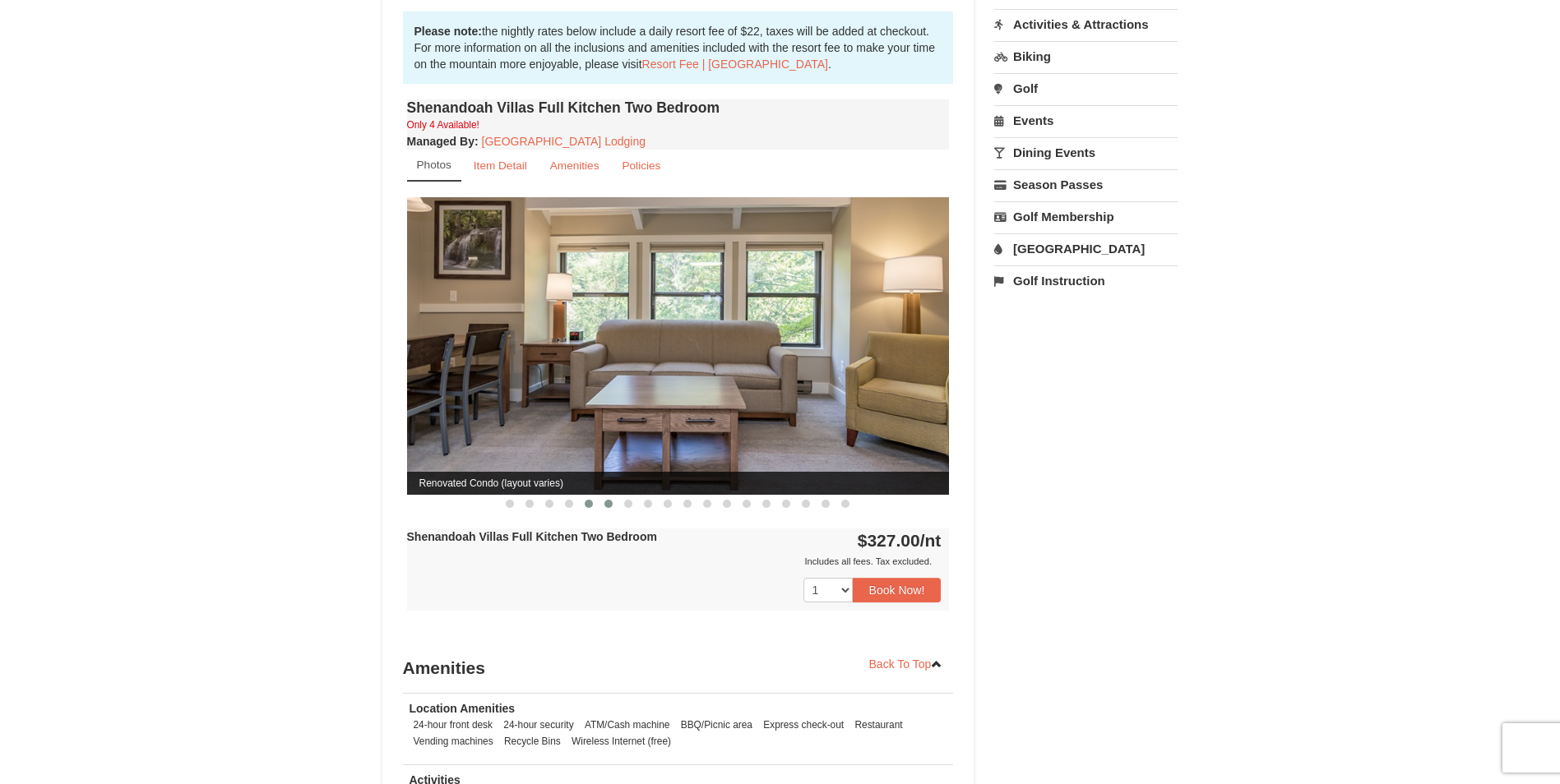
click at [604, 500] on span at bounding box center [608, 503] width 8 height 8
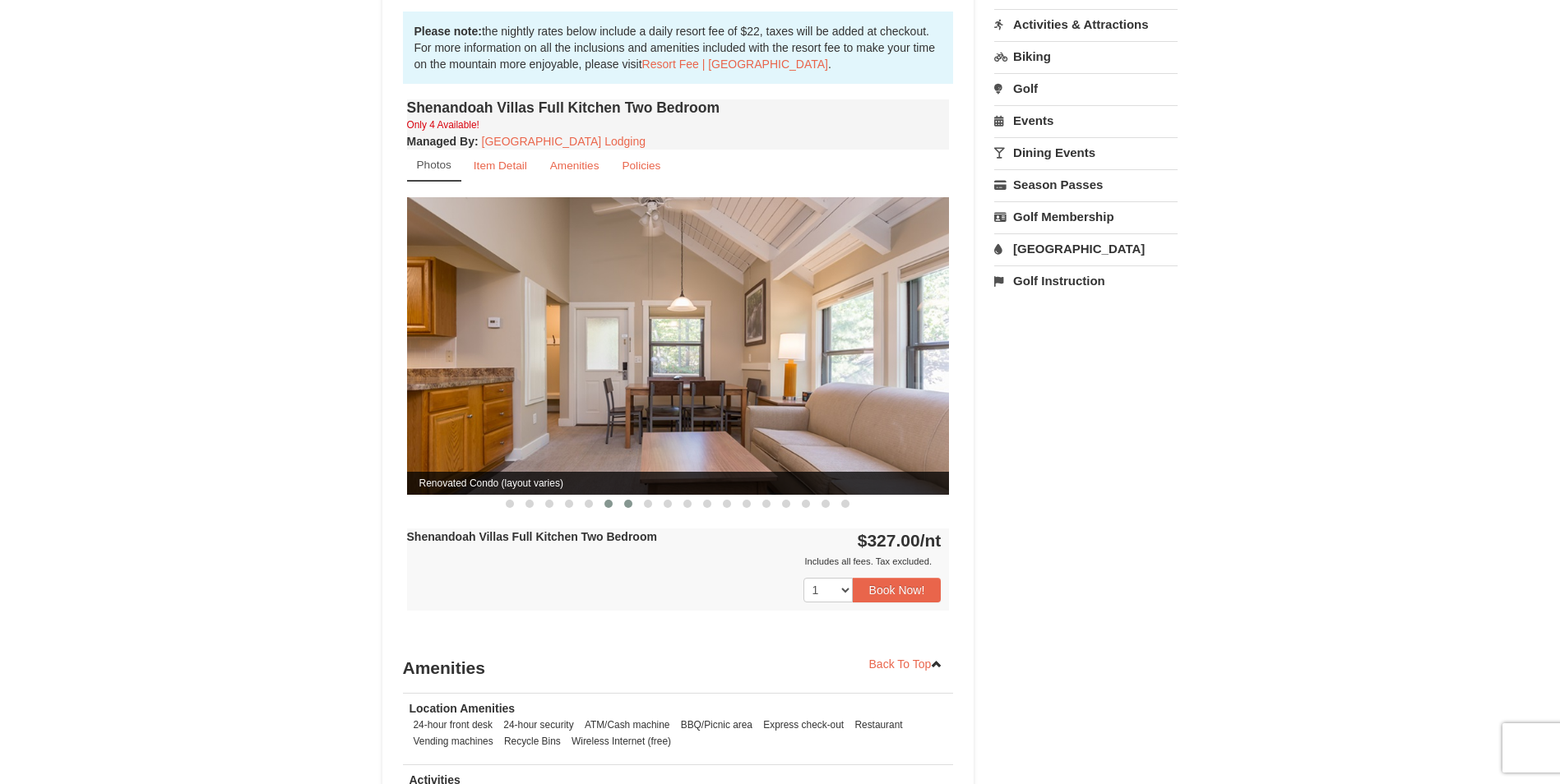
click at [624, 500] on span at bounding box center [627, 503] width 8 height 8
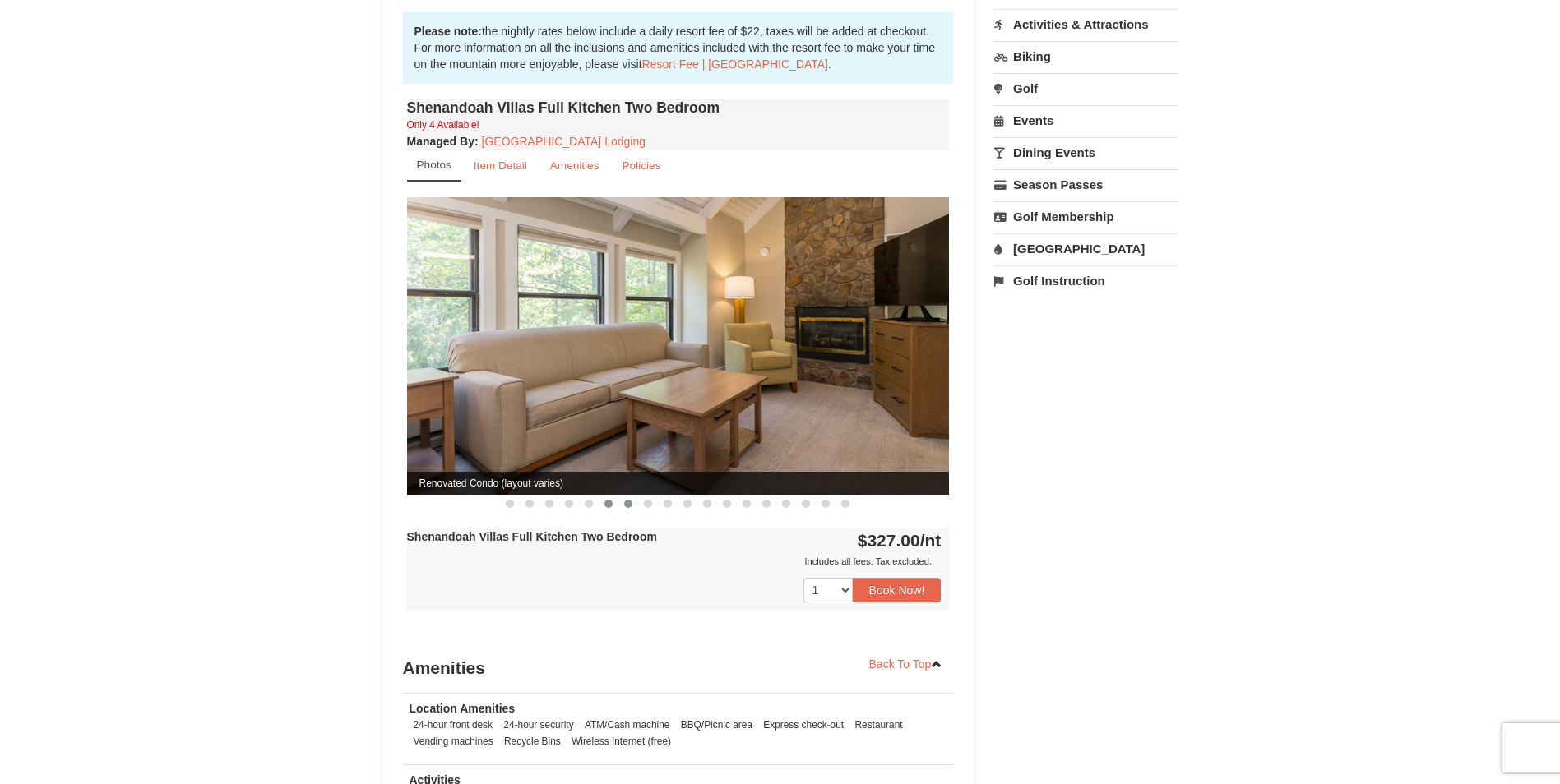
click at [604, 500] on span at bounding box center [608, 503] width 8 height 8
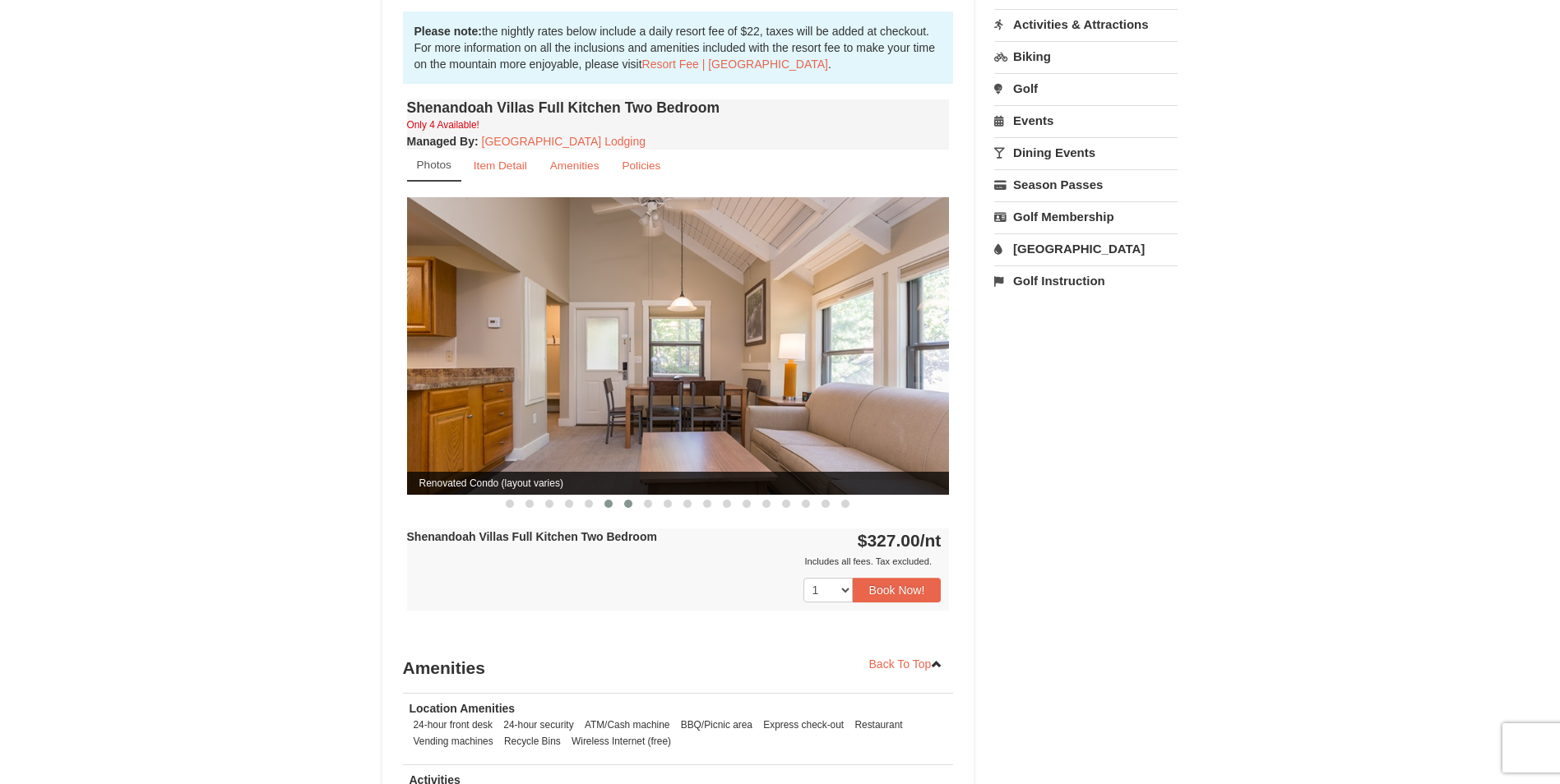
click at [629, 500] on span at bounding box center [627, 503] width 8 height 8
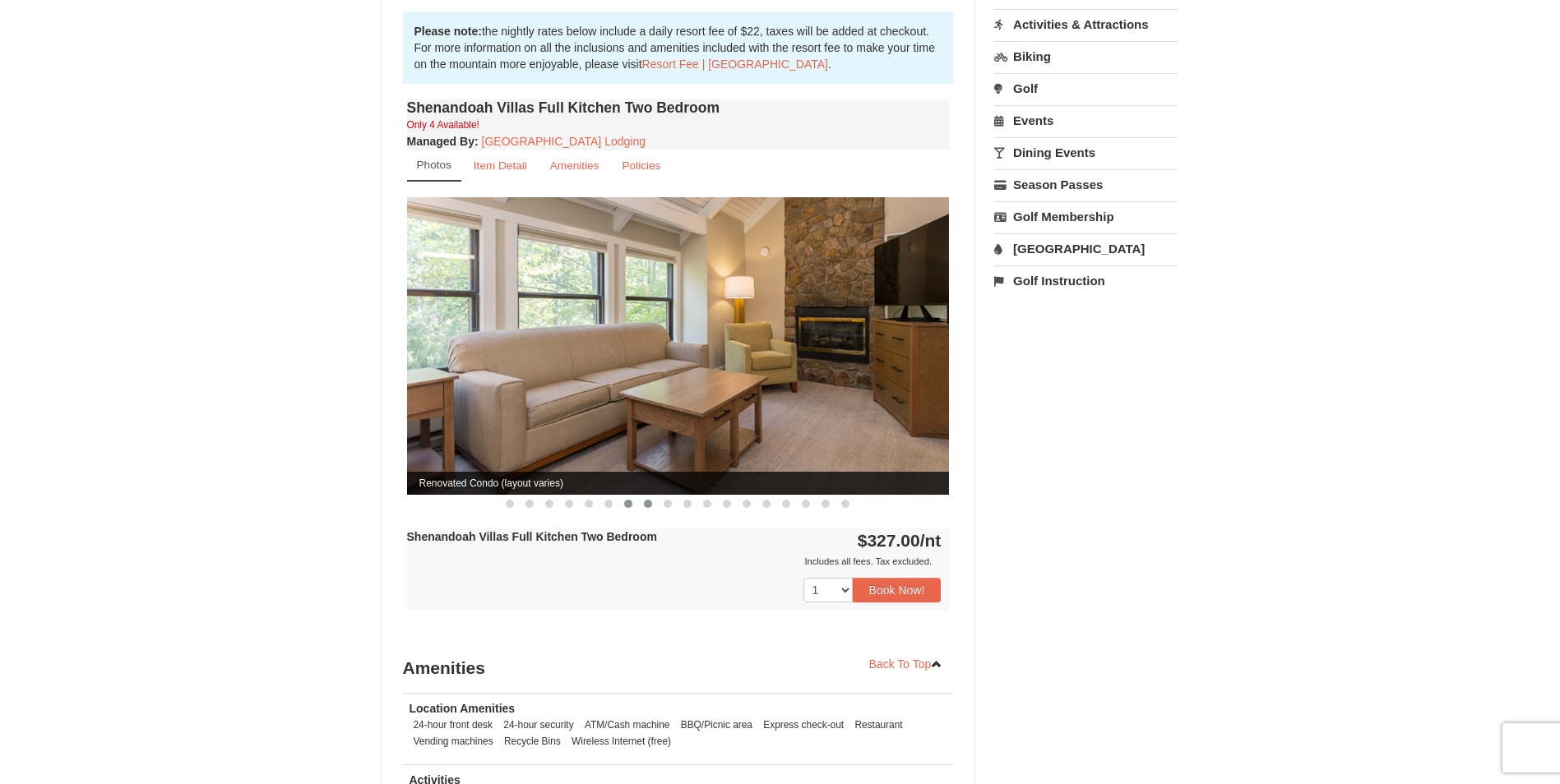
click at [646, 500] on span at bounding box center [647, 503] width 8 height 8
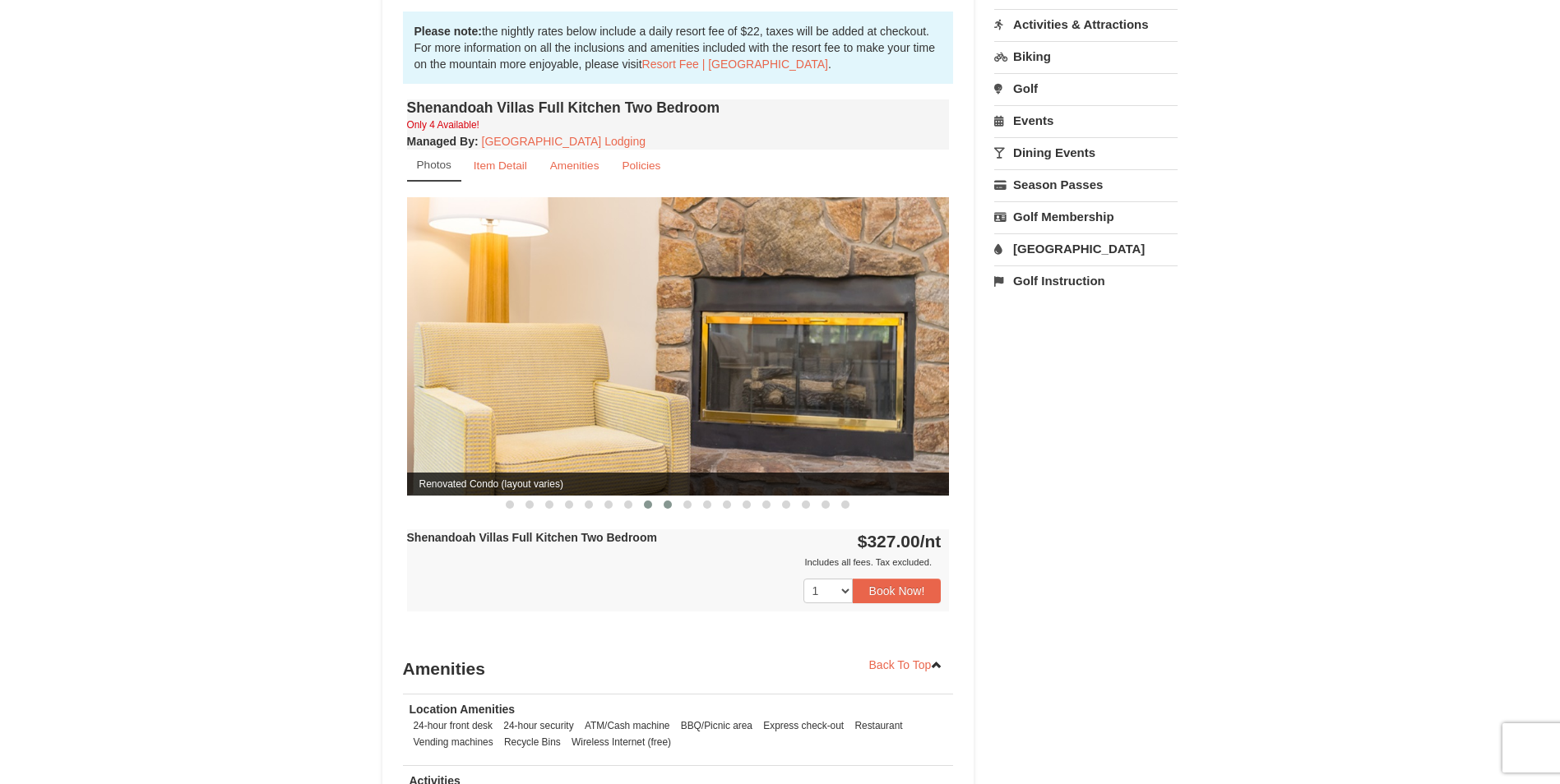
click at [665, 501] on span at bounding box center [667, 504] width 8 height 8
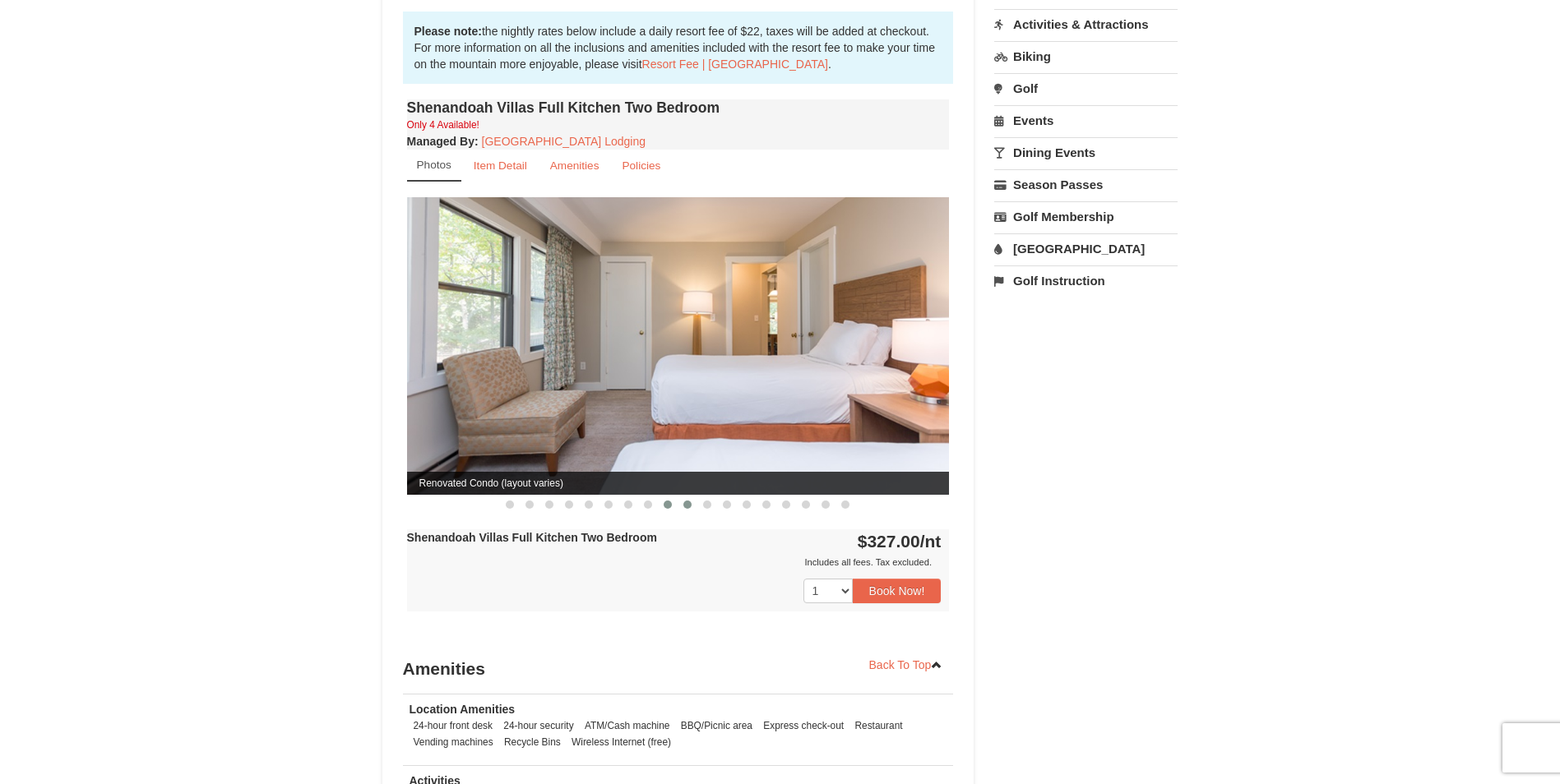
click at [682, 496] on button at bounding box center [688, 504] width 20 height 16
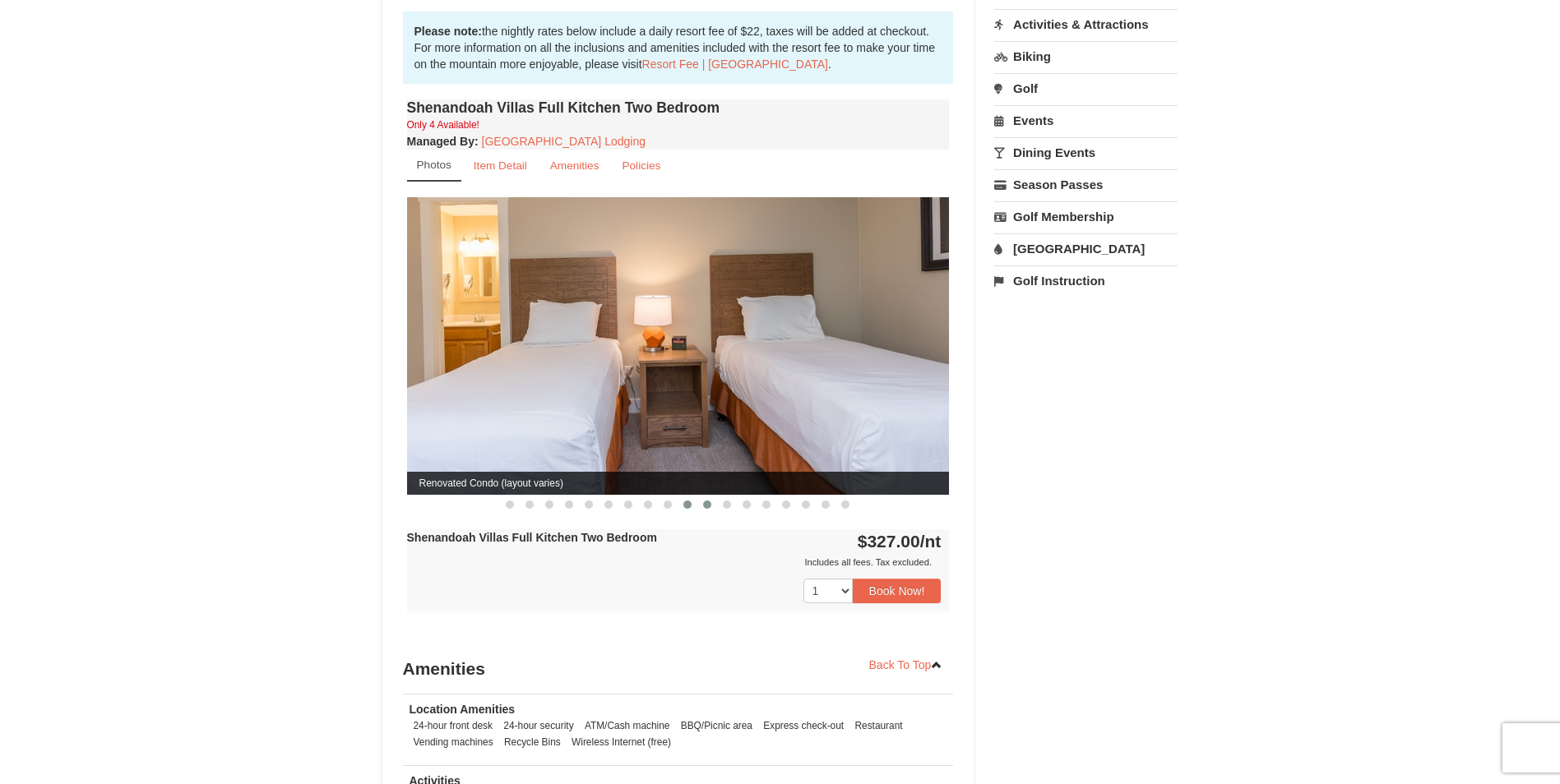
click at [710, 501] on span at bounding box center [706, 504] width 8 height 8
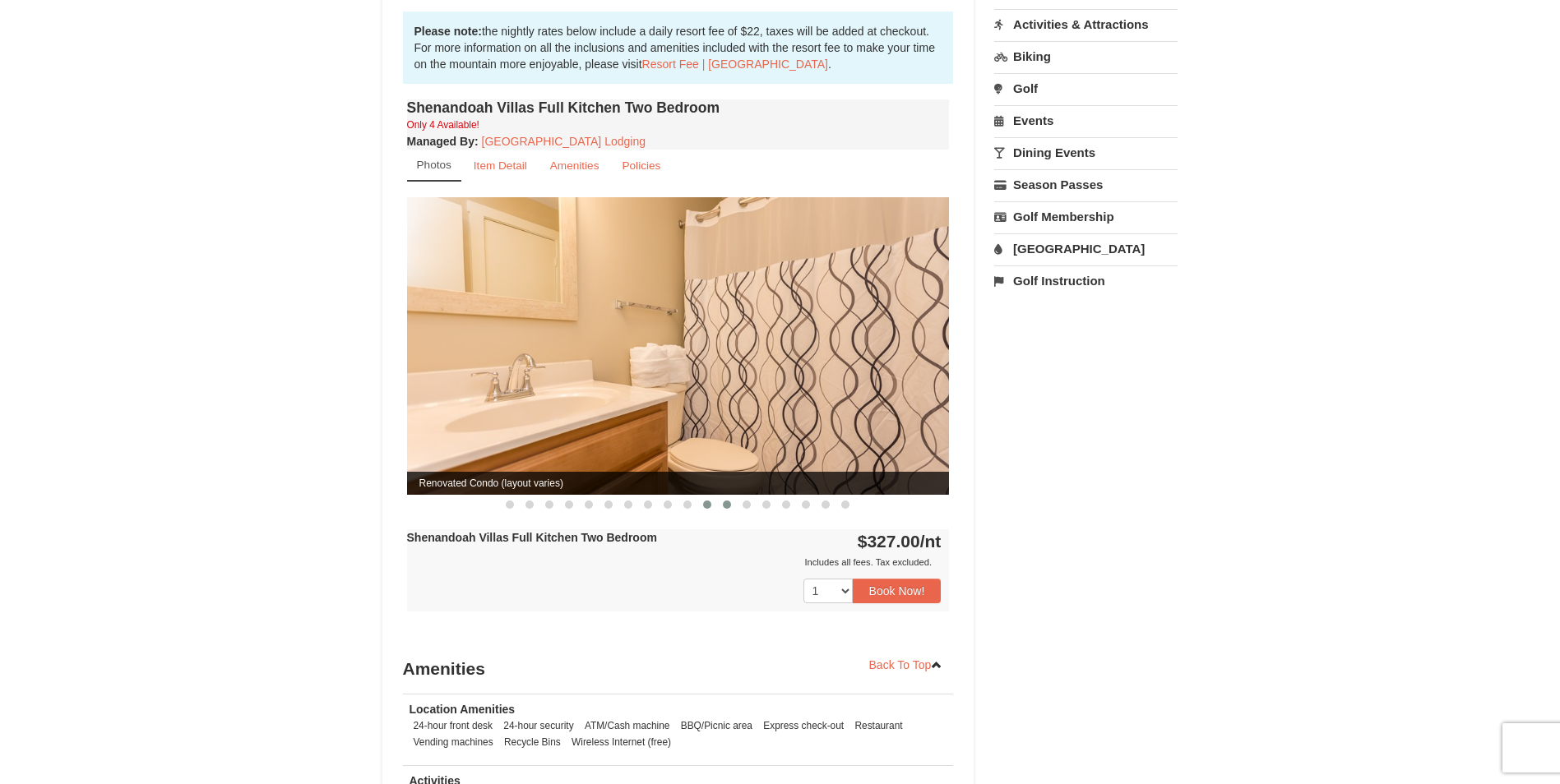
click at [723, 501] on span at bounding box center [726, 504] width 8 height 8
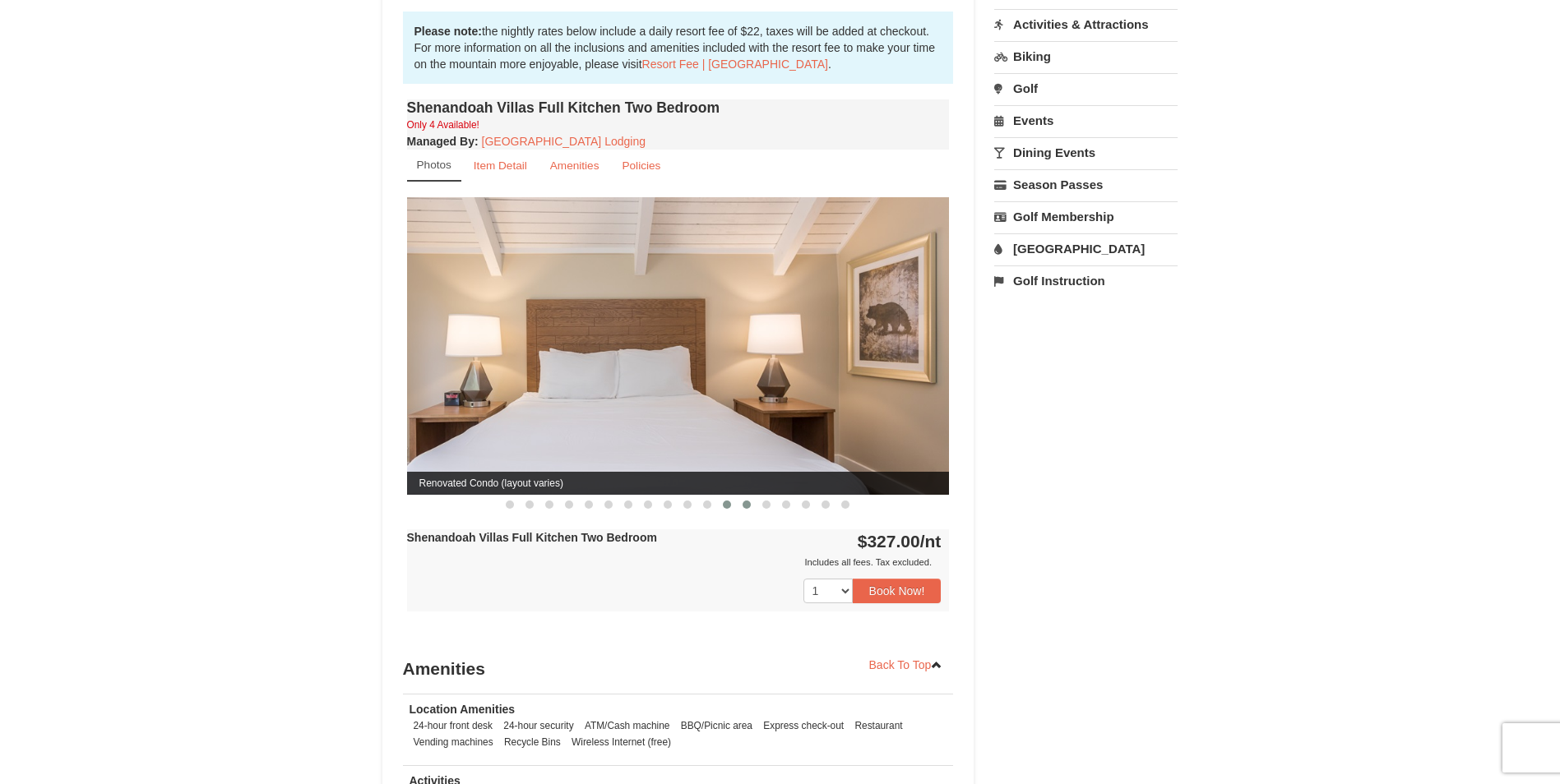
click at [749, 501] on span at bounding box center [746, 504] width 8 height 8
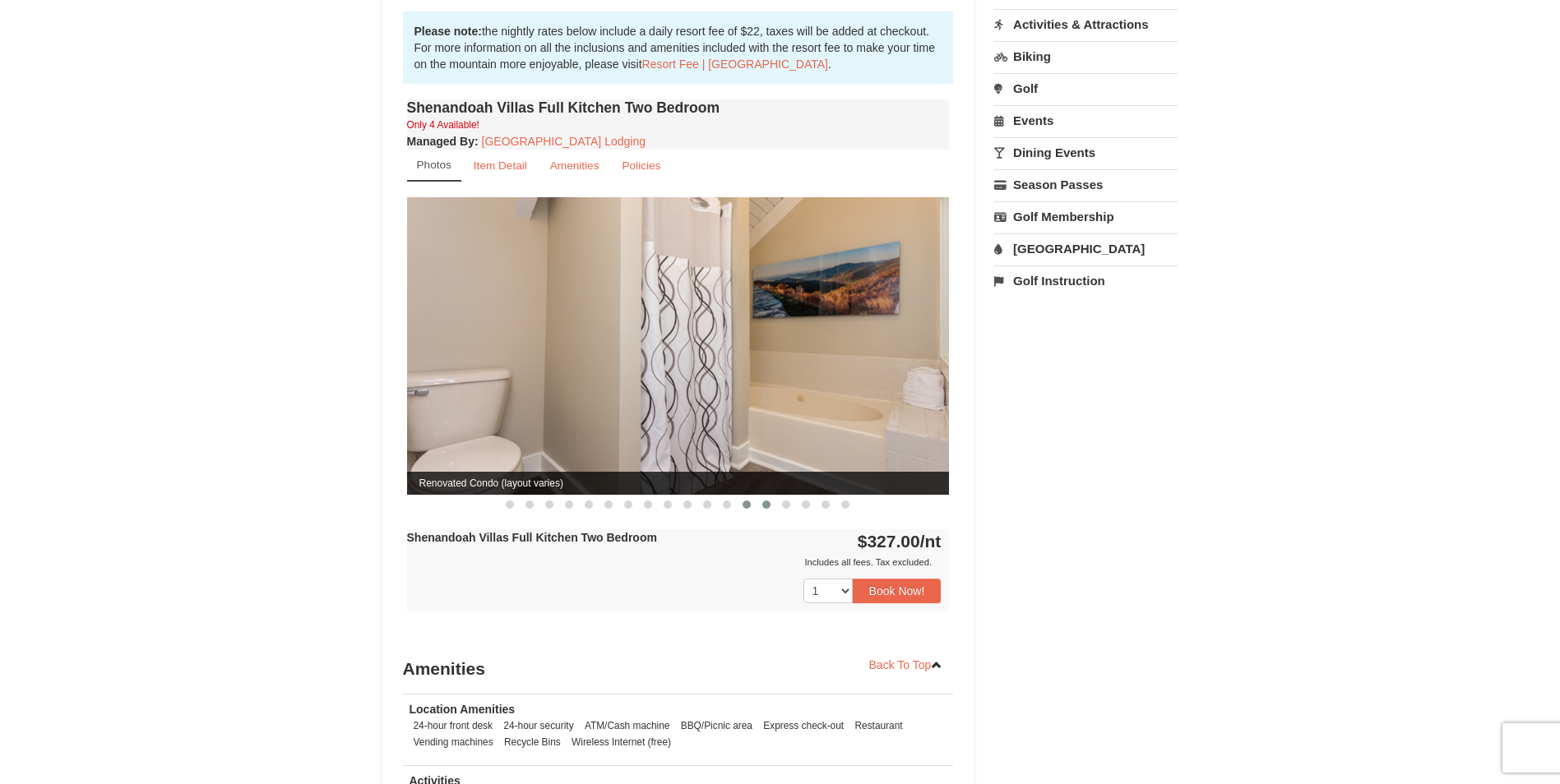
click at [768, 501] on span at bounding box center [766, 504] width 8 height 8
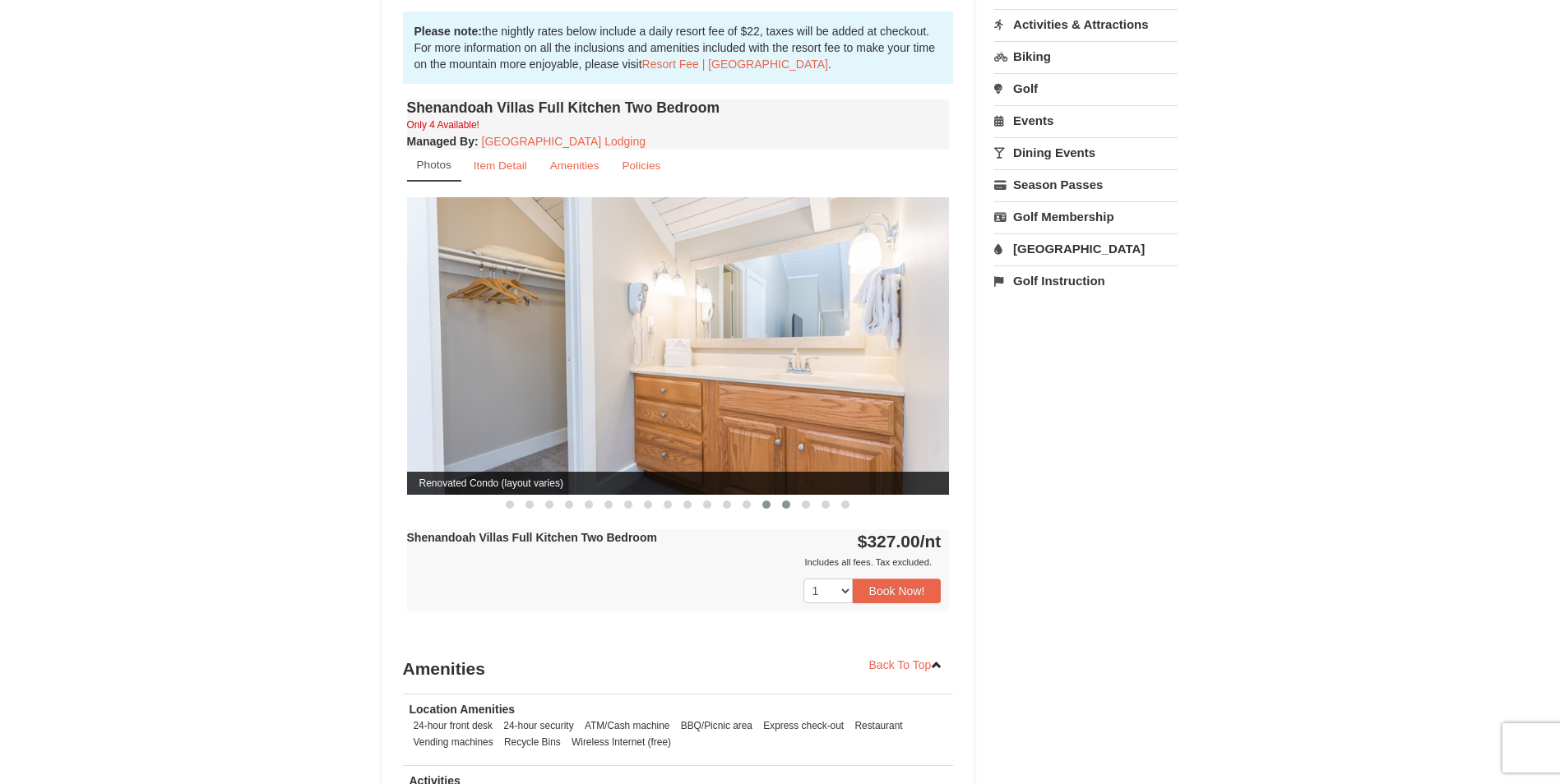
click at [790, 501] on span at bounding box center [785, 504] width 8 height 8
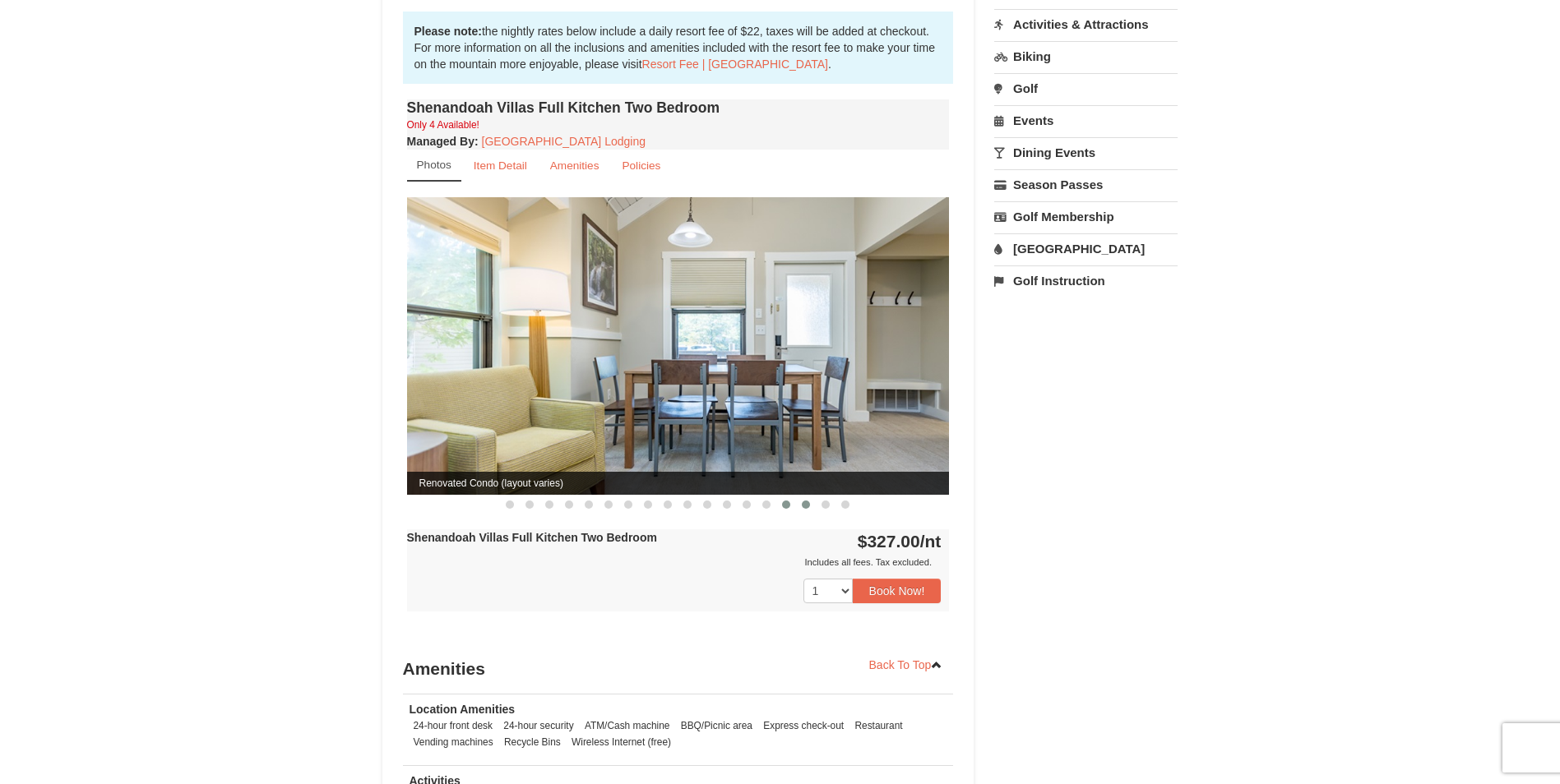
click at [802, 501] on span at bounding box center [805, 504] width 8 height 8
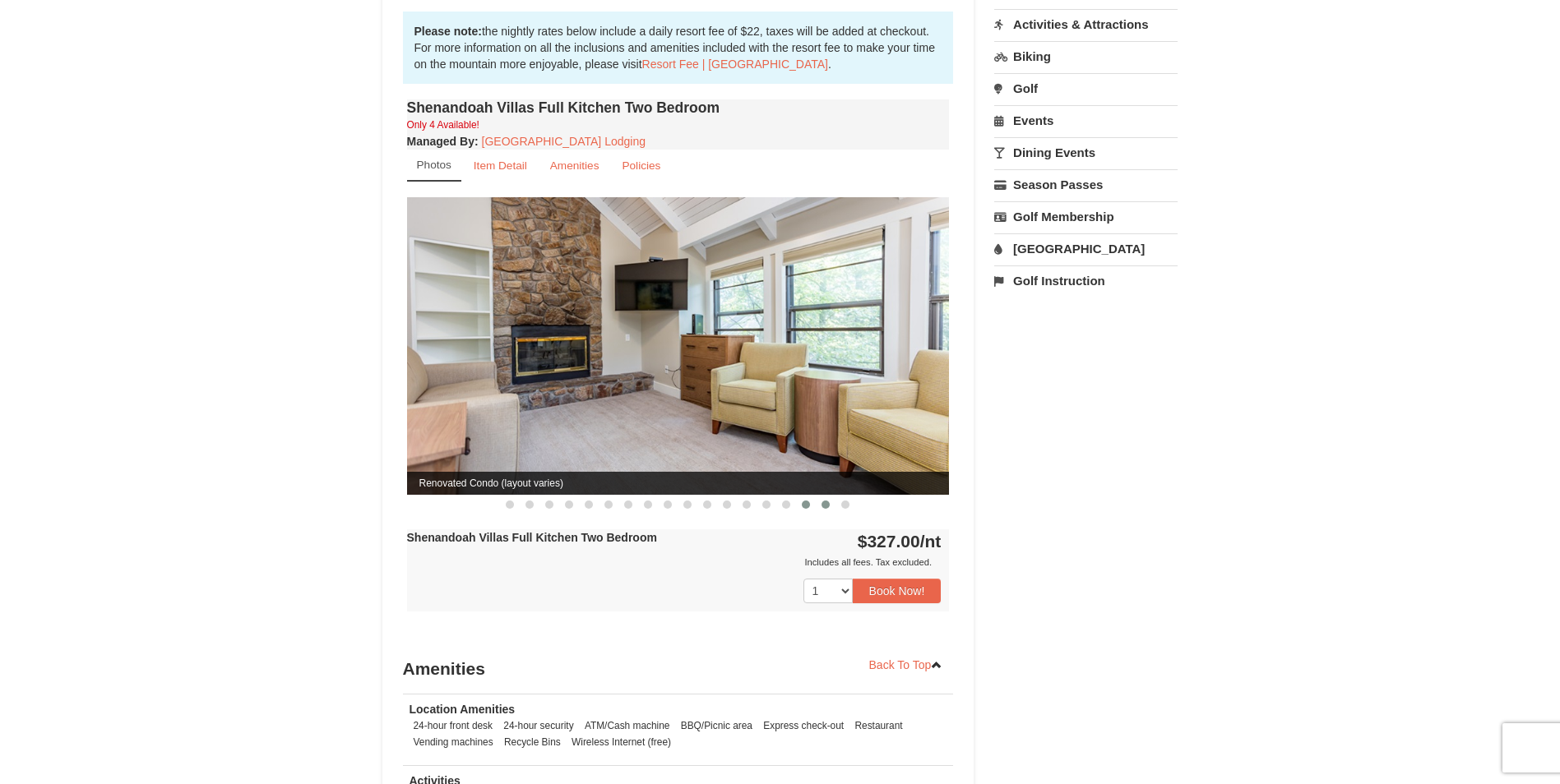
click at [819, 496] on button at bounding box center [826, 504] width 20 height 16
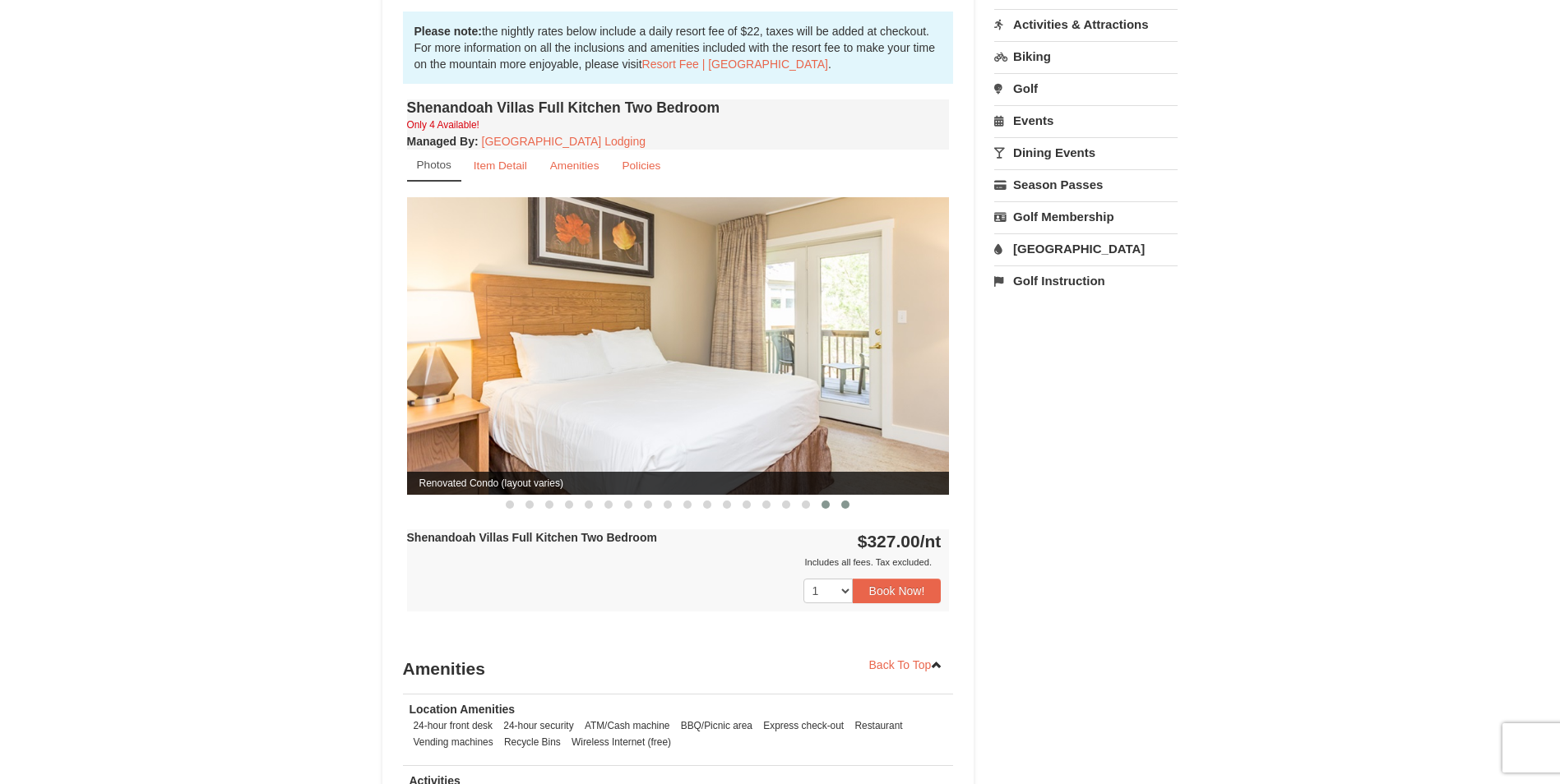
click at [840, 496] on button at bounding box center [846, 504] width 20 height 16
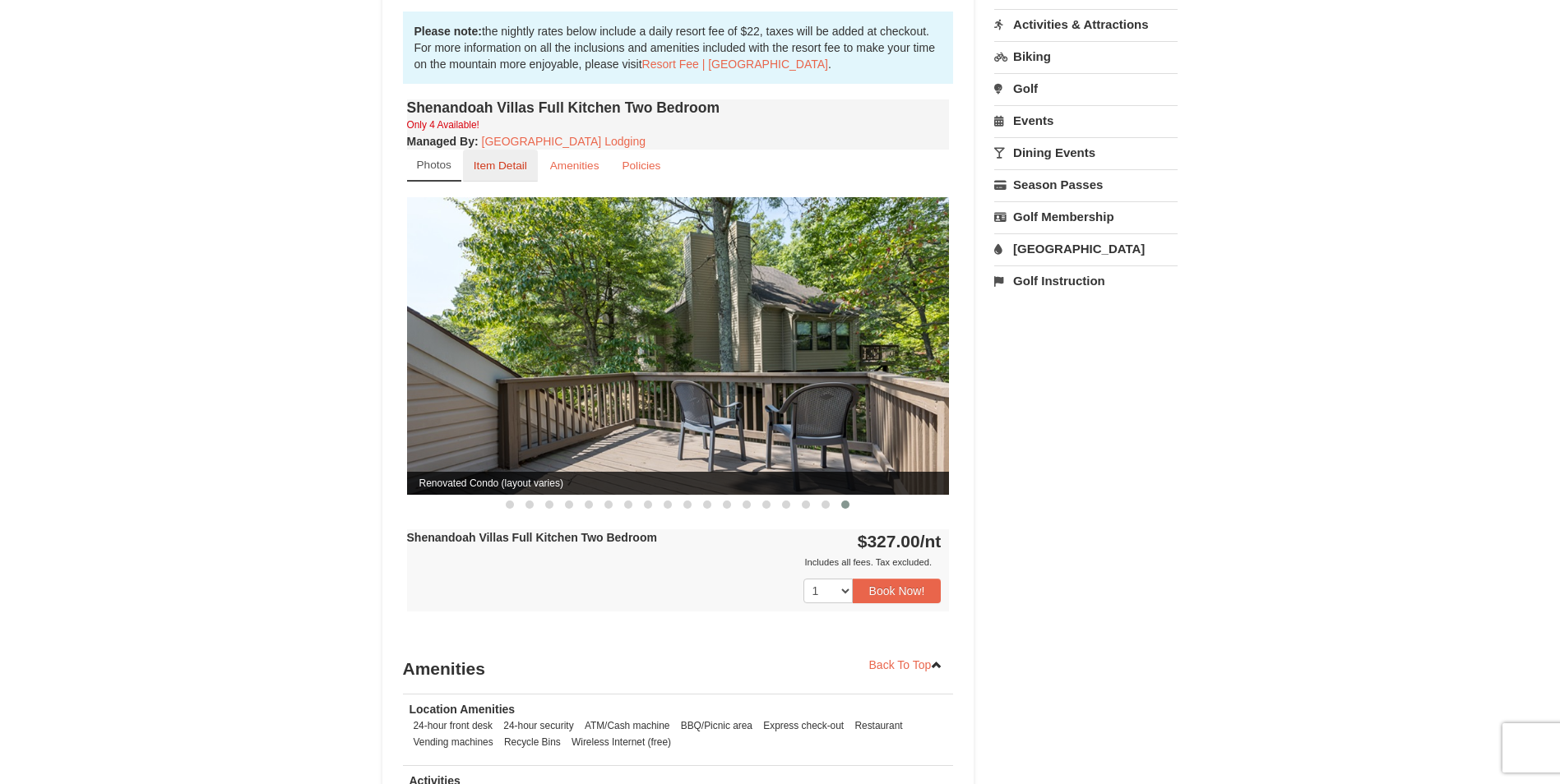
click at [513, 156] on link "Item Detail" at bounding box center [500, 166] width 74 height 32
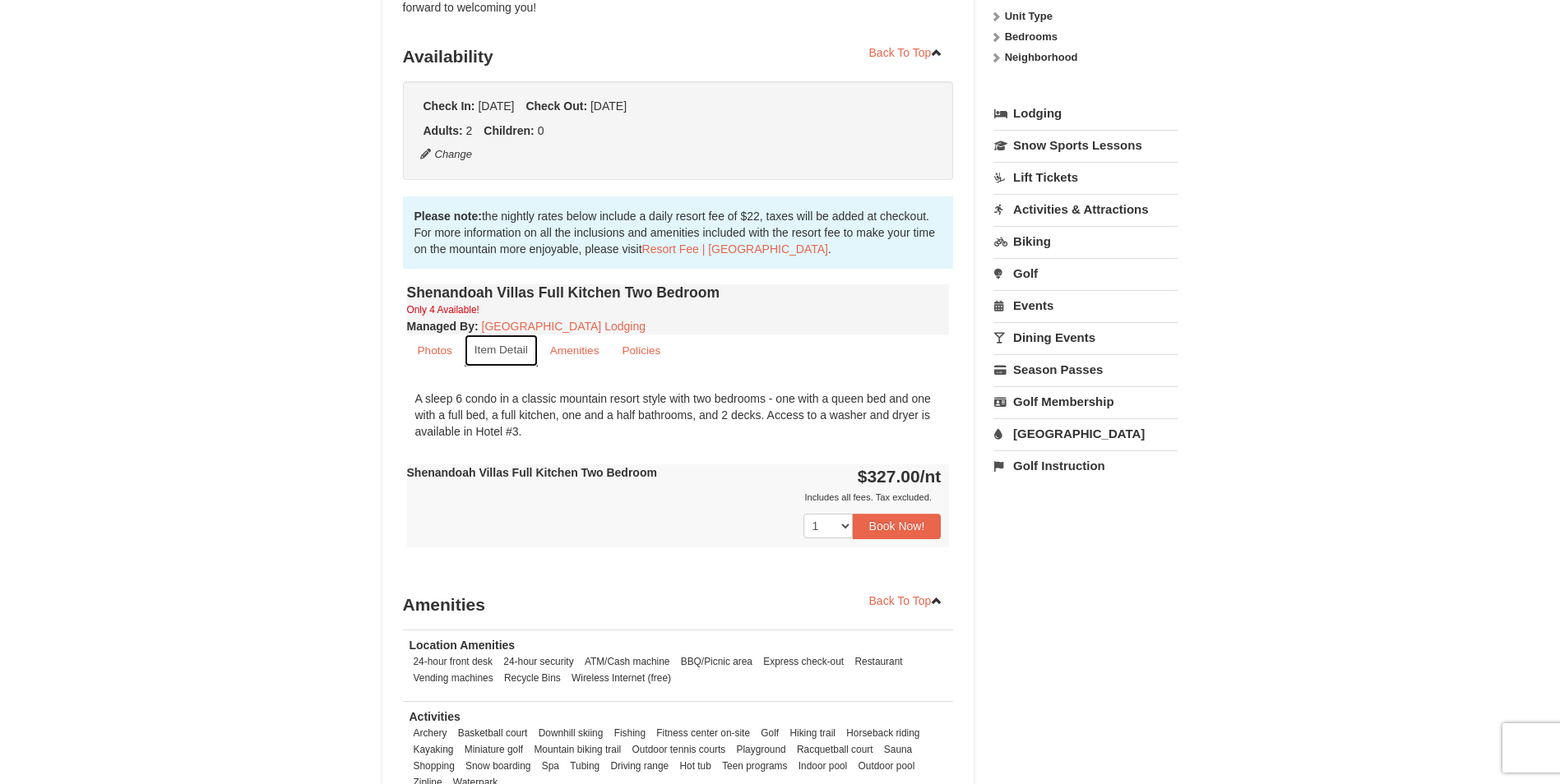
scroll to position [328, 0]
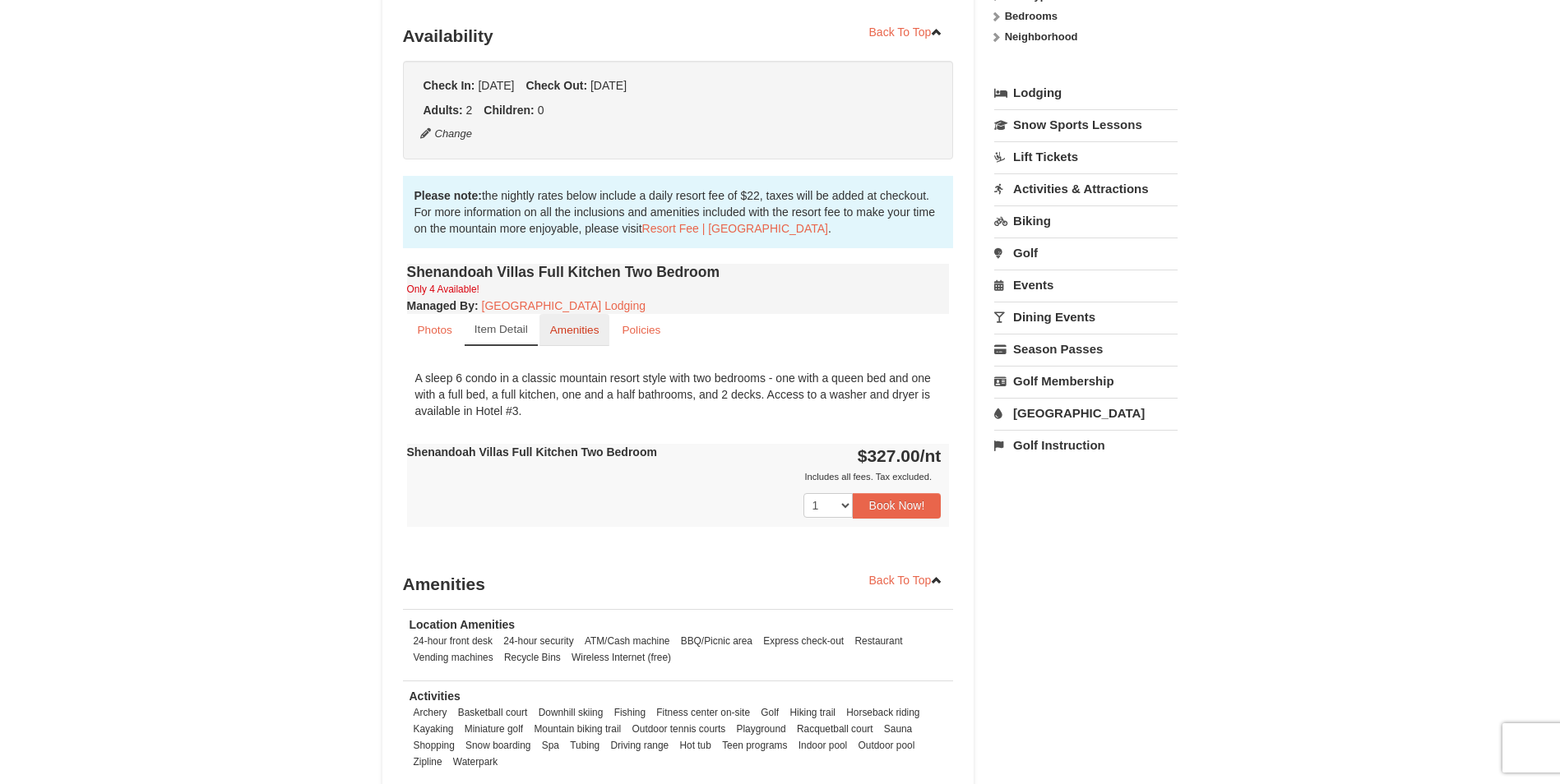
click at [603, 327] on link "Amenities" at bounding box center [574, 330] width 71 height 32
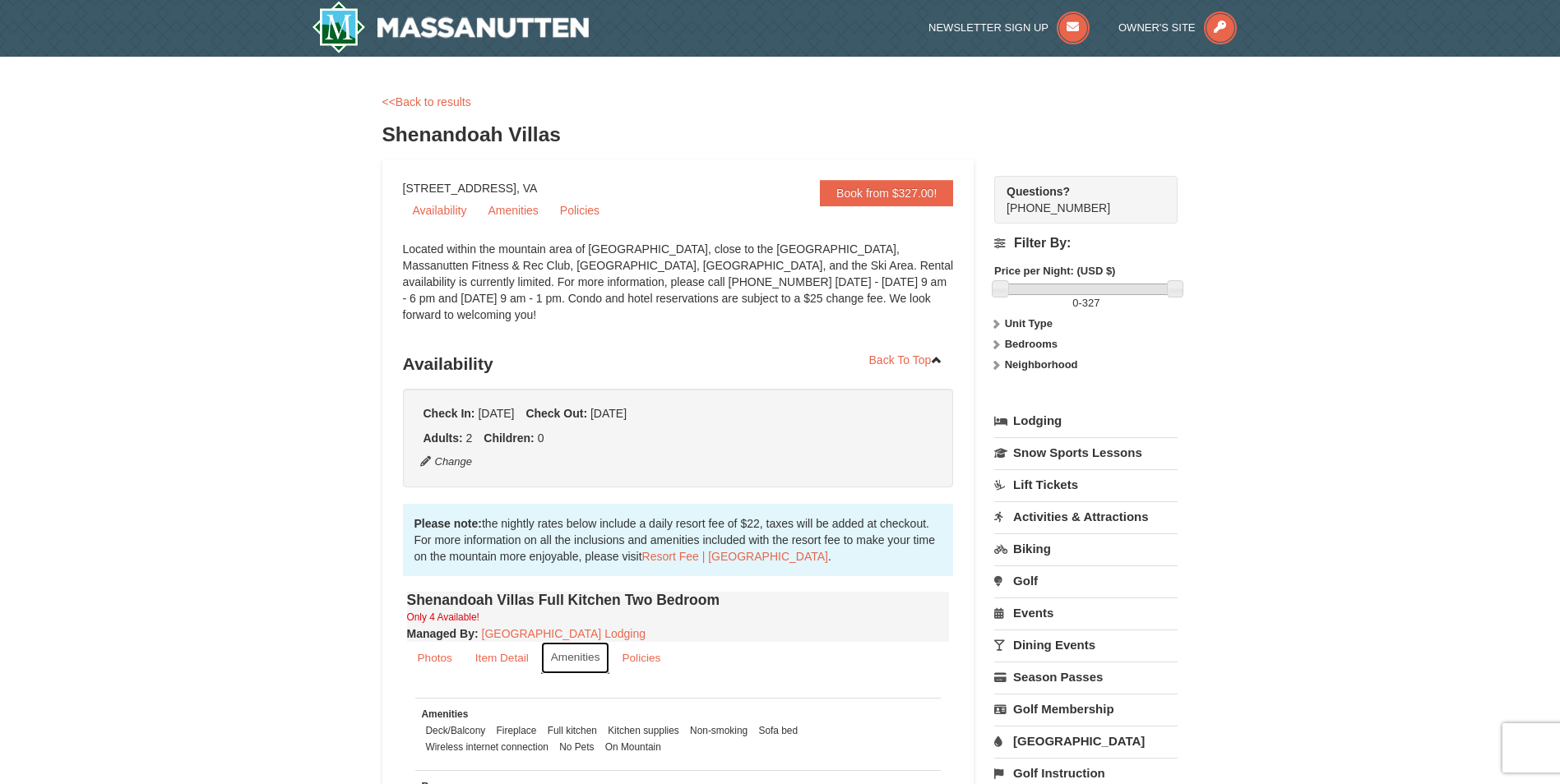
scroll to position [0, 0]
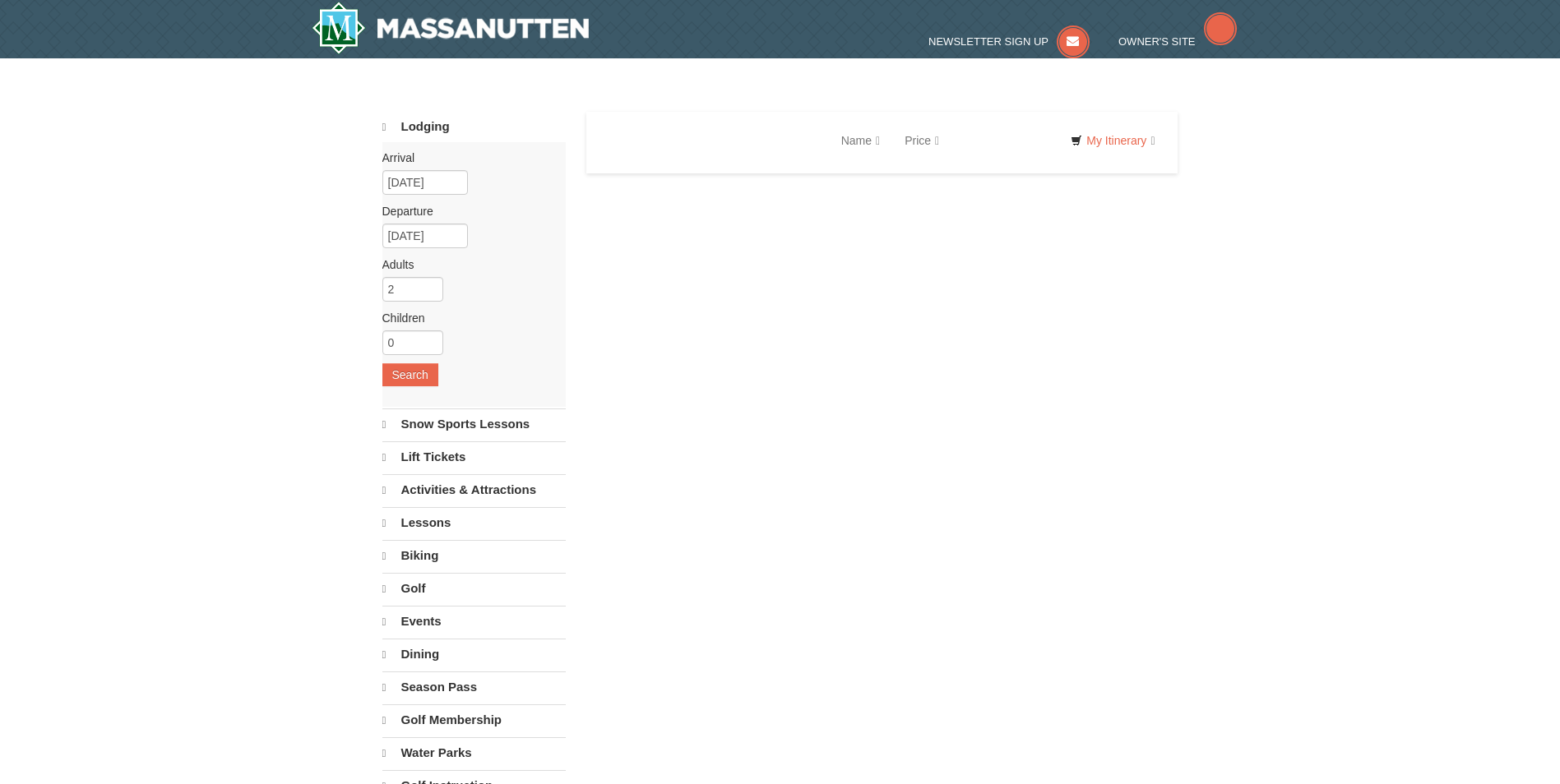
select select "9"
